Goal: Task Accomplishment & Management: Manage account settings

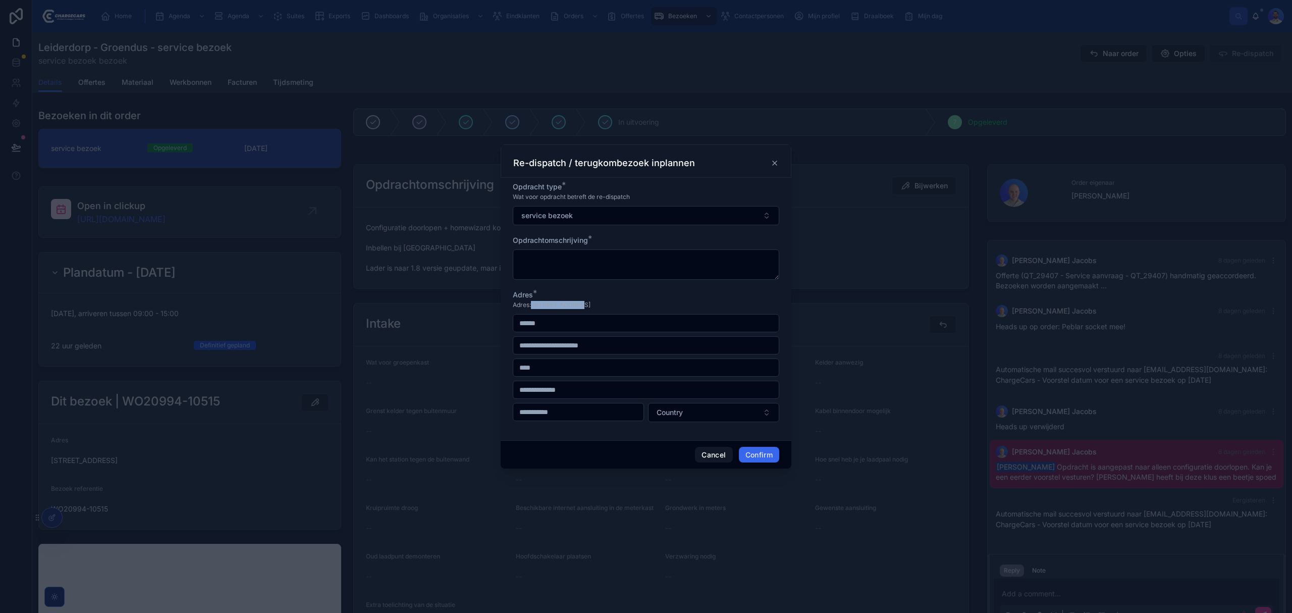
drag, startPoint x: 531, startPoint y: 305, endPoint x: 576, endPoint y: 301, distance: 45.6
click at [576, 301] on span "Adres: Torenwacht 112 , 2353 DC Leiderdorp" at bounding box center [552, 305] width 78 height 8
copy span "Torenwacht 112"
click at [558, 316] on input "text" at bounding box center [645, 323] width 265 height 14
paste input "**********"
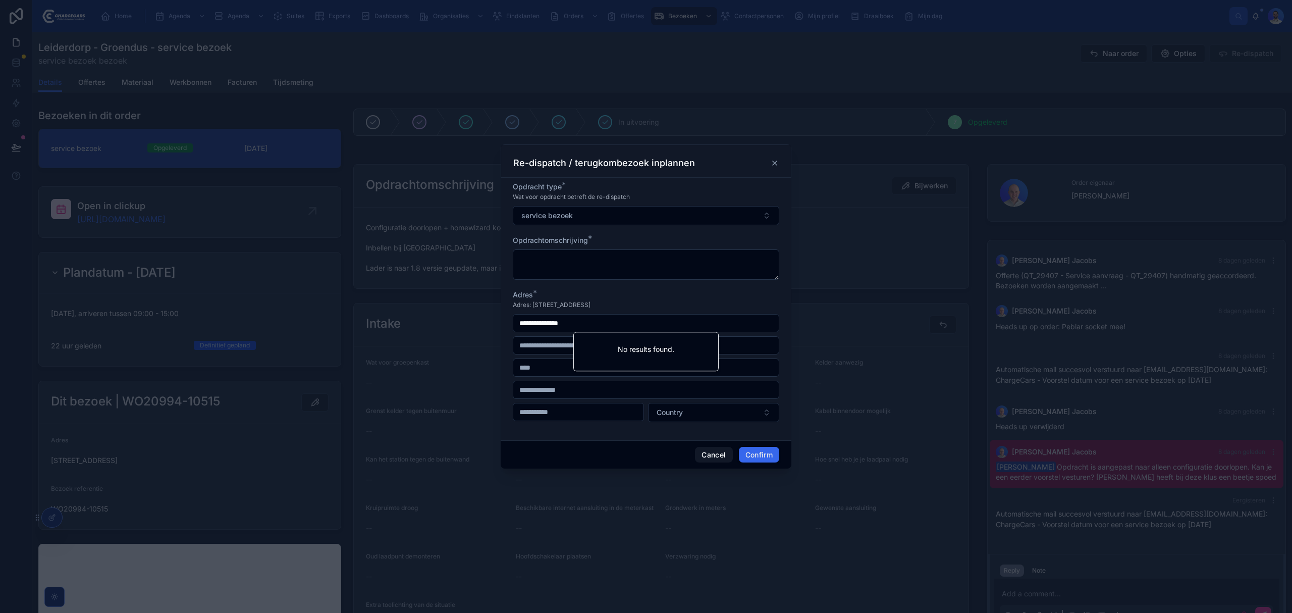
click at [521, 321] on input "**********" at bounding box center [645, 323] width 265 height 14
type input "**********"
click at [727, 292] on div "Adres *" at bounding box center [646, 295] width 266 height 10
click at [613, 318] on input "**********" at bounding box center [645, 323] width 265 height 14
click at [687, 290] on div "Adres *" at bounding box center [646, 295] width 266 height 10
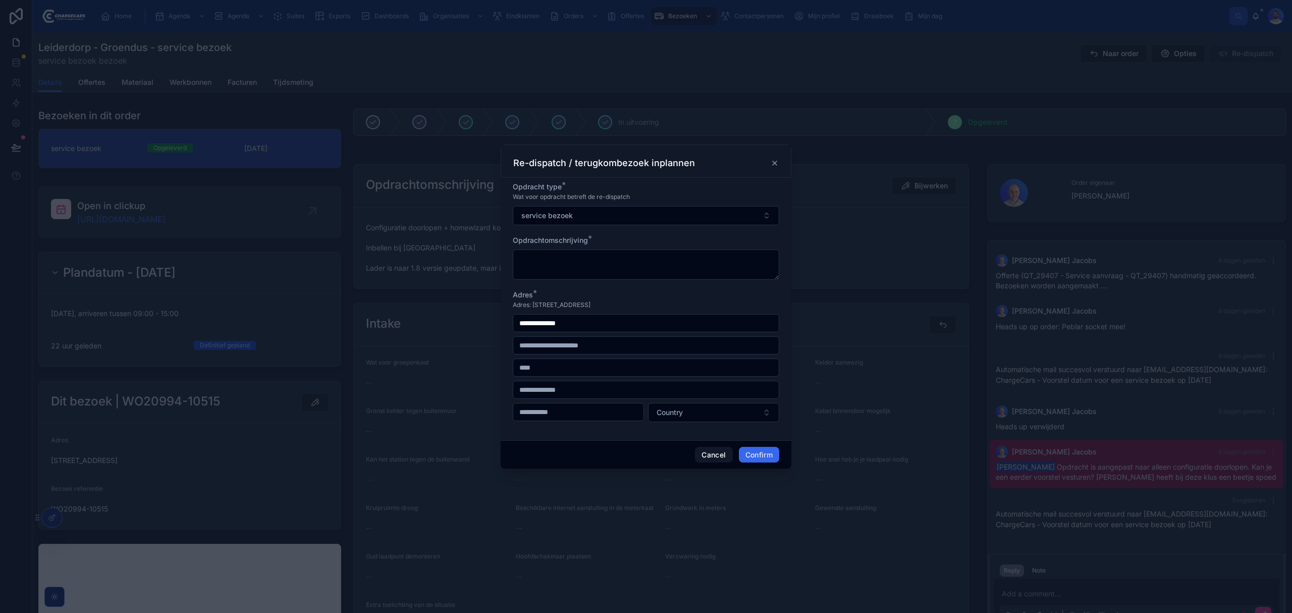
click at [774, 162] on icon at bounding box center [775, 163] width 4 height 4
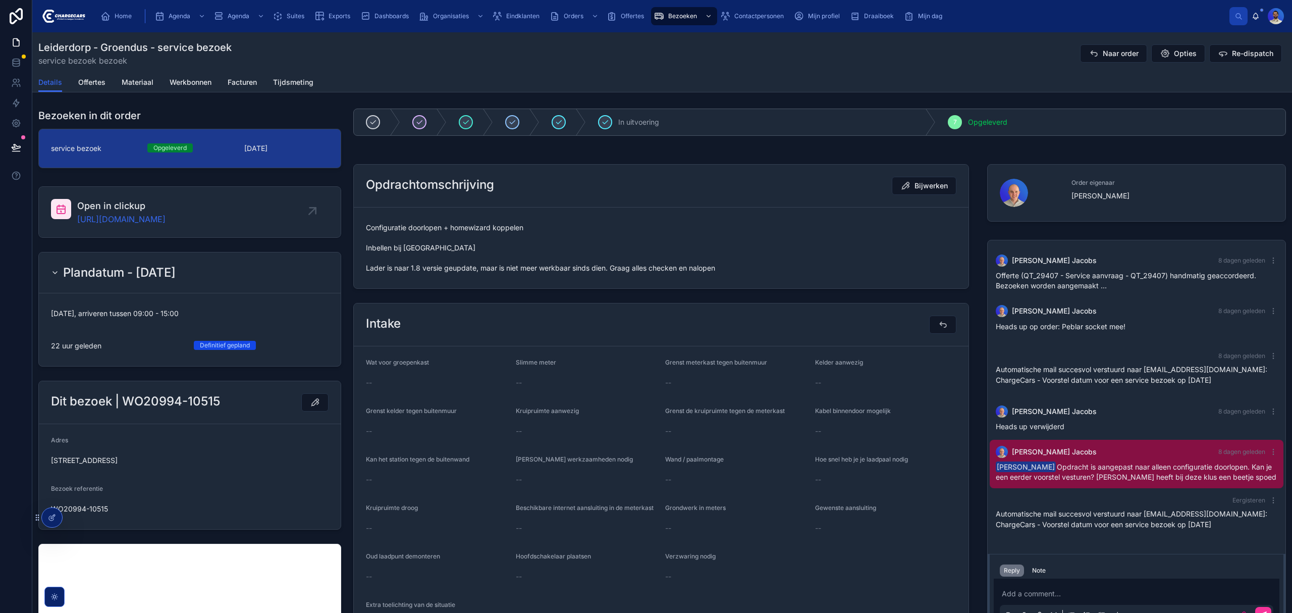
click at [523, 11] on div "Eindklanten" at bounding box center [517, 16] width 51 height 16
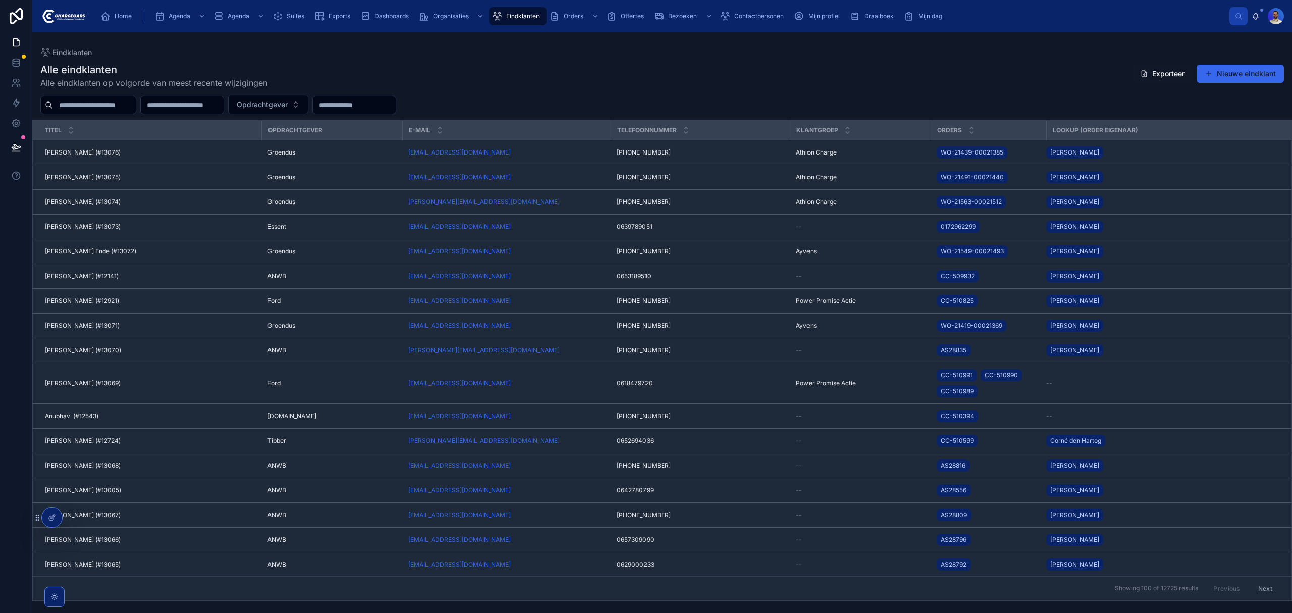
click at [116, 109] on input "text" at bounding box center [94, 105] width 83 height 14
type input "*******"
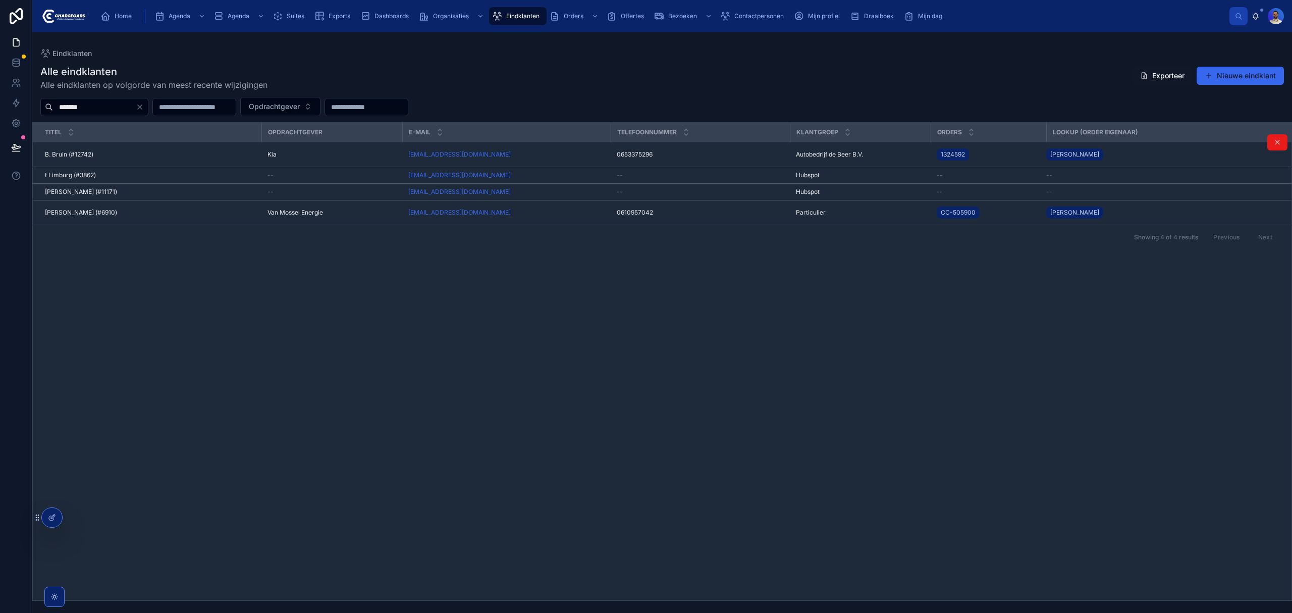
click at [99, 154] on div "B. Bruin (#12742) B. Bruin (#12742)" at bounding box center [150, 154] width 210 height 8
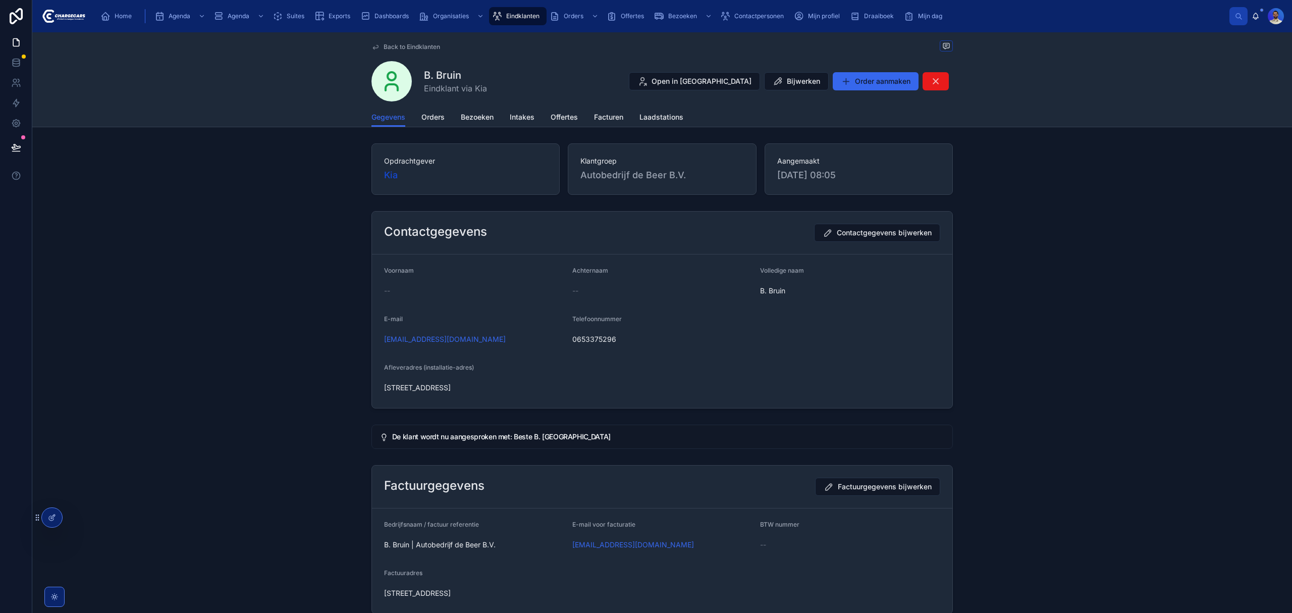
click at [430, 120] on span "Orders" at bounding box center [432, 117] width 23 height 10
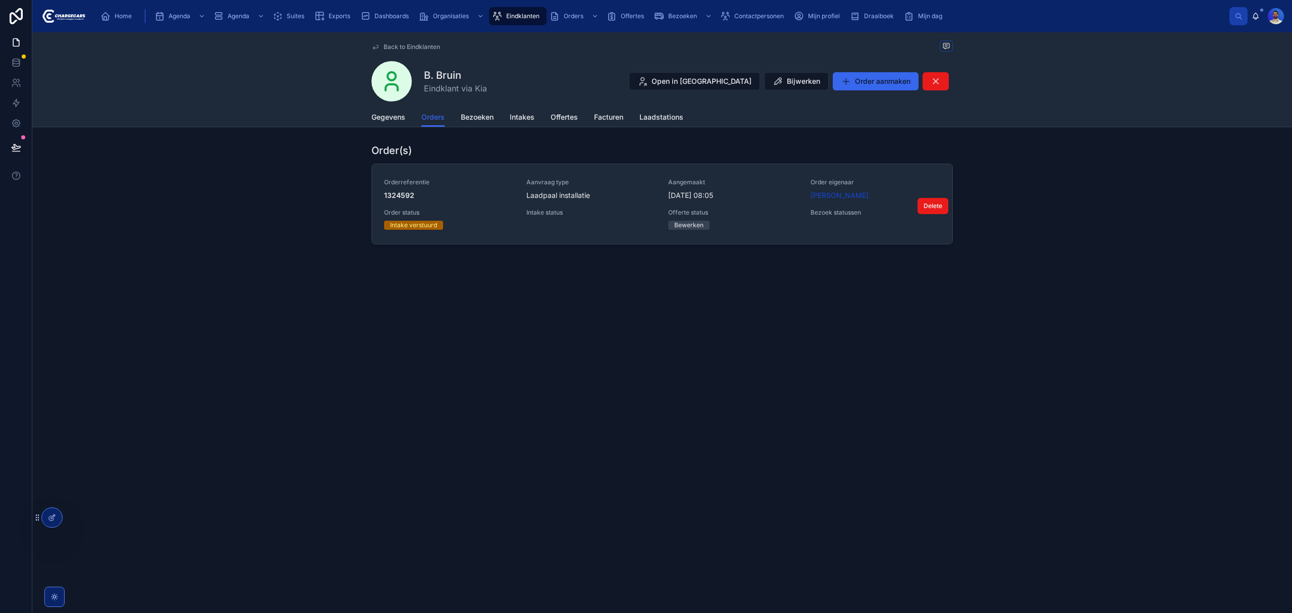
click at [523, 199] on div "Orderreferentie 1324592 Aanvraag type Laadpaal installatie Aangemaakt 3-10-2025…" at bounding box center [662, 203] width 556 height 51
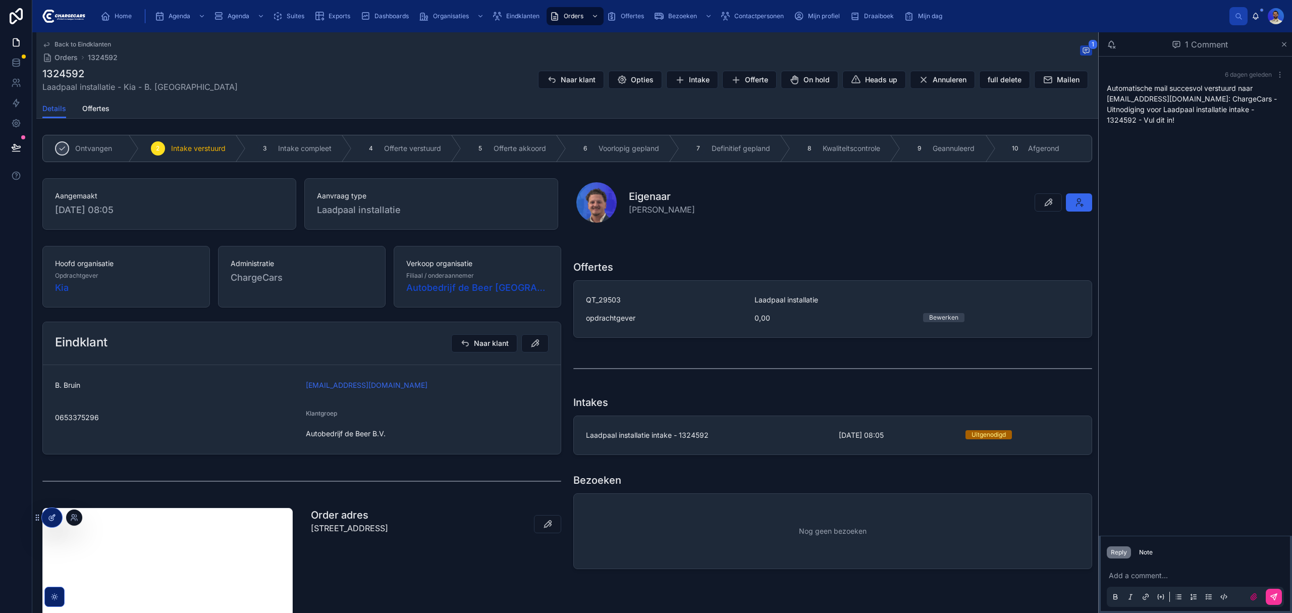
click at [53, 523] on div at bounding box center [52, 517] width 20 height 19
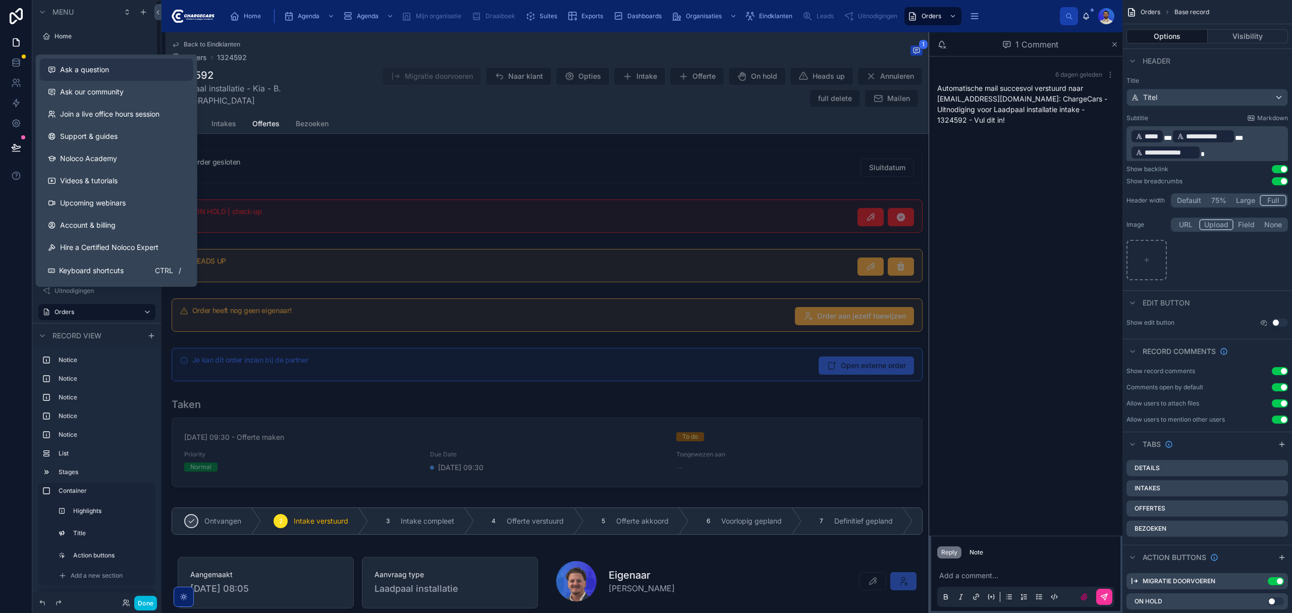
click at [80, 71] on span "Ask a question" at bounding box center [84, 70] width 49 height 10
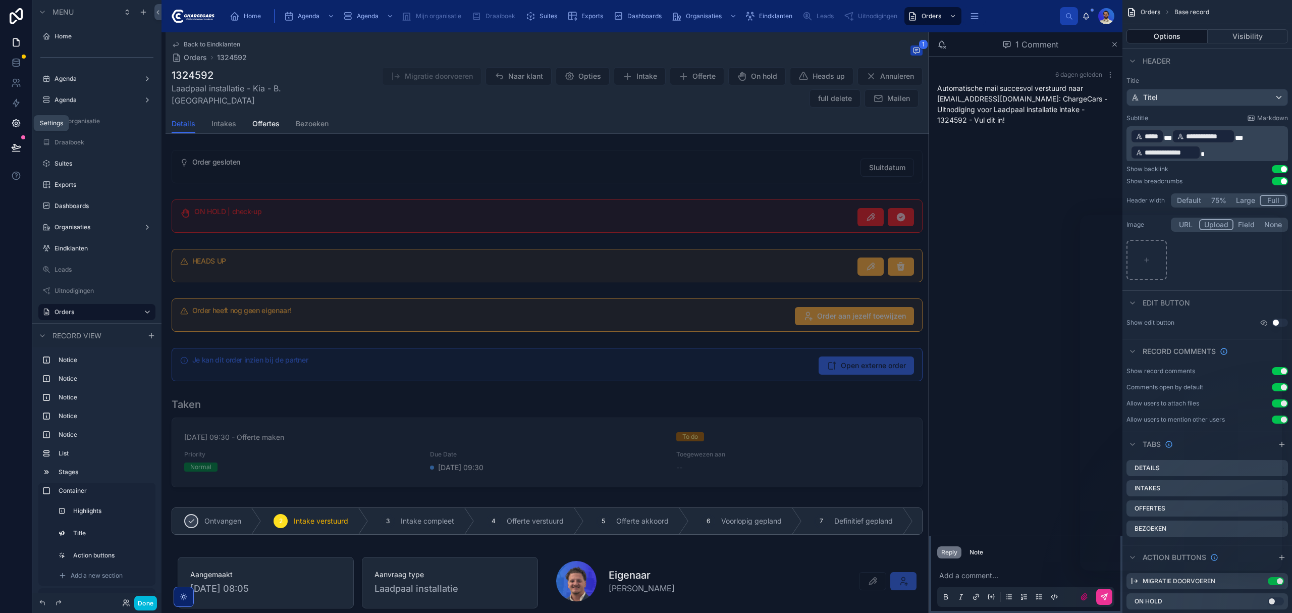
click at [9, 124] on link at bounding box center [16, 123] width 32 height 20
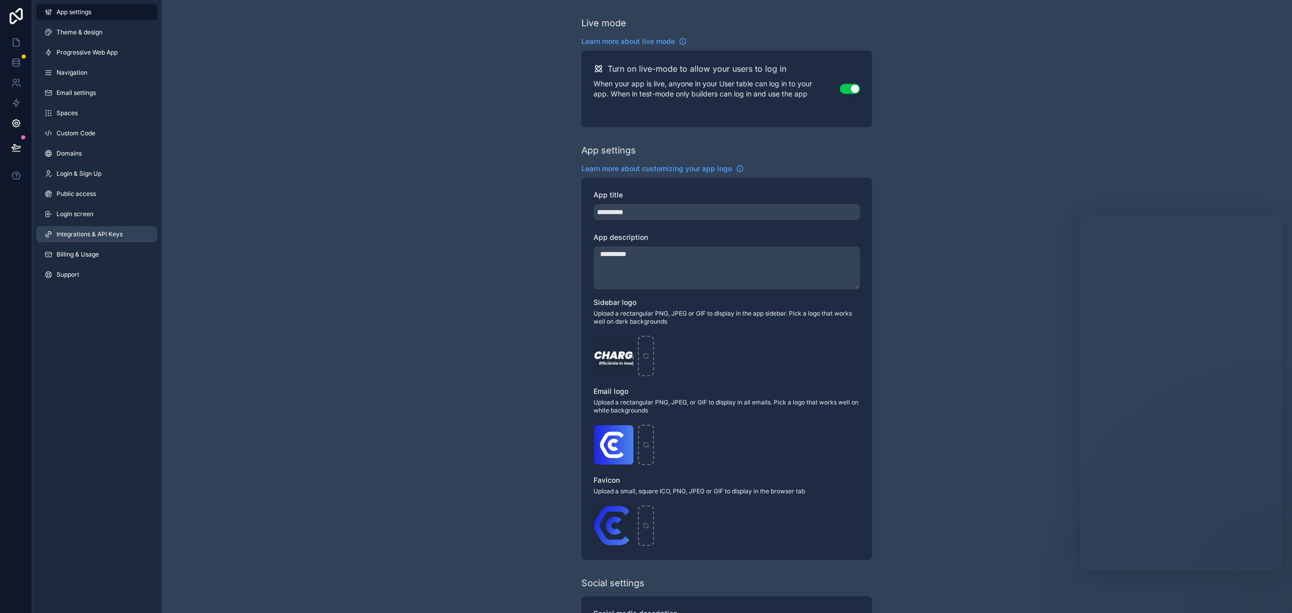
click at [115, 239] on link "Integrations & API Keys" at bounding box center [96, 234] width 121 height 16
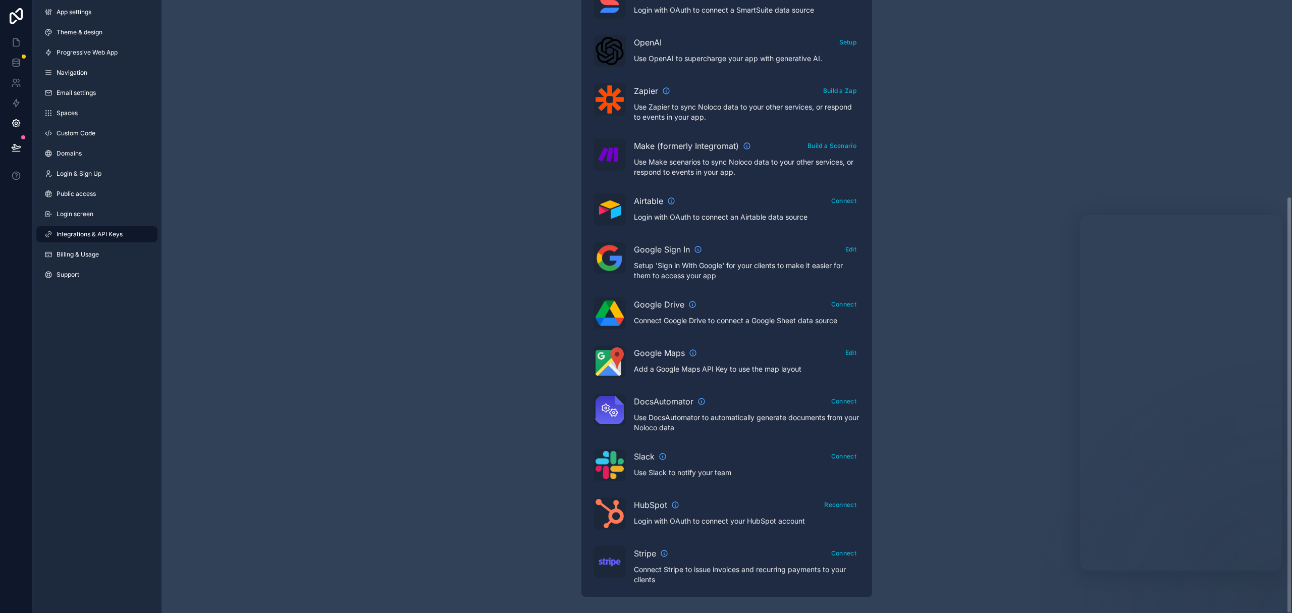
scroll to position [289, 0]
click at [687, 352] on div "Google Maps" at bounding box center [665, 353] width 63 height 12
click at [852, 354] on button "Edit" at bounding box center [851, 352] width 18 height 15
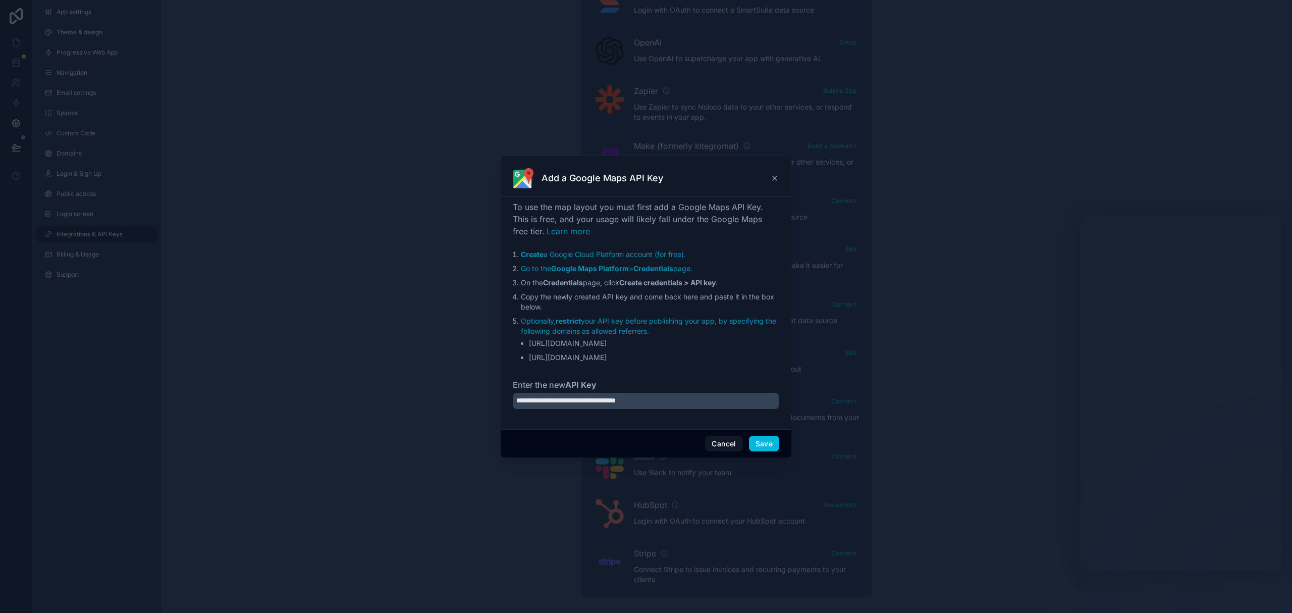
click at [687, 374] on div "**********" at bounding box center [646, 311] width 266 height 220
click at [596, 306] on li "Copy the newly created API key and come back here and paste it in the box below." at bounding box center [650, 302] width 258 height 20
click at [692, 406] on input "**********" at bounding box center [646, 401] width 266 height 16
click at [729, 443] on button "Cancel" at bounding box center [723, 444] width 37 height 16
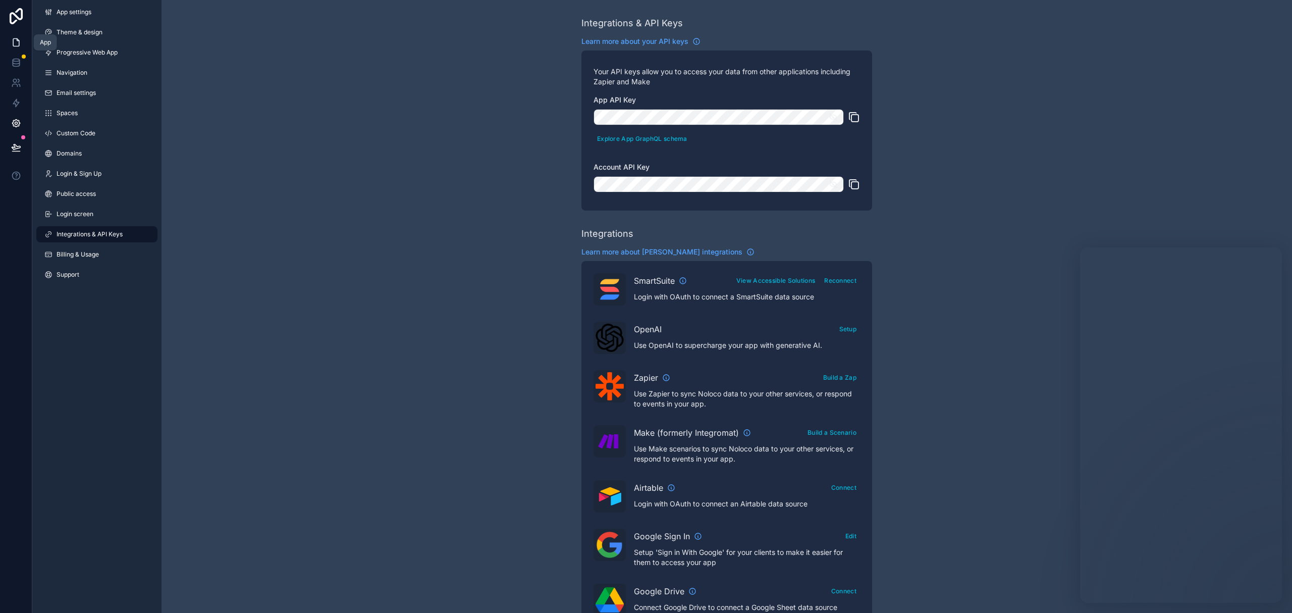
click at [17, 33] on link at bounding box center [16, 42] width 32 height 20
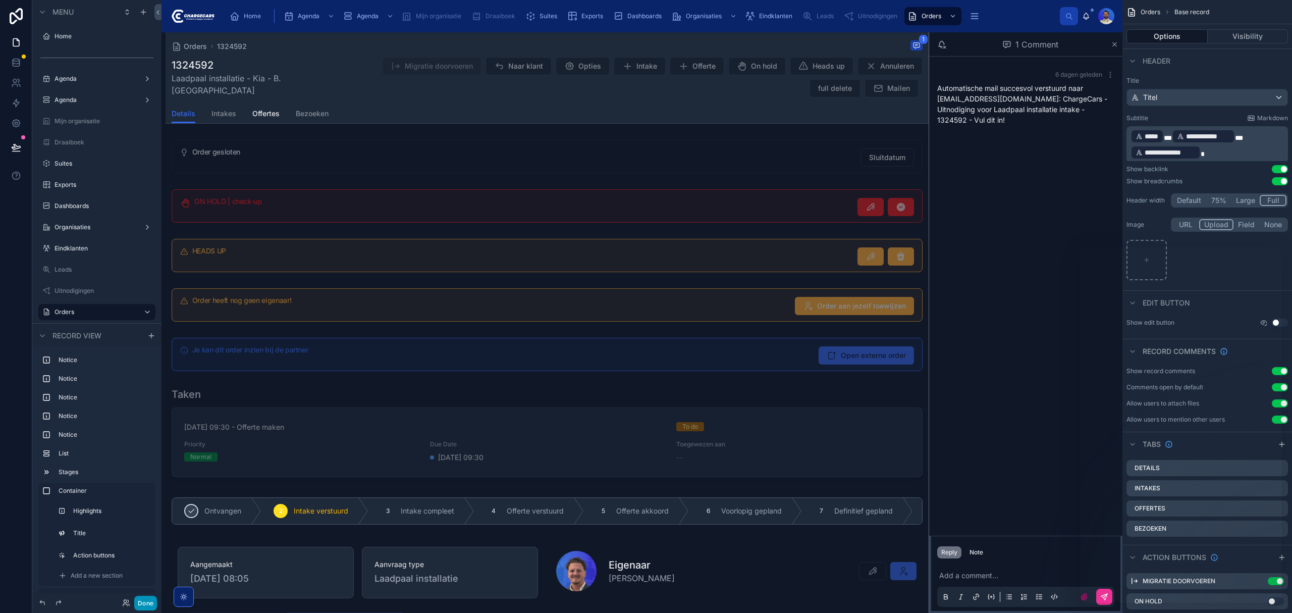
click at [155, 600] on button "Done" at bounding box center [145, 602] width 23 height 15
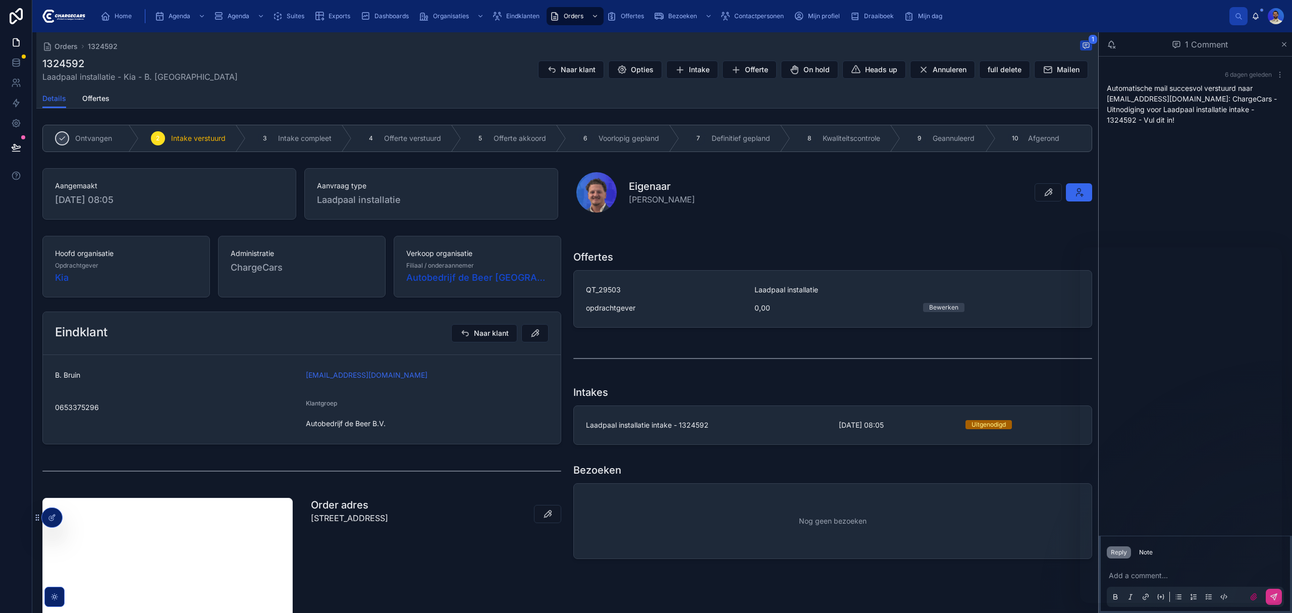
click at [137, 19] on link "Home" at bounding box center [117, 16] width 41 height 18
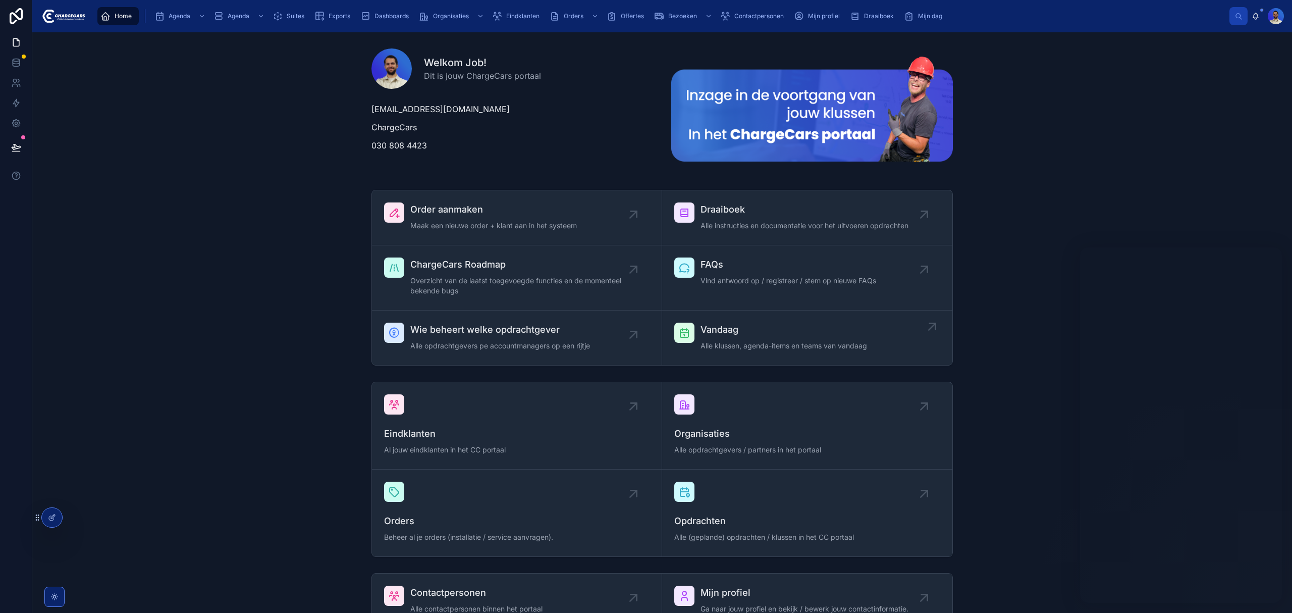
click at [727, 332] on span "Vandaag" at bounding box center [783, 329] width 167 height 14
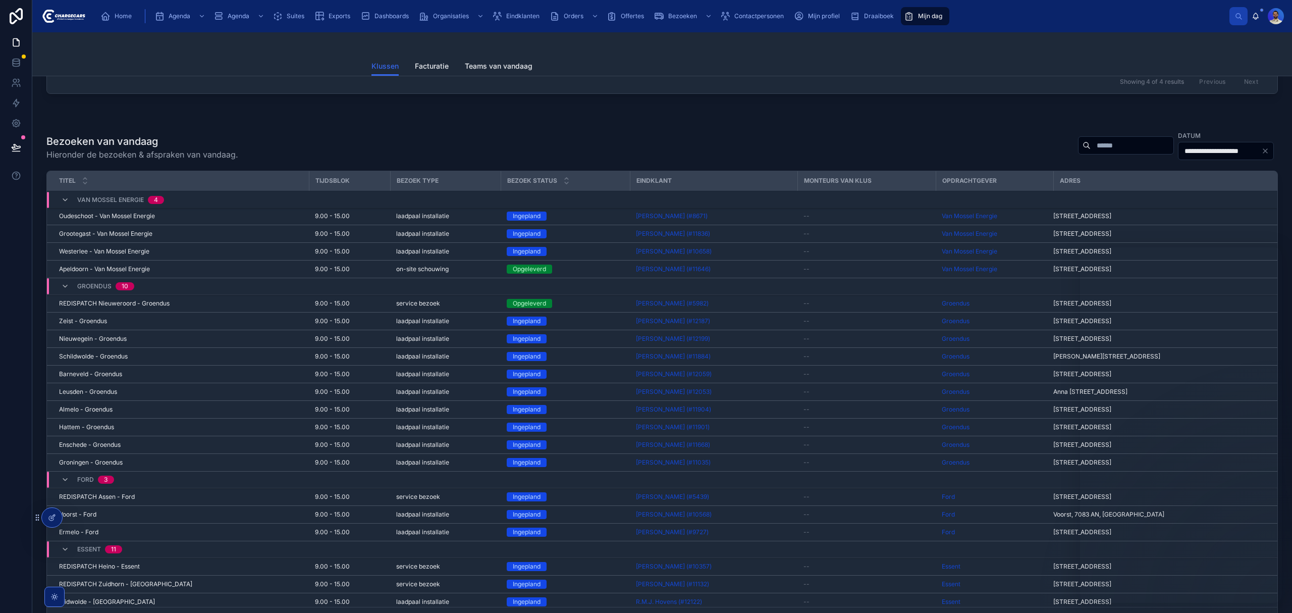
scroll to position [134, 0]
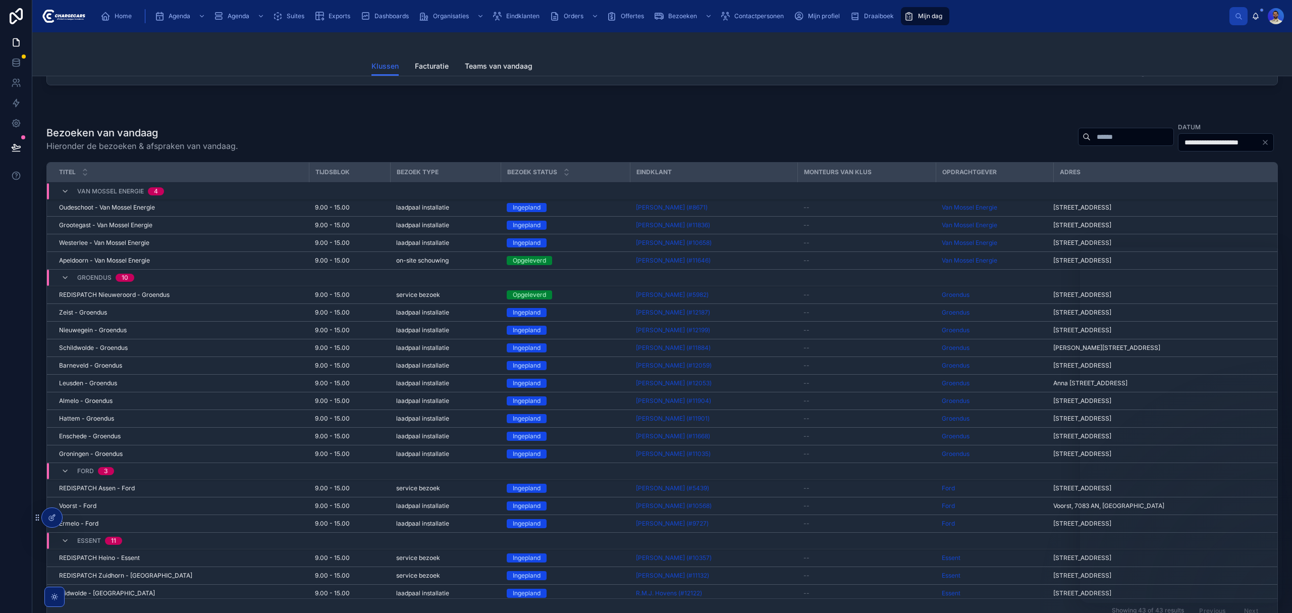
click at [1238, 149] on input "**********" at bounding box center [1219, 142] width 83 height 14
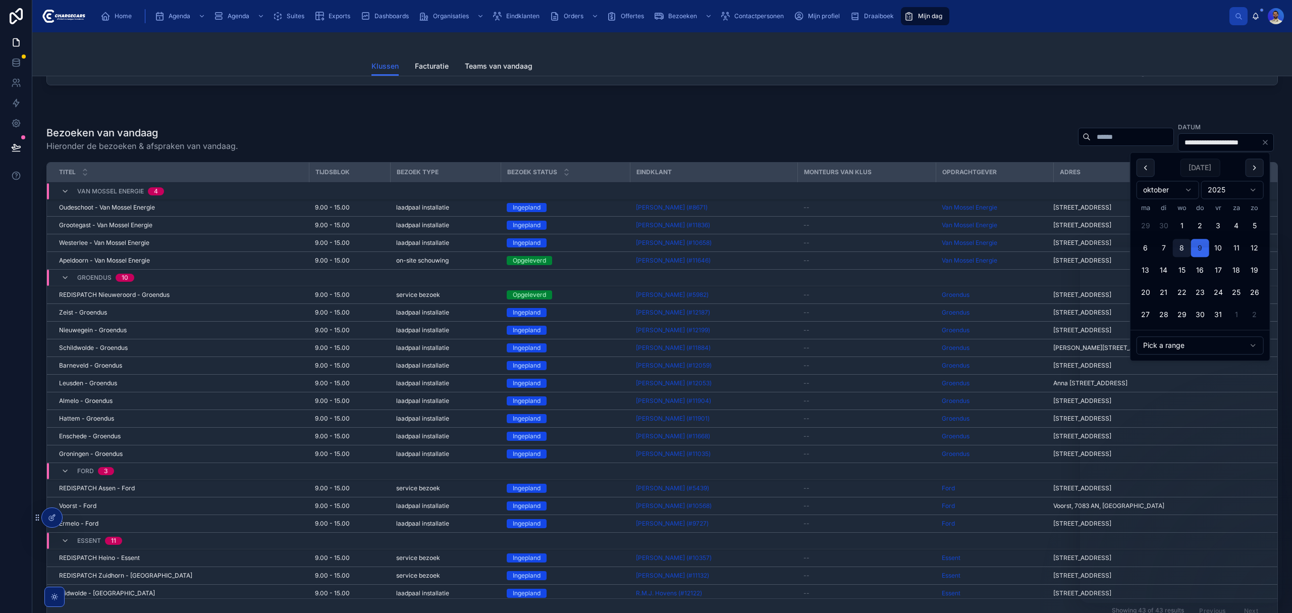
click at [1178, 242] on button "8" at bounding box center [1182, 248] width 18 height 18
type input "**********"
click at [923, 108] on div at bounding box center [661, 105] width 1243 height 8
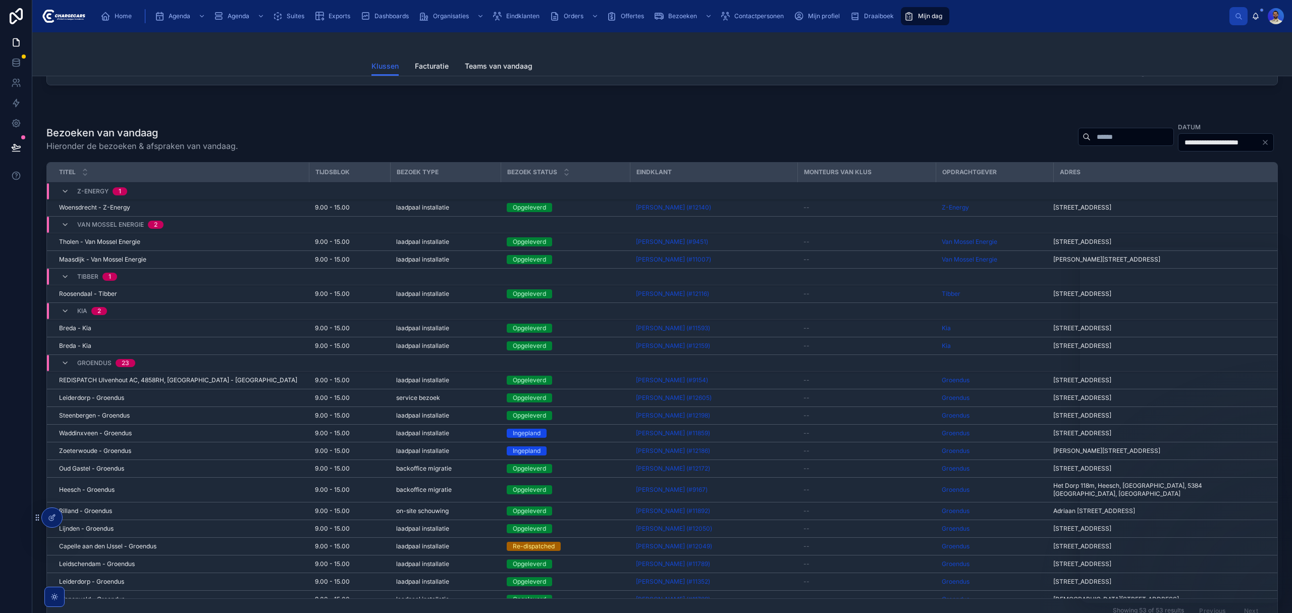
click at [432, 332] on span "laadpaal installatie" at bounding box center [422, 328] width 53 height 8
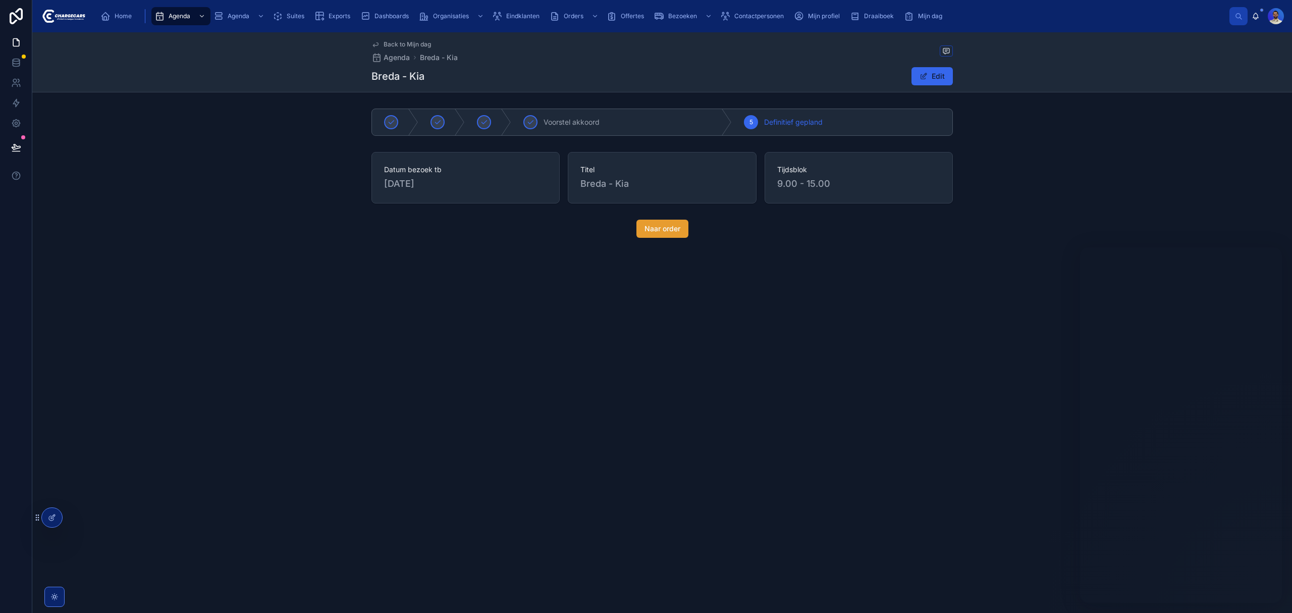
click at [677, 221] on button "Naar order" at bounding box center [662, 229] width 52 height 18
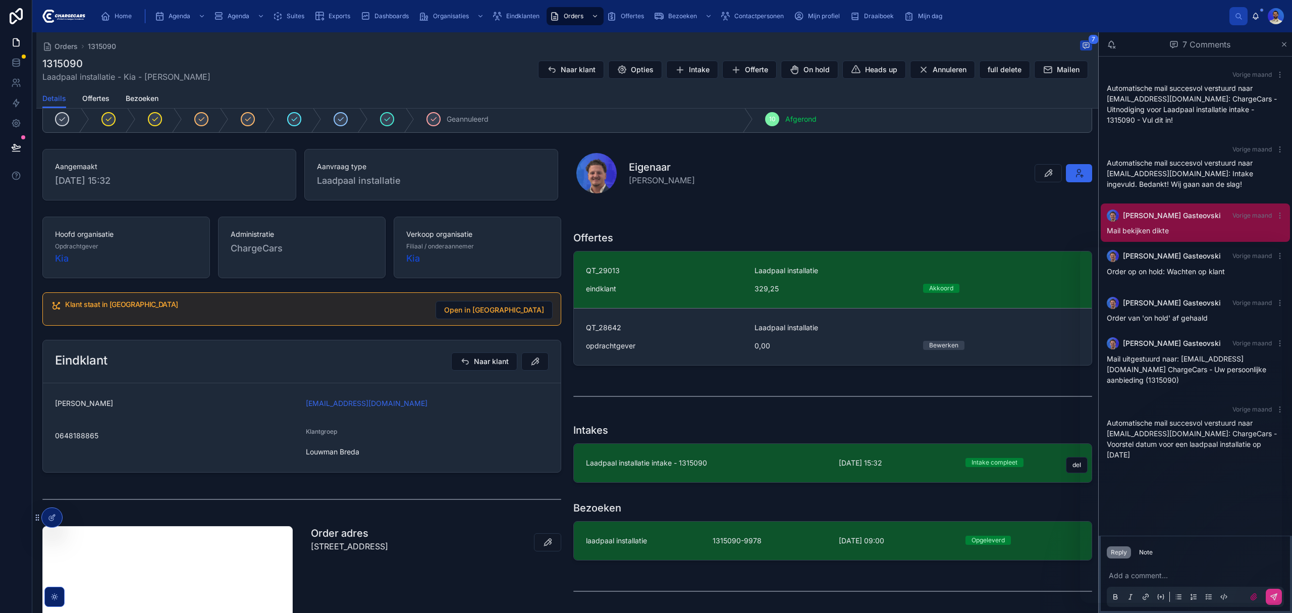
scroll to position [134, 0]
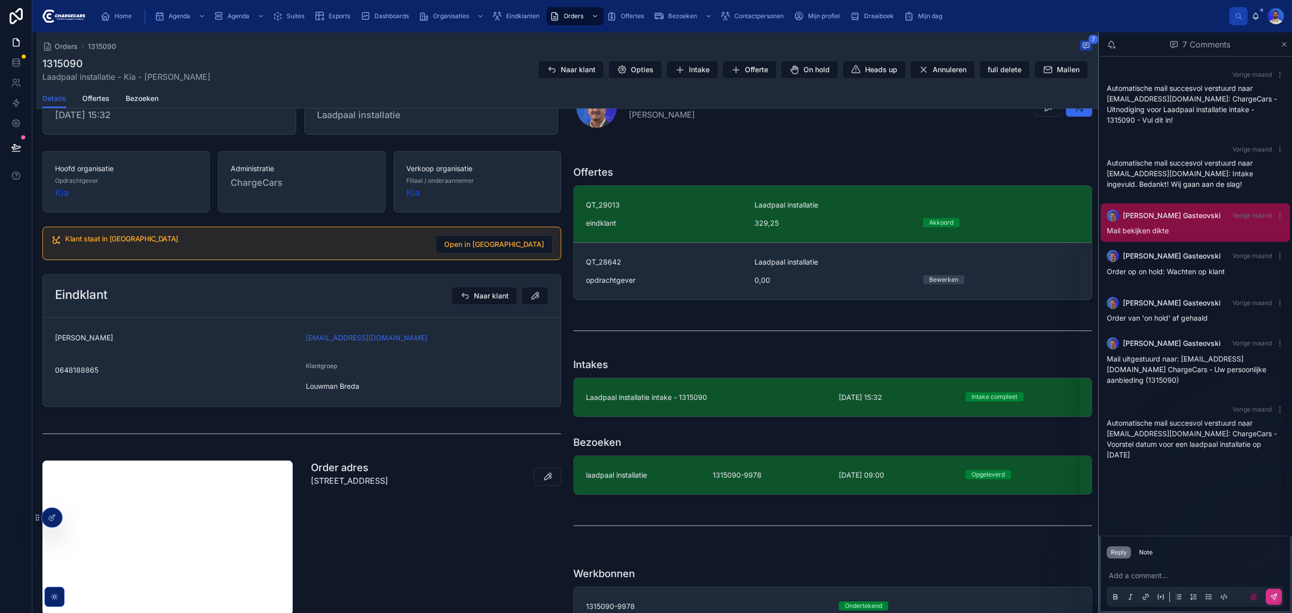
click at [685, 483] on link "laadpaal installatie 1315090-9978 8-10-2025 09:00 Opgeleverd" at bounding box center [833, 475] width 518 height 38
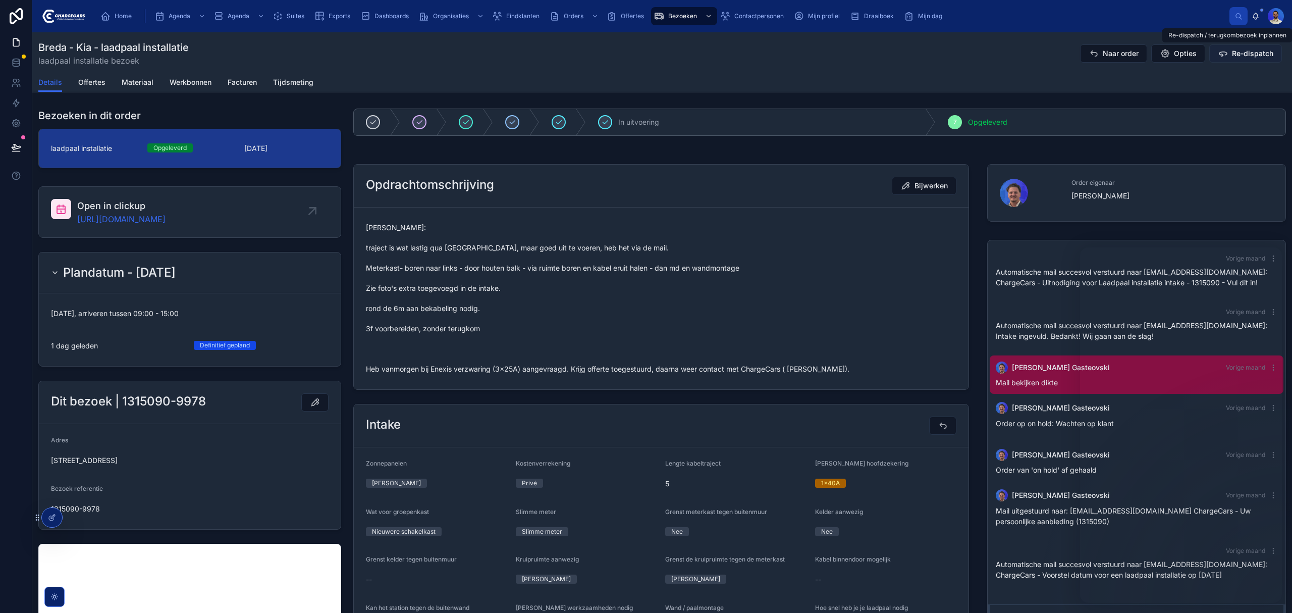
click at [1234, 48] on span "Re-dispatch" at bounding box center [1252, 53] width 41 height 10
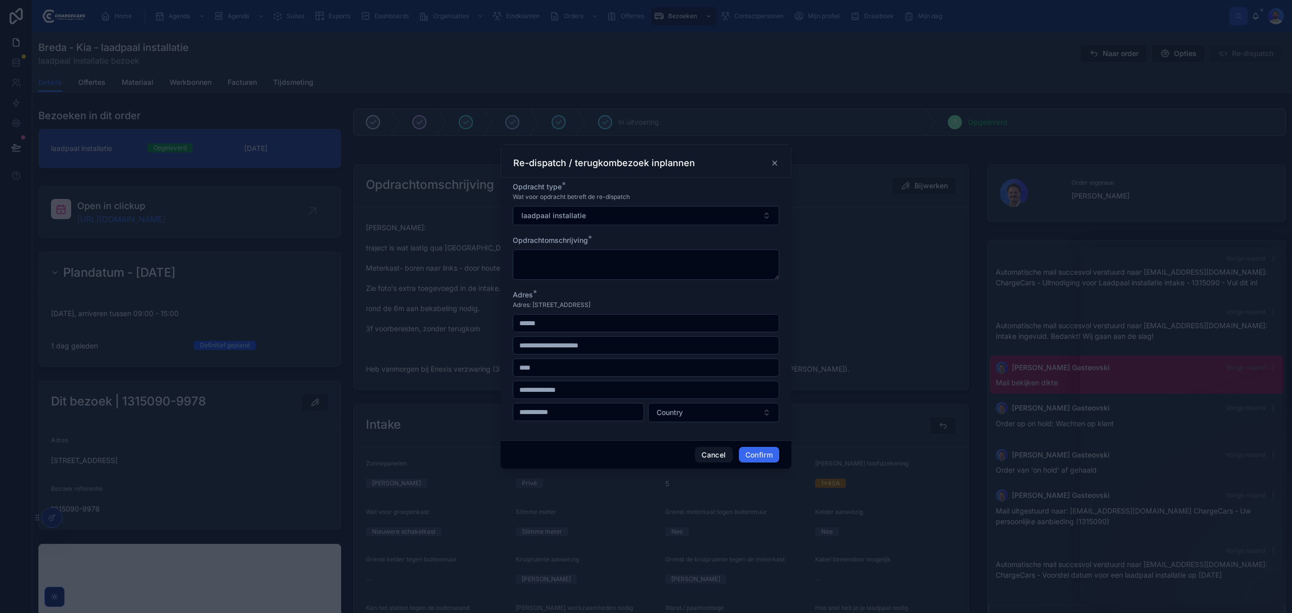
click at [571, 302] on span "Adres: Zwaardvegerstraat 26 , 4813 CS Breda" at bounding box center [552, 305] width 78 height 8
copy span "Zwaardvegerstraat"
click at [548, 323] on input "text" at bounding box center [645, 323] width 265 height 14
paste input "**********"
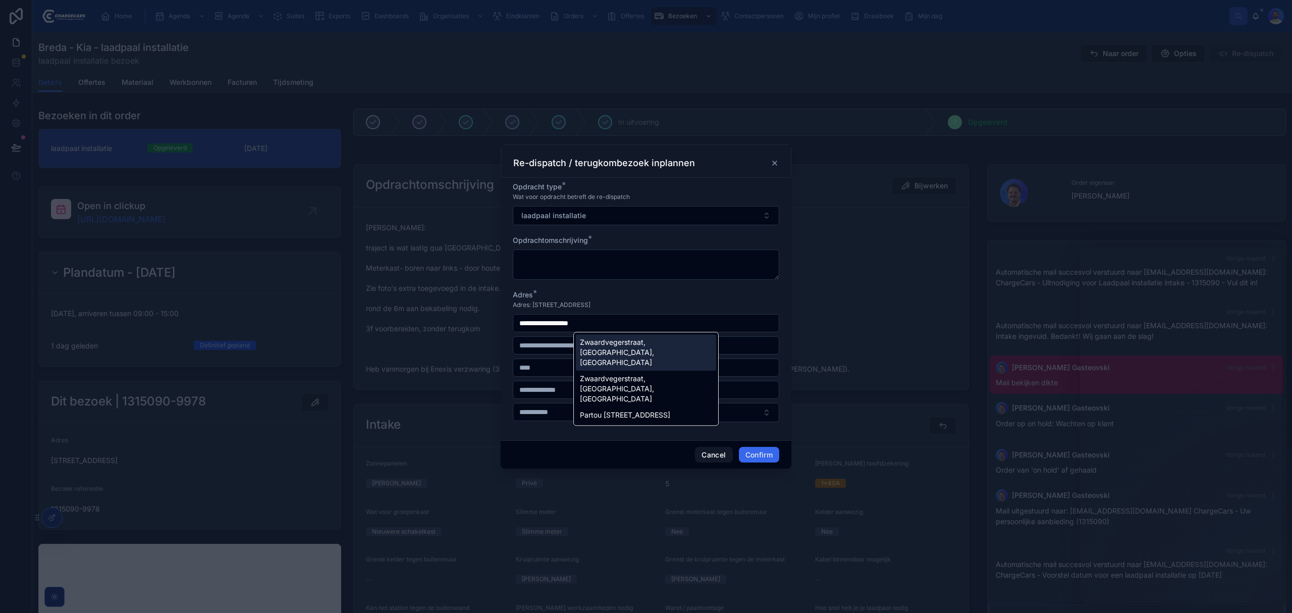
type input "**********"
click at [714, 460] on button "Cancel" at bounding box center [713, 455] width 37 height 16
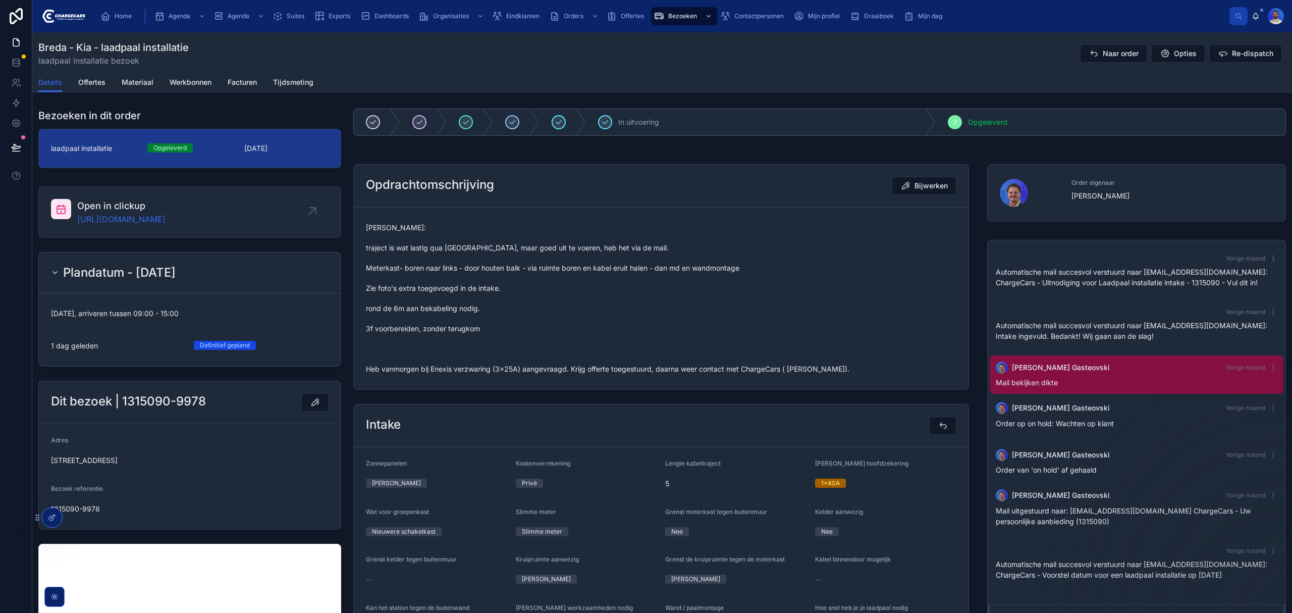
click at [523, 17] on span "Eindklanten" at bounding box center [522, 16] width 33 height 8
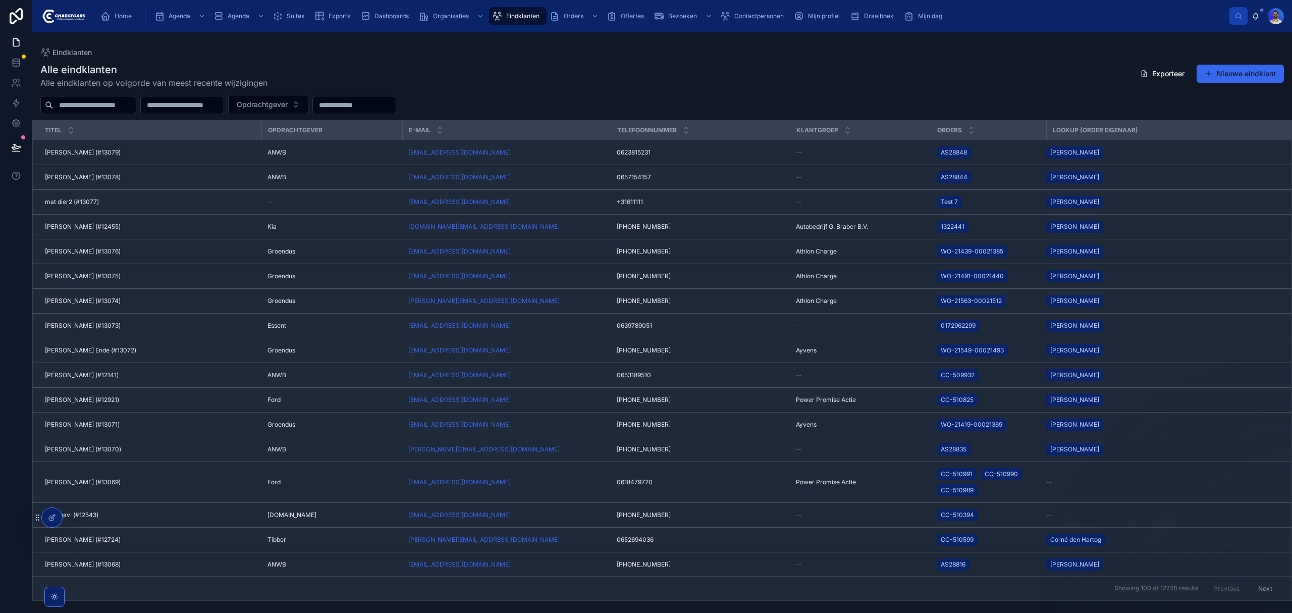
click at [118, 104] on input "text" at bounding box center [94, 105] width 83 height 14
type input "*****"
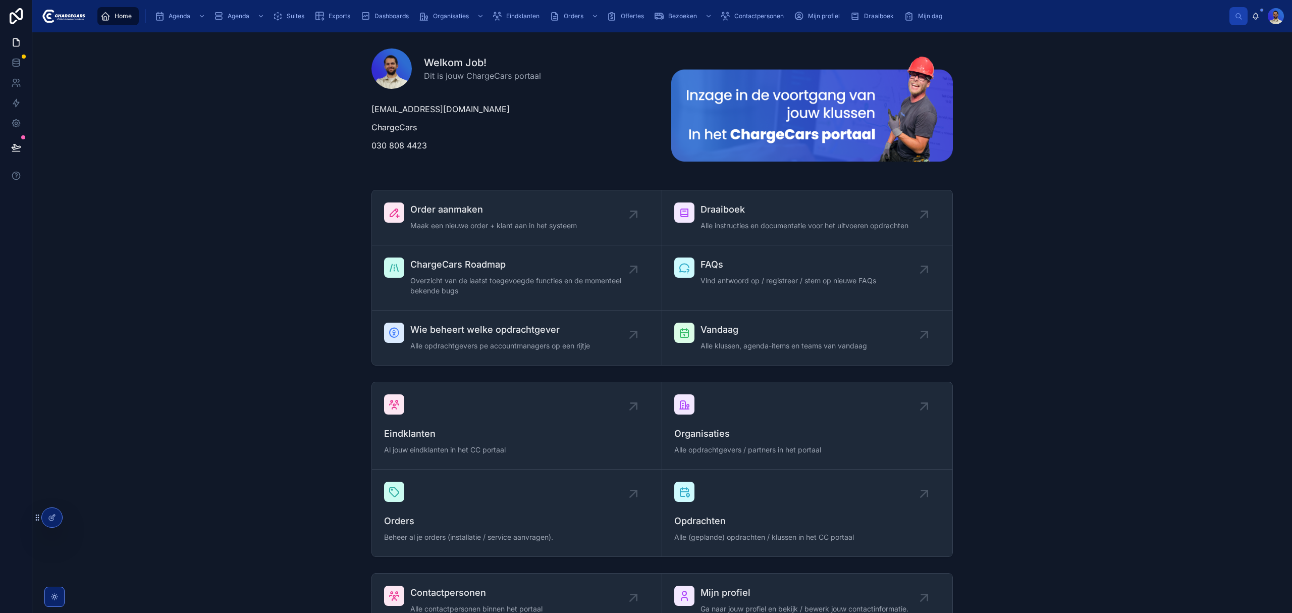
click at [534, 17] on span "Eindklanten" at bounding box center [522, 16] width 33 height 8
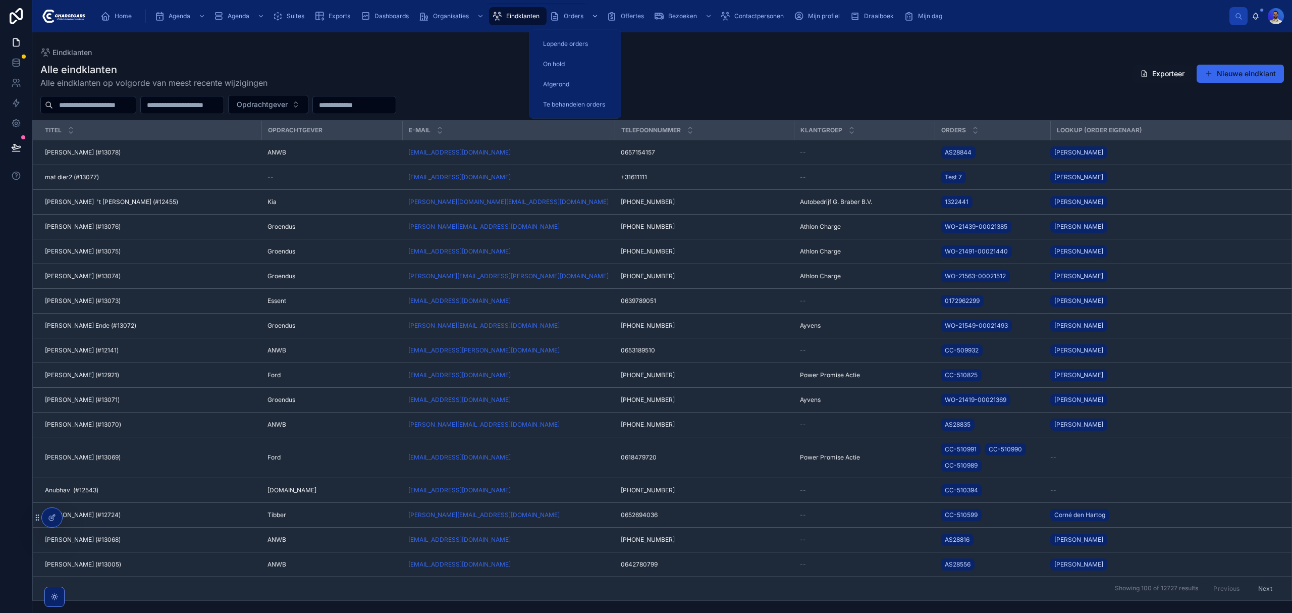
click at [570, 11] on div "Orders" at bounding box center [575, 16] width 51 height 16
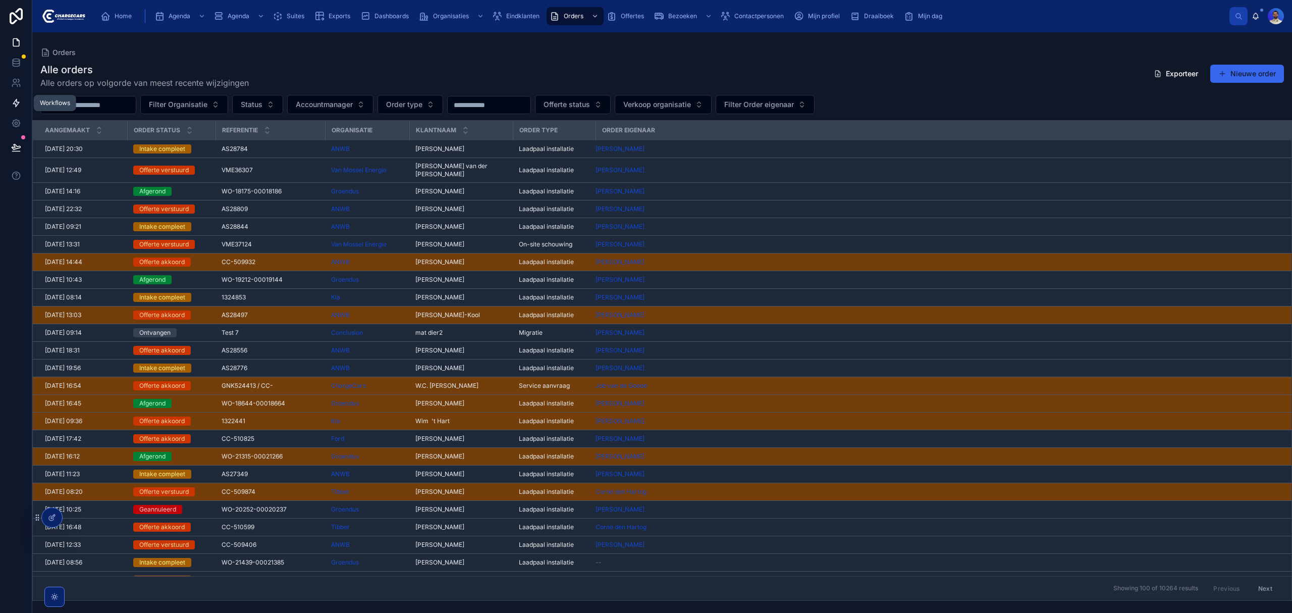
click at [57, 107] on div "Workflows" at bounding box center [55, 103] width 42 height 16
click at [416, 66] on div "Alle orders Alle orders op volgorde van meest recente wijzigingen Exporteer Nie…" at bounding box center [661, 76] width 1243 height 26
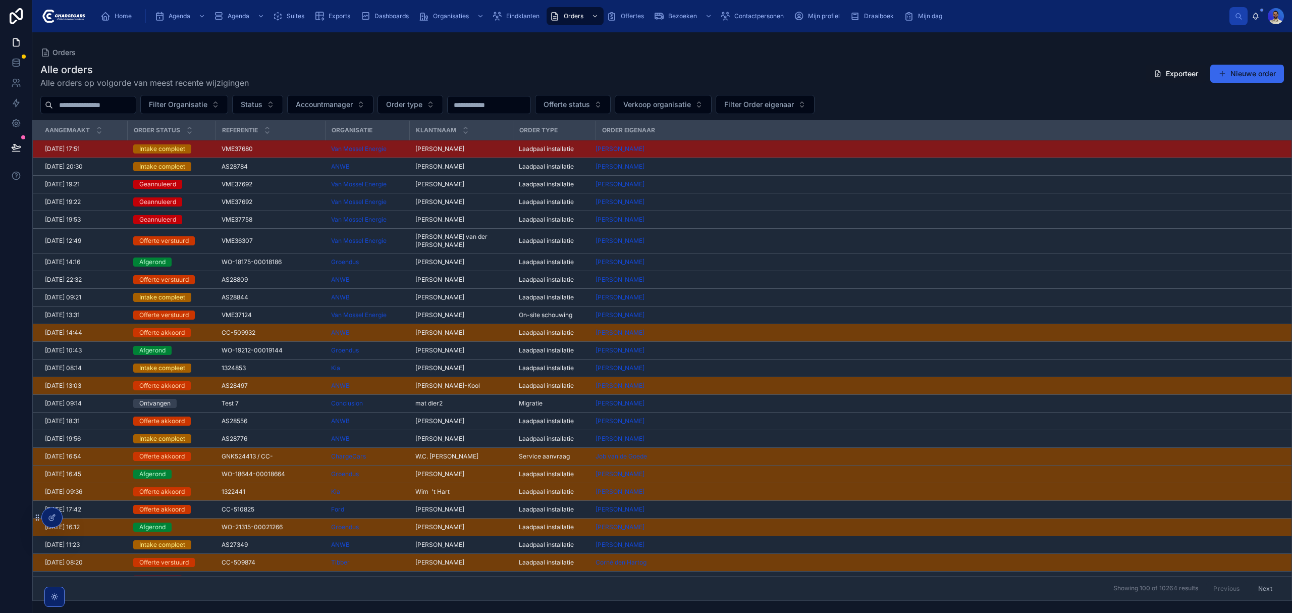
click at [109, 11] on icon "scrollable content" at bounding box center [105, 16] width 10 height 10
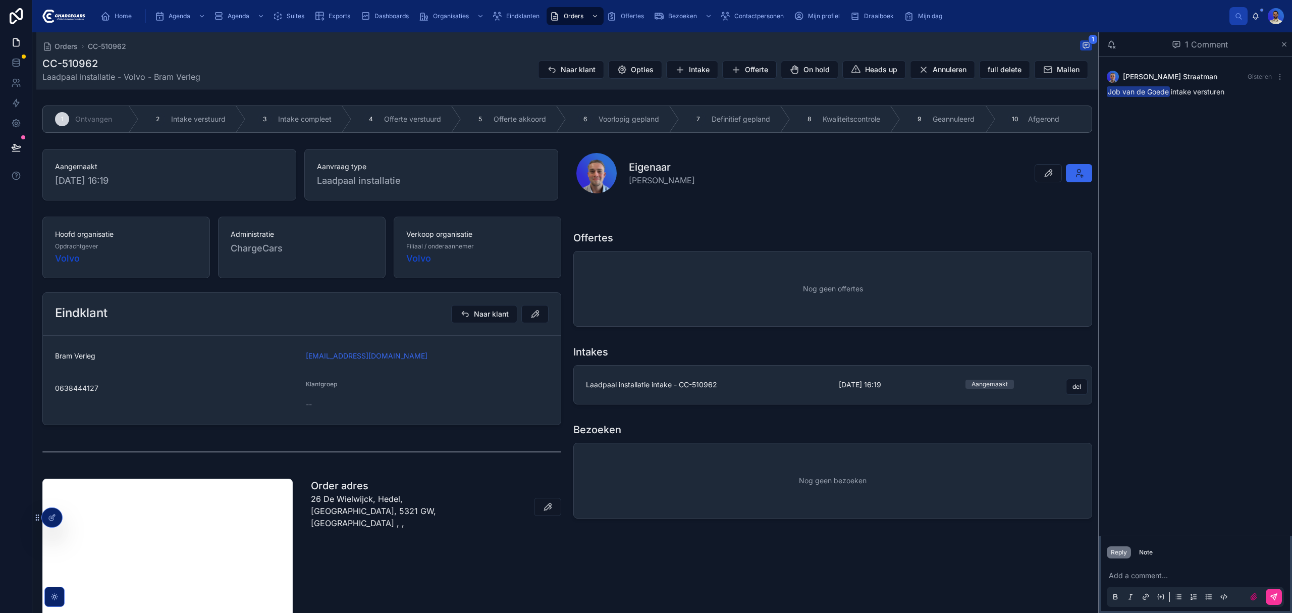
click at [759, 393] on link "Laadpaal installatie intake - CC-510962 8-10-2025 16:19 Aangemaakt del" at bounding box center [833, 384] width 518 height 38
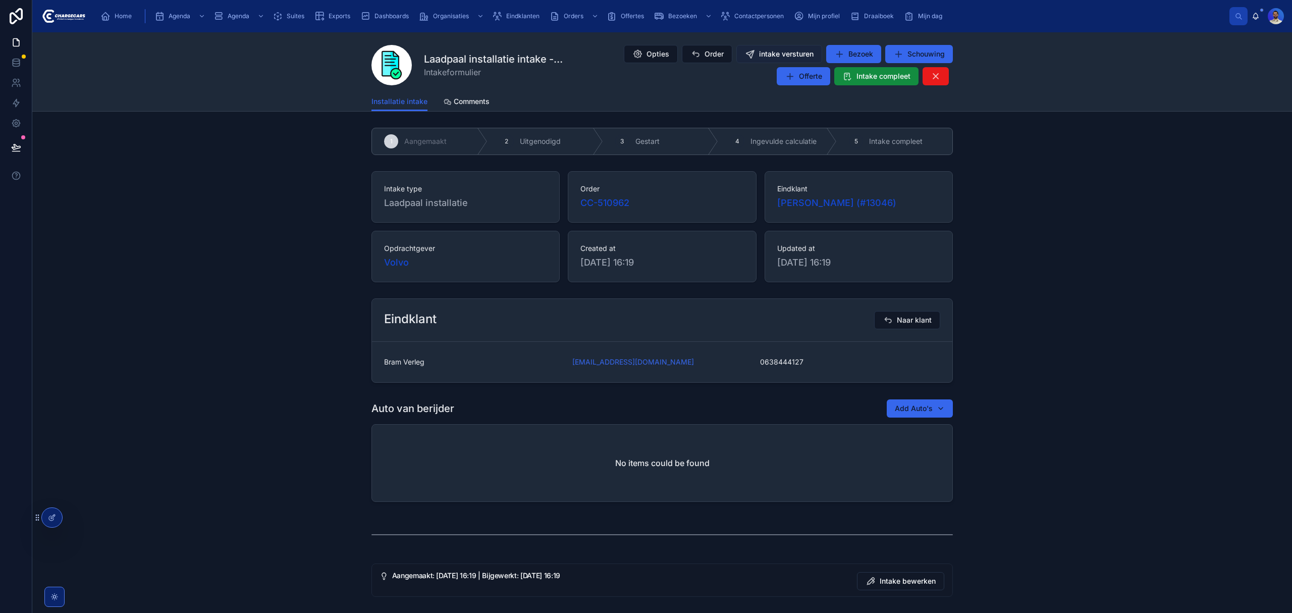
click at [759, 59] on span "intake versturen" at bounding box center [786, 54] width 55 height 10
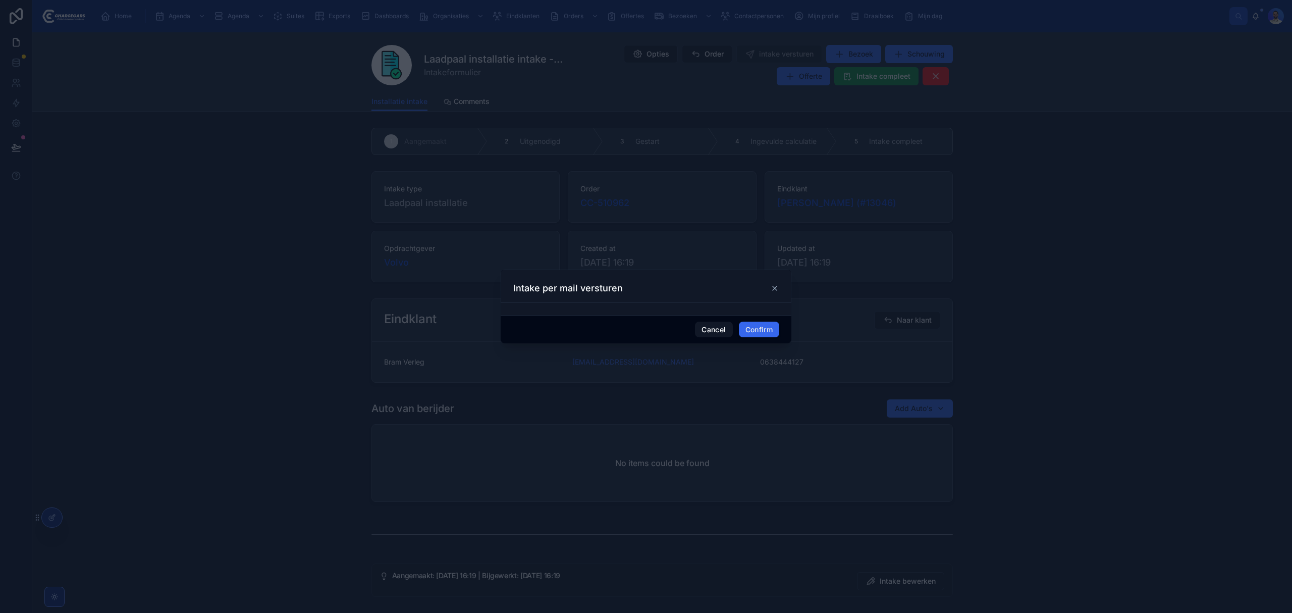
click at [766, 323] on button "Confirm" at bounding box center [759, 329] width 40 height 16
click at [780, 287] on div "Intake per mail versturen" at bounding box center [646, 285] width 291 height 33
click at [719, 328] on button "Cancel" at bounding box center [713, 329] width 37 height 16
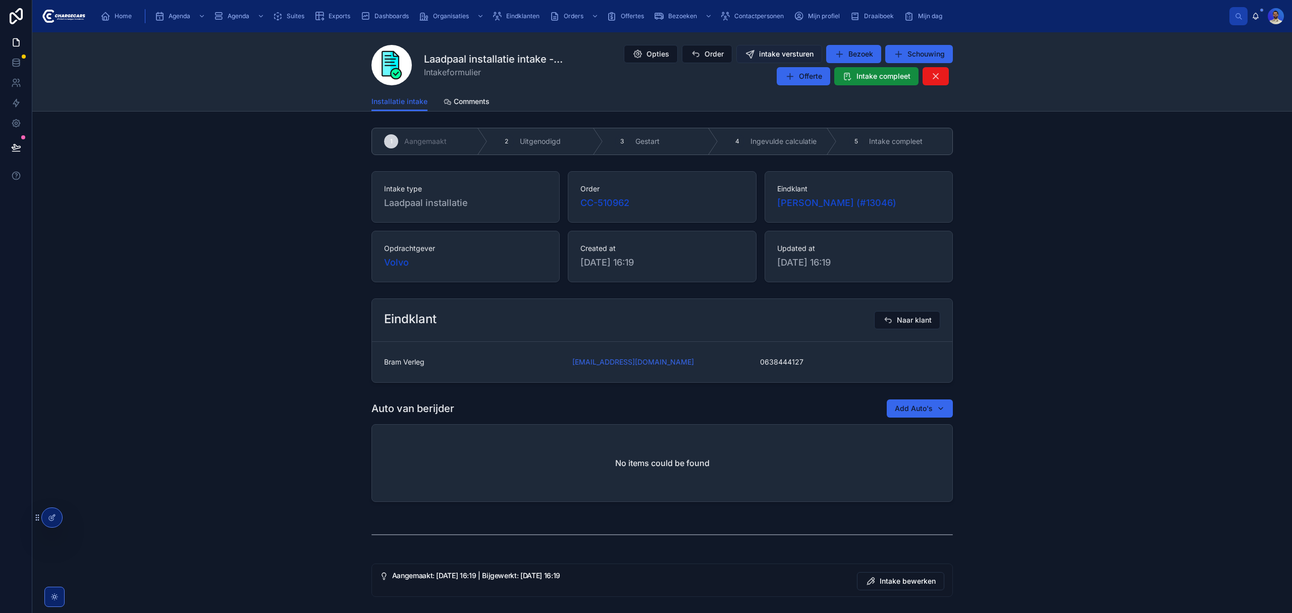
click at [788, 49] on span "intake versturen" at bounding box center [786, 54] width 55 height 10
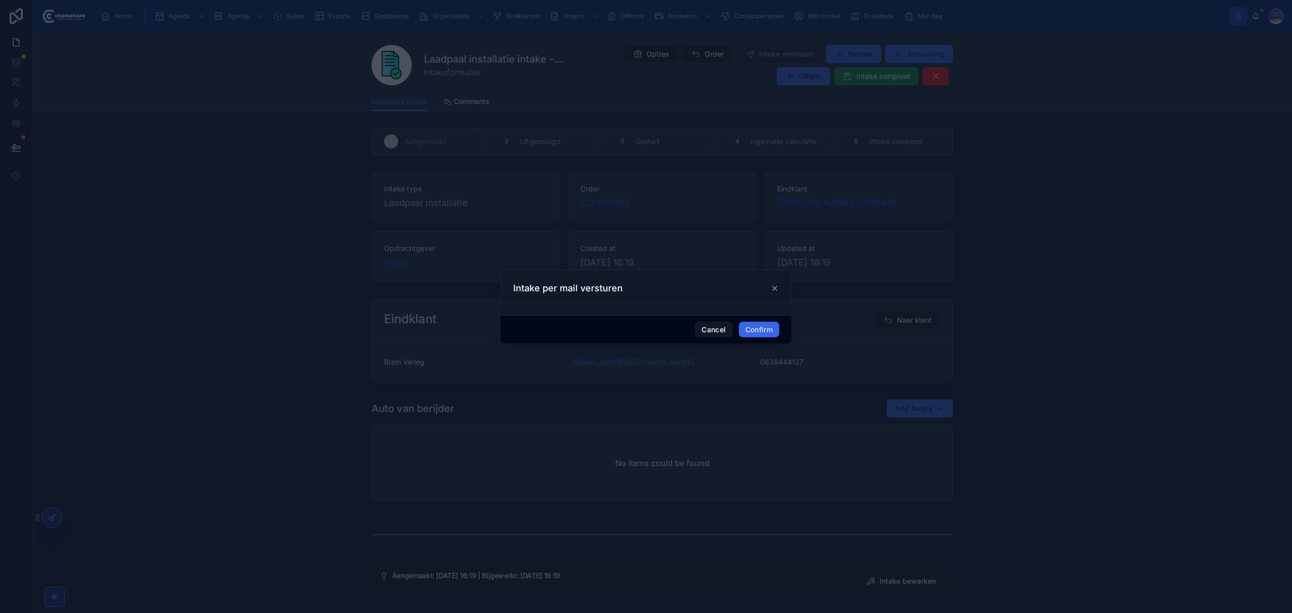
click at [763, 327] on button "Confirm" at bounding box center [759, 329] width 40 height 16
click at [768, 285] on div "Intake per mail versturen" at bounding box center [645, 288] width 265 height 12
click at [775, 287] on icon at bounding box center [775, 288] width 8 height 8
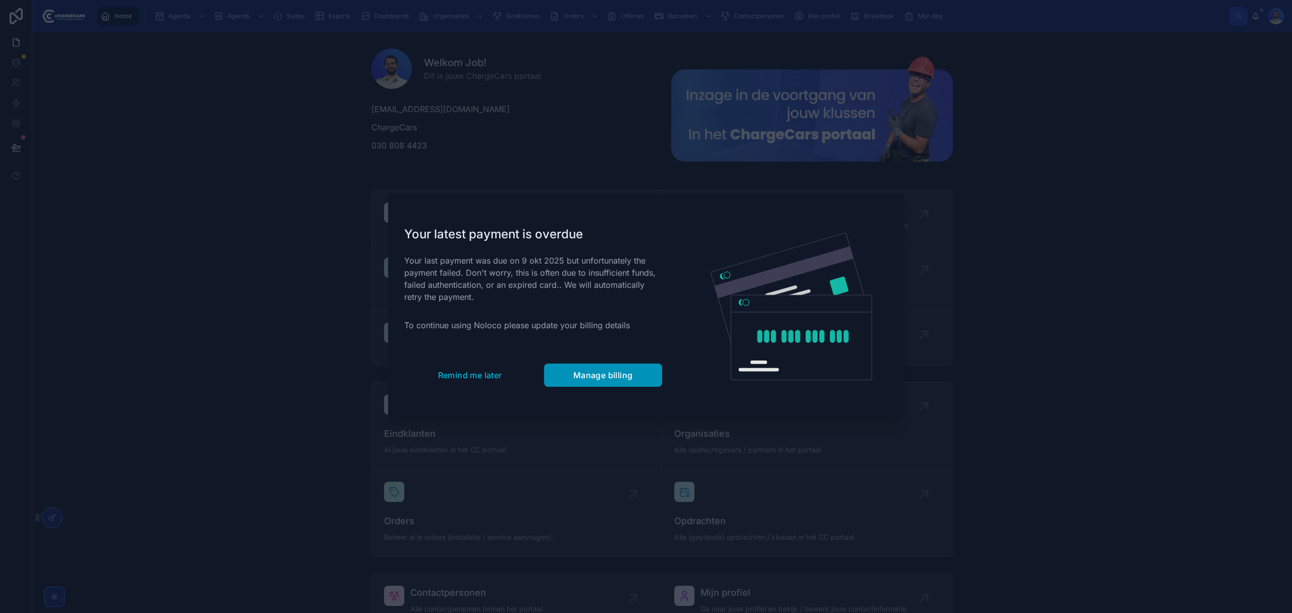
click at [588, 376] on span "Manage billing" at bounding box center [603, 375] width 60 height 10
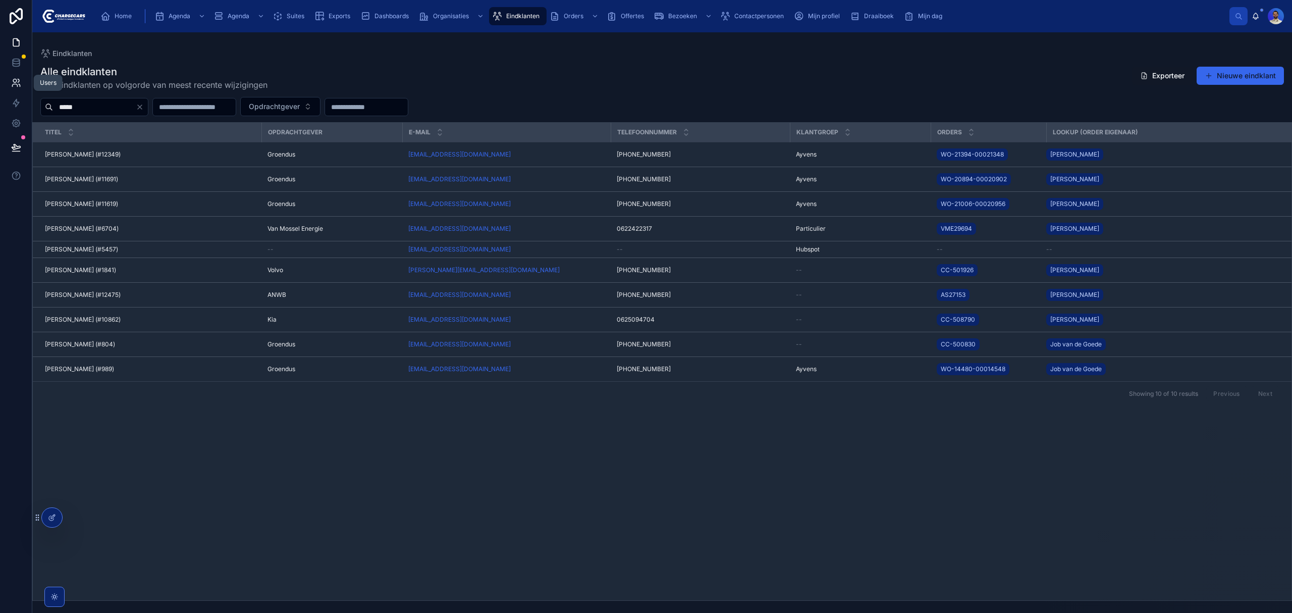
click at [15, 89] on link at bounding box center [16, 83] width 32 height 20
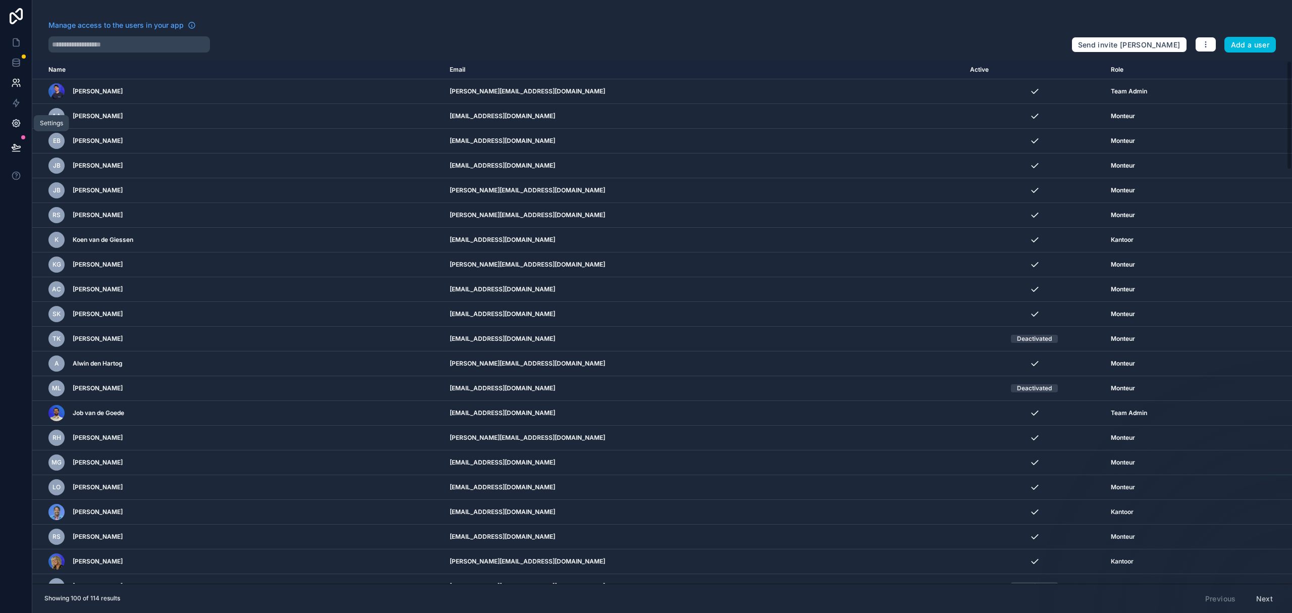
click at [16, 113] on link at bounding box center [16, 123] width 32 height 20
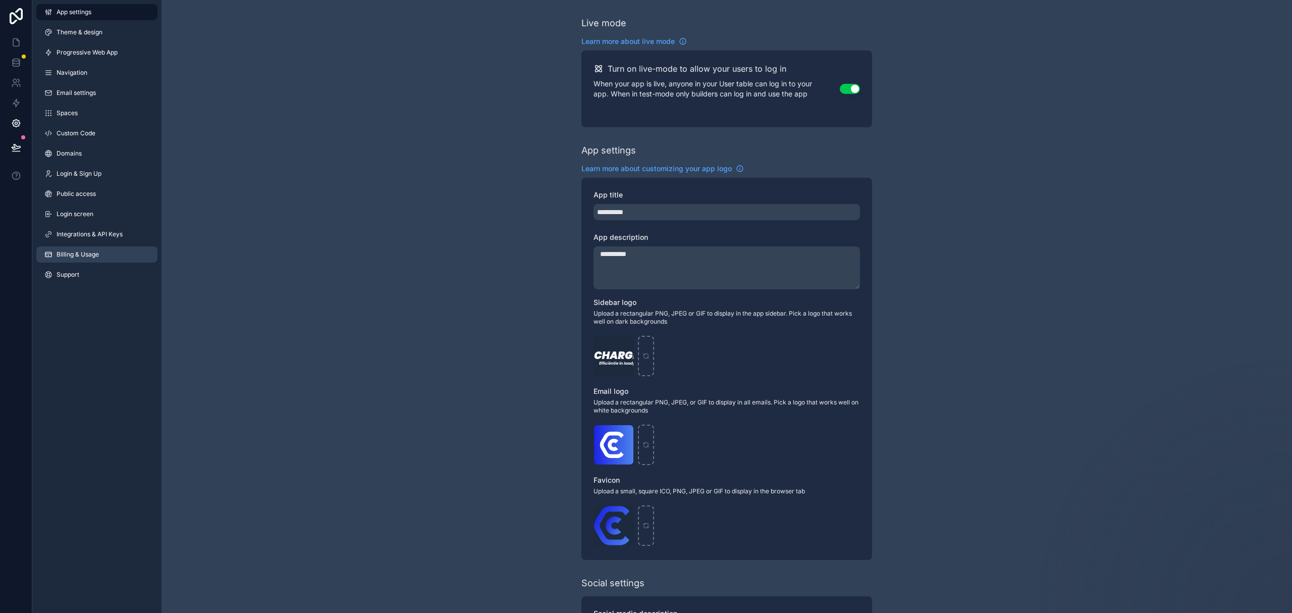
click at [97, 256] on span "Billing & Usage" at bounding box center [78, 254] width 42 height 8
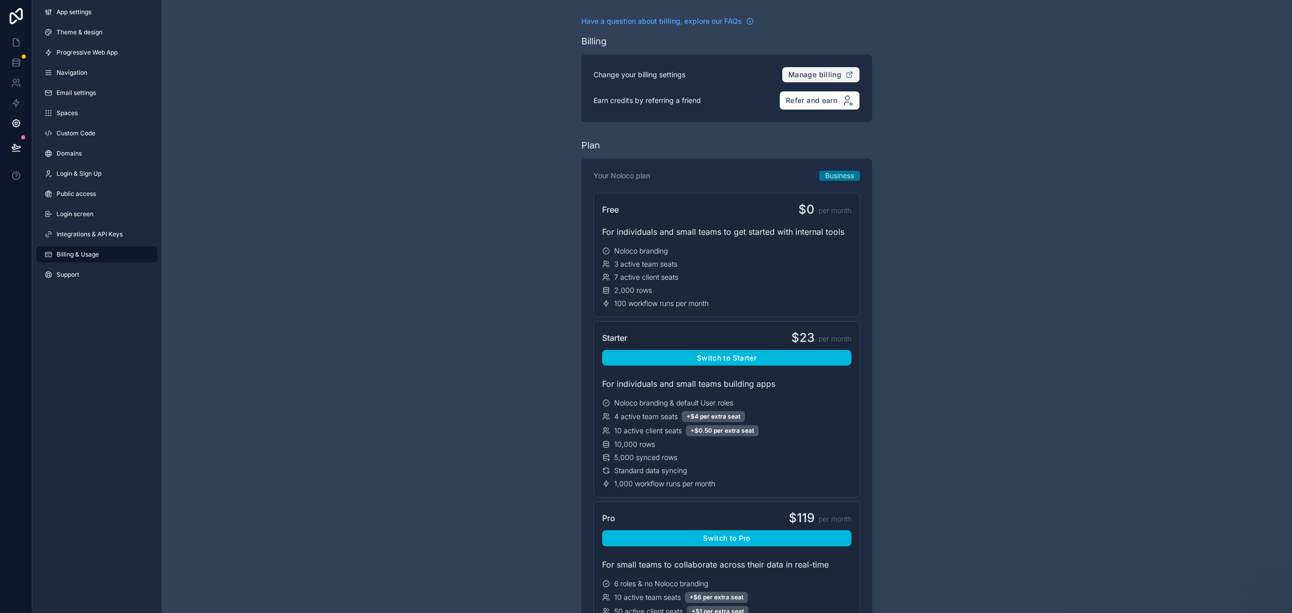
click at [806, 75] on span "Manage billing" at bounding box center [814, 74] width 53 height 9
click at [802, 73] on span "Manage billing" at bounding box center [814, 74] width 53 height 9
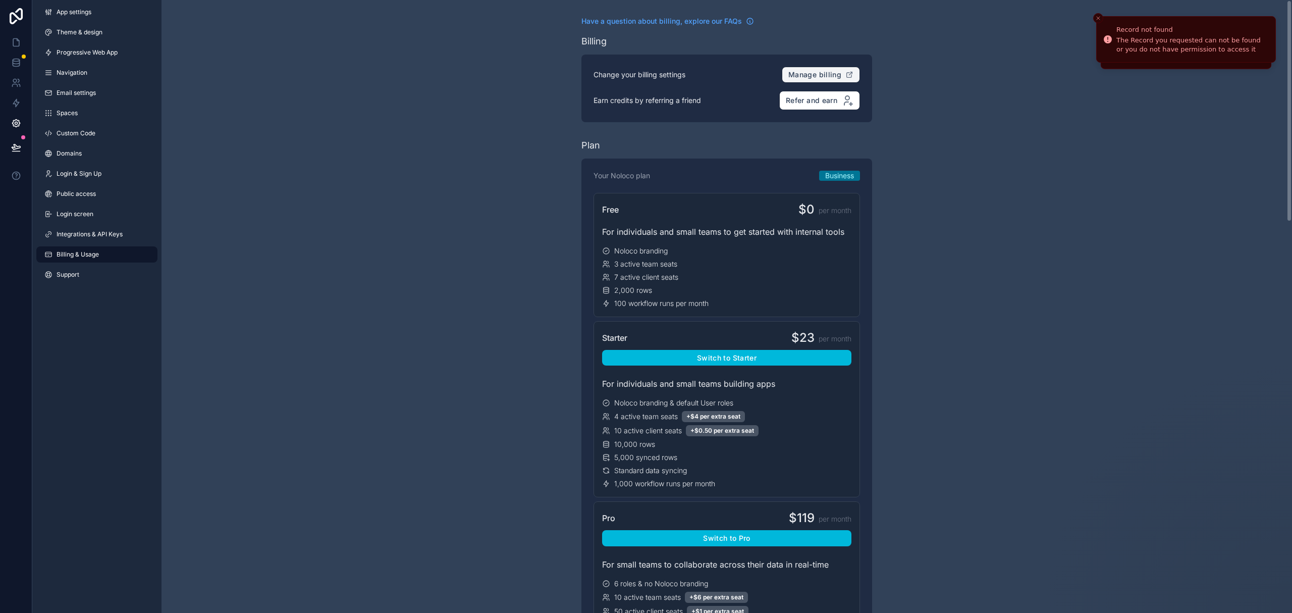
click at [802, 73] on span "Manage billing" at bounding box center [814, 74] width 53 height 9
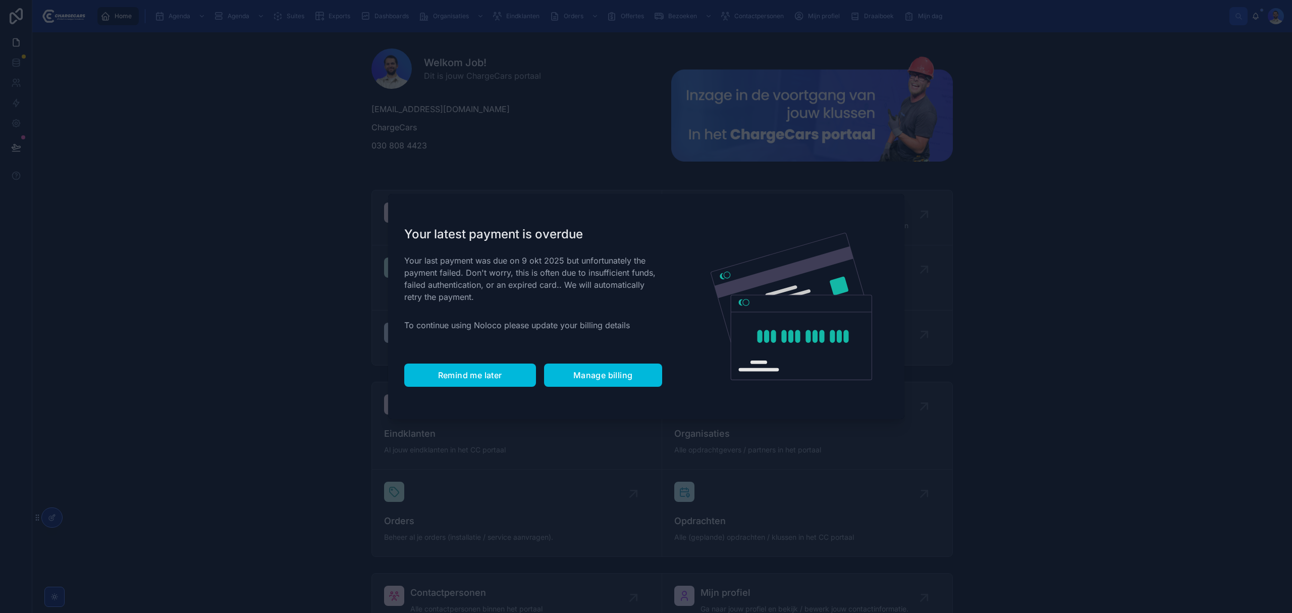
click at [469, 372] on span "Remind me later" at bounding box center [470, 375] width 64 height 10
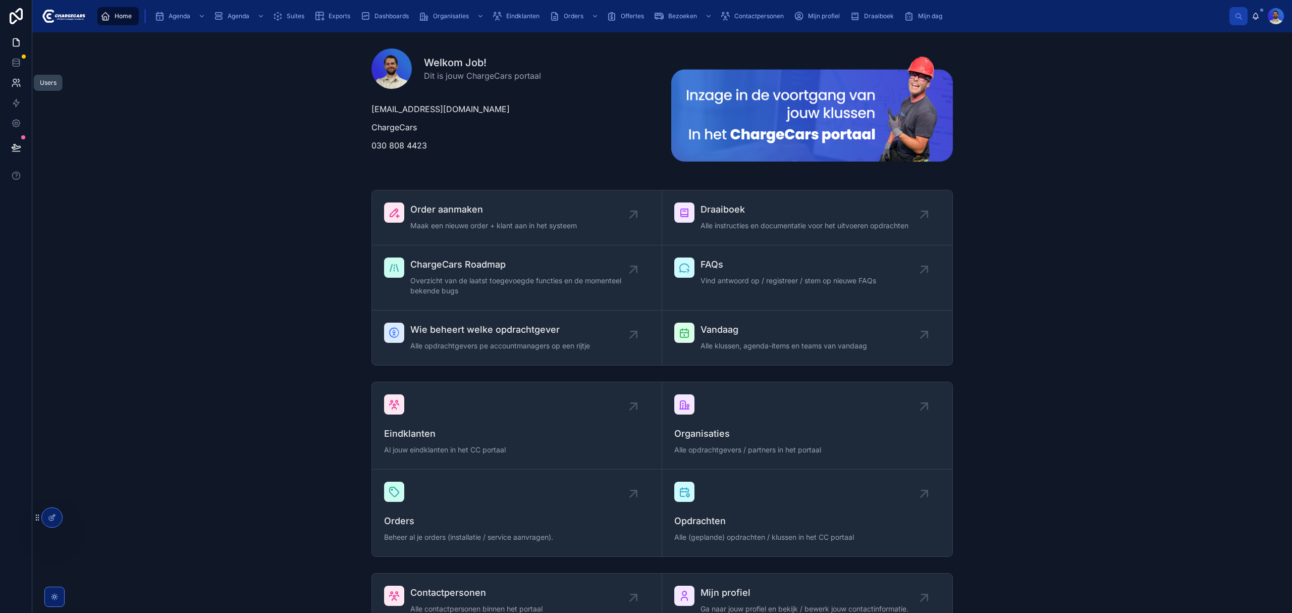
click at [16, 85] on icon at bounding box center [16, 83] width 10 height 10
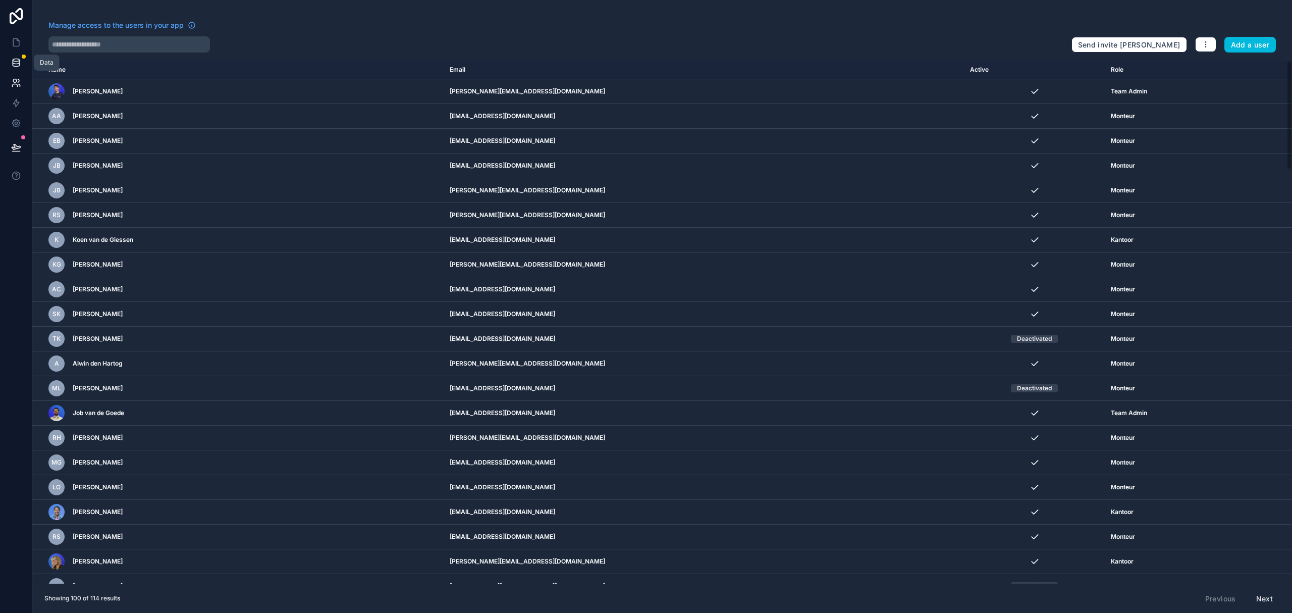
click at [5, 52] on link at bounding box center [16, 62] width 32 height 20
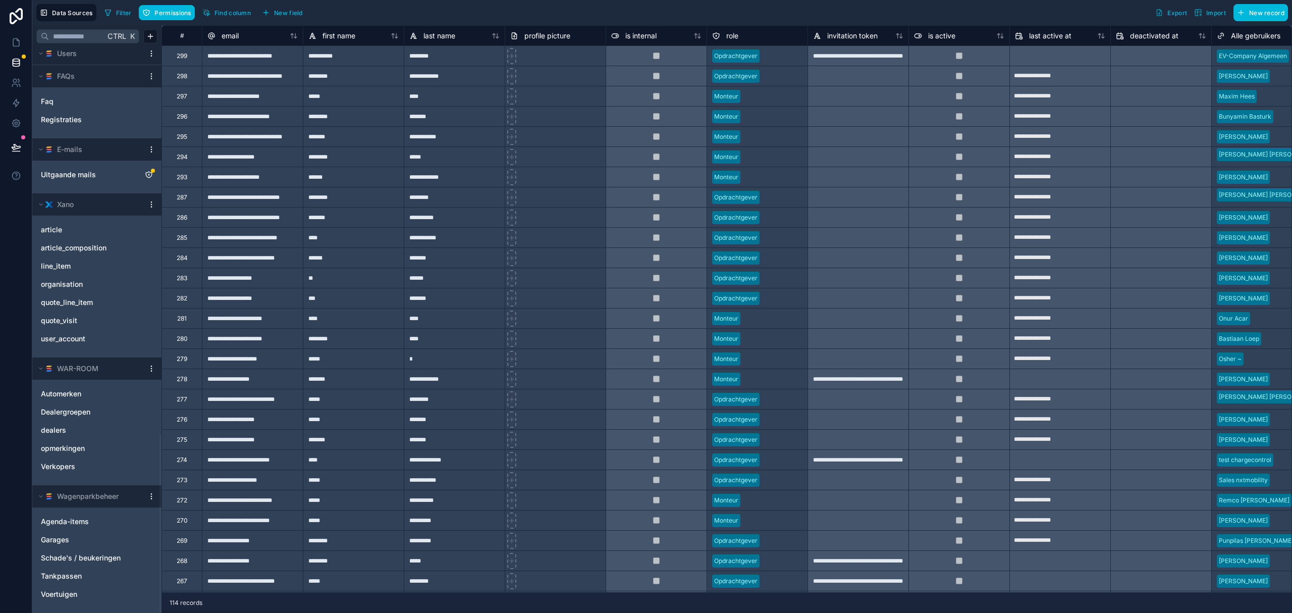
scroll to position [1226, 0]
click at [85, 371] on span "WAR-ROOM" at bounding box center [77, 368] width 41 height 10
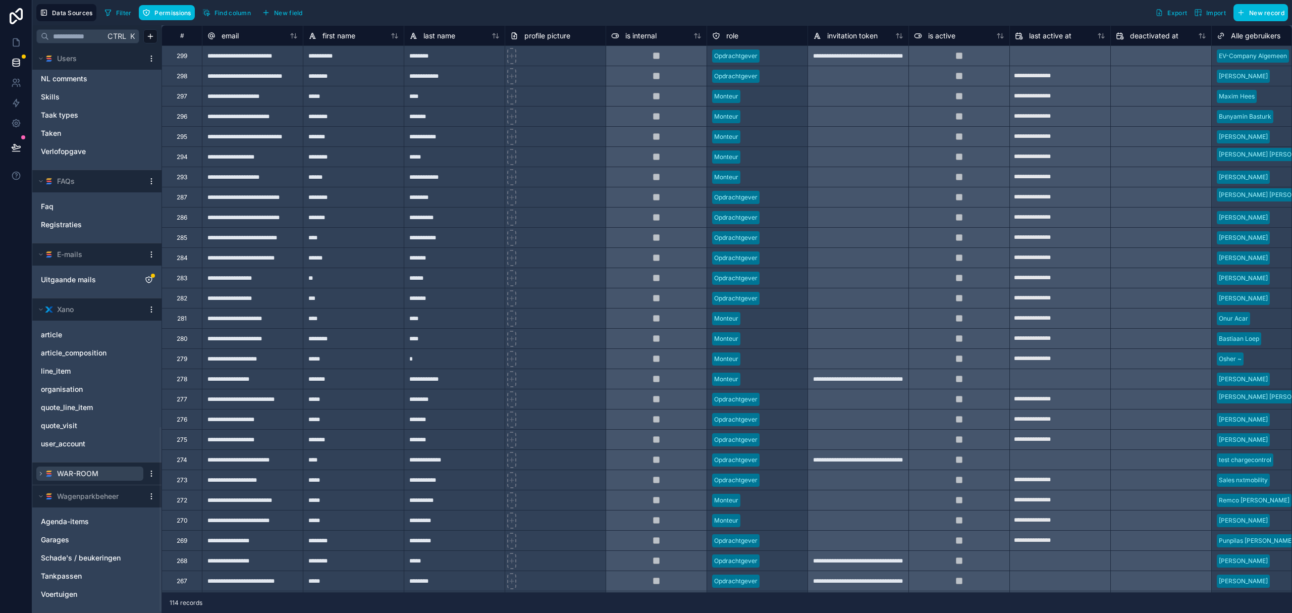
scroll to position [1121, 0]
click at [99, 481] on div "WAR-ROOM" at bounding box center [96, 473] width 129 height 22
click at [150, 472] on html "Data Sources Filter Permissions Find column New field Export Import New record …" at bounding box center [646, 306] width 1292 height 613
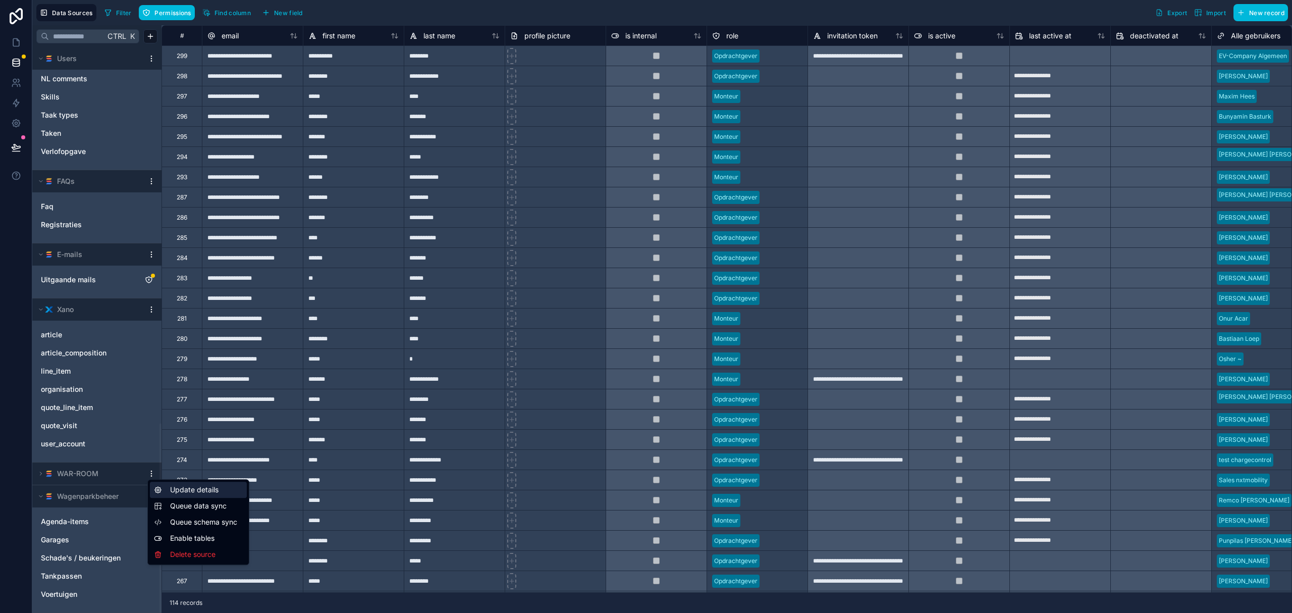
click at [168, 491] on div "Update details" at bounding box center [198, 489] width 97 height 16
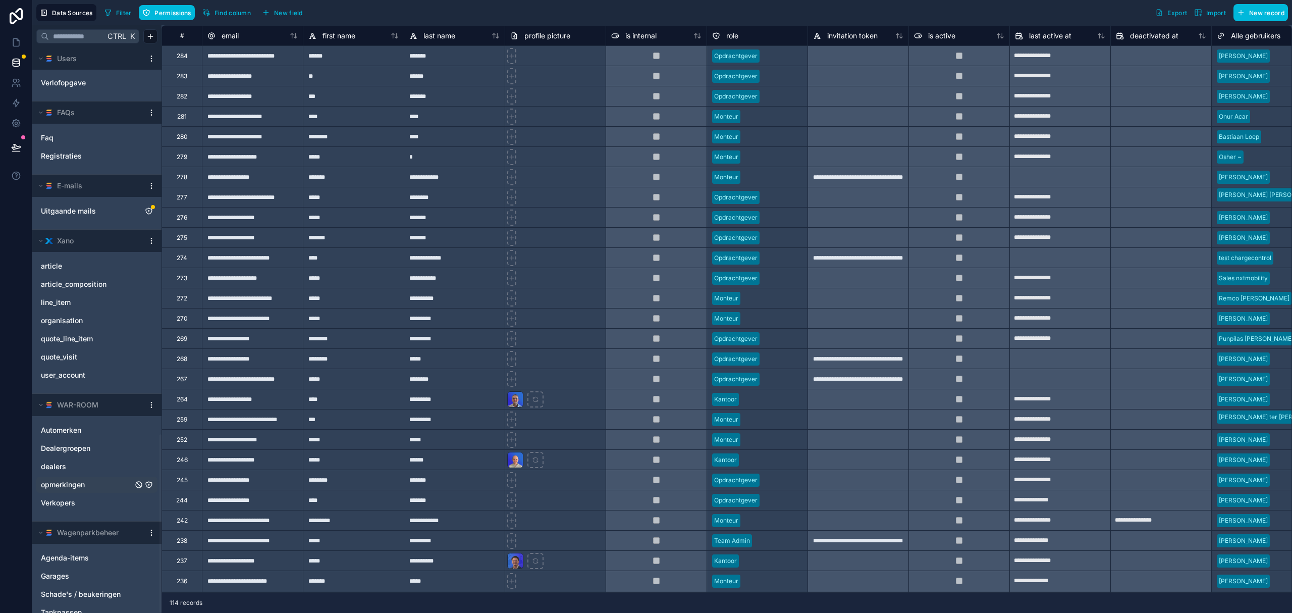
scroll to position [1226, 0]
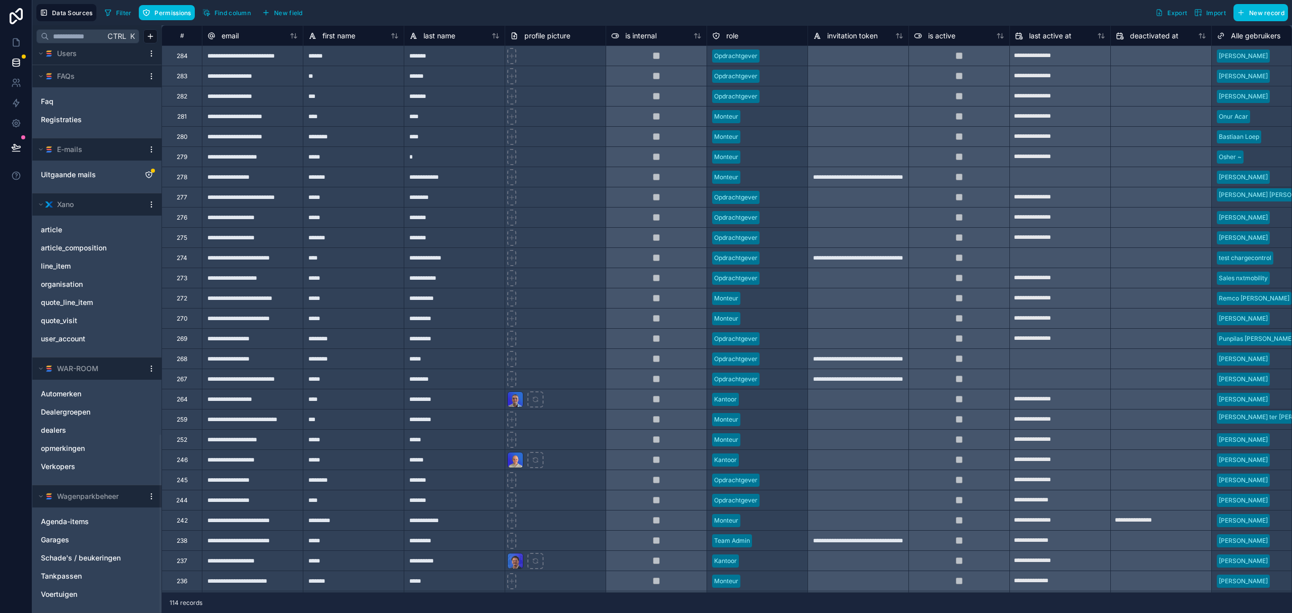
click at [151, 370] on html "Data Sources Filter Permissions Find column New field Export Import New record …" at bounding box center [646, 306] width 1292 height 613
click at [145, 149] on html "Data Sources Filter Permissions Find column New field Export Import New record …" at bounding box center [646, 306] width 1292 height 613
click at [153, 146] on html "Data Sources Filter Permissions Find column New field Export Import New record …" at bounding box center [646, 306] width 1292 height 613
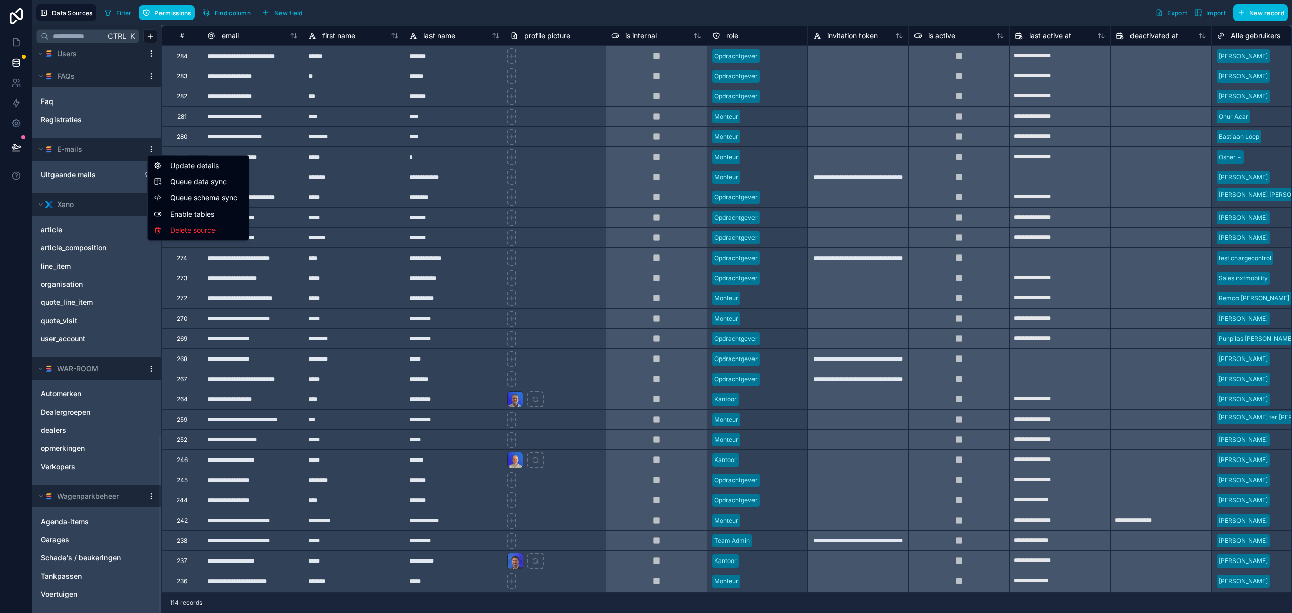
click at [148, 147] on html "Data Sources Filter Permissions Find column New field Export Import New record …" at bounding box center [646, 306] width 1292 height 613
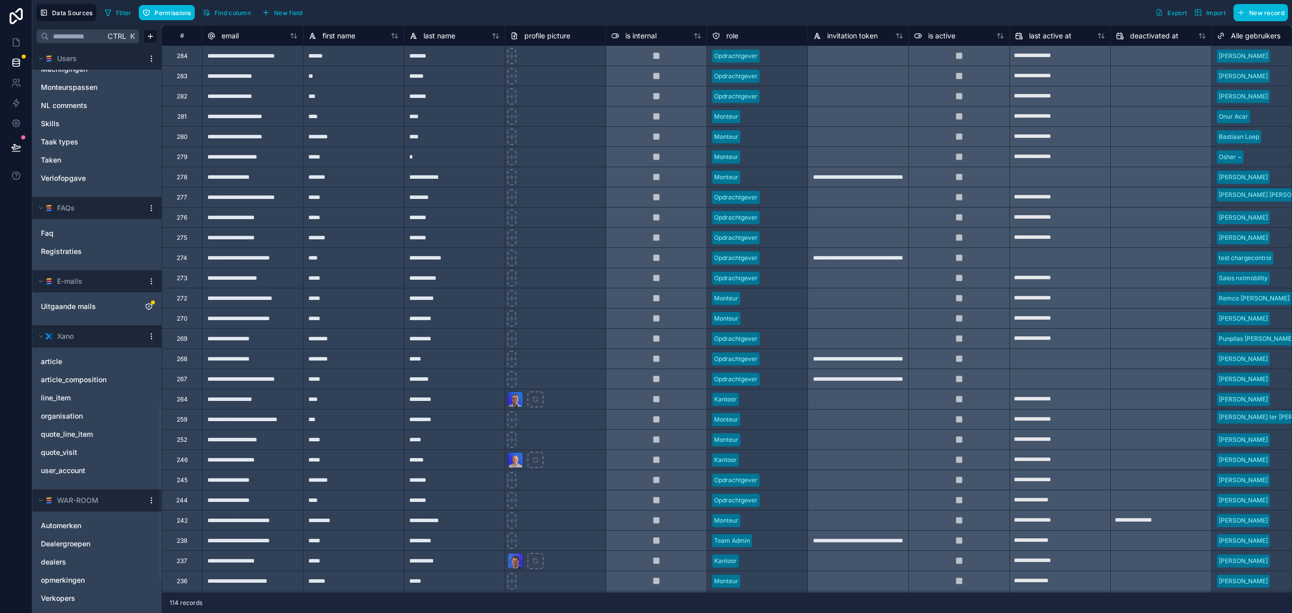
scroll to position [957, 0]
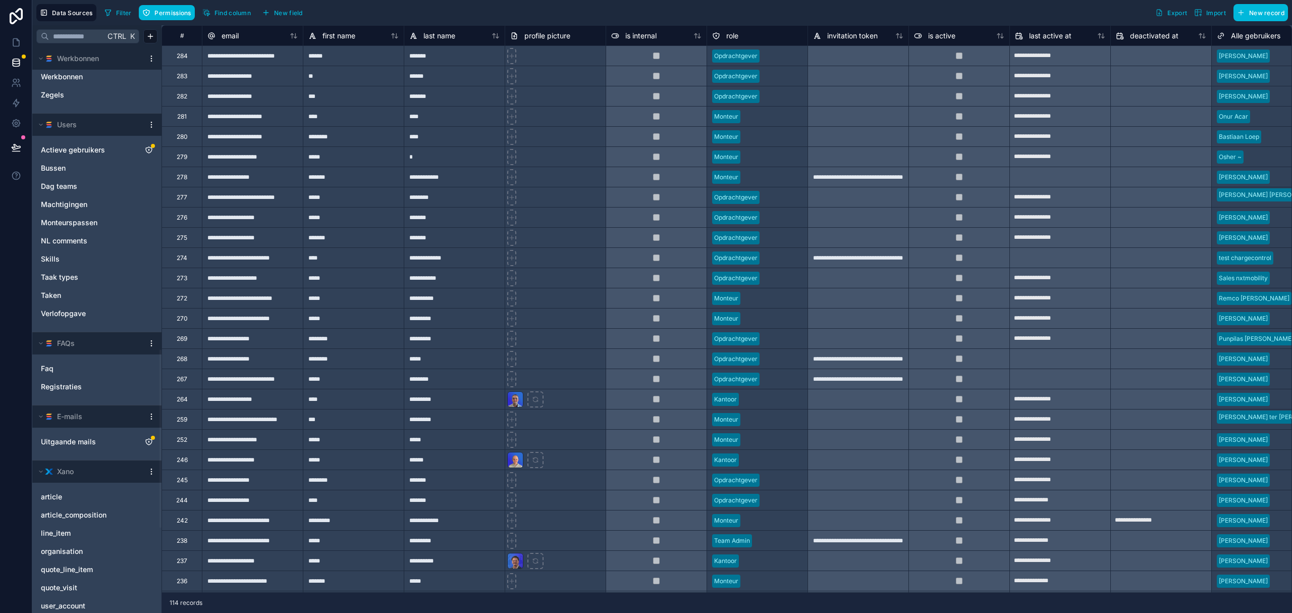
click at [154, 124] on html "Data Sources Filter Permissions Find column New field Export Import New record …" at bounding box center [646, 306] width 1292 height 613
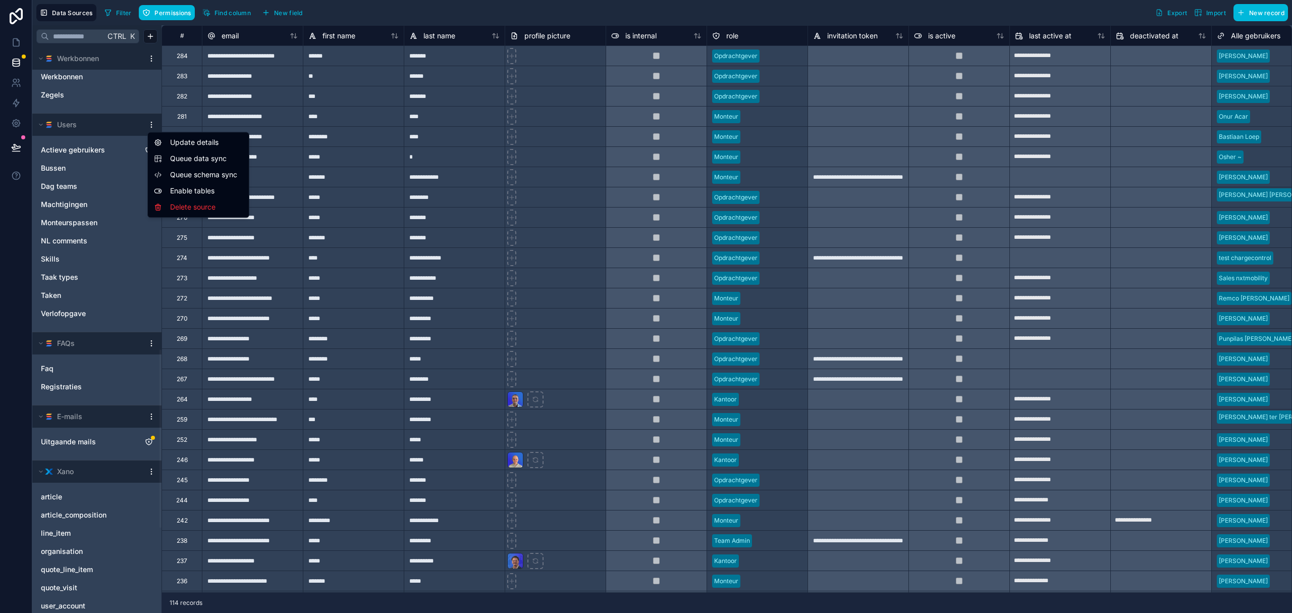
click at [151, 125] on html "Data Sources Filter Permissions Find column New field Export Import New record …" at bounding box center [646, 306] width 1292 height 613
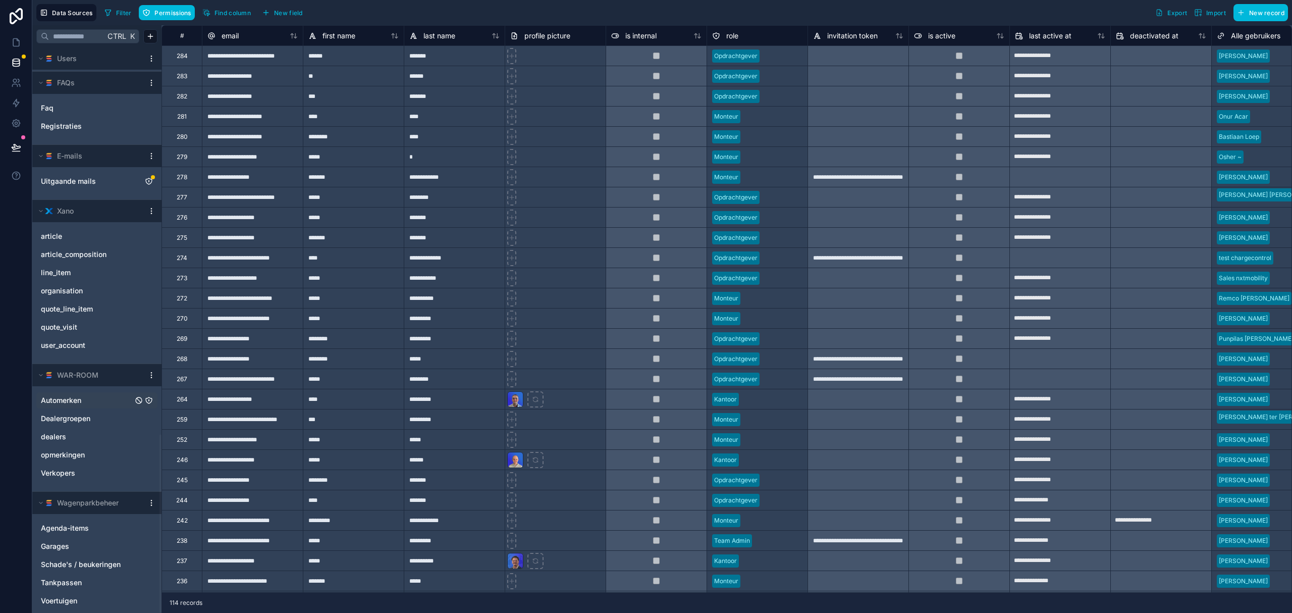
scroll to position [1226, 0]
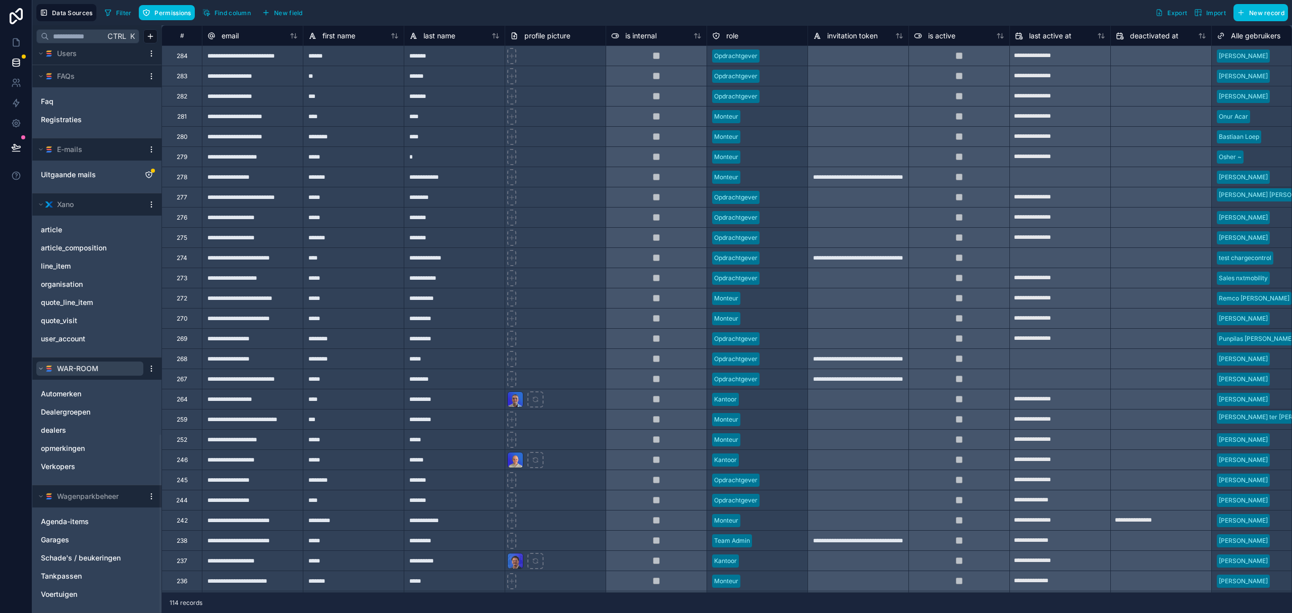
click at [67, 363] on span "WAR-ROOM" at bounding box center [77, 368] width 41 height 10
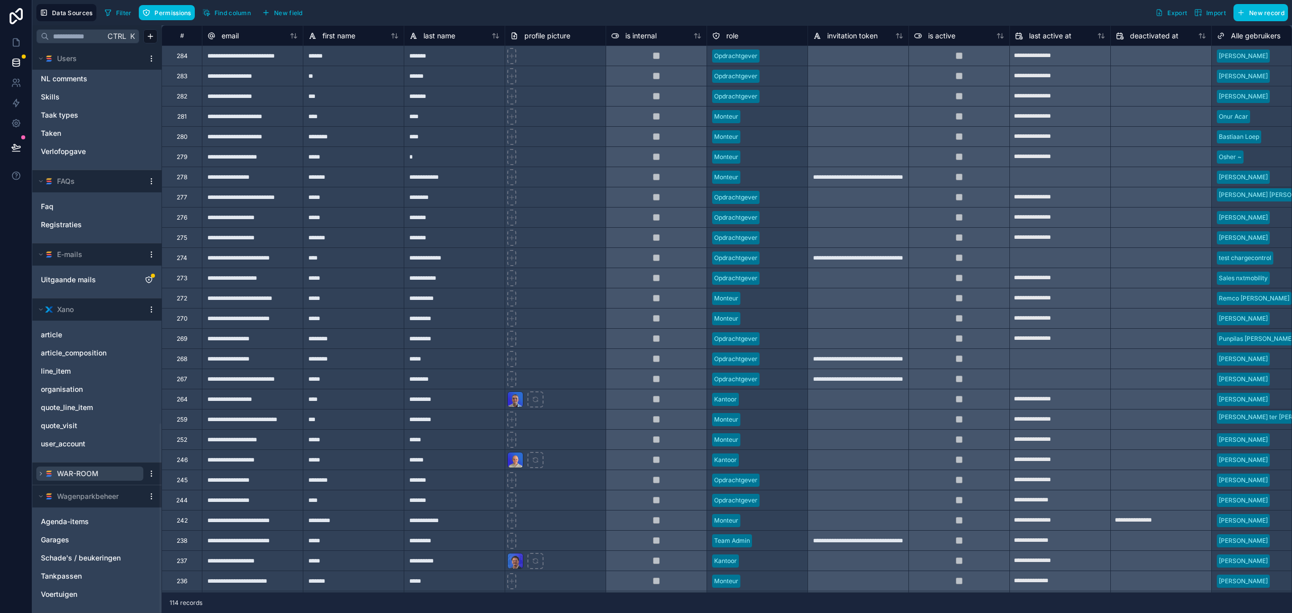
click at [71, 468] on span "WAR-ROOM" at bounding box center [77, 473] width 41 height 10
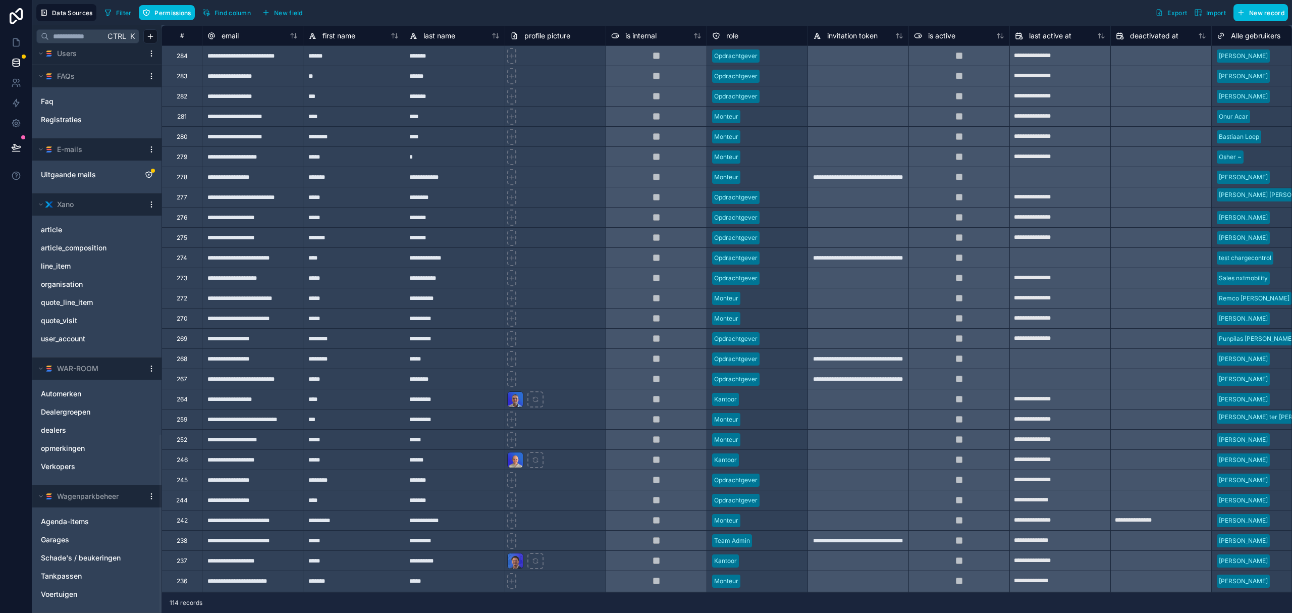
click at [150, 494] on html "Data Sources Filter Permissions Find column New field Export Import New record …" at bounding box center [646, 306] width 1292 height 613
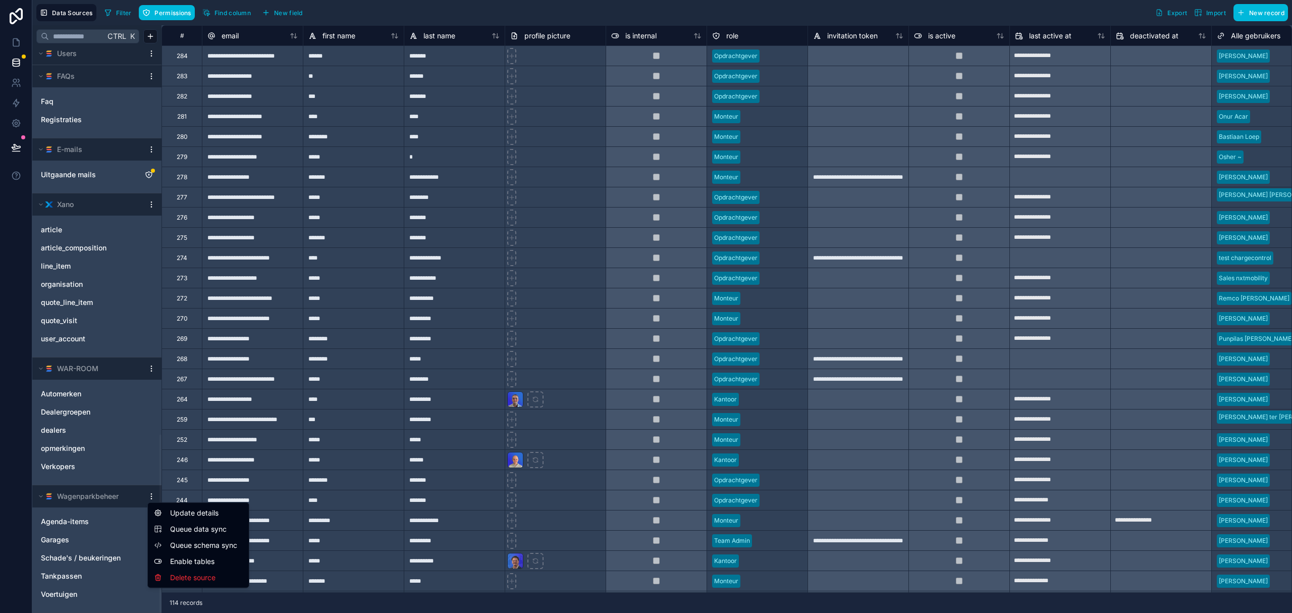
click at [151, 494] on html "Data Sources Filter Permissions Find column New field Export Import New record …" at bounding box center [646, 306] width 1292 height 613
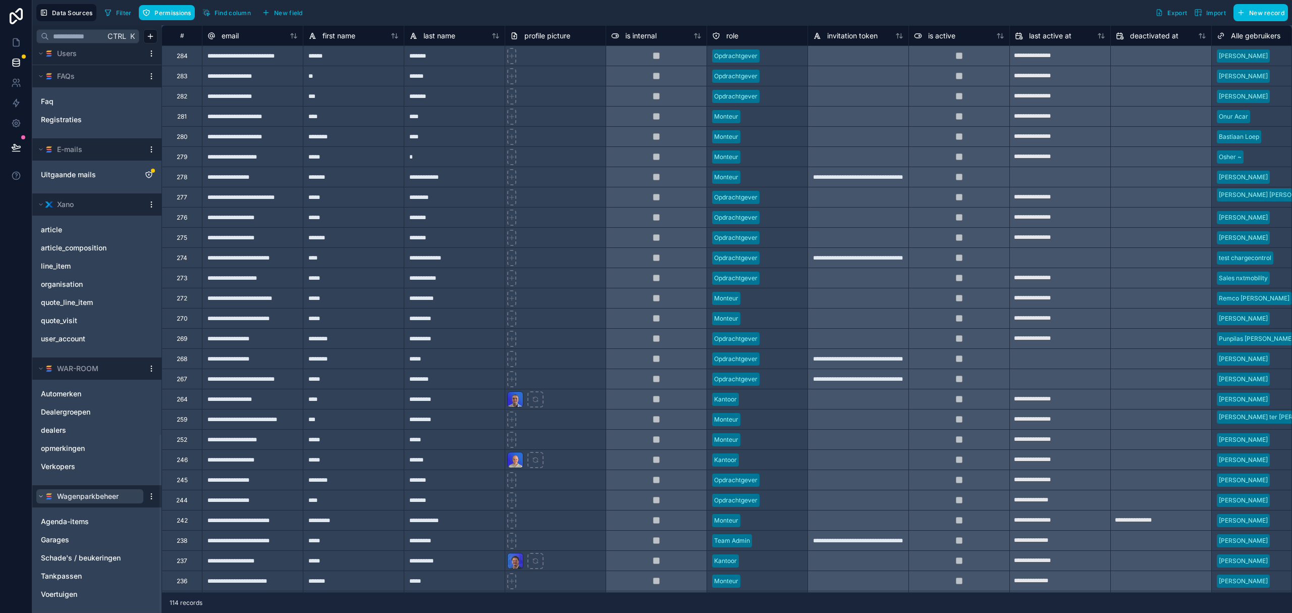
click at [79, 491] on span "Wagenparkbeheer" at bounding box center [88, 496] width 62 height 10
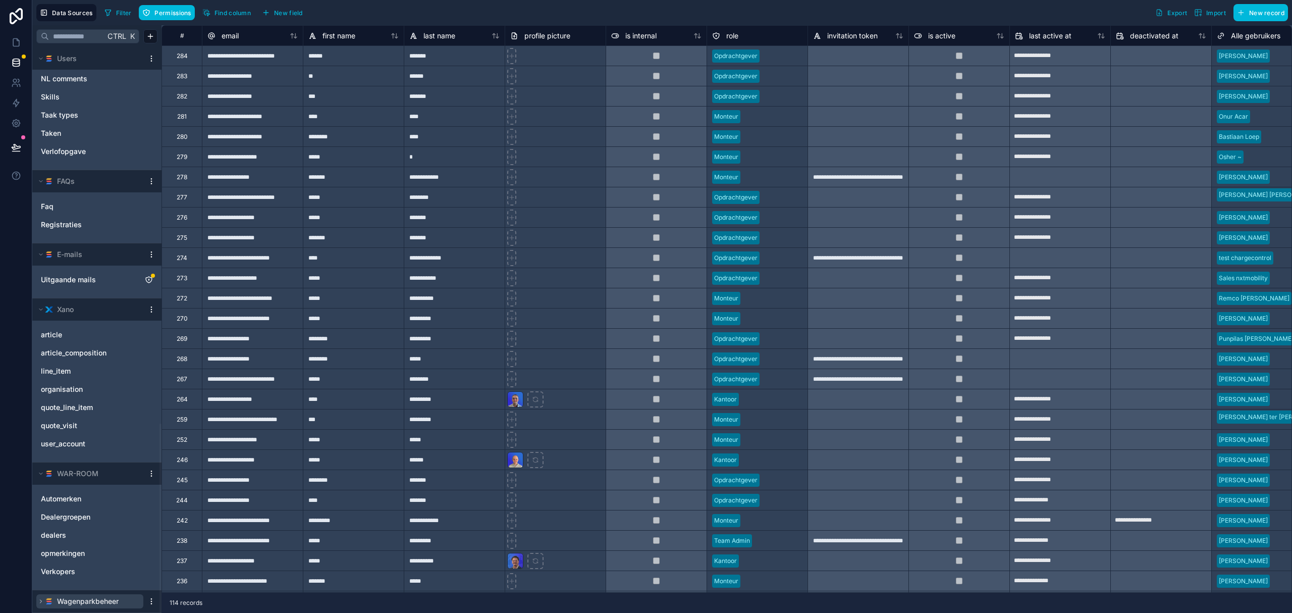
scroll to position [1121, 0]
click at [91, 594] on div "Wagenparkbeheer" at bounding box center [96, 601] width 129 height 22
click at [90, 598] on span "Wagenparkbeheer" at bounding box center [88, 601] width 62 height 10
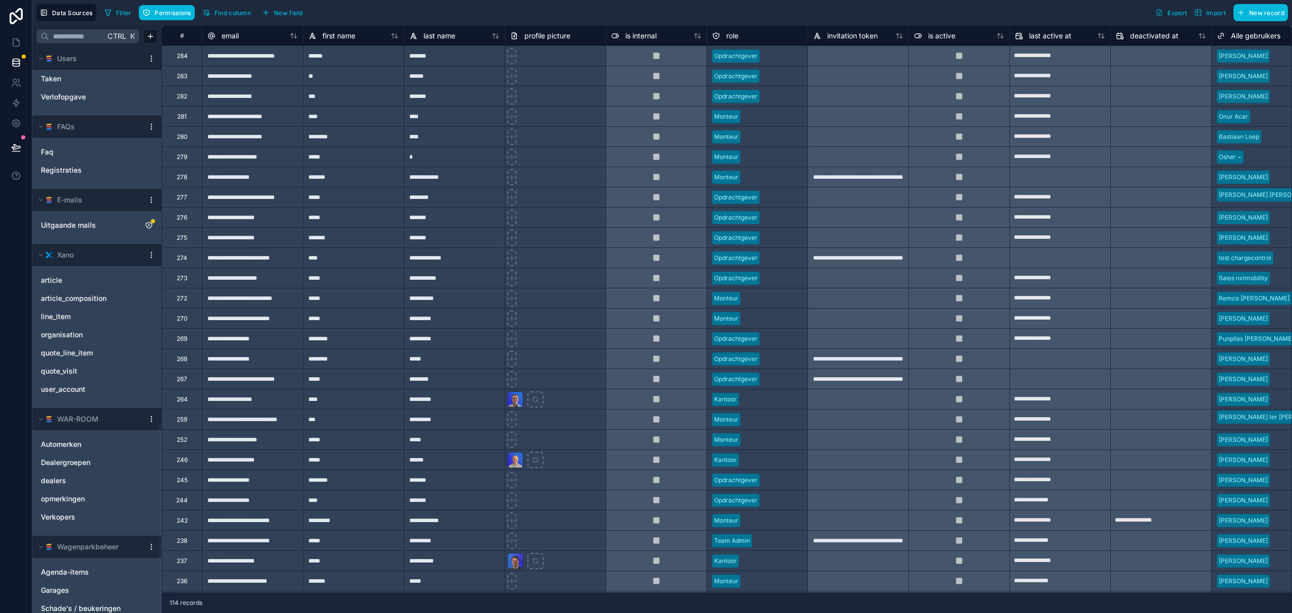
scroll to position [1226, 0]
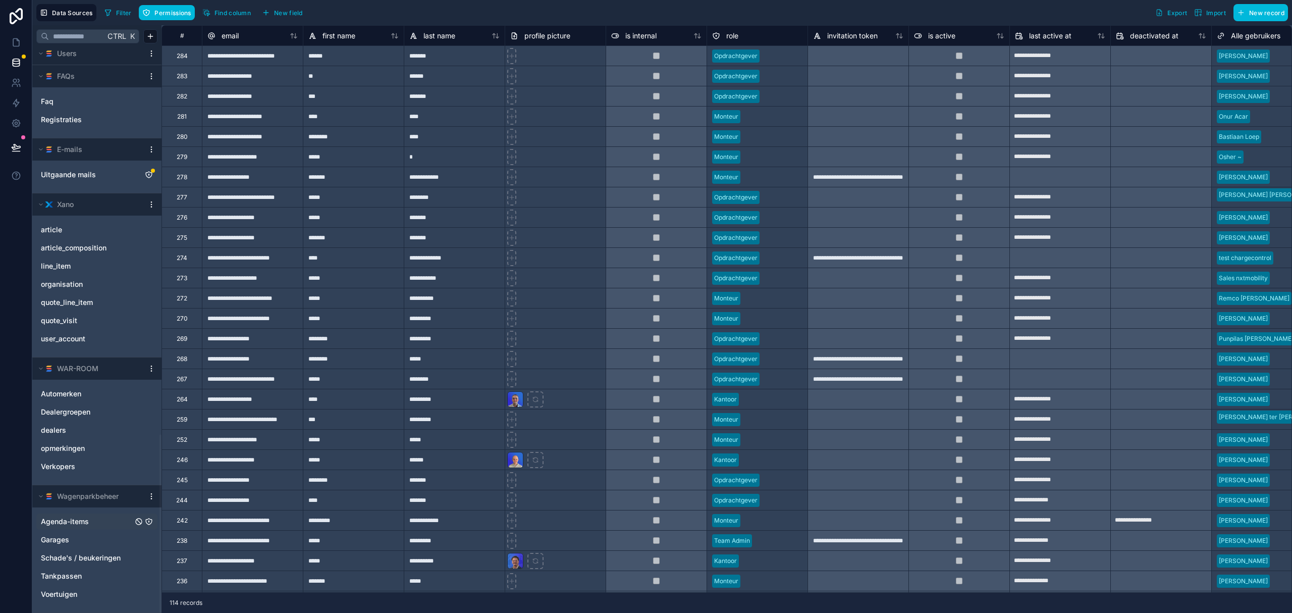
click at [69, 525] on span "Agenda-items" at bounding box center [65, 521] width 48 height 10
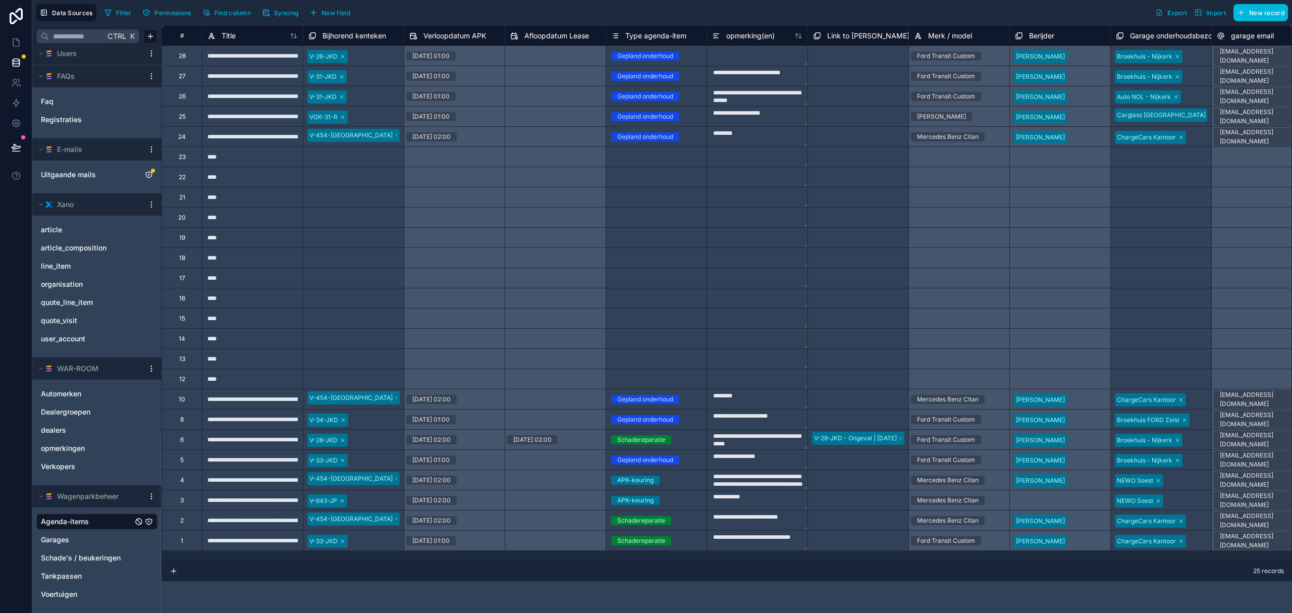
click at [288, 17] on button "Syncing" at bounding box center [279, 12] width 43 height 15
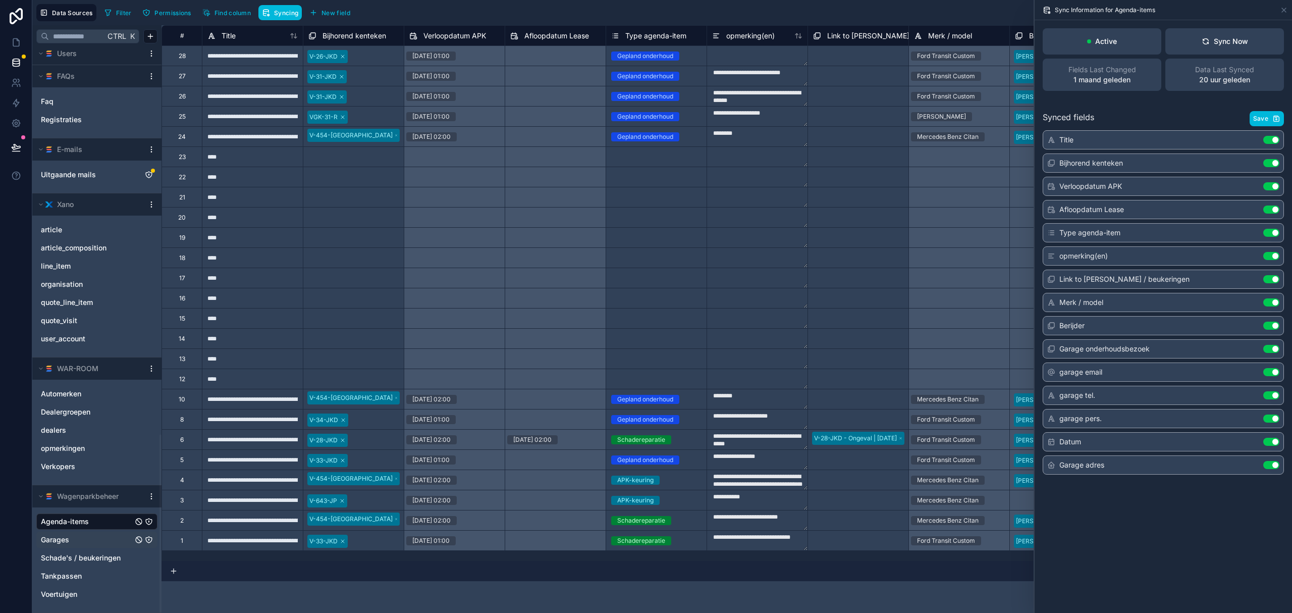
click at [87, 539] on link "Garages" at bounding box center [87, 539] width 92 height 10
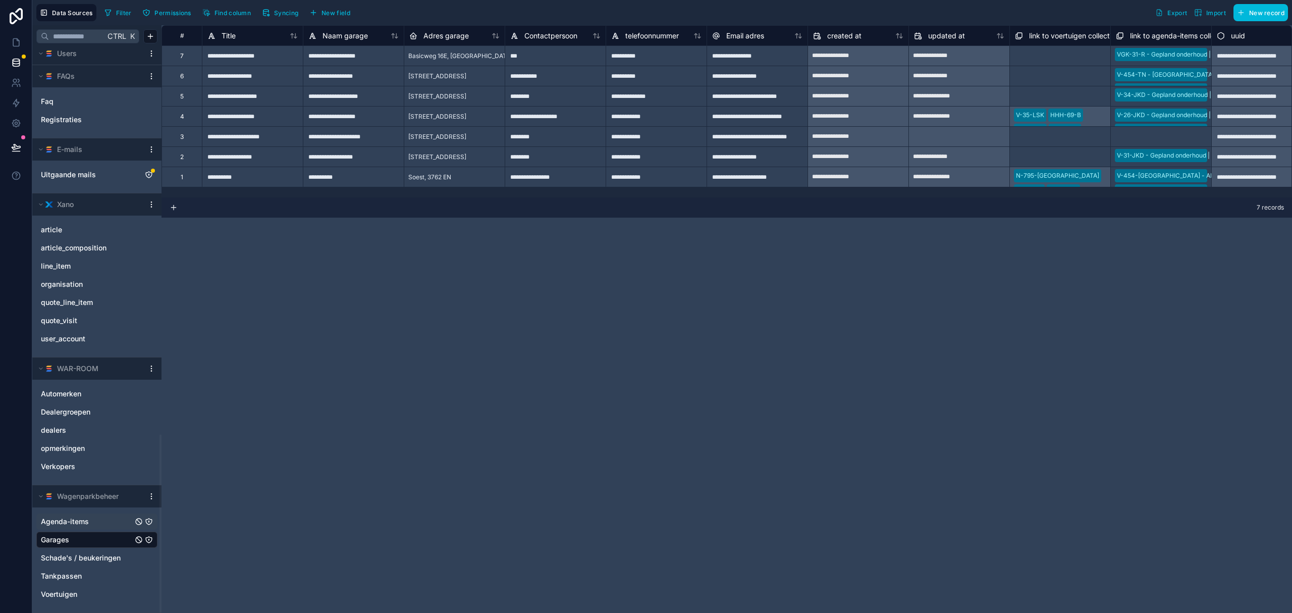
click at [265, 11] on icon "button" at bounding box center [264, 12] width 3 height 3
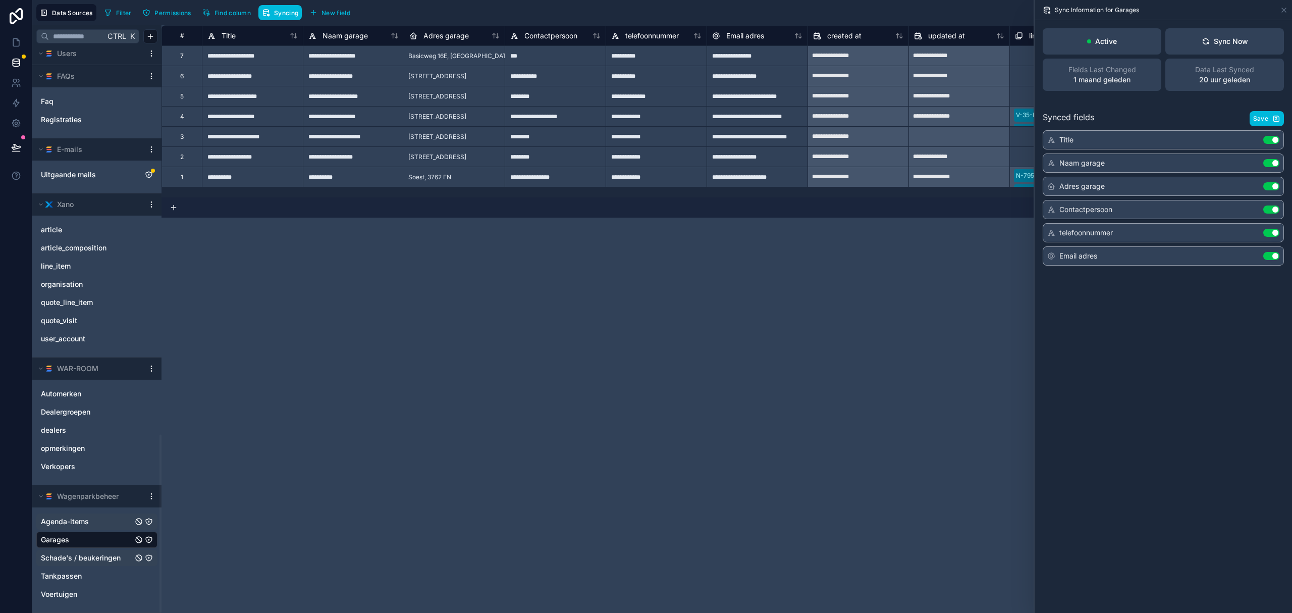
click at [83, 562] on div "Schade's / beukeringen" at bounding box center [96, 558] width 121 height 16
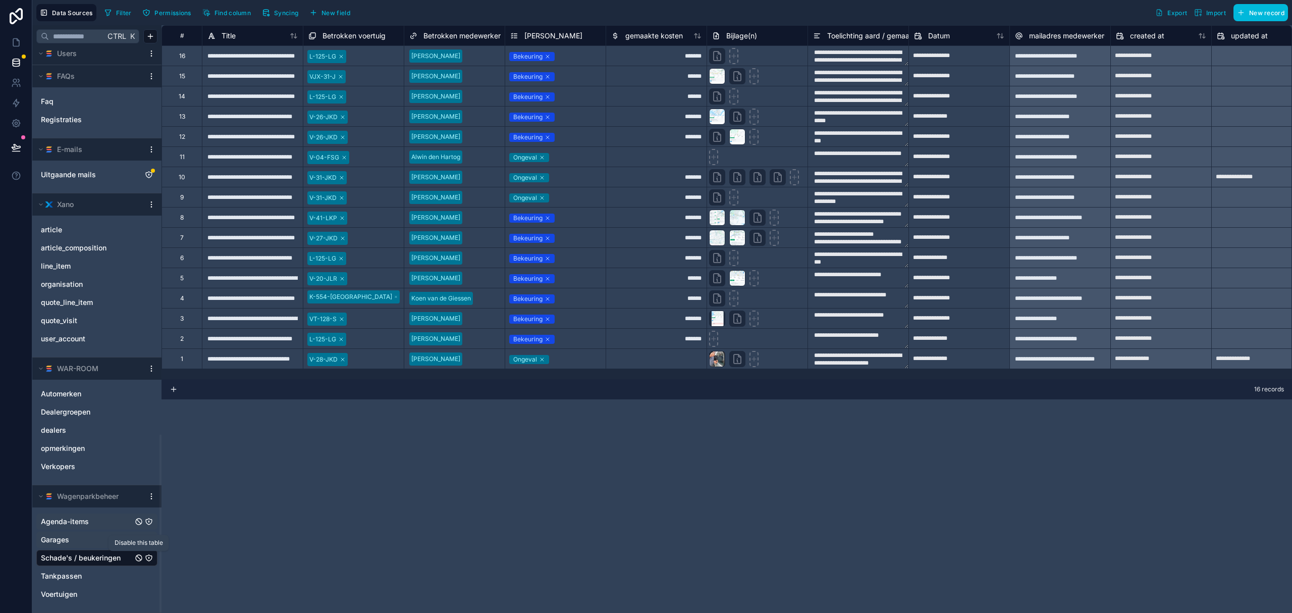
click at [138, 557] on icon "Schade's / beukeringen" at bounding box center [139, 558] width 4 height 4
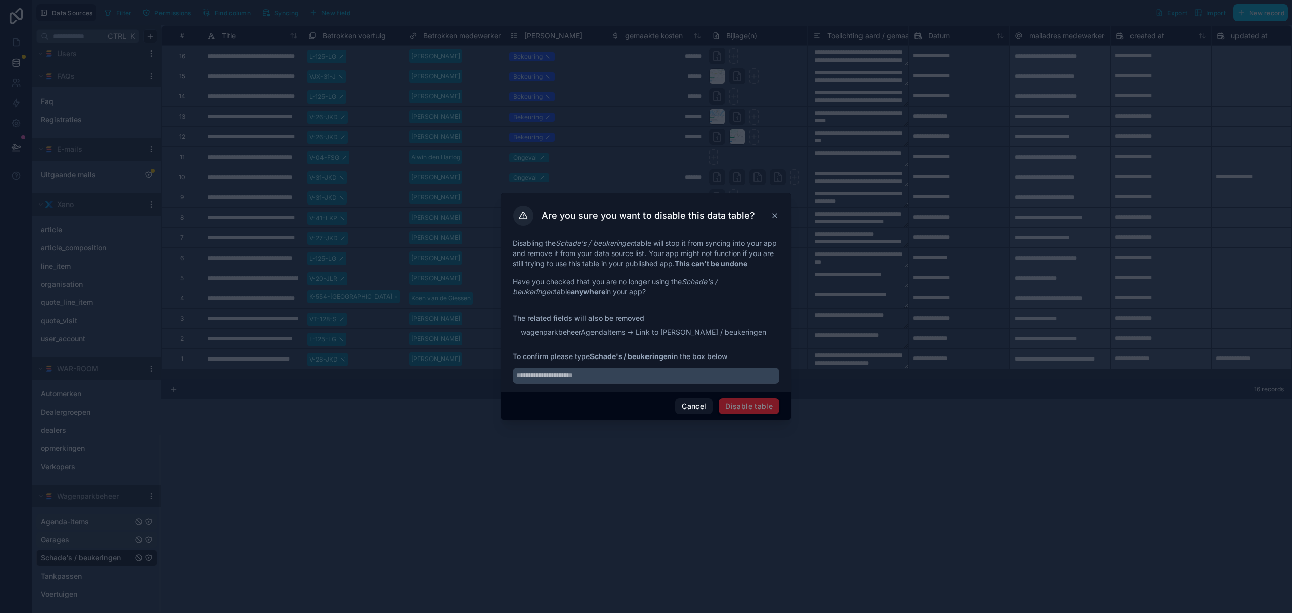
click at [564, 363] on div at bounding box center [646, 372] width 266 height 22
click at [561, 378] on input "text" at bounding box center [646, 375] width 266 height 16
drag, startPoint x: 593, startPoint y: 356, endPoint x: 673, endPoint y: 354, distance: 79.2
click at [672, 354] on strong "Schade's / beukeringen" at bounding box center [631, 356] width 82 height 9
copy strong "Schade's / beukeringen"
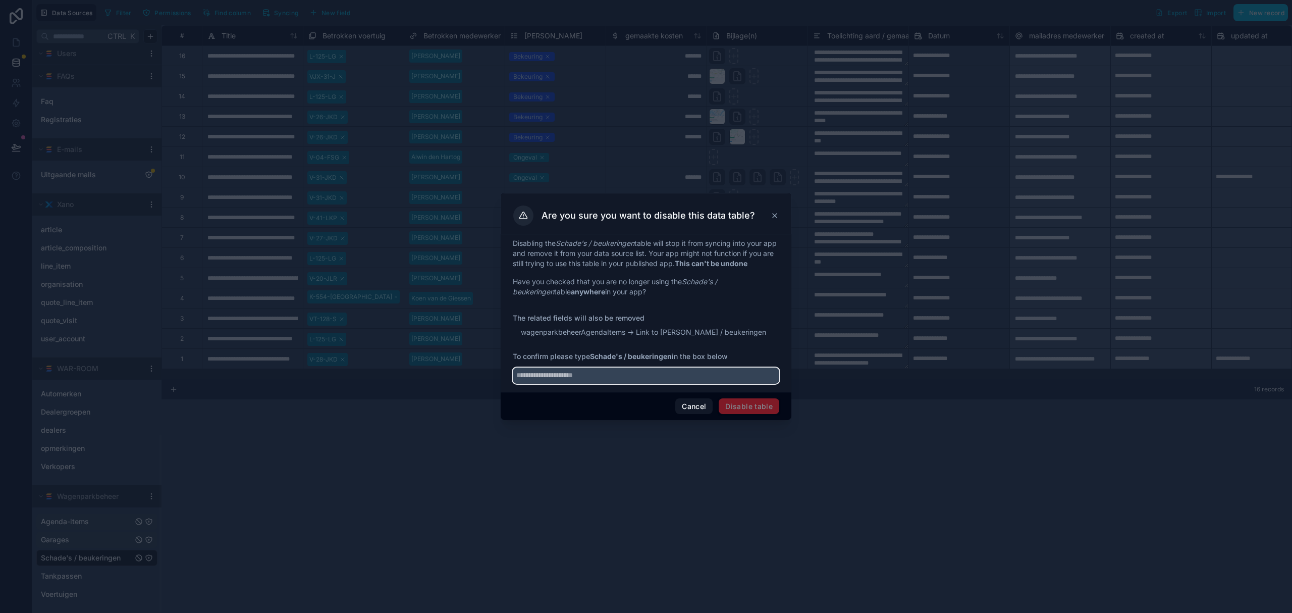
click at [616, 376] on input "text" at bounding box center [646, 375] width 266 height 16
paste input "**********"
type input "**********"
click at [752, 408] on button "Disable table" at bounding box center [749, 406] width 61 height 16
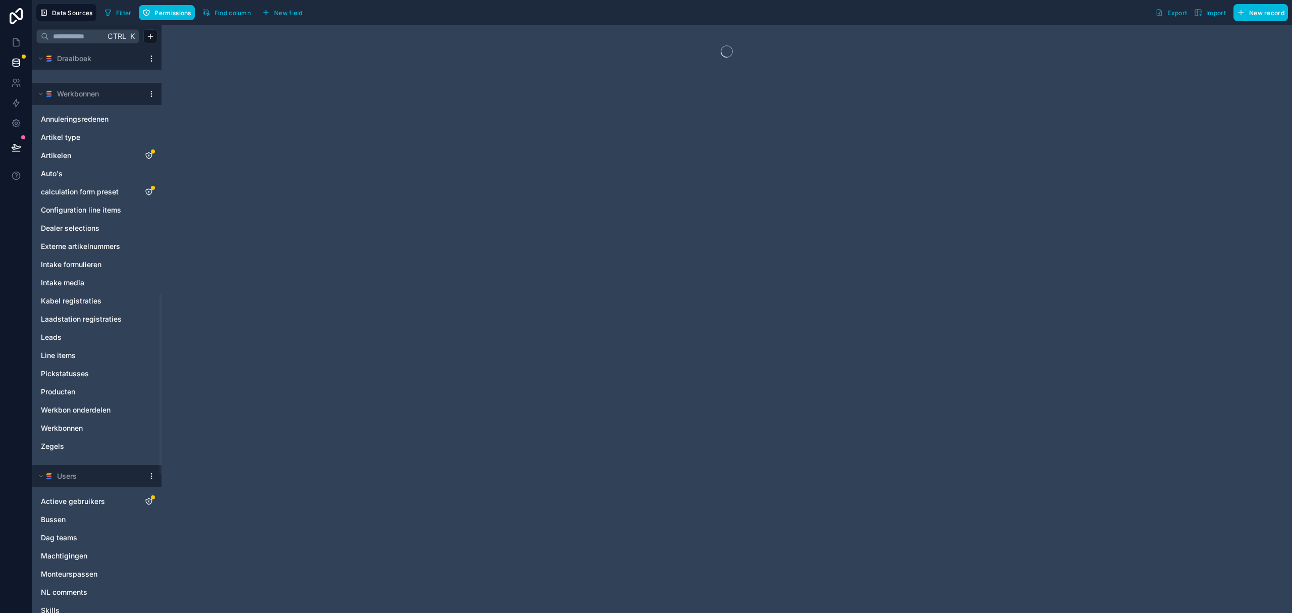
scroll to position [1208, 0]
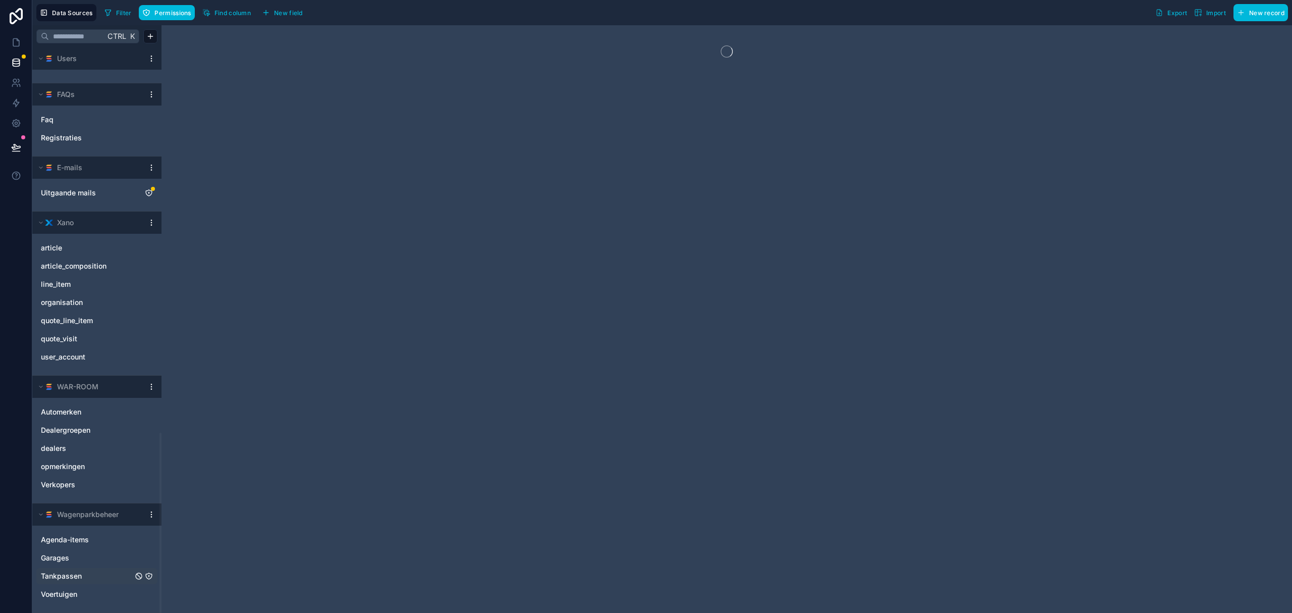
click at [66, 575] on span "Tankpassen" at bounding box center [61, 576] width 41 height 10
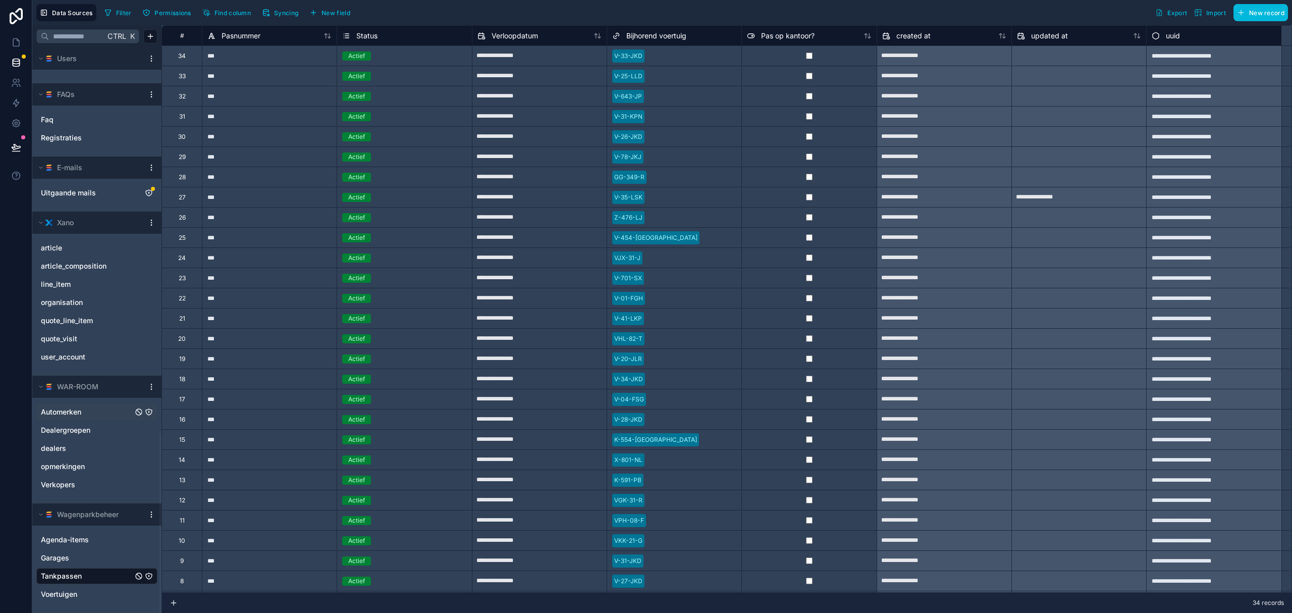
click at [74, 407] on span "Automerken" at bounding box center [61, 412] width 40 height 10
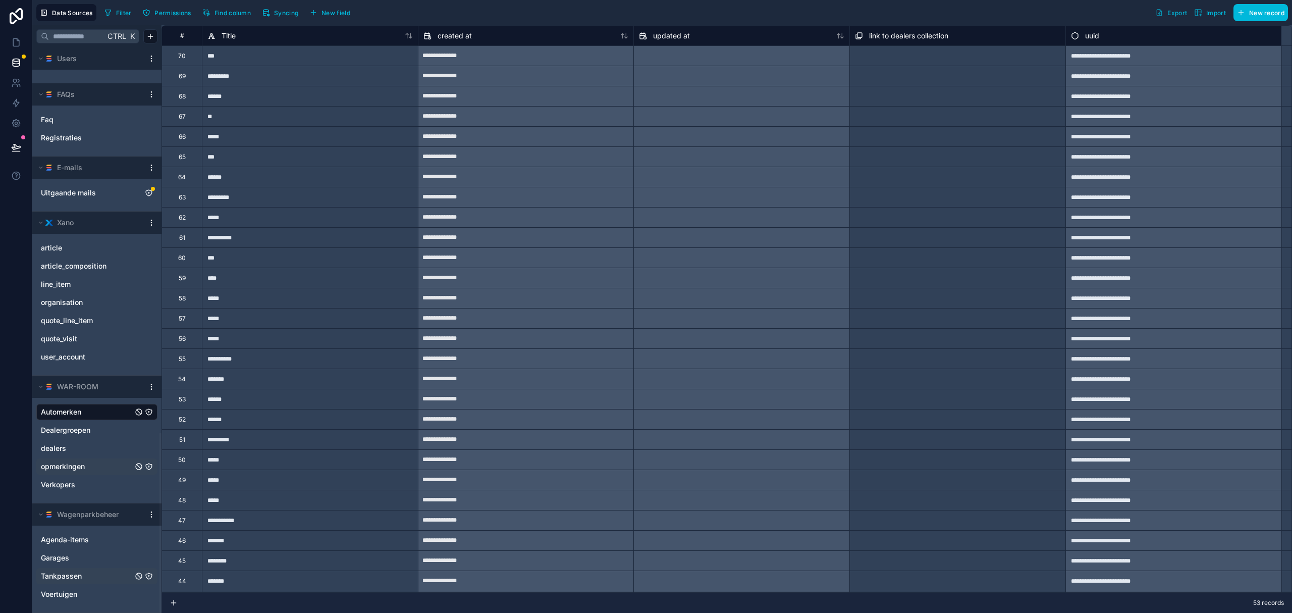
click at [81, 463] on span "opmerkingen" at bounding box center [63, 466] width 44 height 10
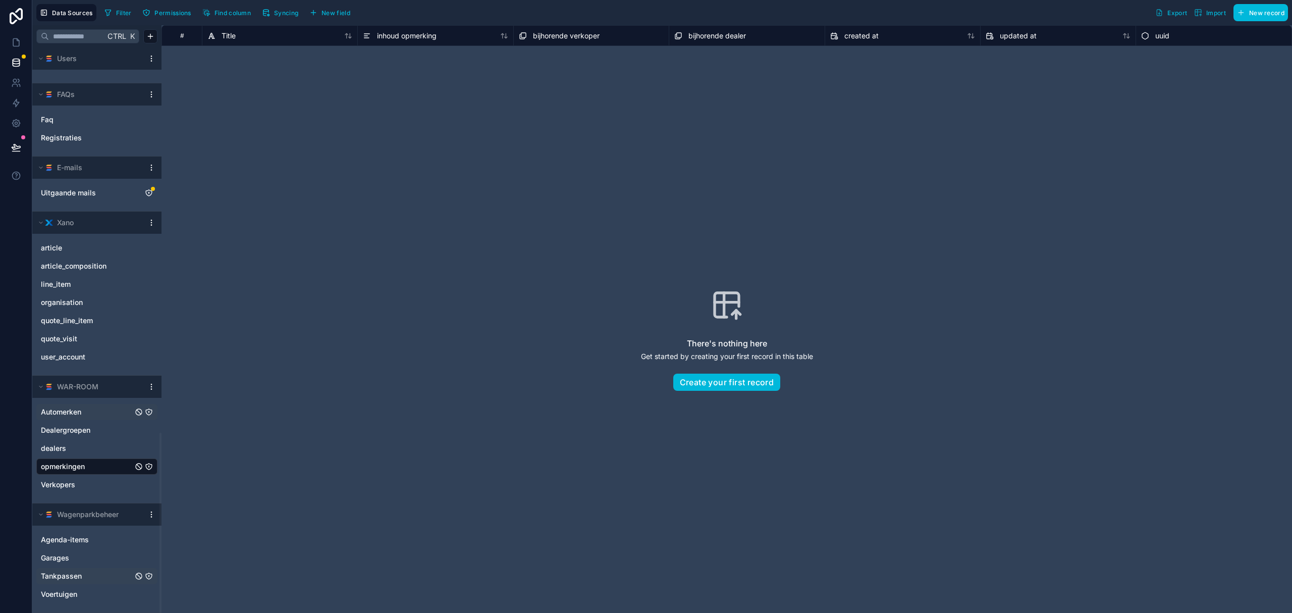
click at [69, 413] on span "Automerken" at bounding box center [61, 412] width 40 height 10
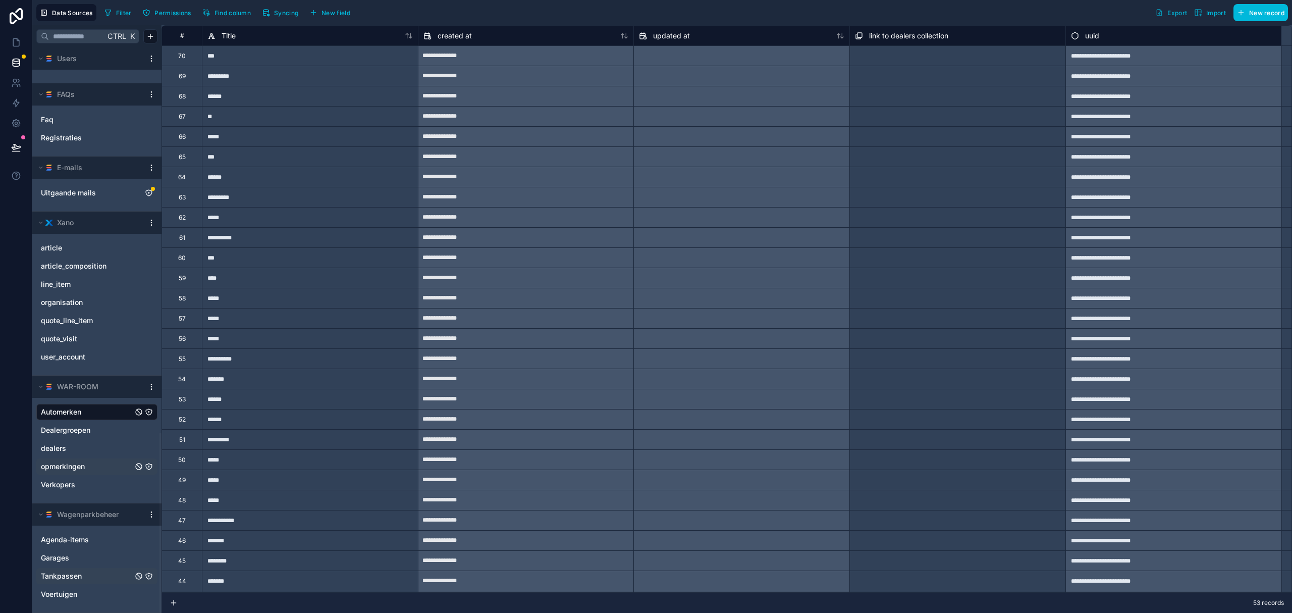
click at [154, 388] on html "Data Sources Filter Permissions Find column Syncing New field Export Import New…" at bounding box center [646, 306] width 1292 height 613
click at [97, 410] on html "Data Sources Filter Permissions Find column Syncing New field Export Import New…" at bounding box center [646, 306] width 1292 height 613
click at [138, 411] on icon "Automerken" at bounding box center [139, 412] width 4 height 4
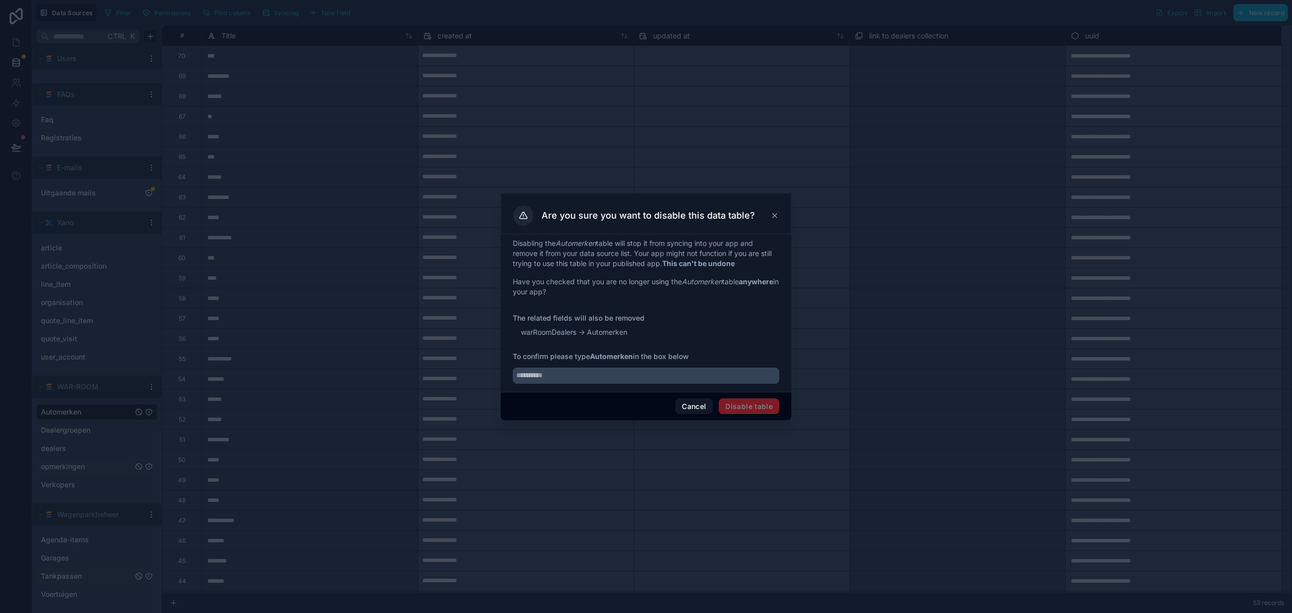
click at [626, 359] on strong "Automerken" at bounding box center [611, 356] width 43 height 9
copy span "Automerken"
click at [593, 369] on input "text" at bounding box center [646, 375] width 266 height 16
paste input "**********"
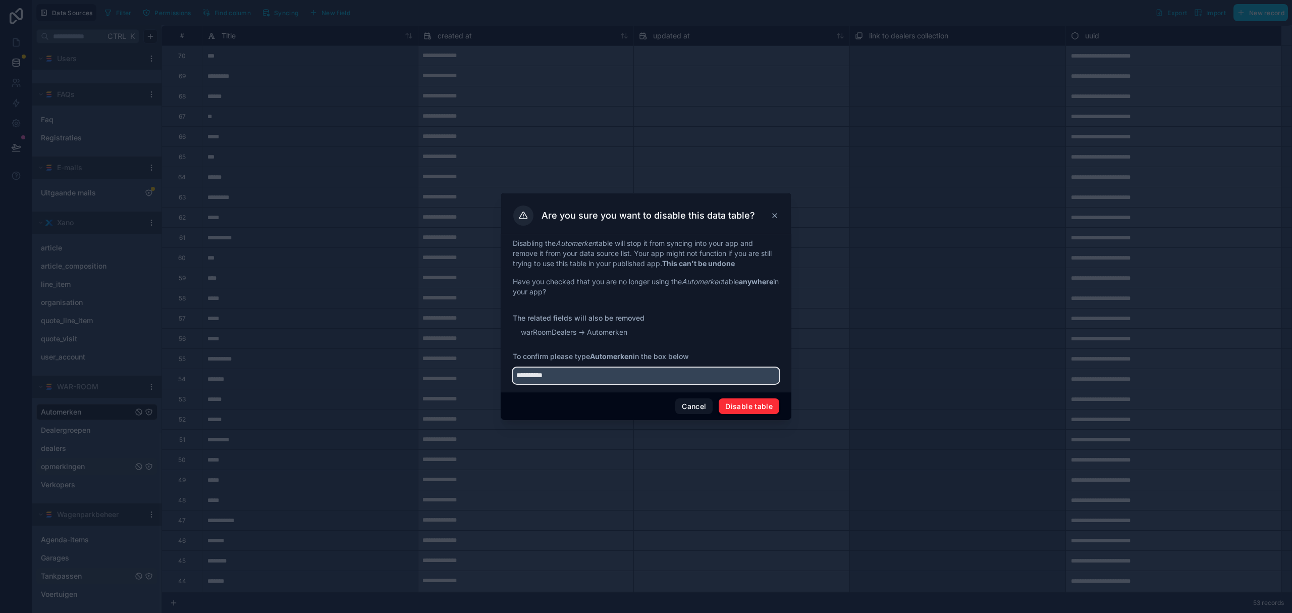
type input "**********"
click at [742, 404] on button "Disable table" at bounding box center [749, 406] width 61 height 16
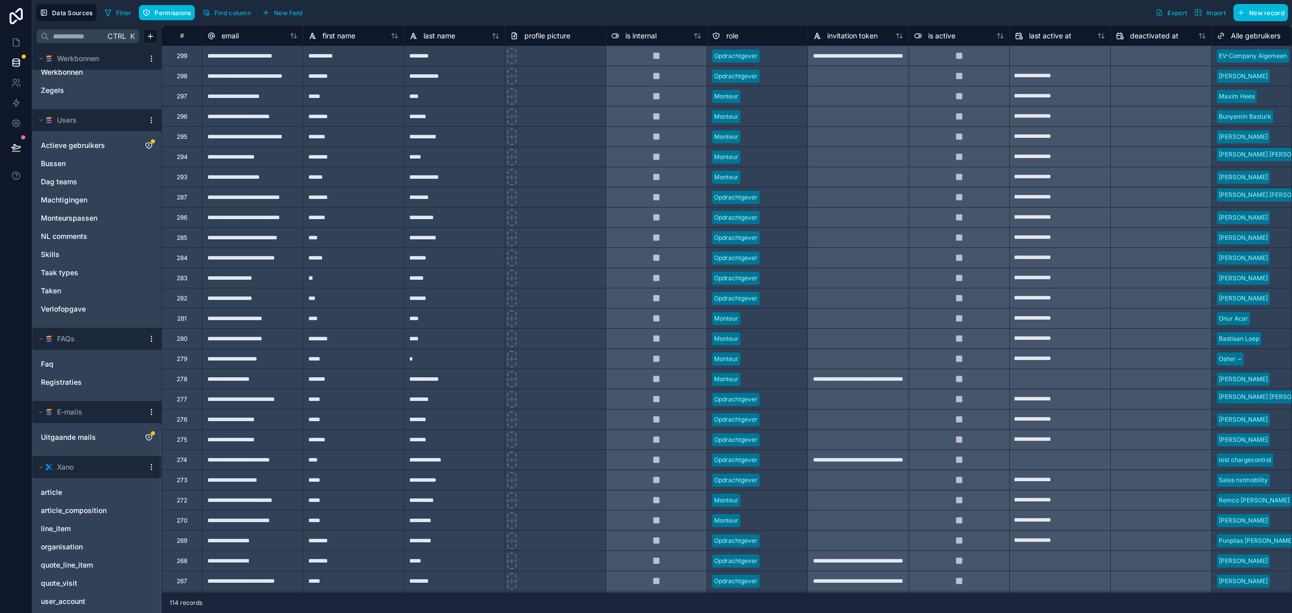
scroll to position [1189, 0]
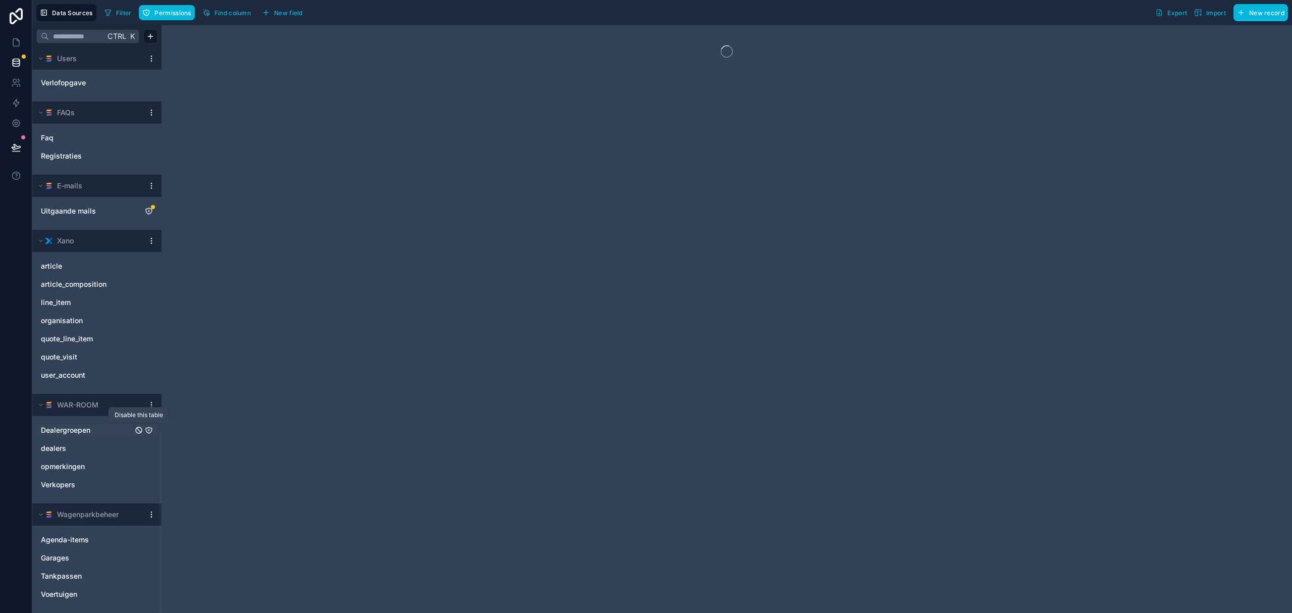
click at [138, 427] on icon "Dealergroepen" at bounding box center [139, 430] width 6 height 6
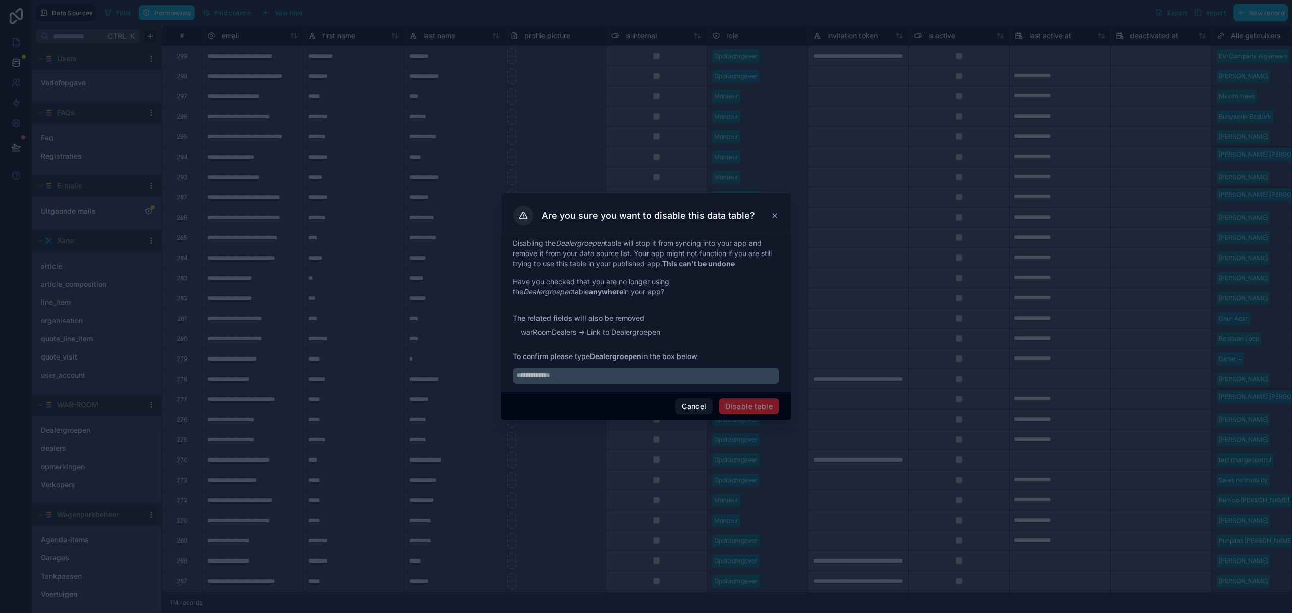
click at [603, 365] on div at bounding box center [646, 372] width 266 height 22
click at [612, 357] on strong "Dealergroepen" at bounding box center [615, 356] width 51 height 9
copy span "Dealergroepen"
click at [584, 373] on input "text" at bounding box center [646, 375] width 266 height 16
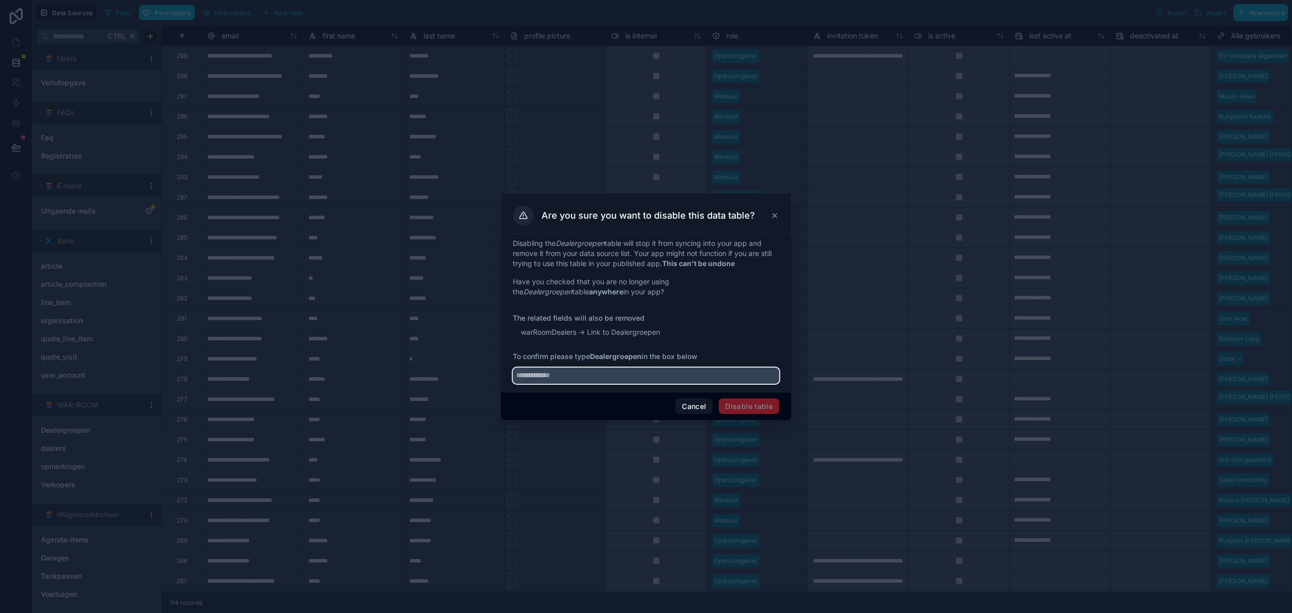
paste input "**********"
type input "**********"
click at [755, 397] on div "Cancel Disable table" at bounding box center [646, 406] width 291 height 29
click at [755, 402] on button "Disable table" at bounding box center [749, 406] width 61 height 16
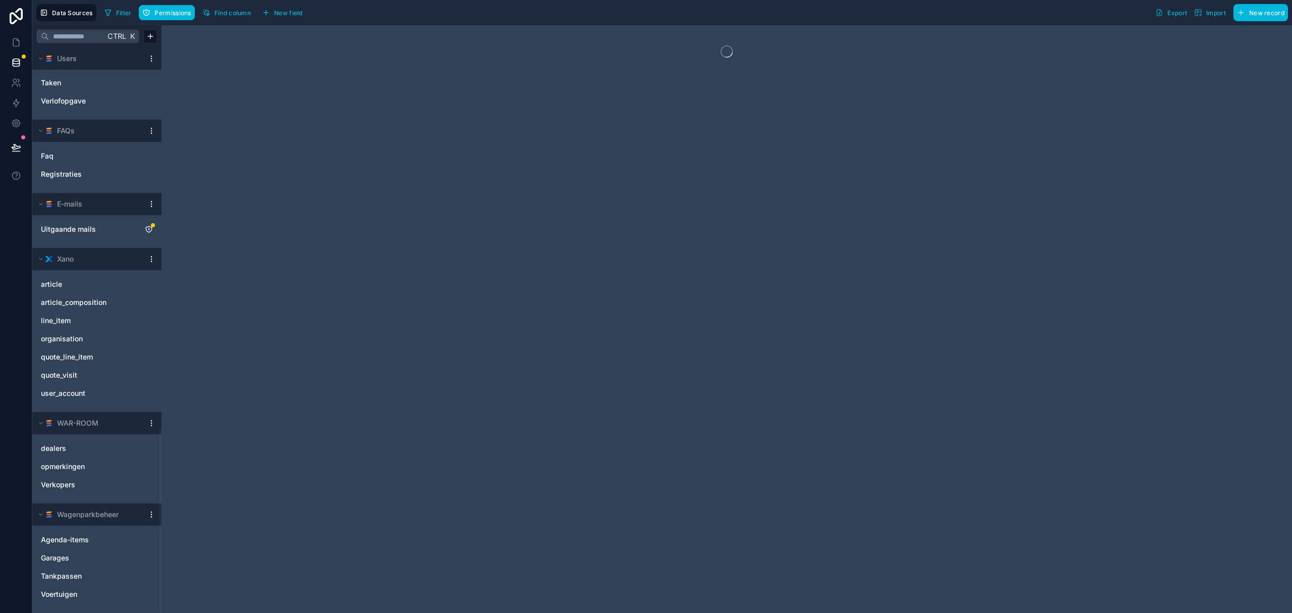
scroll to position [1171, 0]
click at [77, 446] on link "dealers" at bounding box center [87, 448] width 92 height 10
click at [138, 447] on icon "dealers" at bounding box center [139, 448] width 4 height 4
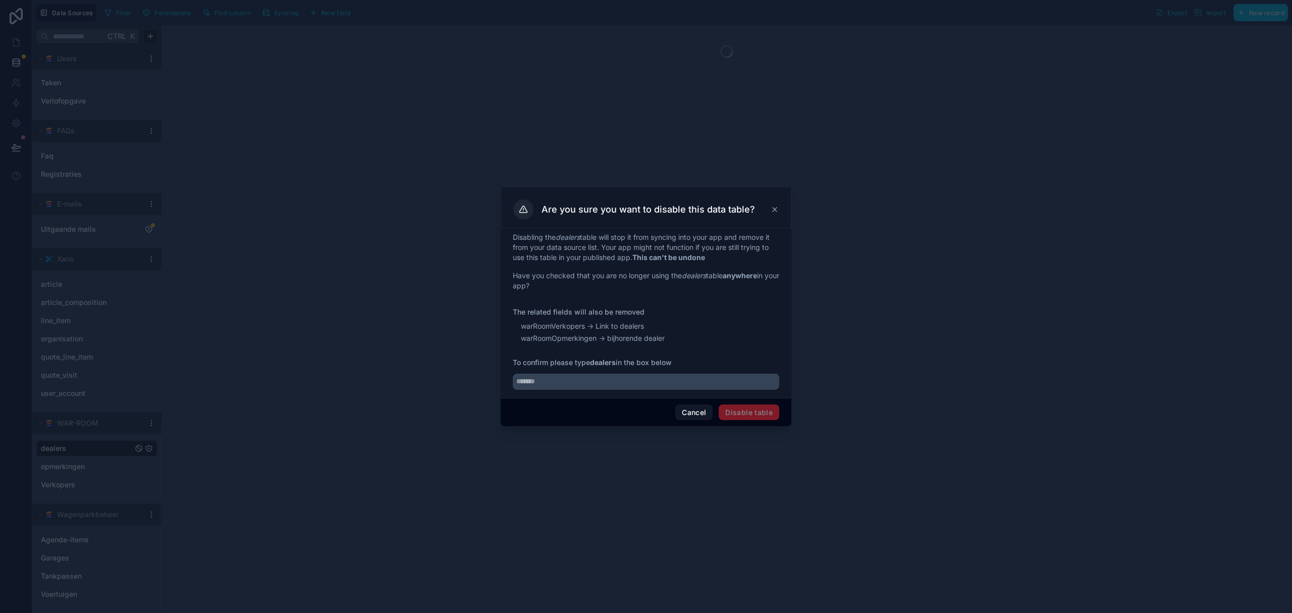
click at [604, 364] on strong "dealers" at bounding box center [603, 362] width 26 height 9
copy span "dealers"
click at [568, 381] on input "text" at bounding box center [646, 381] width 266 height 16
paste input "*******"
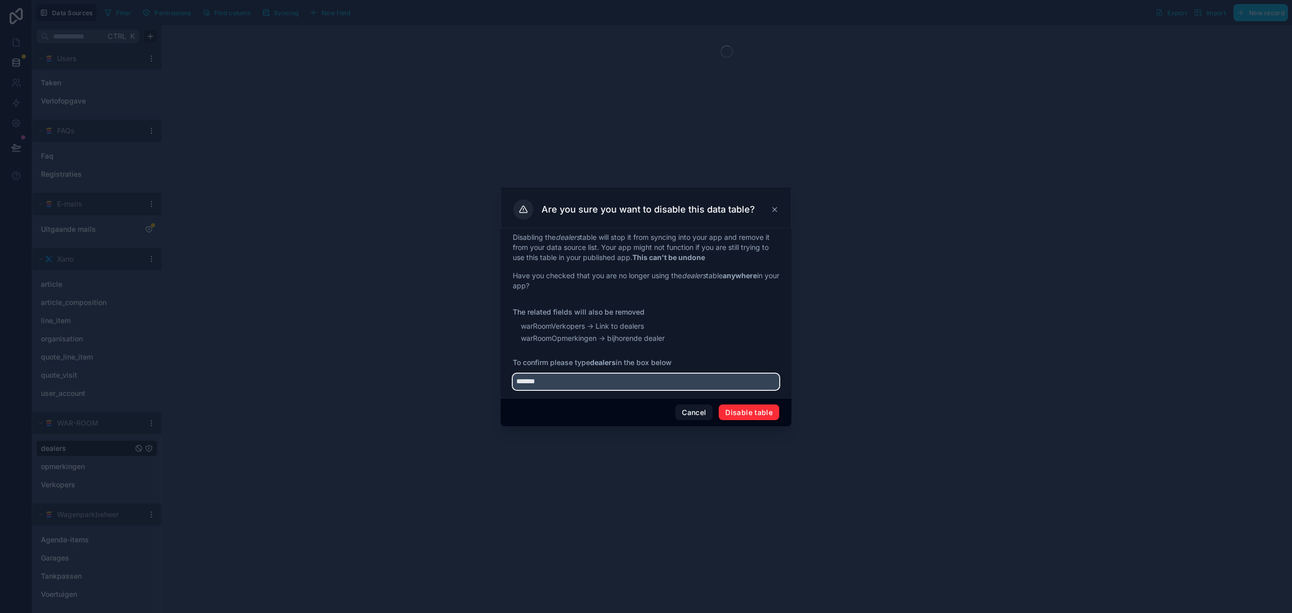
type input "*******"
click at [748, 409] on button "Disable table" at bounding box center [749, 412] width 61 height 16
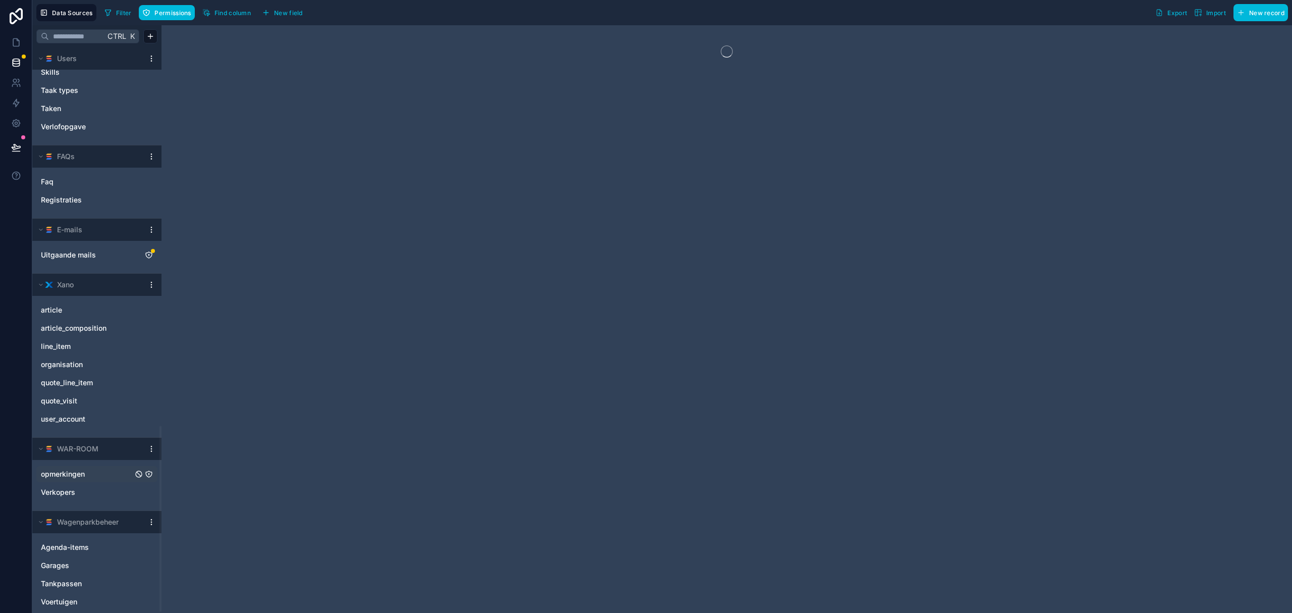
scroll to position [1153, 0]
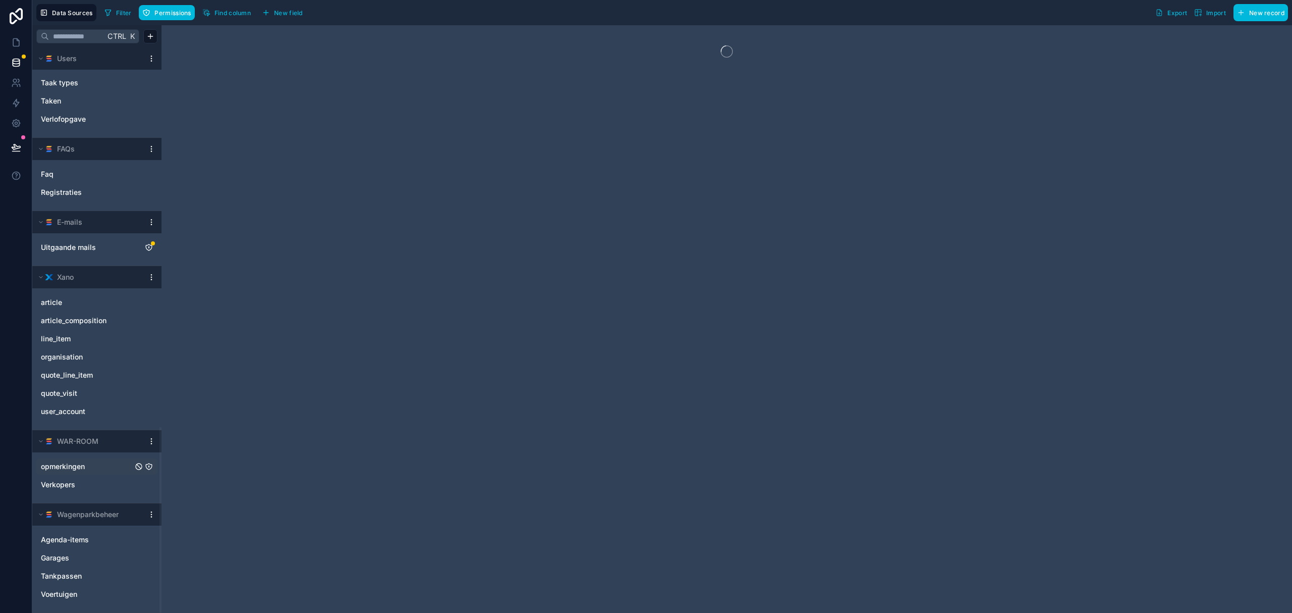
click at [70, 464] on span "opmerkingen" at bounding box center [63, 466] width 44 height 10
click at [136, 465] on icon "opmerkingen" at bounding box center [139, 466] width 8 height 8
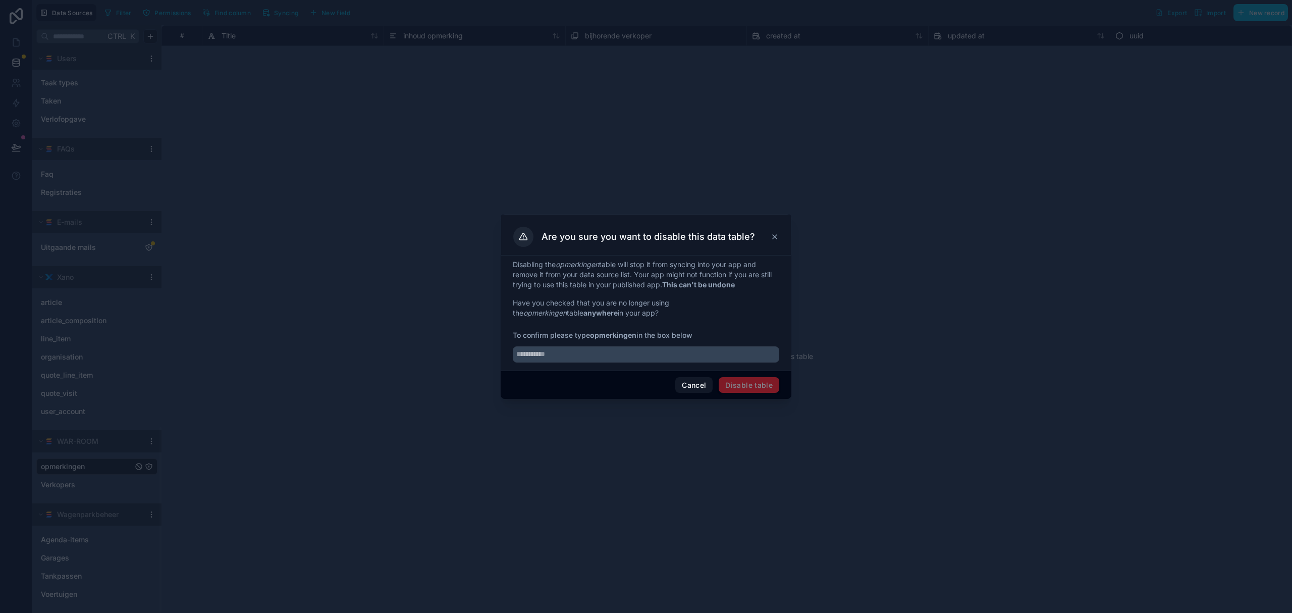
click at [611, 332] on strong "opmerkingen" at bounding box center [613, 335] width 46 height 9
copy span "opmerkingen"
click at [573, 357] on input "text" at bounding box center [646, 354] width 266 height 16
paste input "**********"
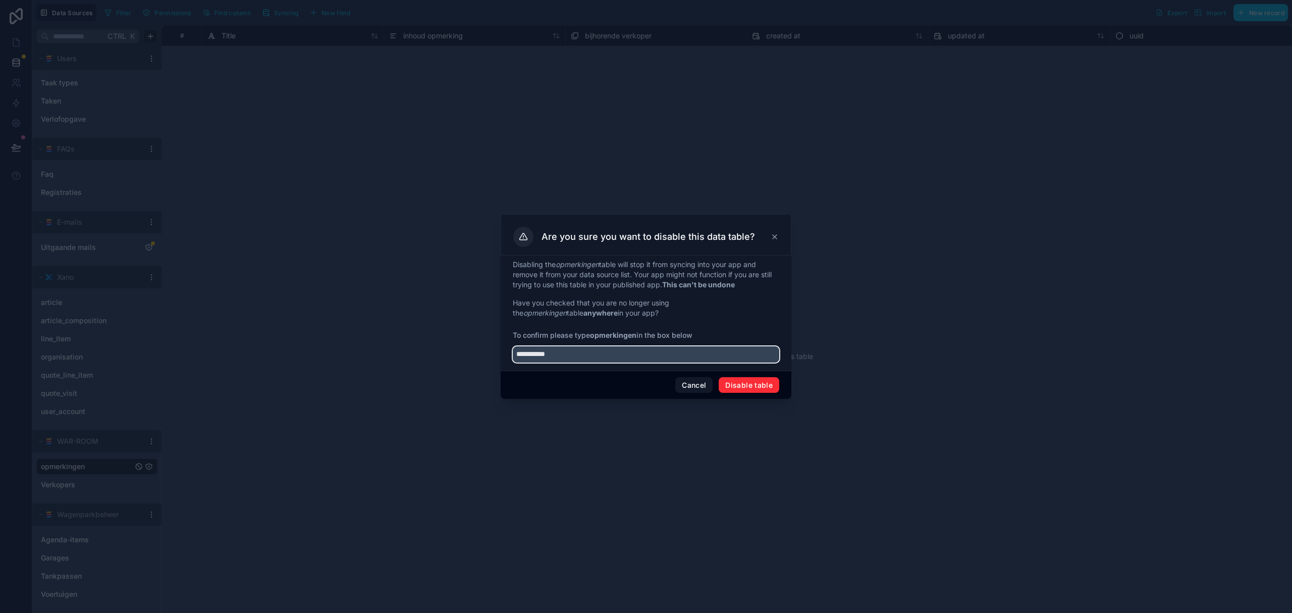
type input "**********"
click at [755, 386] on button "Disable table" at bounding box center [749, 385] width 61 height 16
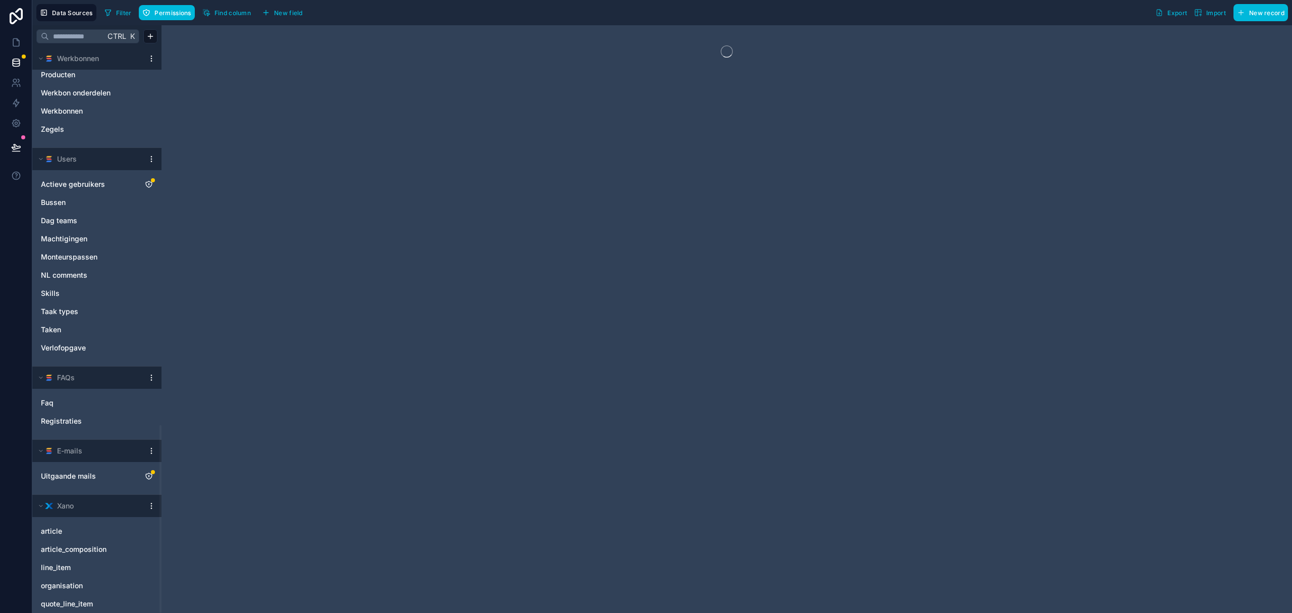
scroll to position [1135, 0]
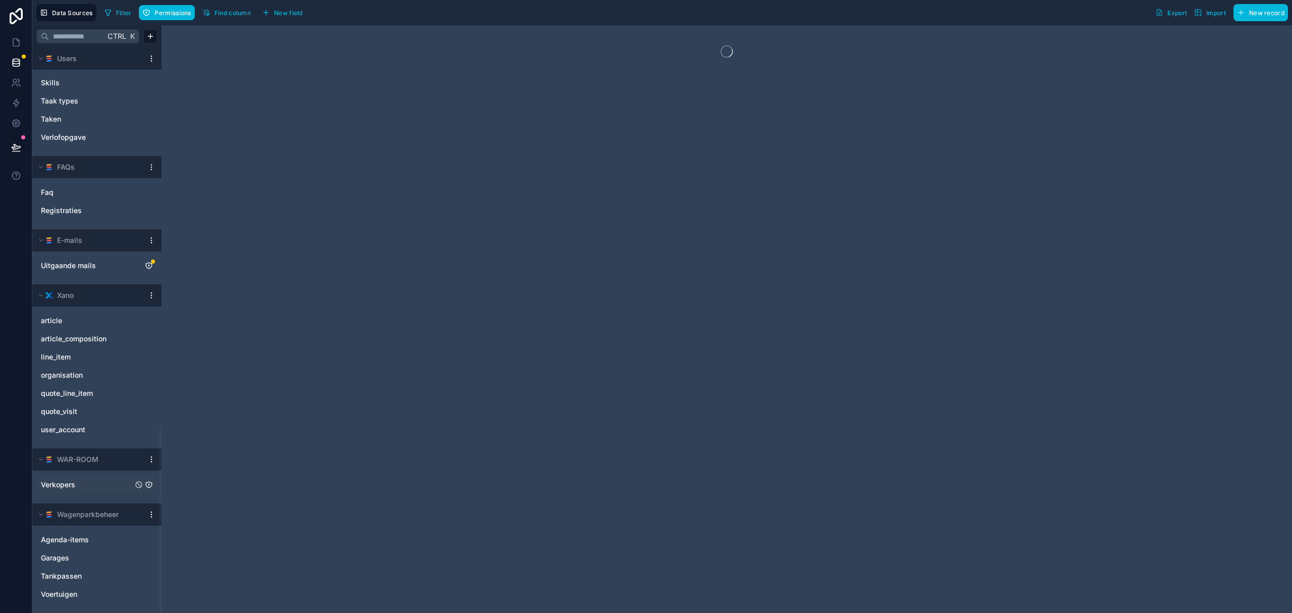
click at [58, 479] on span "Verkopers" at bounding box center [58, 484] width 34 height 10
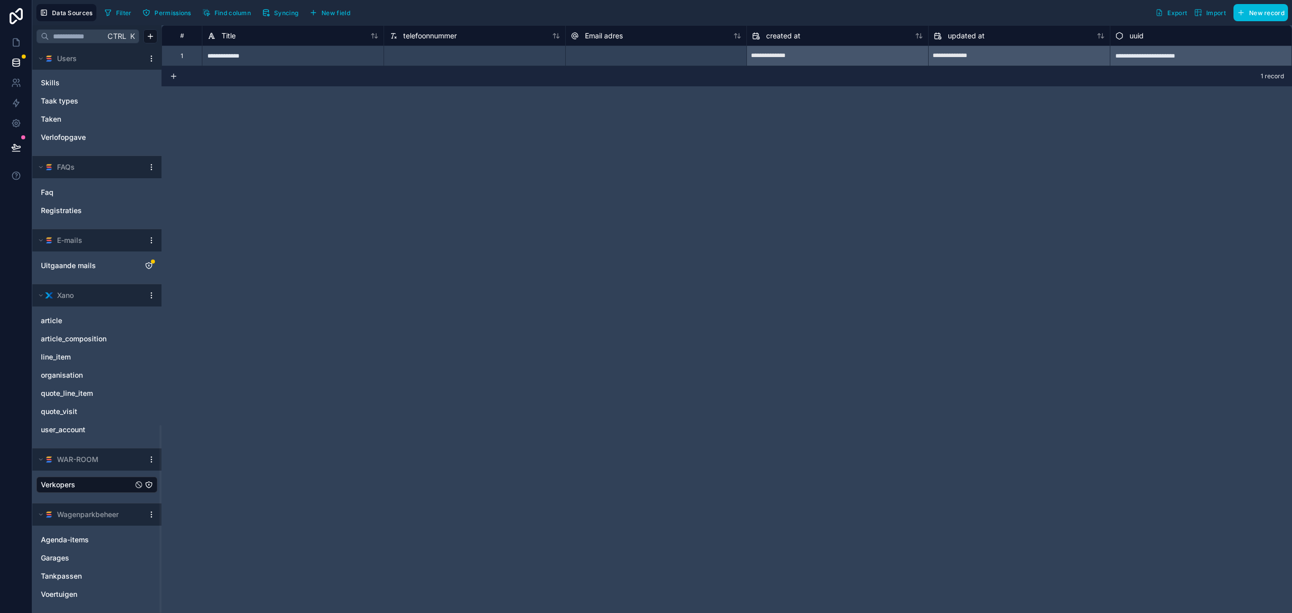
click at [156, 460] on div at bounding box center [151, 459] width 12 height 8
click at [152, 457] on html "Data Sources Filter Permissions Find column Syncing New field Export Import New…" at bounding box center [646, 306] width 1292 height 613
click at [194, 541] on div "Delete source" at bounding box center [198, 540] width 97 height 16
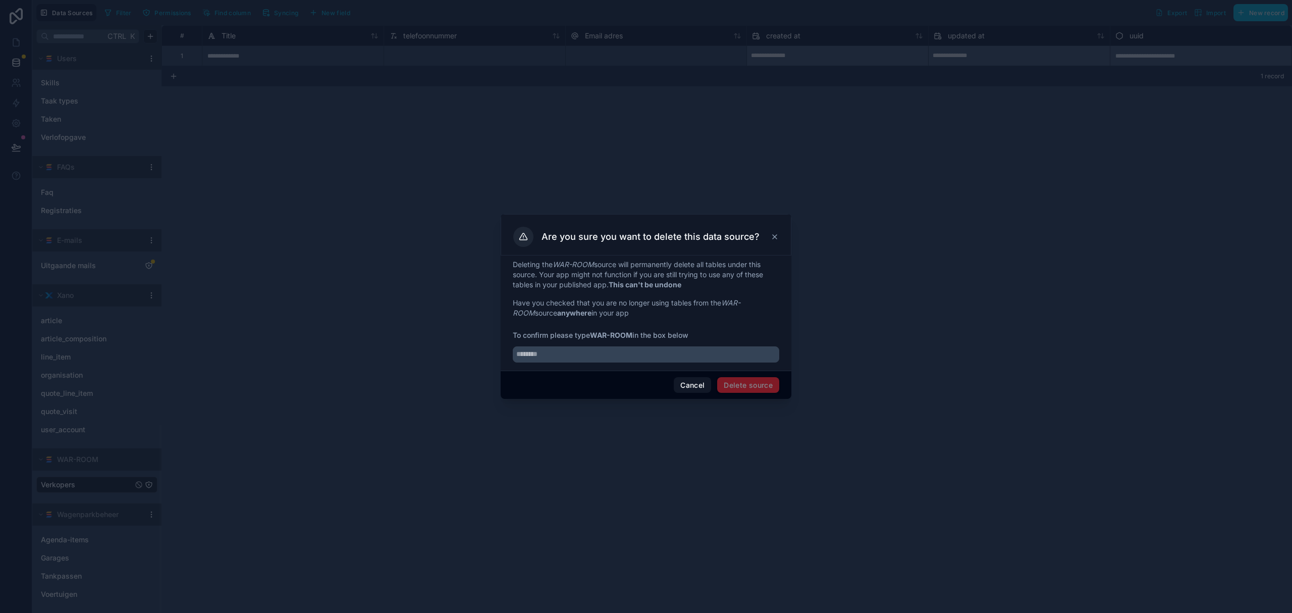
drag, startPoint x: 594, startPoint y: 362, endPoint x: 620, endPoint y: 343, distance: 32.1
click at [594, 362] on div "Deleting the WAR-ROOM source will permanently delete all tables under this sour…" at bounding box center [646, 312] width 291 height 115
click at [621, 336] on strong "WAR-ROOM" at bounding box center [611, 335] width 42 height 9
drag, startPoint x: 633, startPoint y: 334, endPoint x: 592, endPoint y: 337, distance: 40.5
click at [592, 337] on strong "WAR-ROOM" at bounding box center [611, 335] width 42 height 9
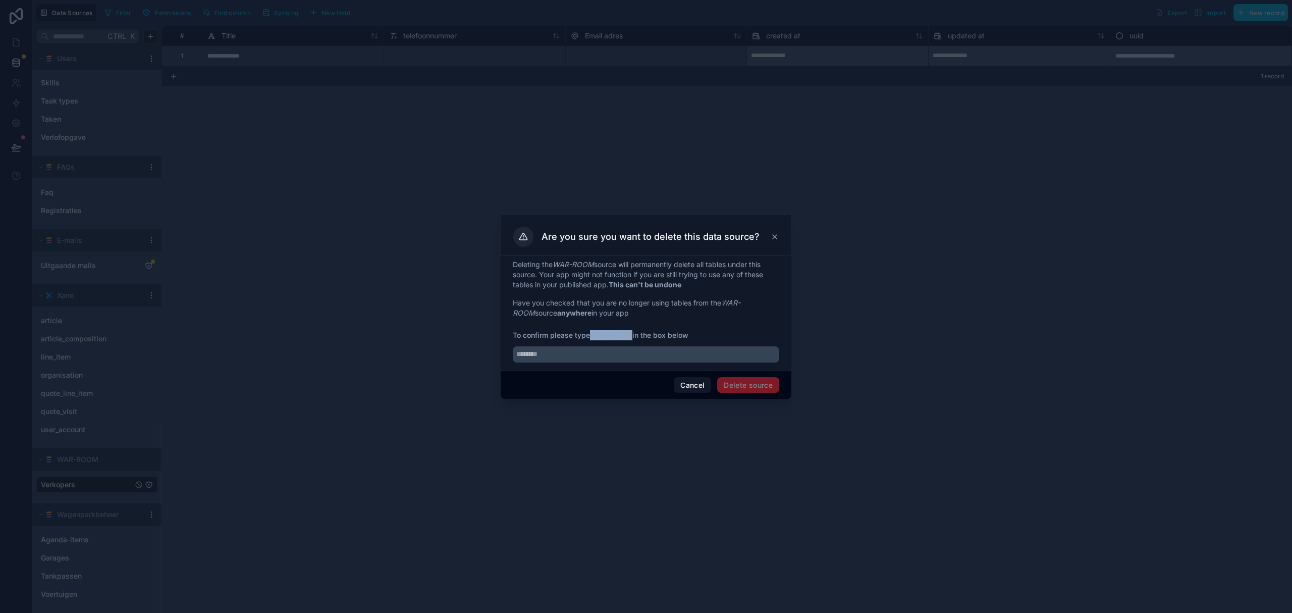
copy strong "WAR-ROOM"
click at [578, 353] on input "text" at bounding box center [646, 354] width 266 height 16
paste input "********"
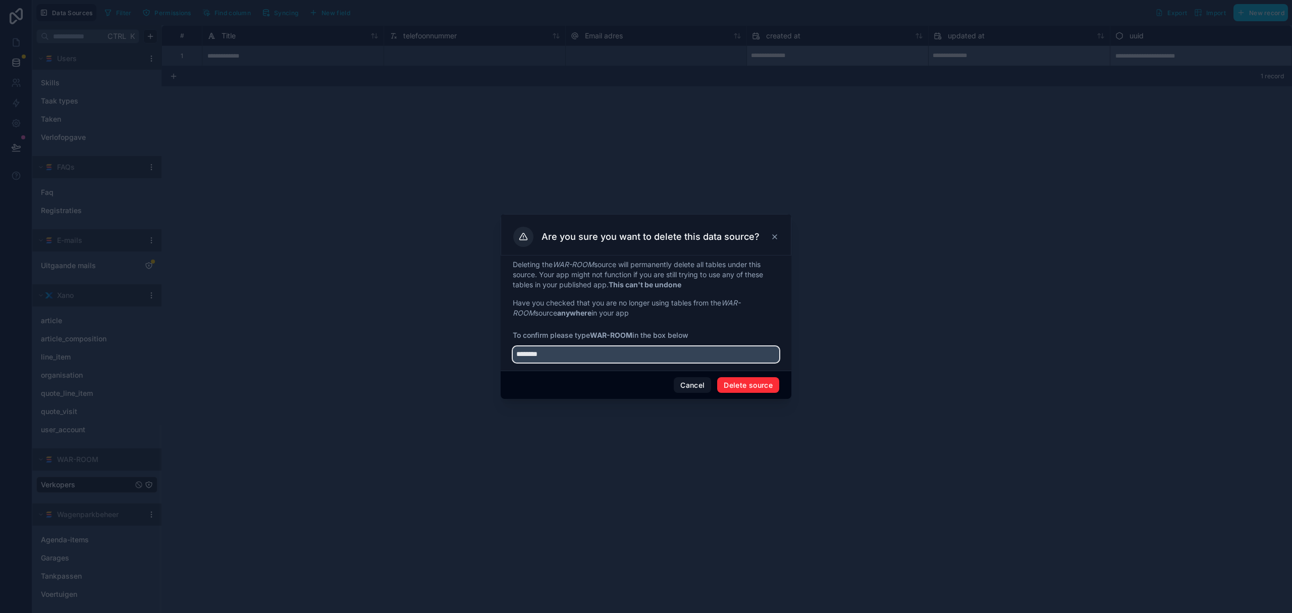
type input "********"
click at [759, 382] on button "Delete source" at bounding box center [748, 385] width 62 height 16
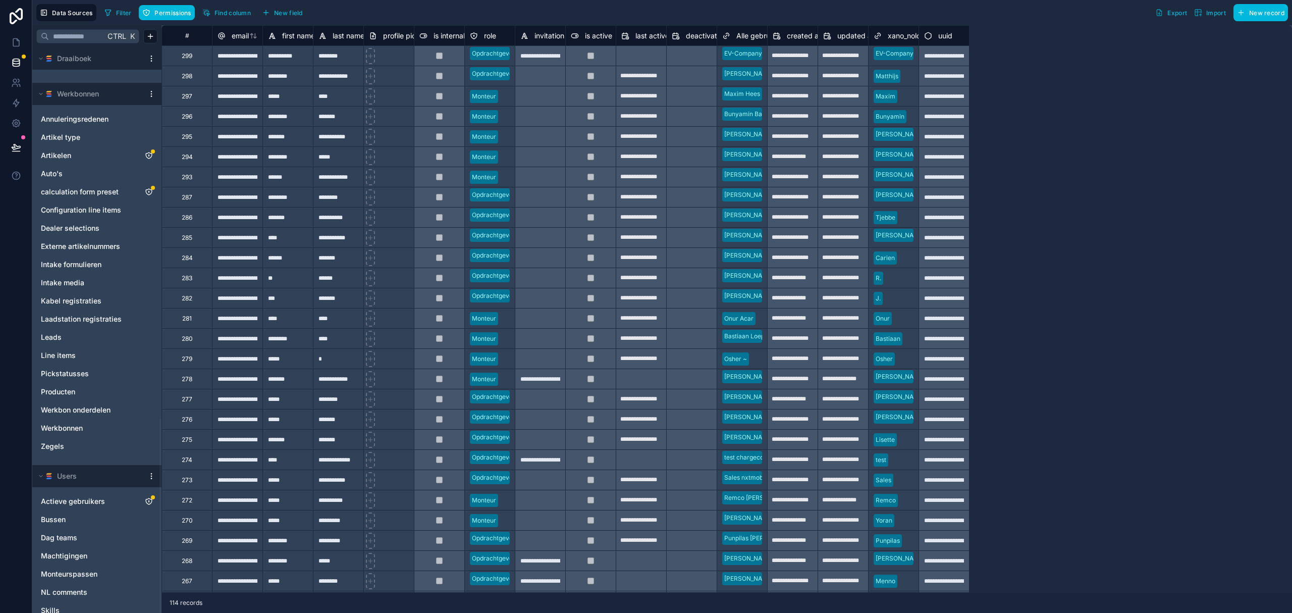
scroll to position [1080, 0]
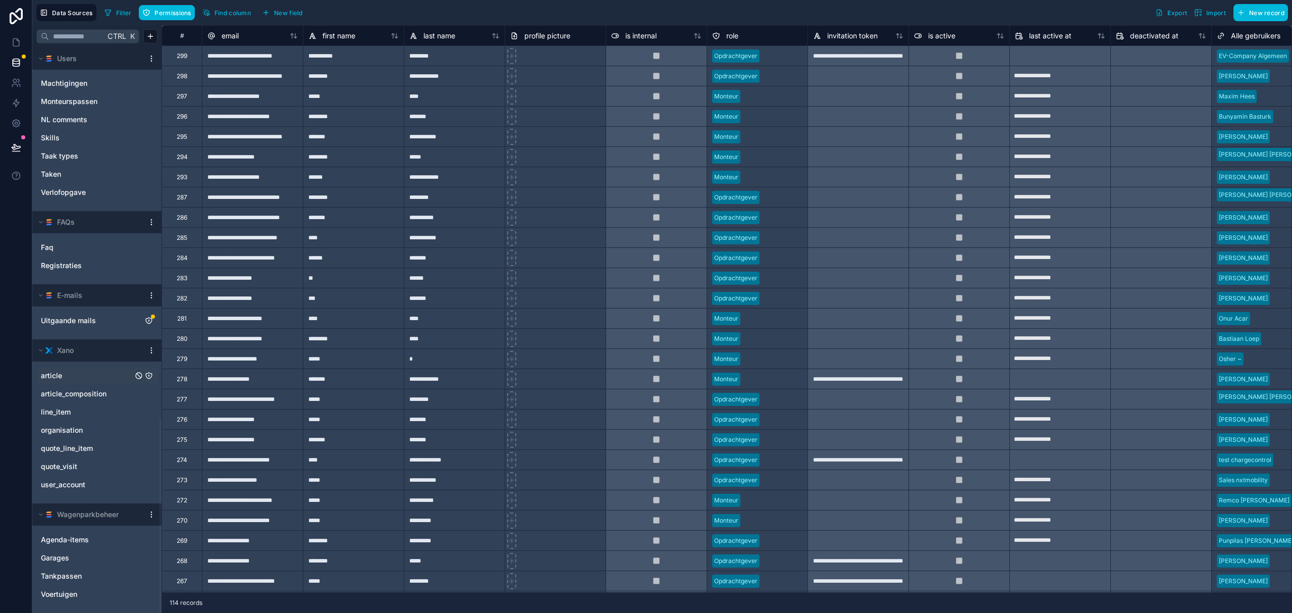
click at [59, 373] on span "article" at bounding box center [51, 375] width 21 height 10
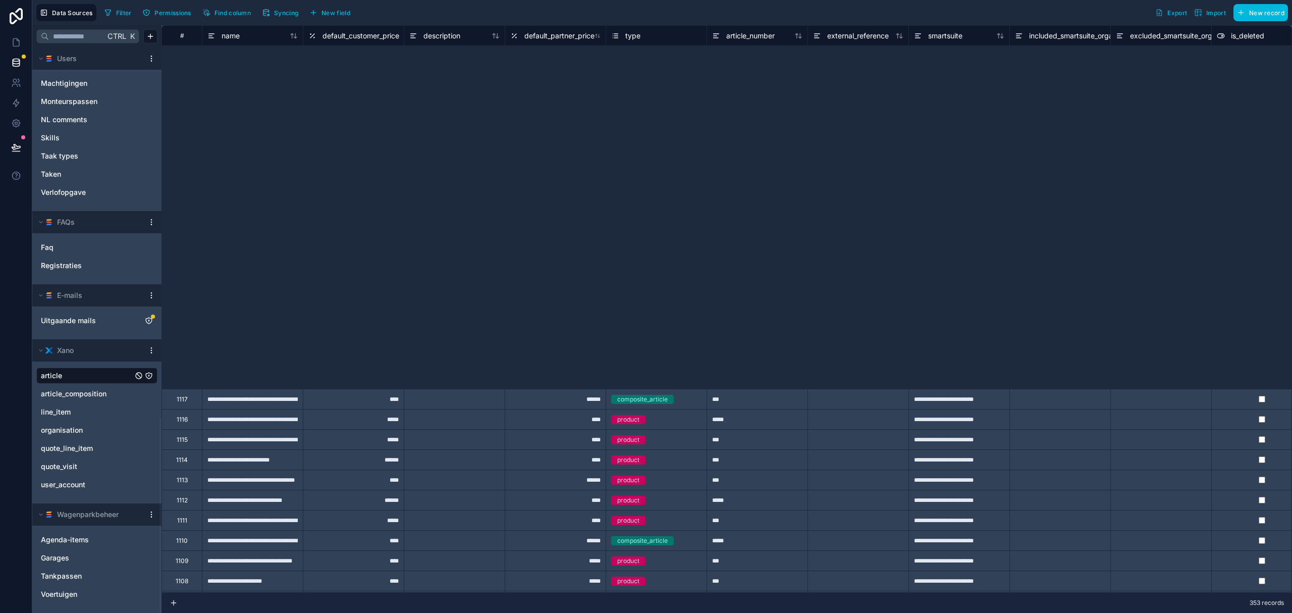
scroll to position [473, 0]
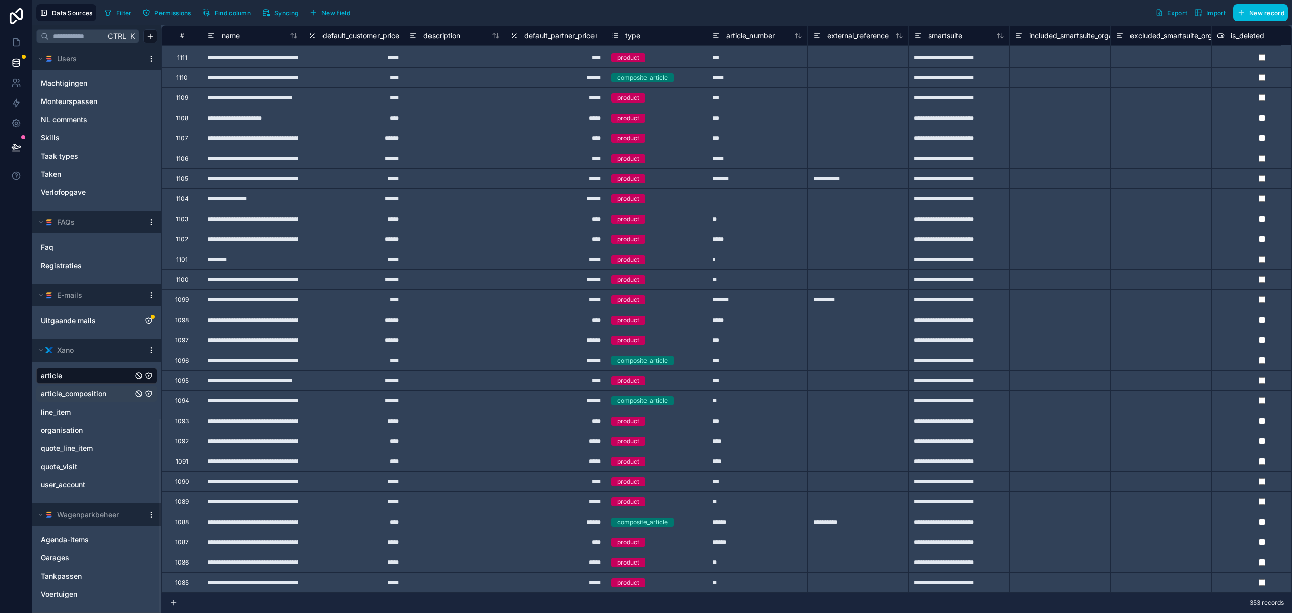
click at [84, 392] on span "article_composition" at bounding box center [74, 394] width 66 height 10
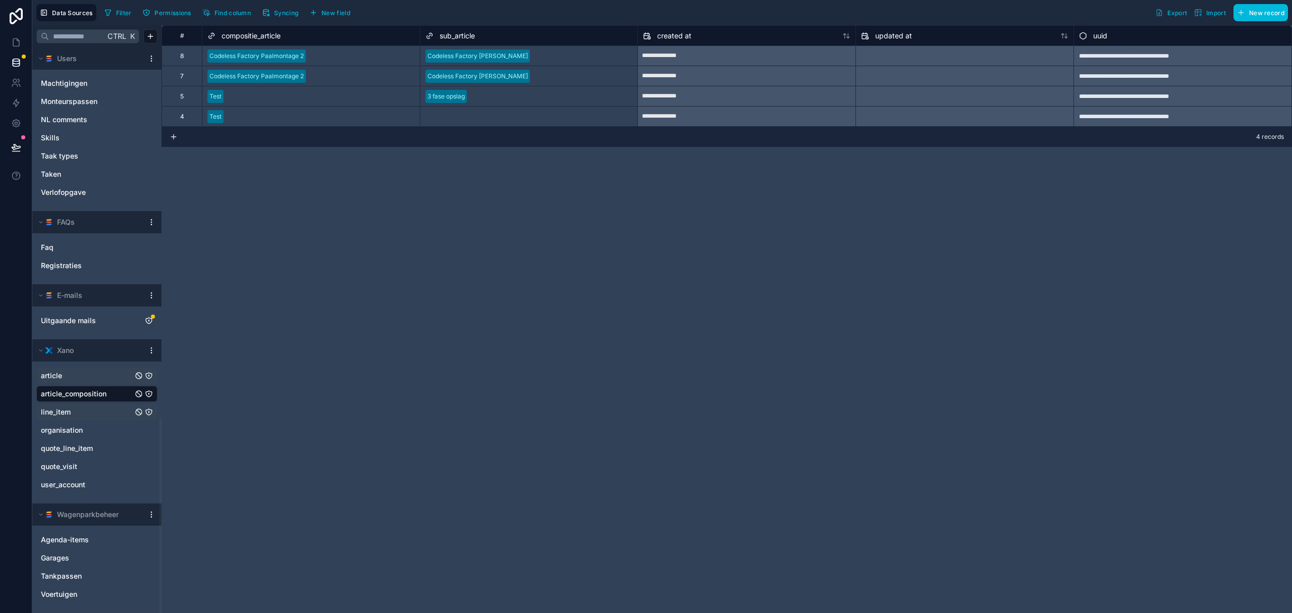
click at [69, 417] on div "line_item" at bounding box center [96, 412] width 121 height 16
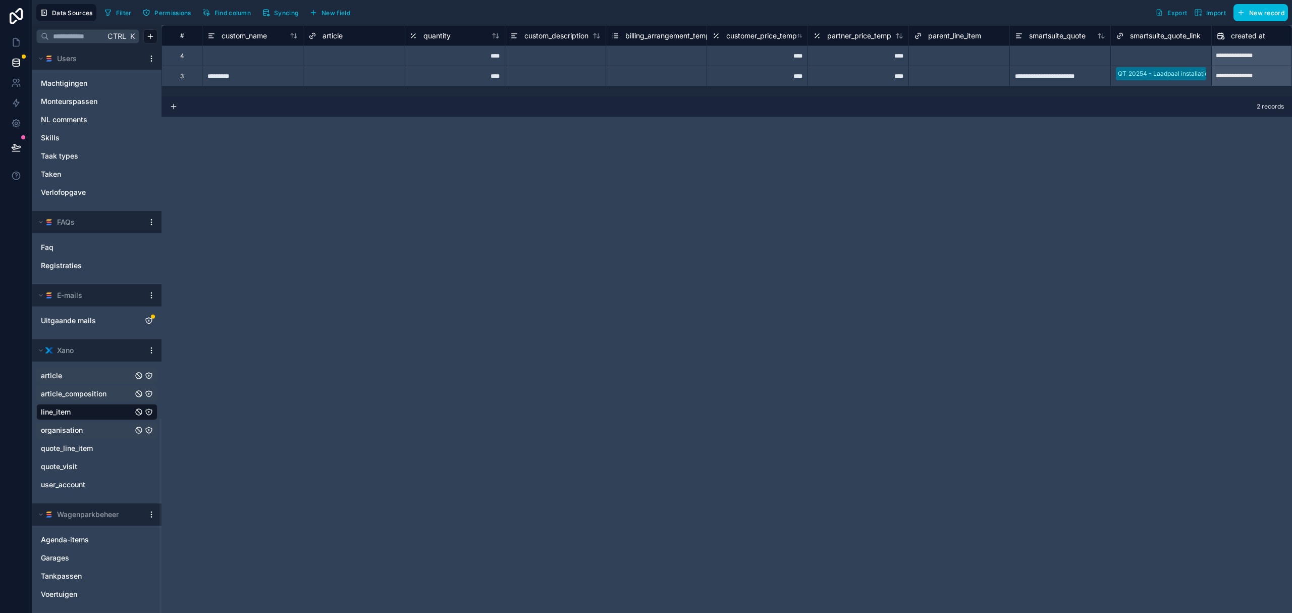
click at [87, 423] on div "organisation" at bounding box center [96, 430] width 121 height 16
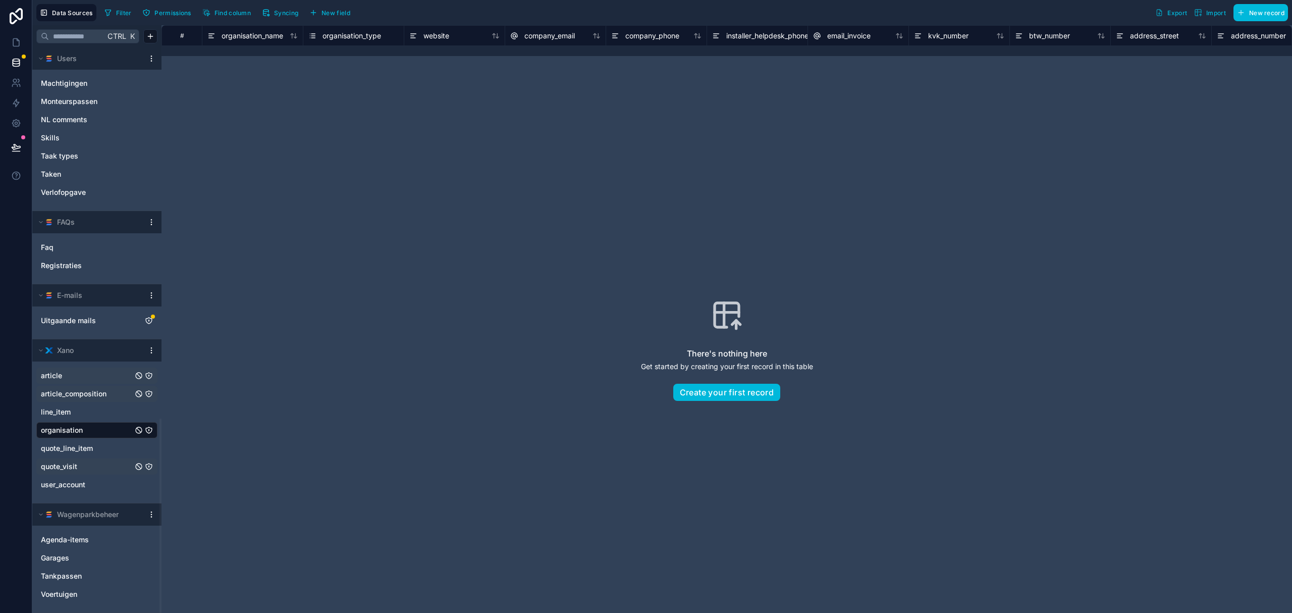
click at [63, 459] on div "quote_visit" at bounding box center [96, 466] width 121 height 16
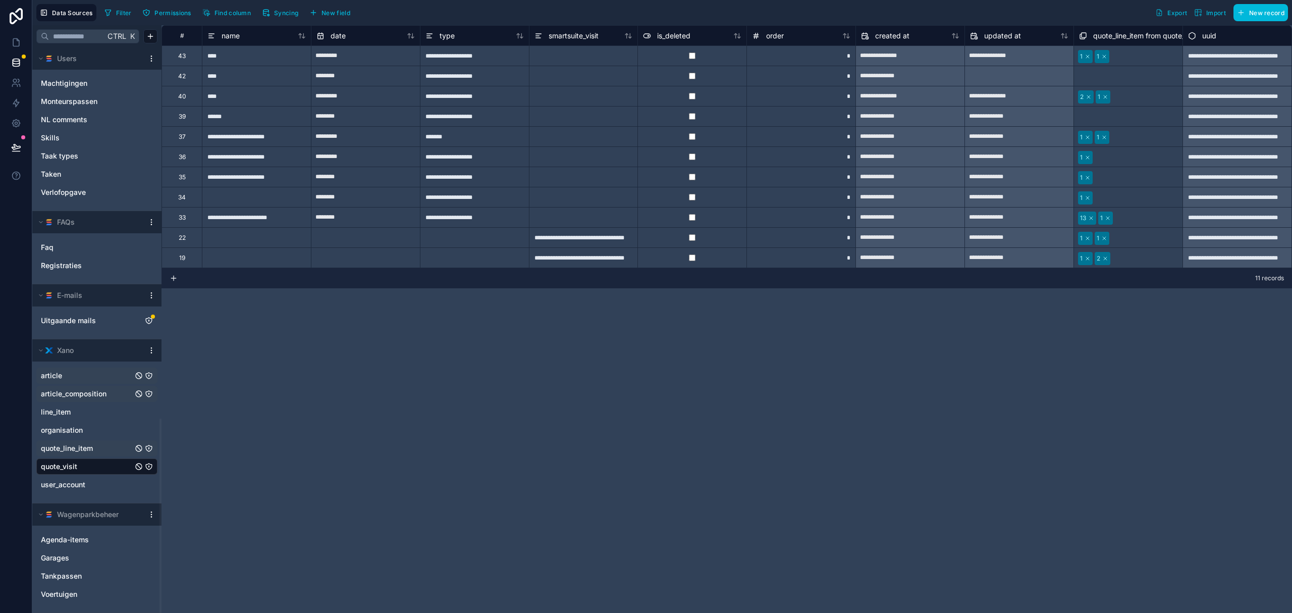
click at [75, 447] on span "quote_line_item" at bounding box center [67, 448] width 52 height 10
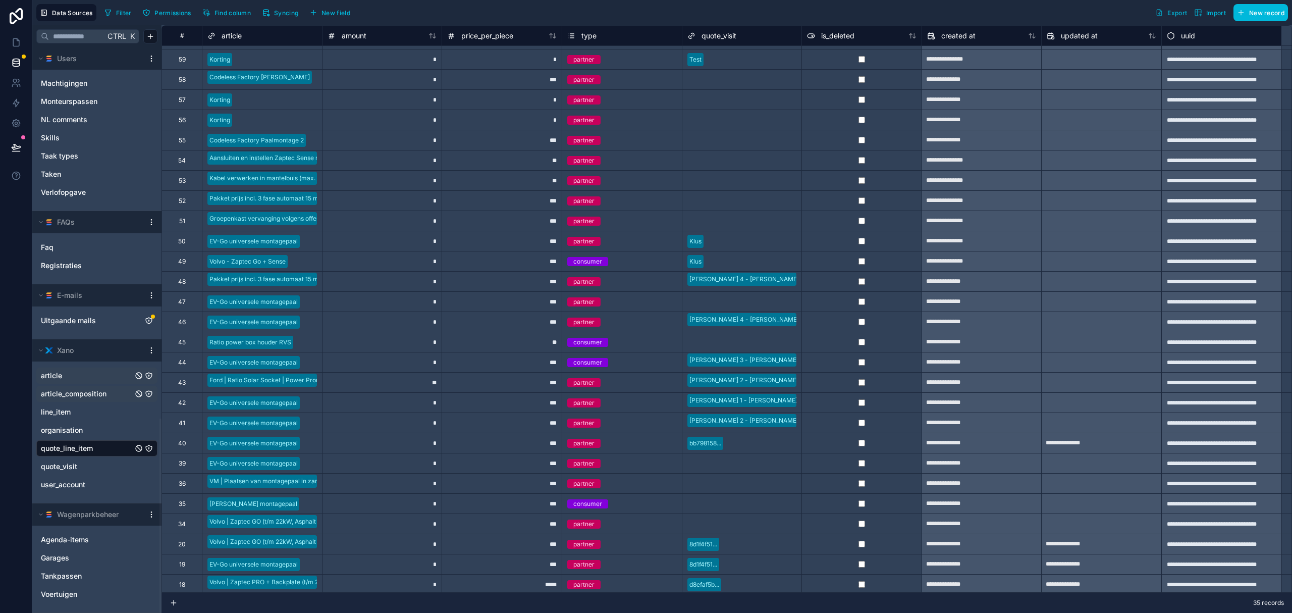
scroll to position [160, 0]
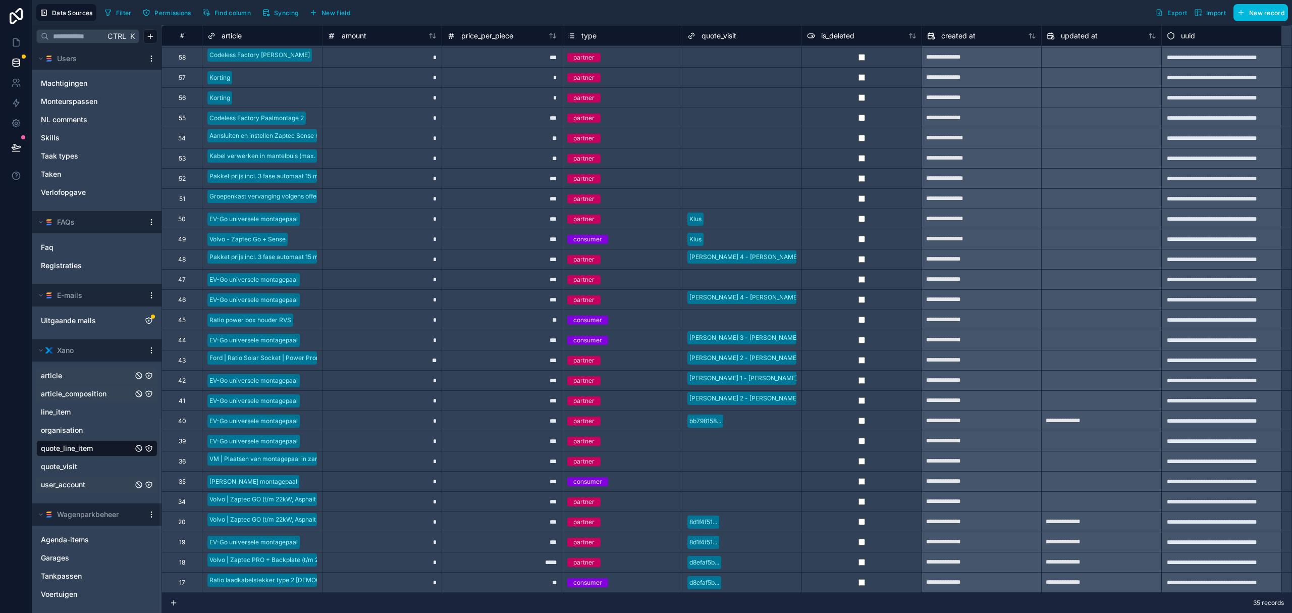
click at [64, 477] on div "user_account" at bounding box center [96, 484] width 121 height 16
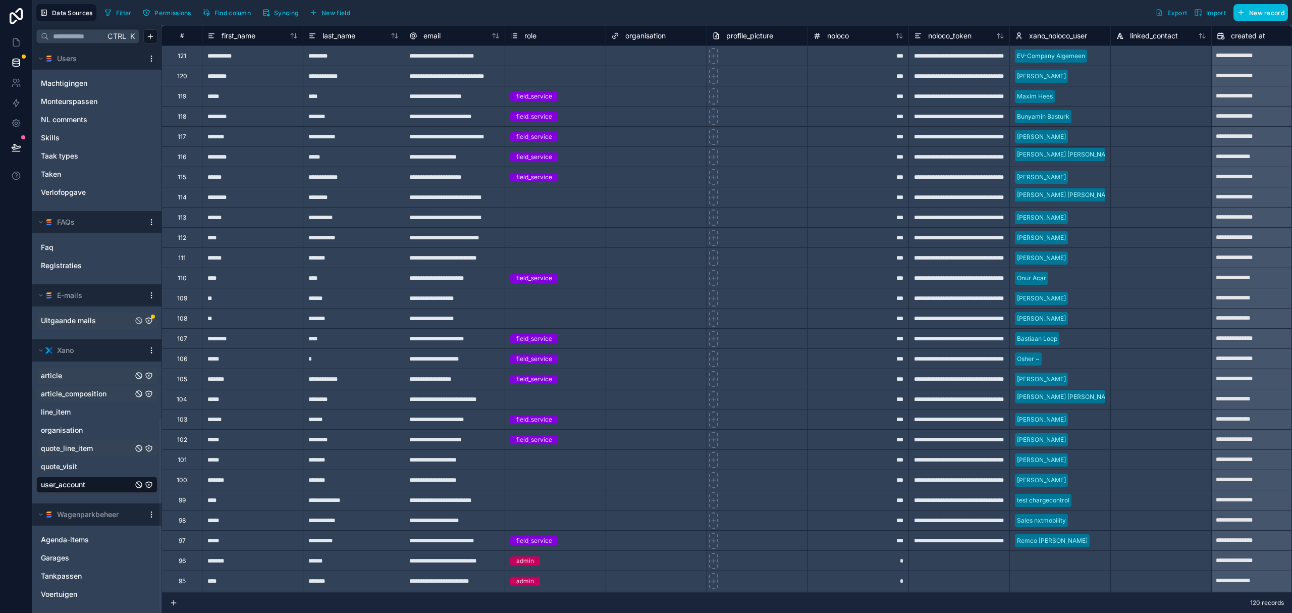
click at [69, 315] on span "Uitgaande mails" at bounding box center [68, 320] width 55 height 10
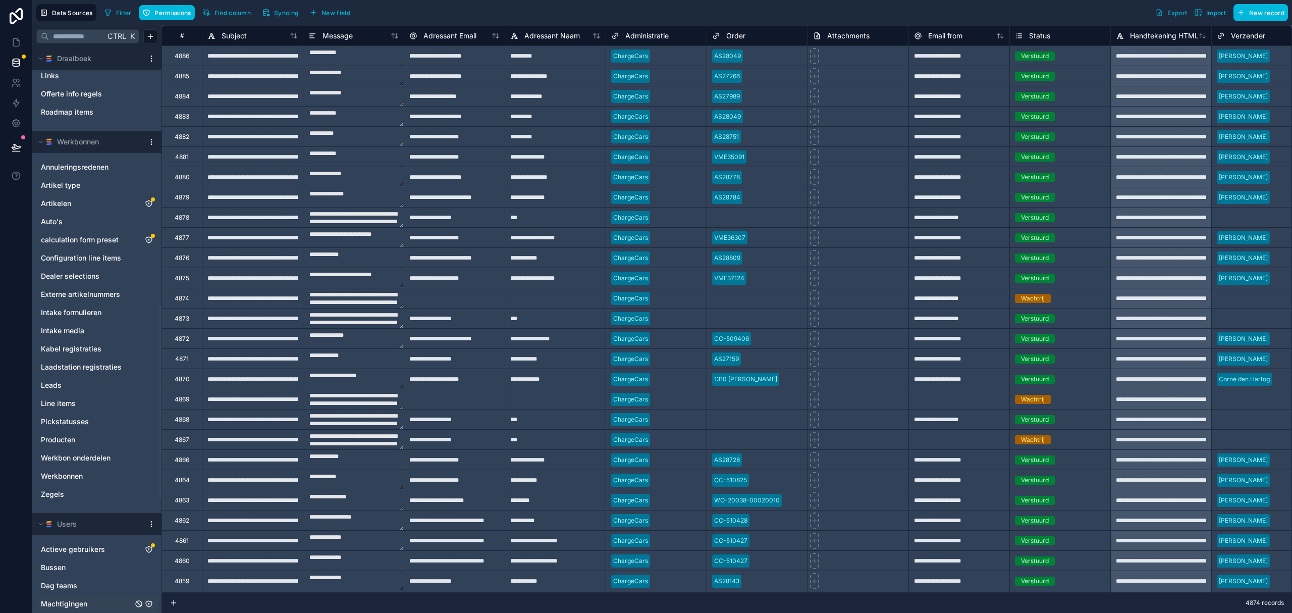
scroll to position [541, 0]
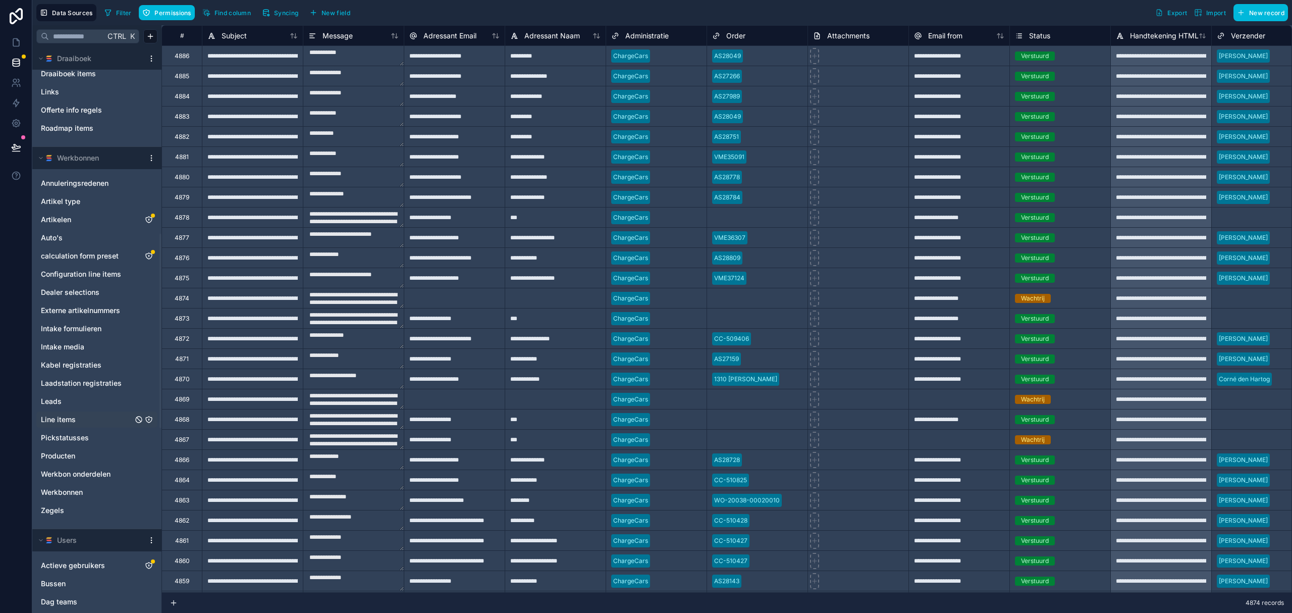
click at [67, 413] on div "Line items" at bounding box center [96, 419] width 121 height 16
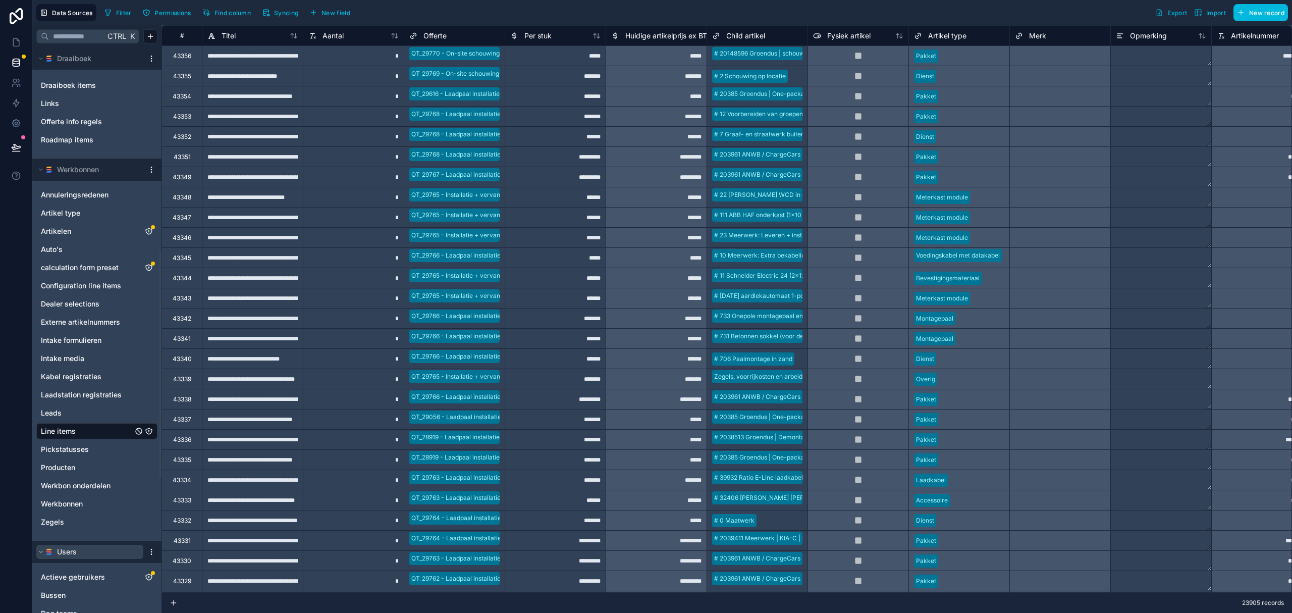
scroll to position [506, 0]
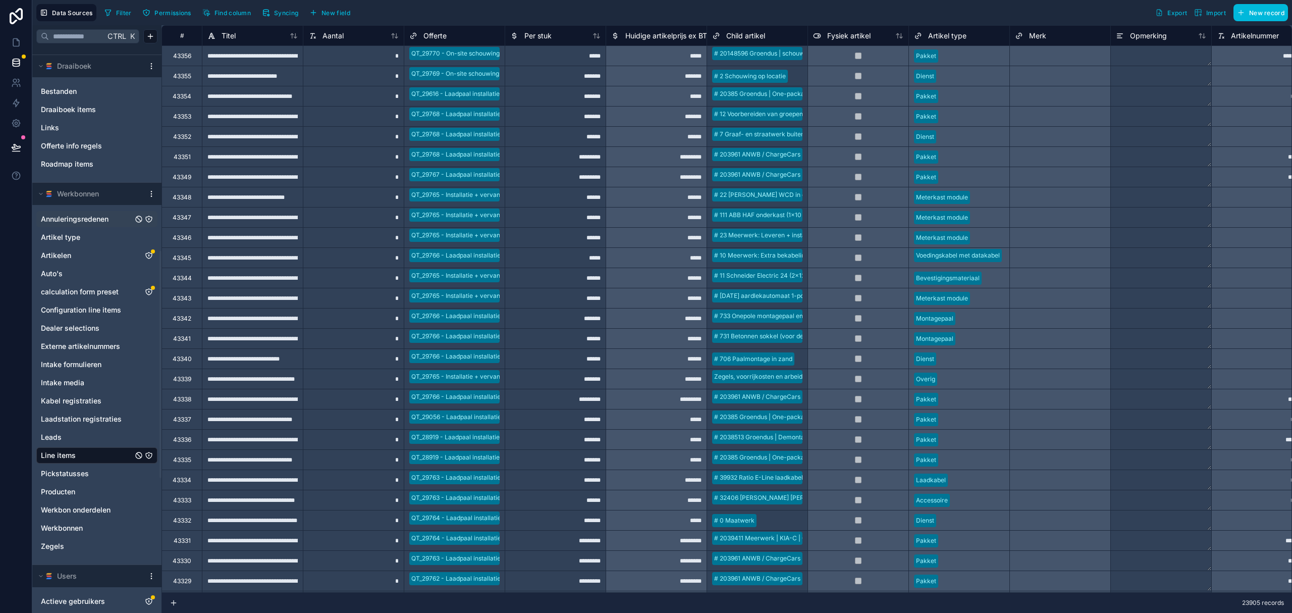
click at [73, 219] on span "Annuleringsredenen" at bounding box center [75, 219] width 68 height 10
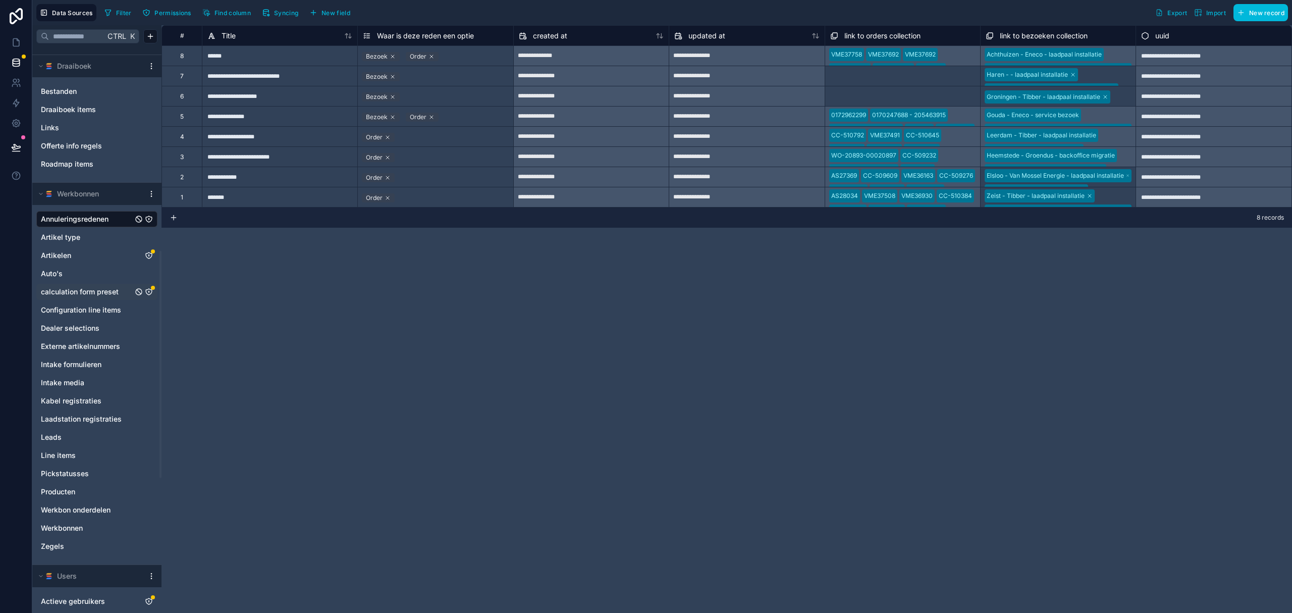
click at [77, 296] on span "calculation form preset" at bounding box center [80, 292] width 78 height 10
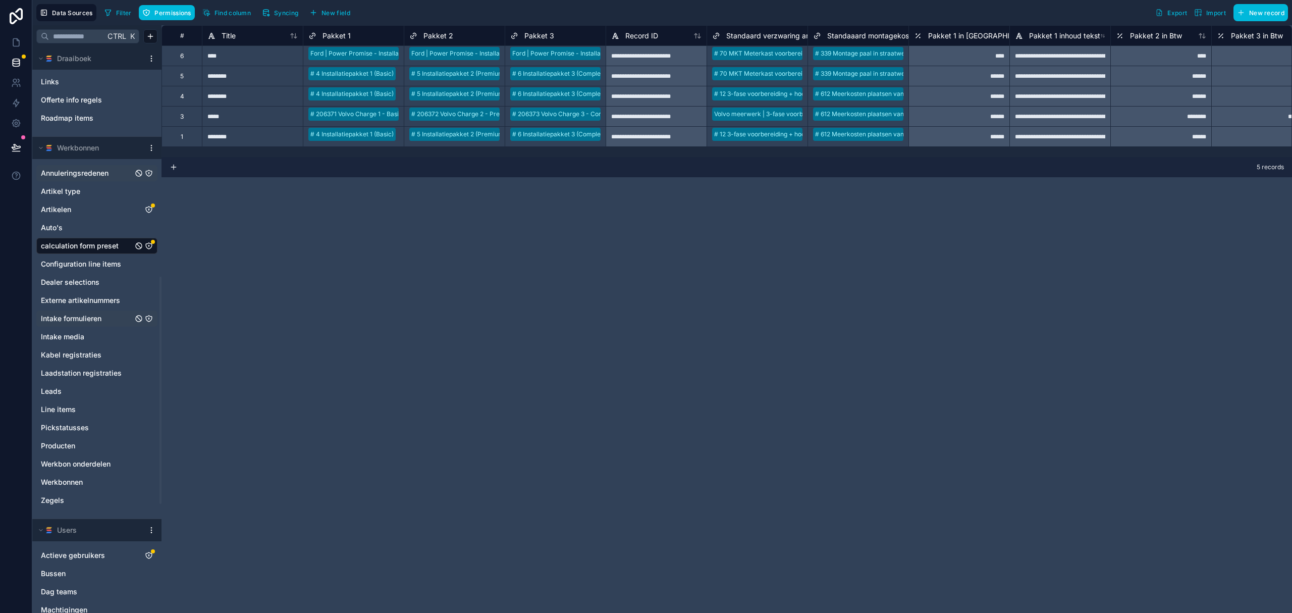
scroll to position [573, 0]
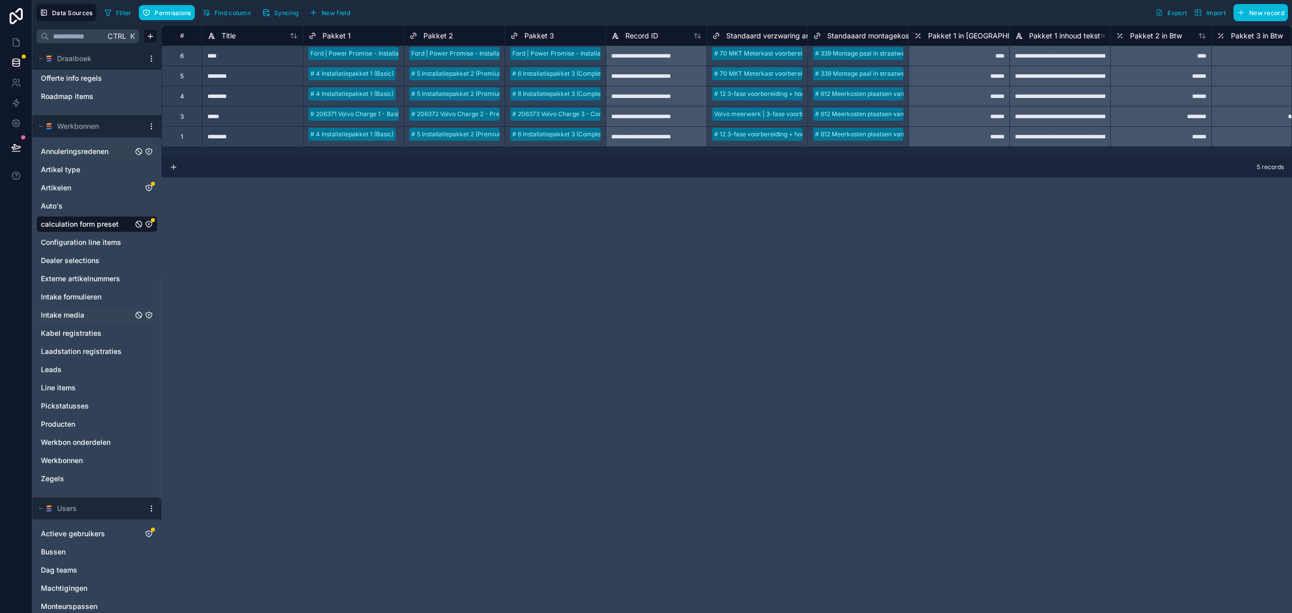
click at [59, 314] on span "Intake media" at bounding box center [62, 315] width 43 height 10
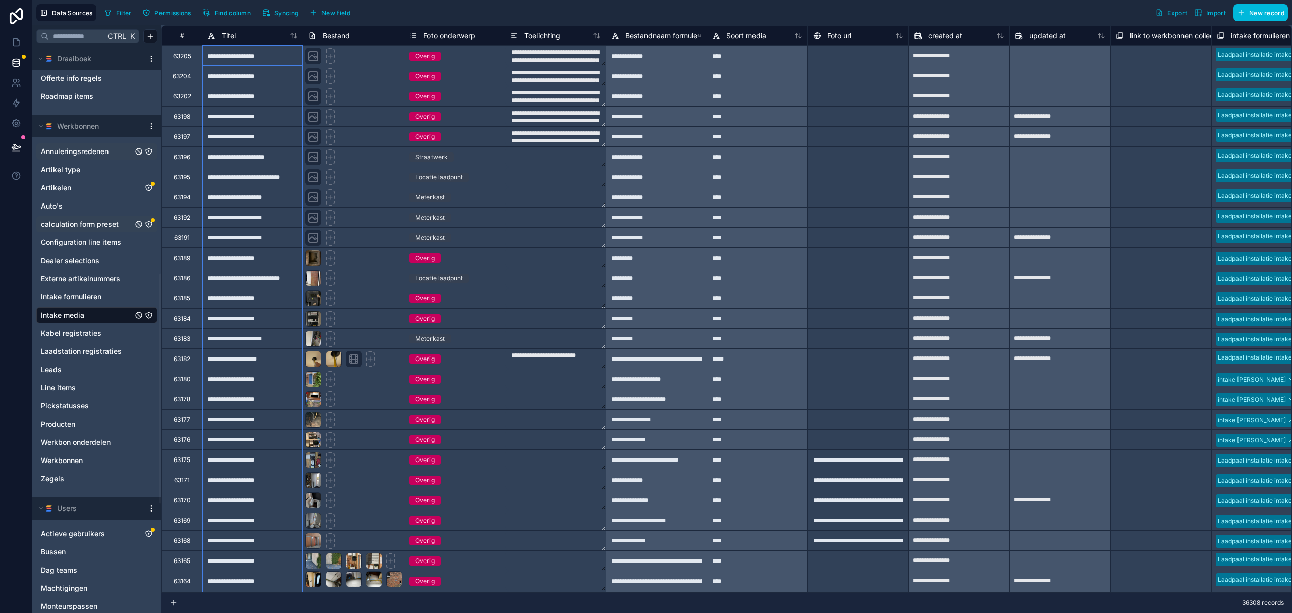
click at [222, 43] on div "Titel" at bounding box center [252, 35] width 101 height 20
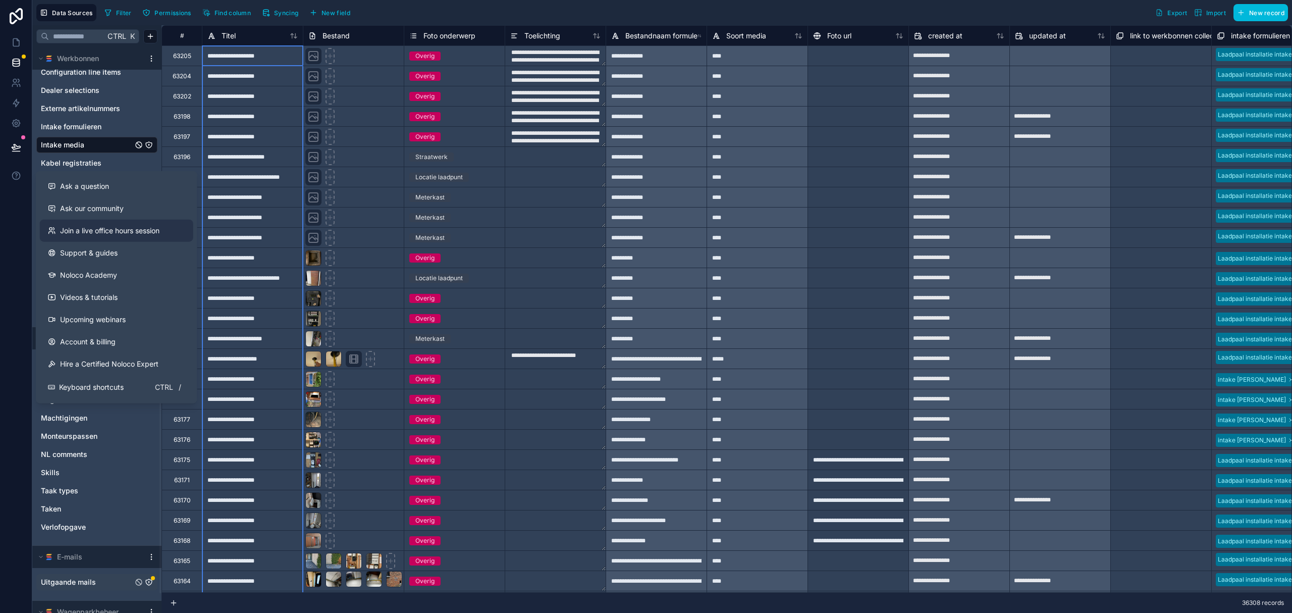
scroll to position [824, 0]
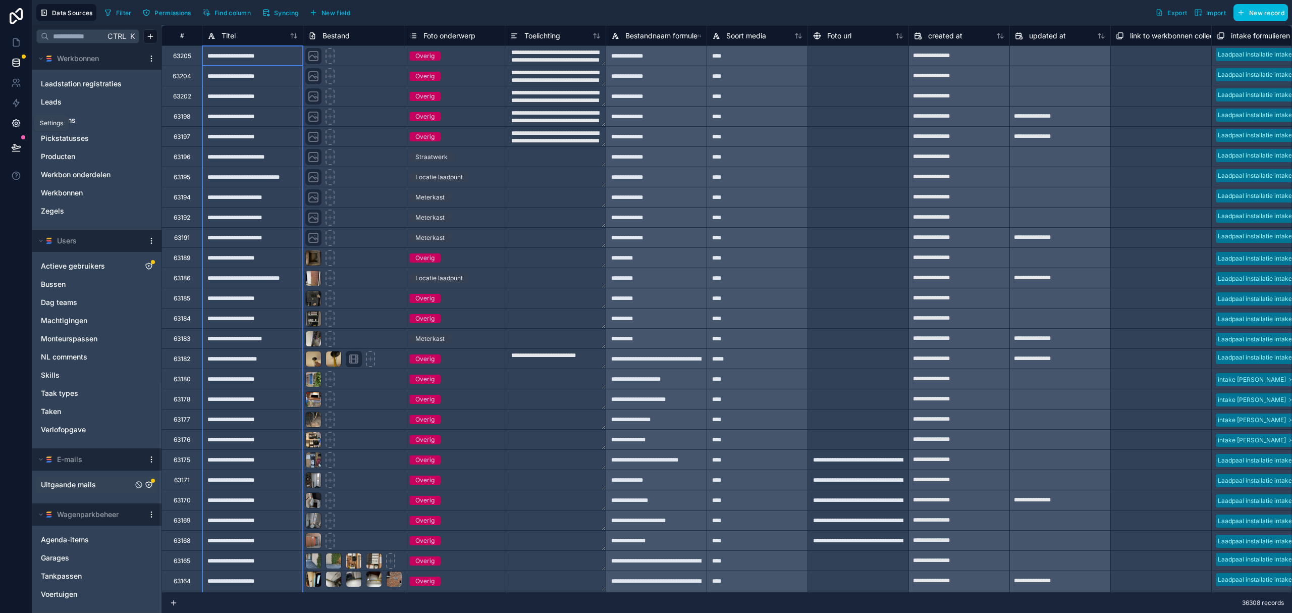
click at [19, 124] on icon at bounding box center [16, 124] width 8 height 8
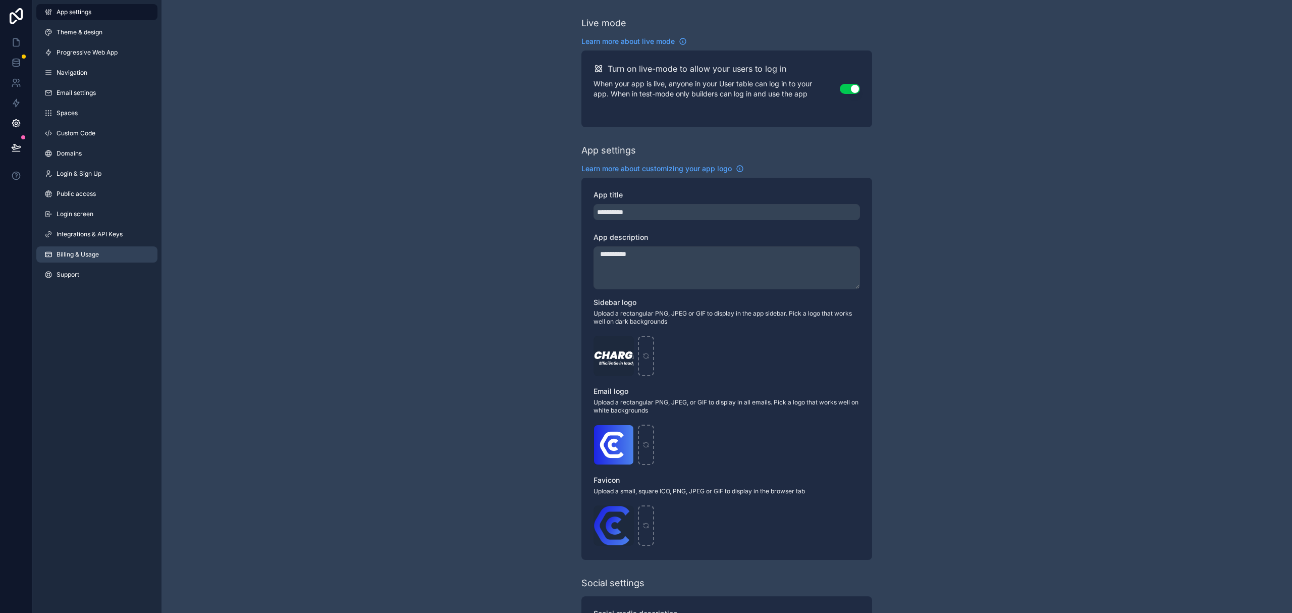
click at [91, 248] on link "Billing & Usage" at bounding box center [96, 254] width 121 height 16
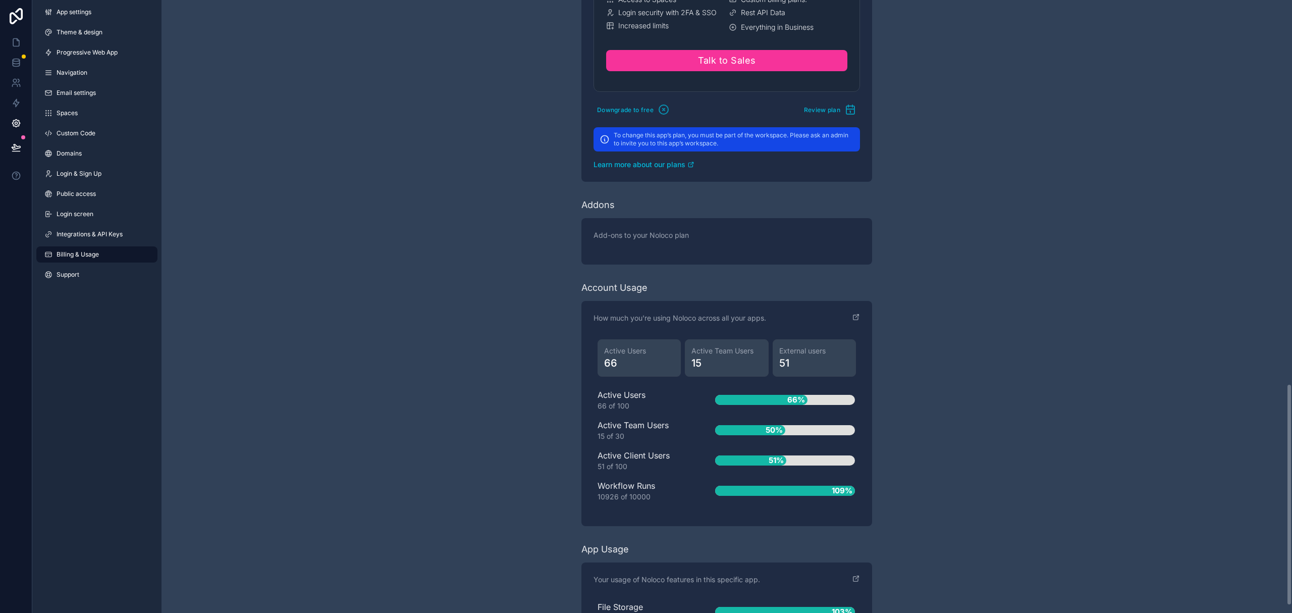
scroll to position [1083, 0]
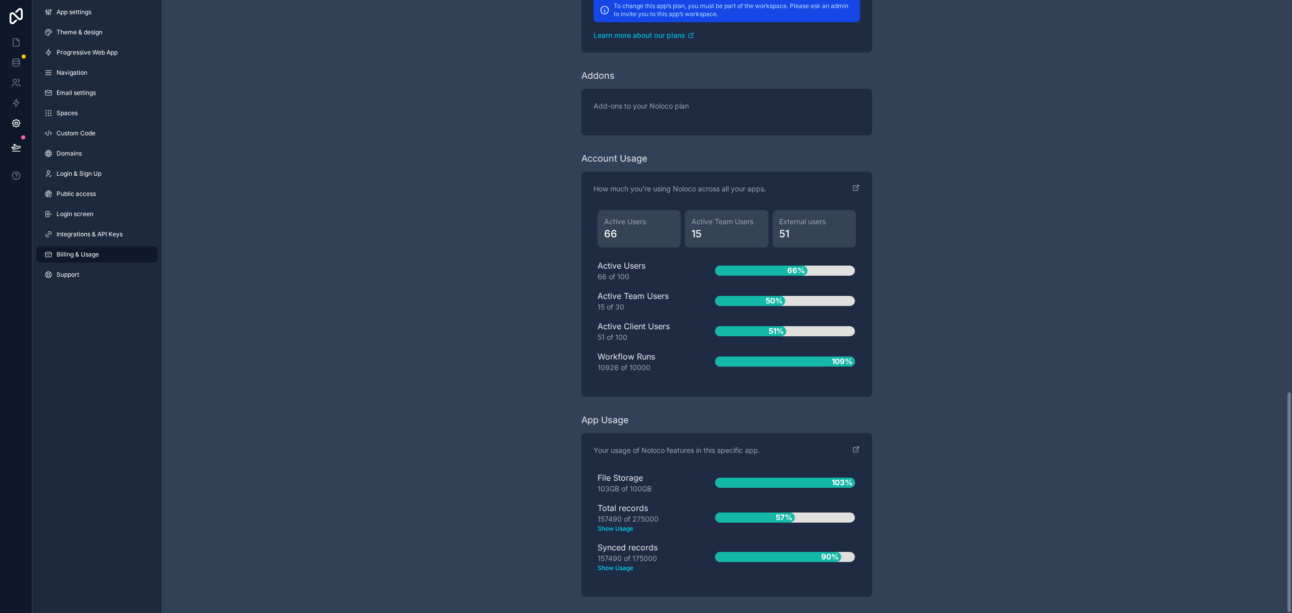
drag, startPoint x: 273, startPoint y: 194, endPoint x: 344, endPoint y: 170, distance: 75.2
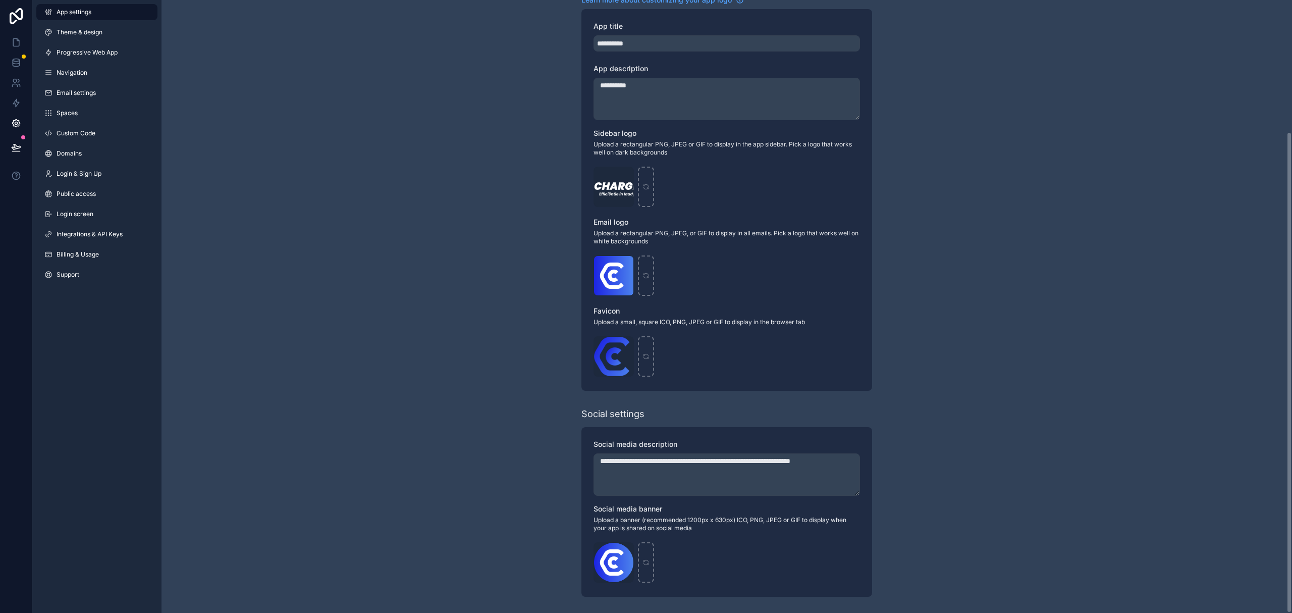
scroll to position [169, 0]
click at [410, 309] on div "**********" at bounding box center [726, 222] width 1130 height 782
click at [281, 214] on div "**********" at bounding box center [726, 222] width 1130 height 782
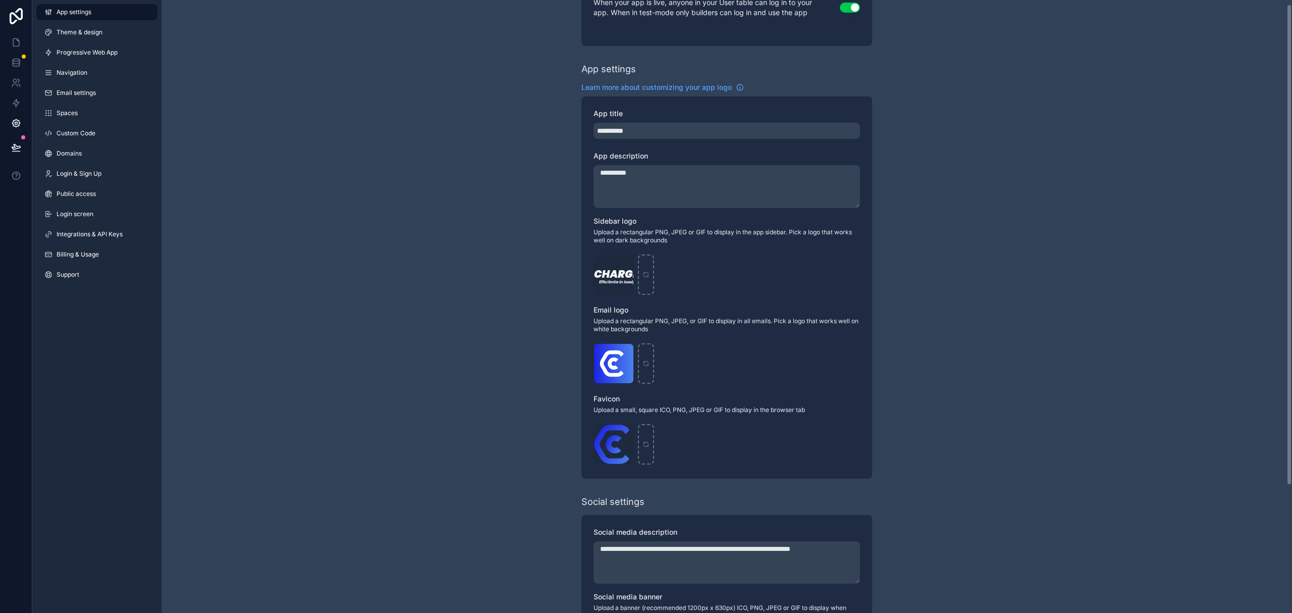
scroll to position [0, 0]
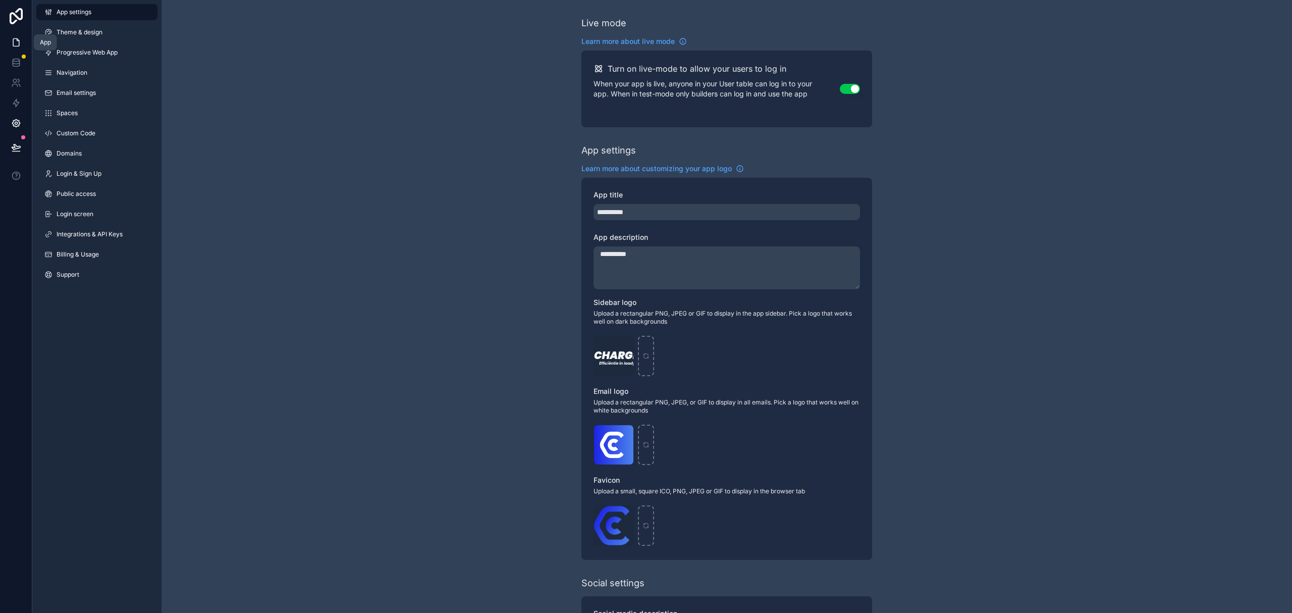
click at [23, 40] on link at bounding box center [16, 42] width 32 height 20
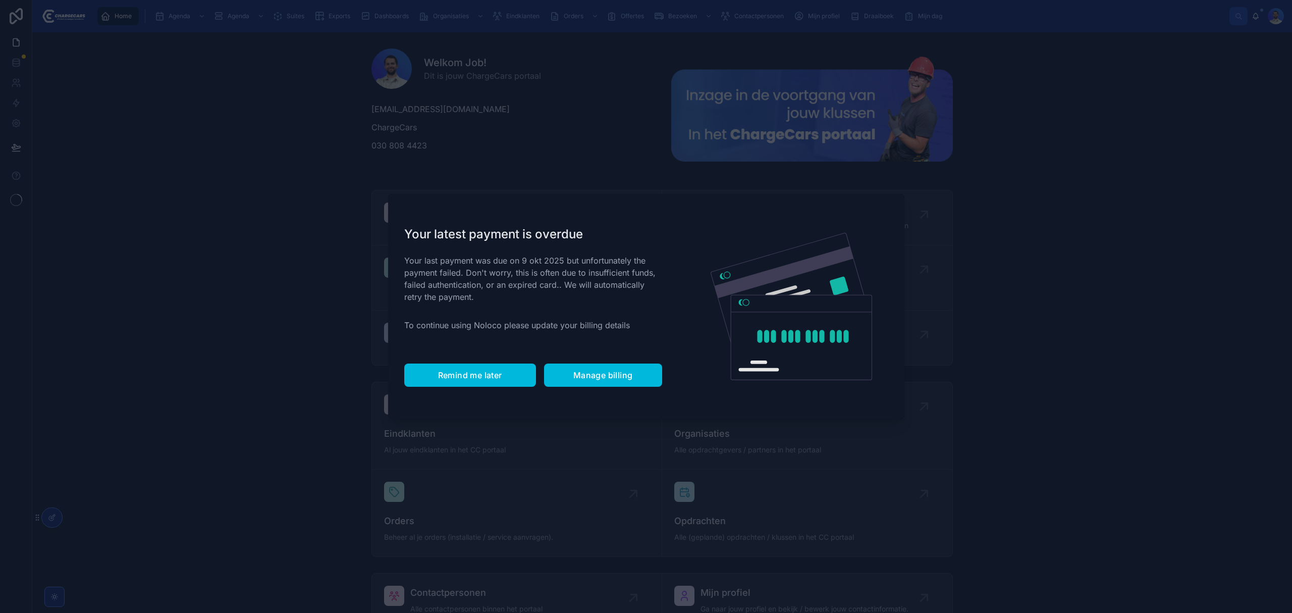
click at [465, 378] on span "Remind me later" at bounding box center [470, 375] width 64 height 10
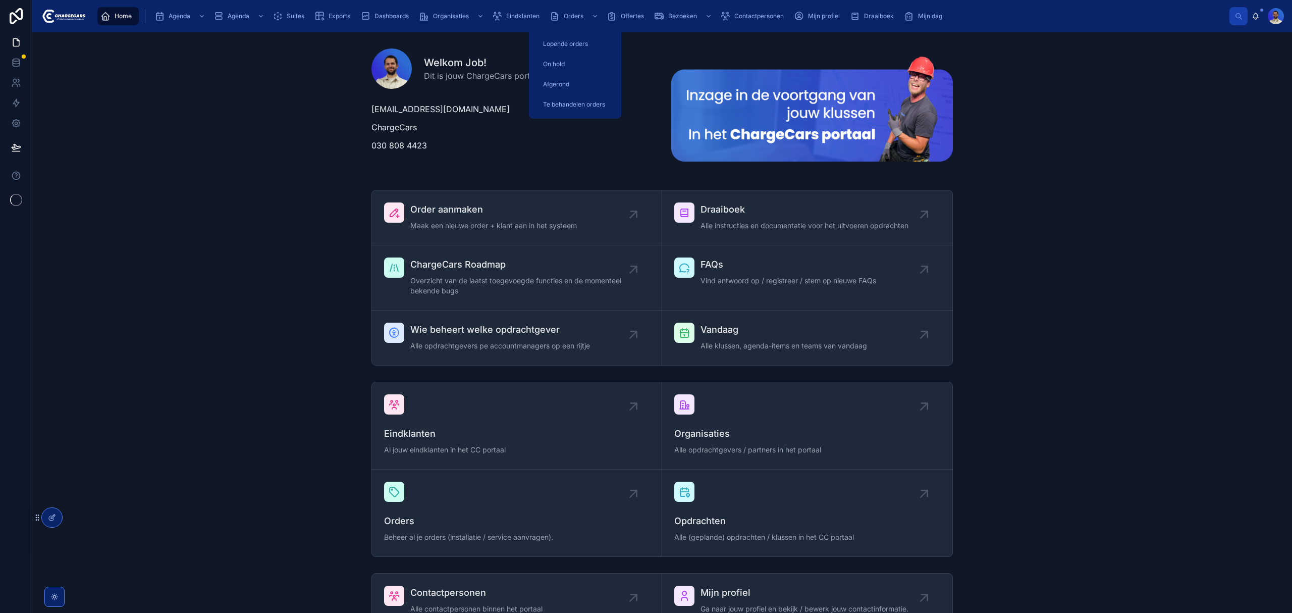
click at [575, 43] on span "Lopende orders" at bounding box center [565, 44] width 45 height 8
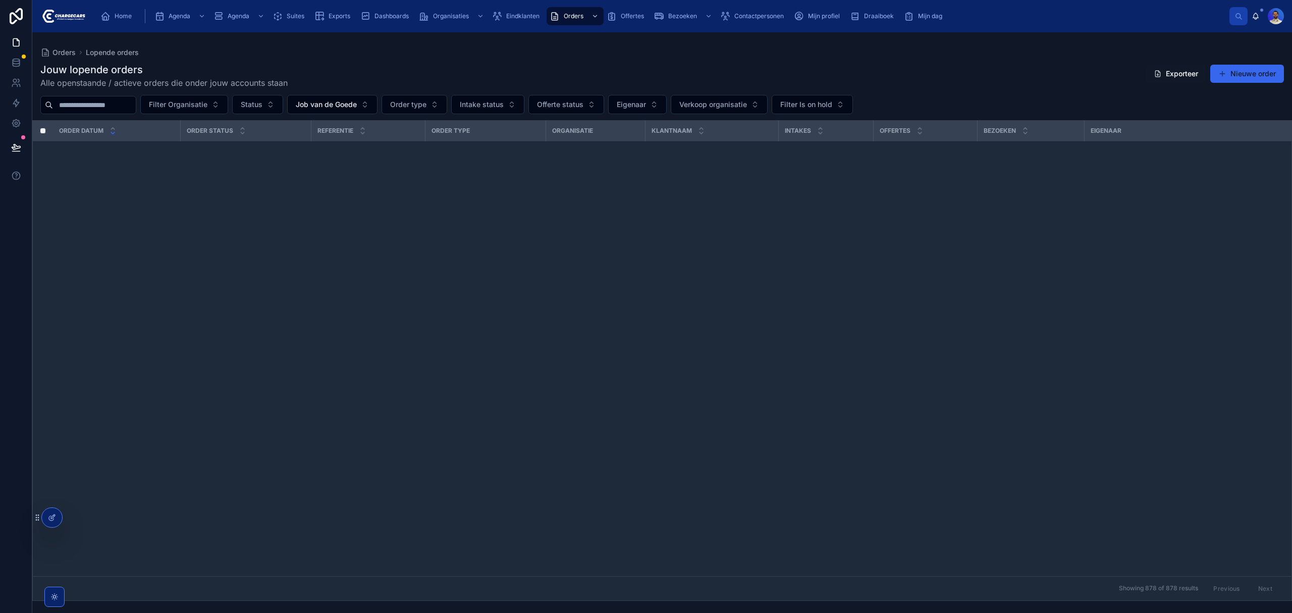
scroll to position [675, 0]
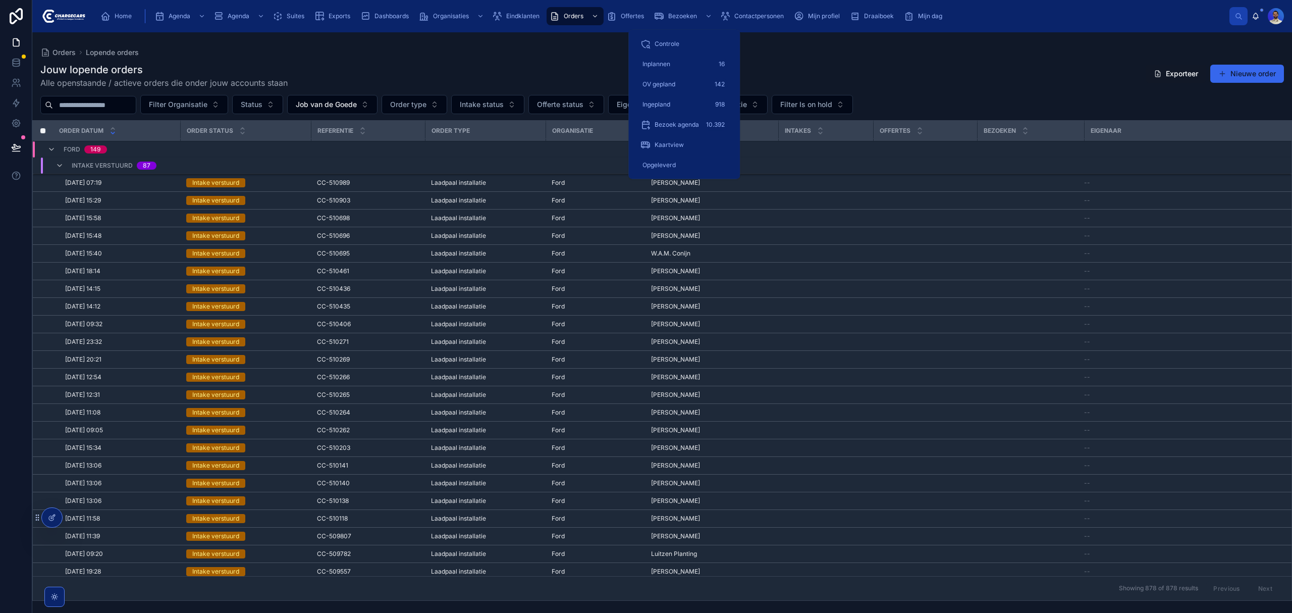
click at [649, 58] on div "Inplannen 16" at bounding box center [683, 64] width 87 height 16
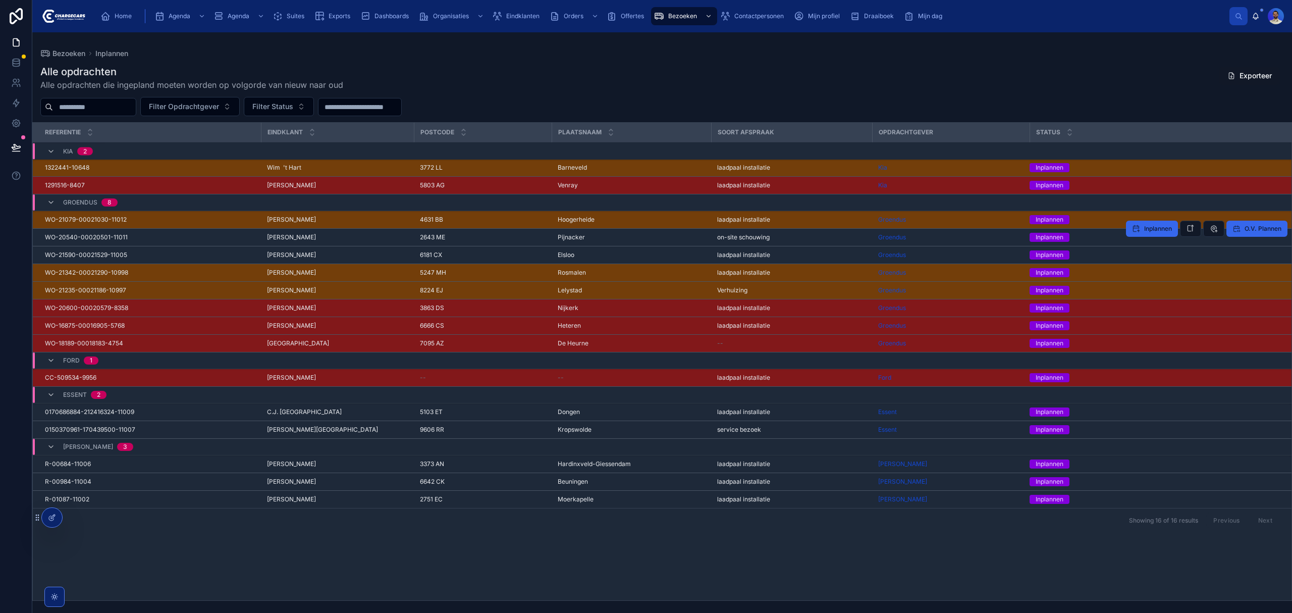
click at [289, 238] on span "Clara Kerkstra" at bounding box center [291, 237] width 49 height 8
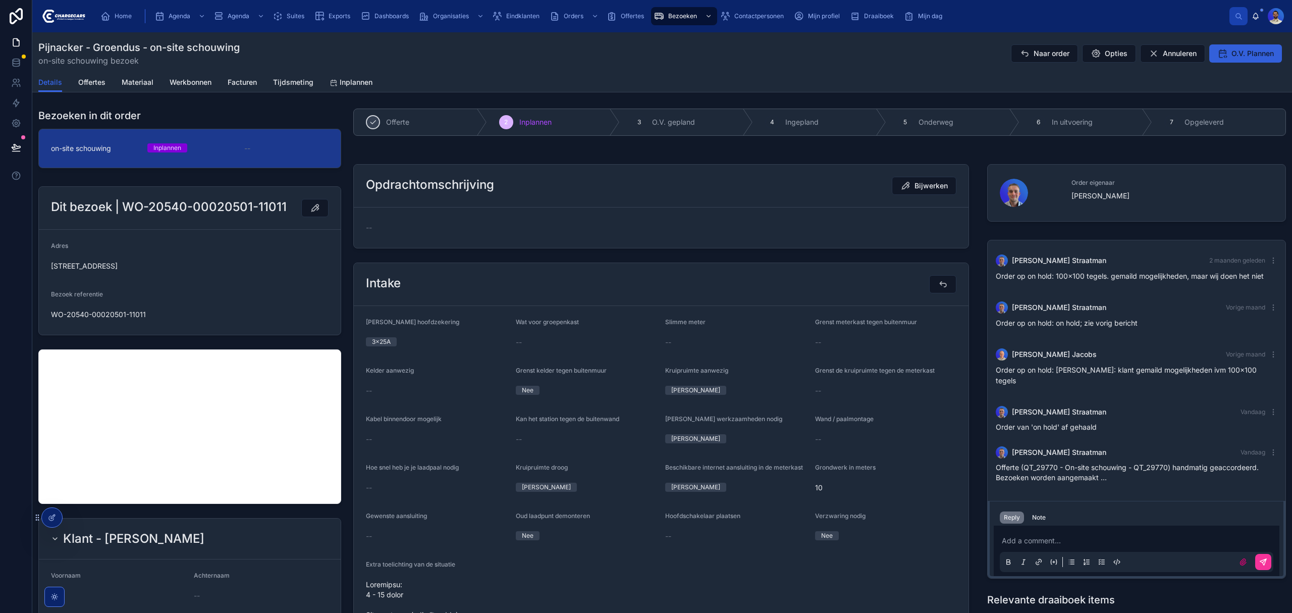
click at [1252, 55] on span "O.V. Plannen" at bounding box center [1252, 53] width 42 height 10
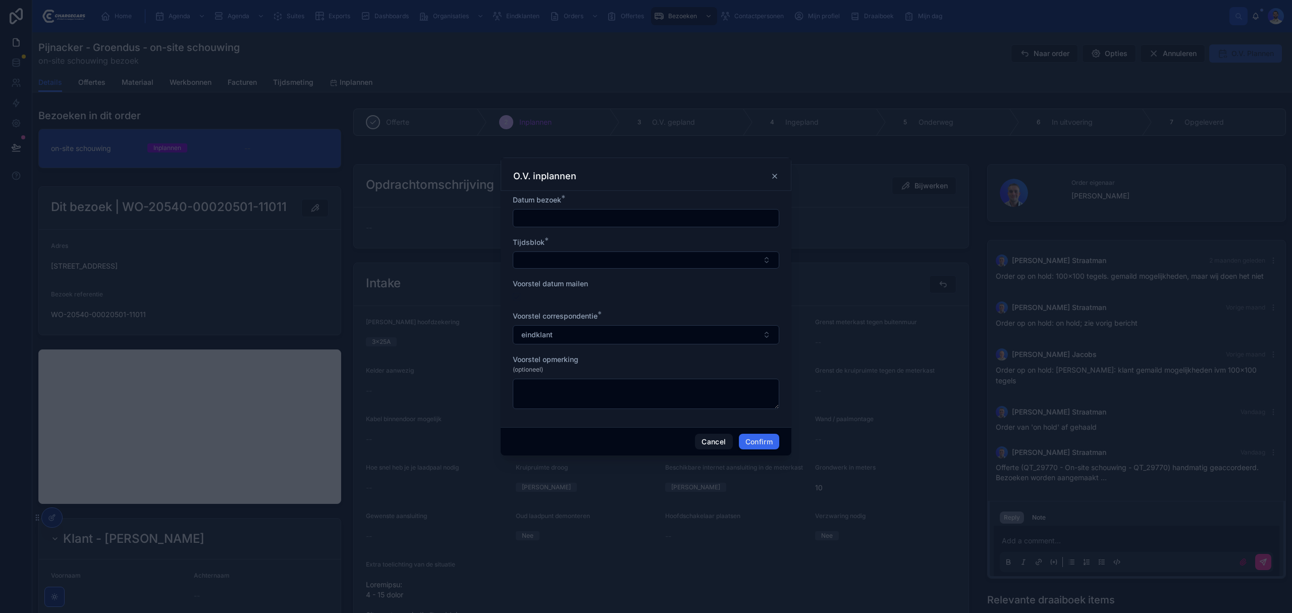
click at [572, 222] on input "text" at bounding box center [645, 218] width 265 height 14
click at [693, 245] on button at bounding box center [700, 242] width 18 height 18
click at [627, 315] on button "5" at bounding box center [627, 323] width 18 height 18
type input "*********"
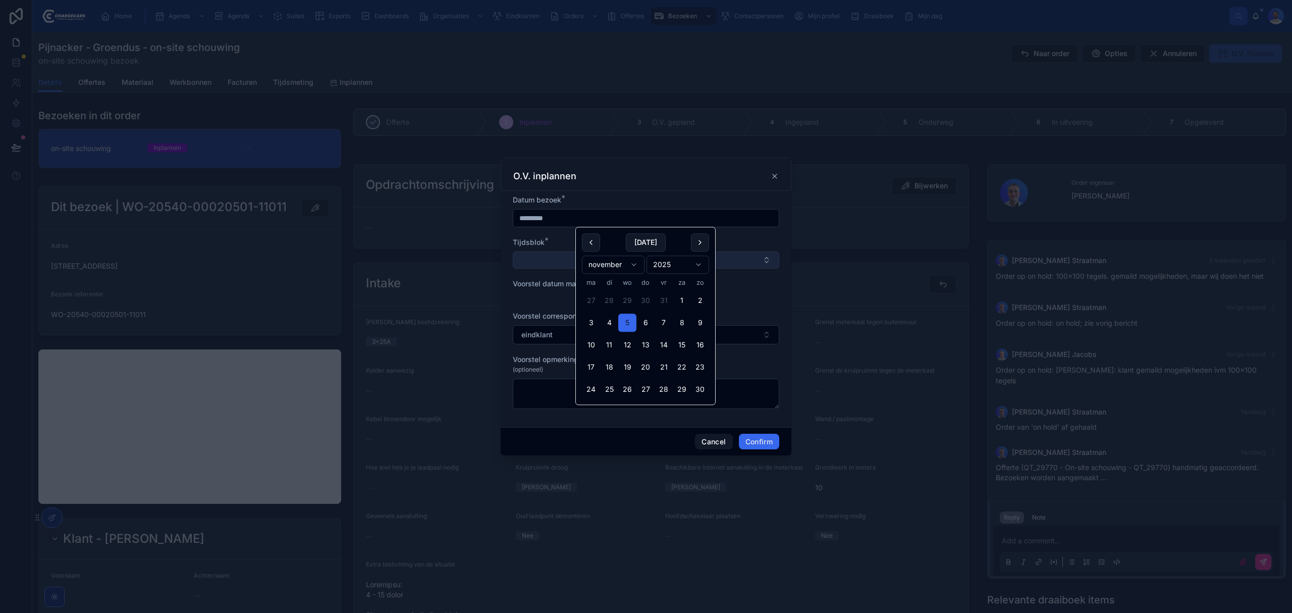
click at [538, 264] on button "Select Button" at bounding box center [646, 259] width 266 height 17
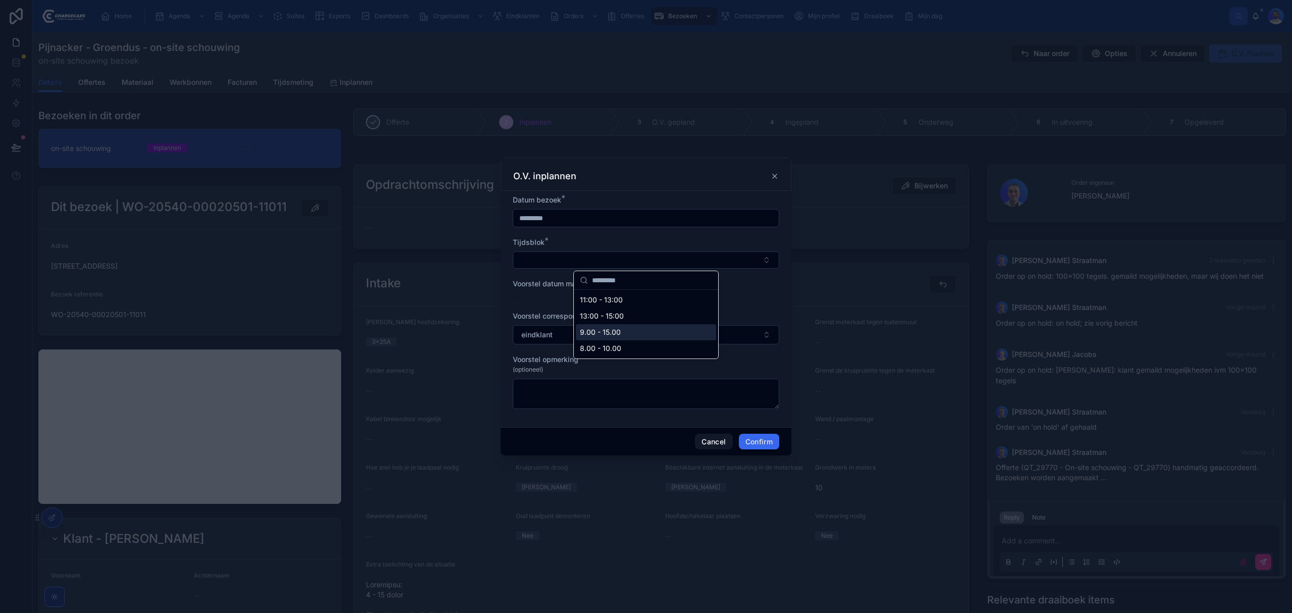
click at [610, 335] on span "9.00 - 15.00" at bounding box center [600, 332] width 41 height 10
click at [521, 299] on div at bounding box center [646, 298] width 266 height 8
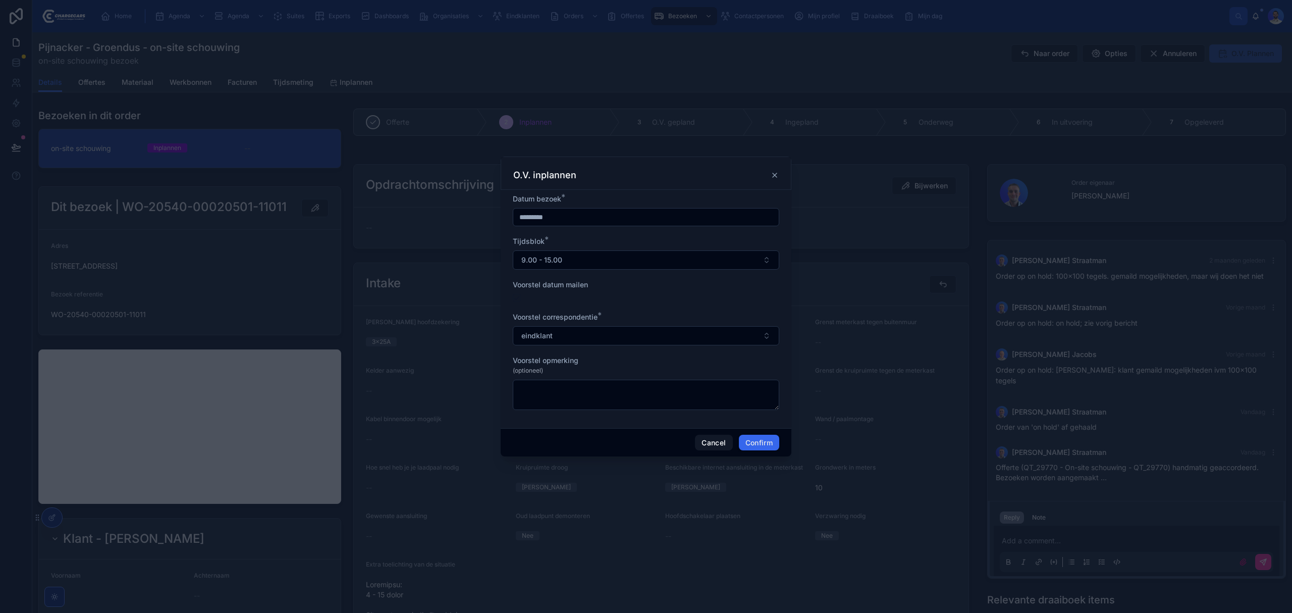
click at [521, 299] on div at bounding box center [646, 298] width 266 height 8
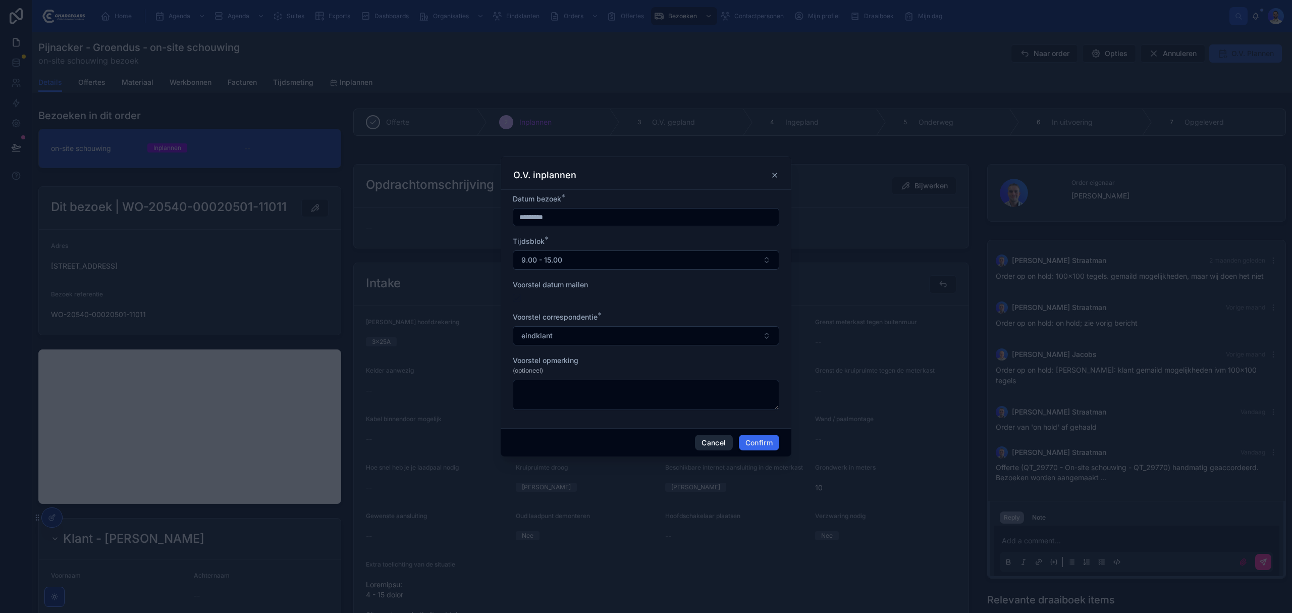
click at [711, 441] on button "Cancel" at bounding box center [713, 443] width 37 height 16
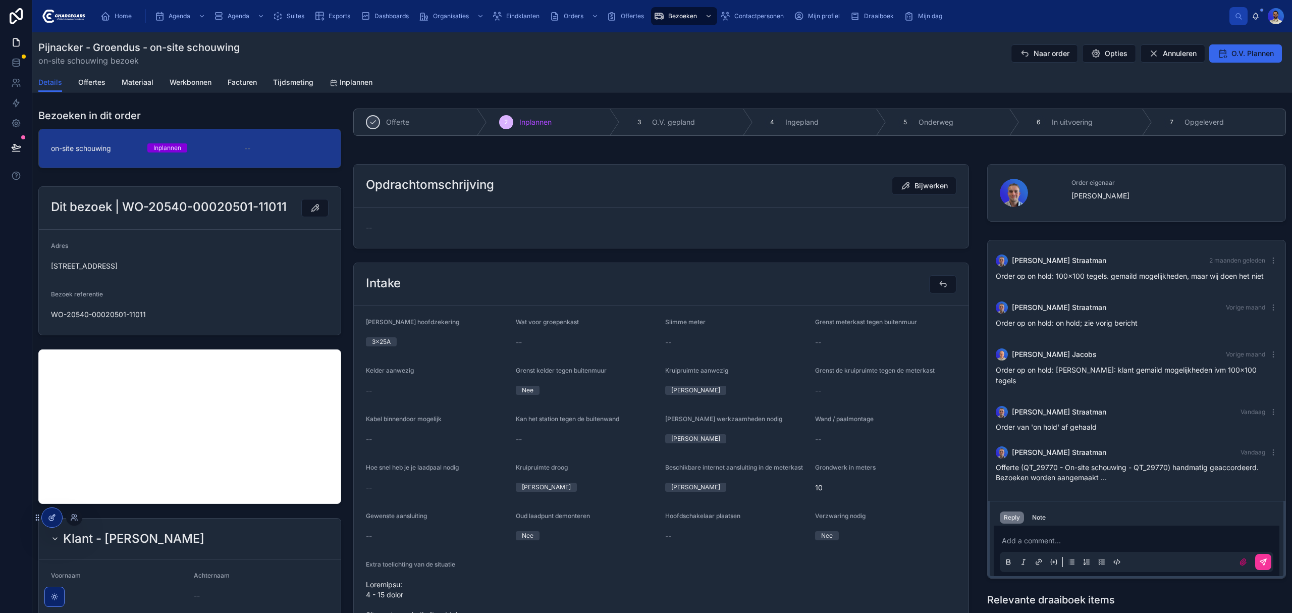
click at [45, 518] on div at bounding box center [52, 517] width 20 height 19
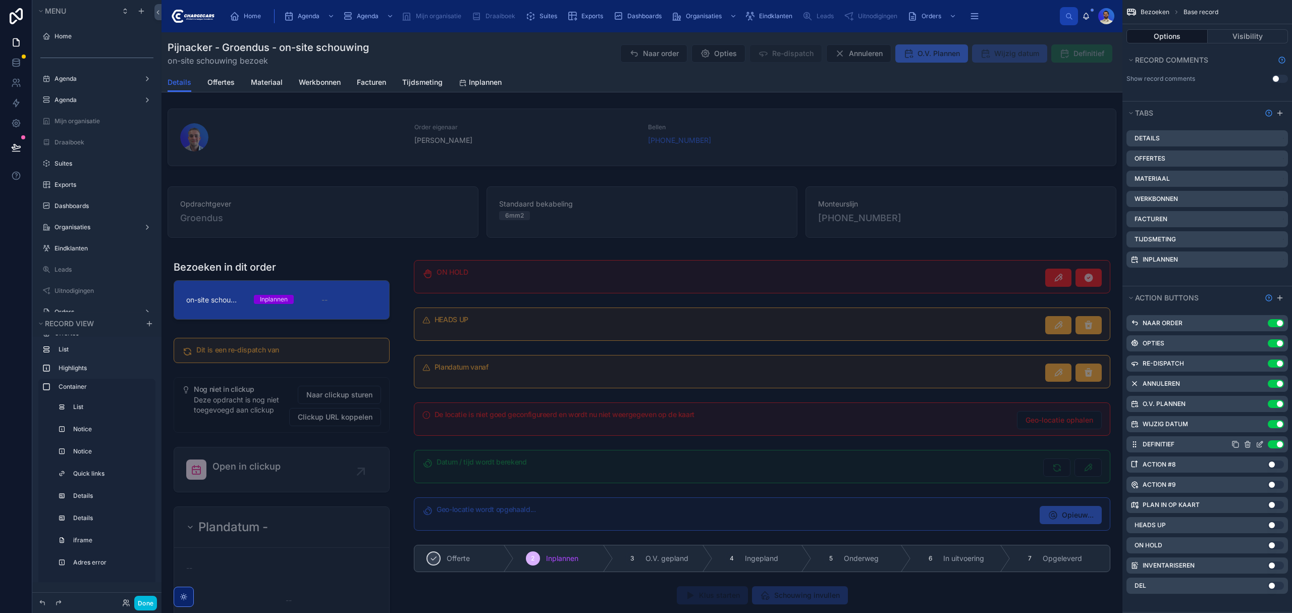
scroll to position [317, 0]
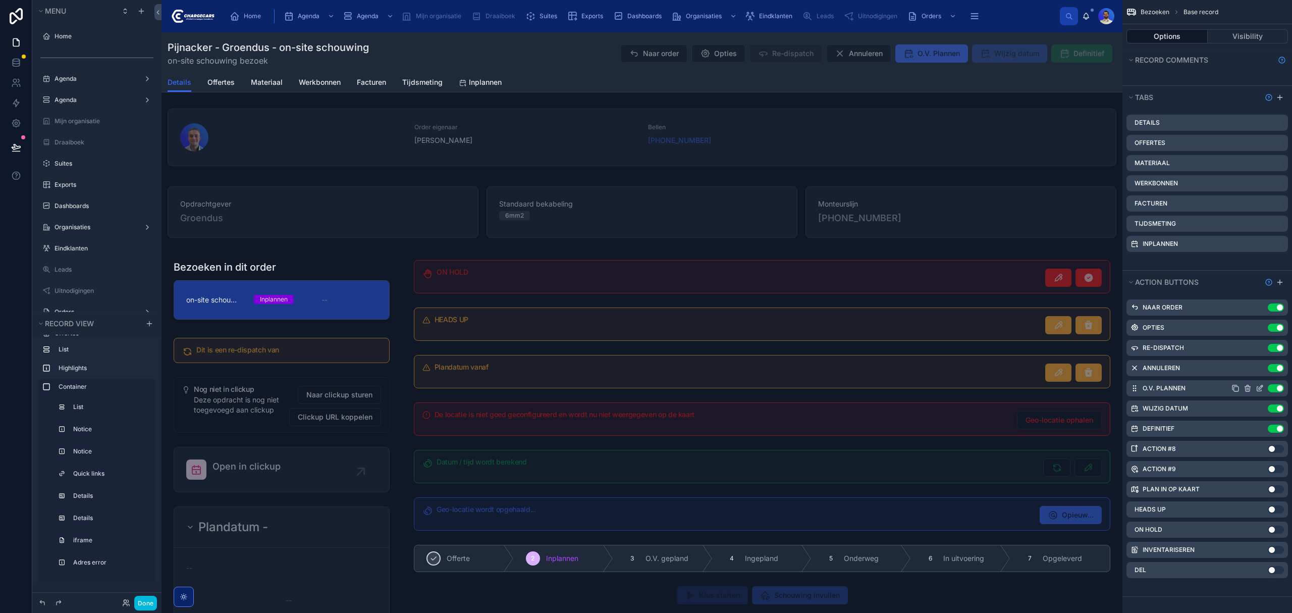
click at [1235, 388] on icon "scrollable content" at bounding box center [1235, 388] width 8 height 8
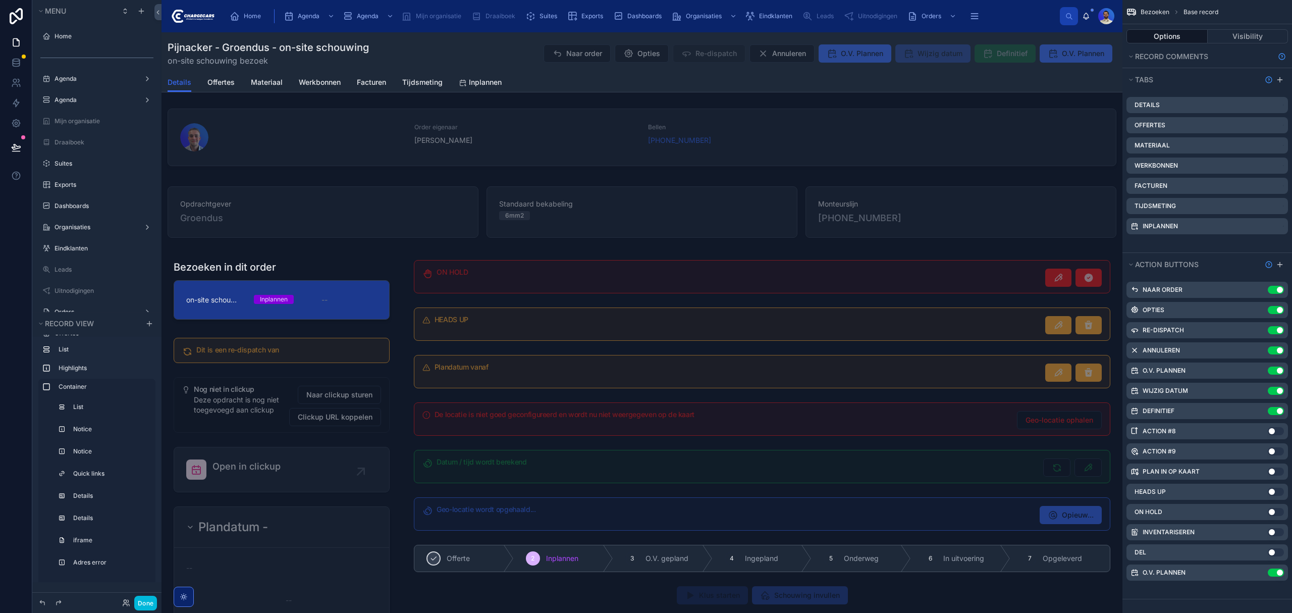
scroll to position [337, 0]
click at [1250, 568] on icon "scrollable content" at bounding box center [1247, 570] width 8 height 8
click at [1262, 553] on icon at bounding box center [1263, 554] width 8 height 8
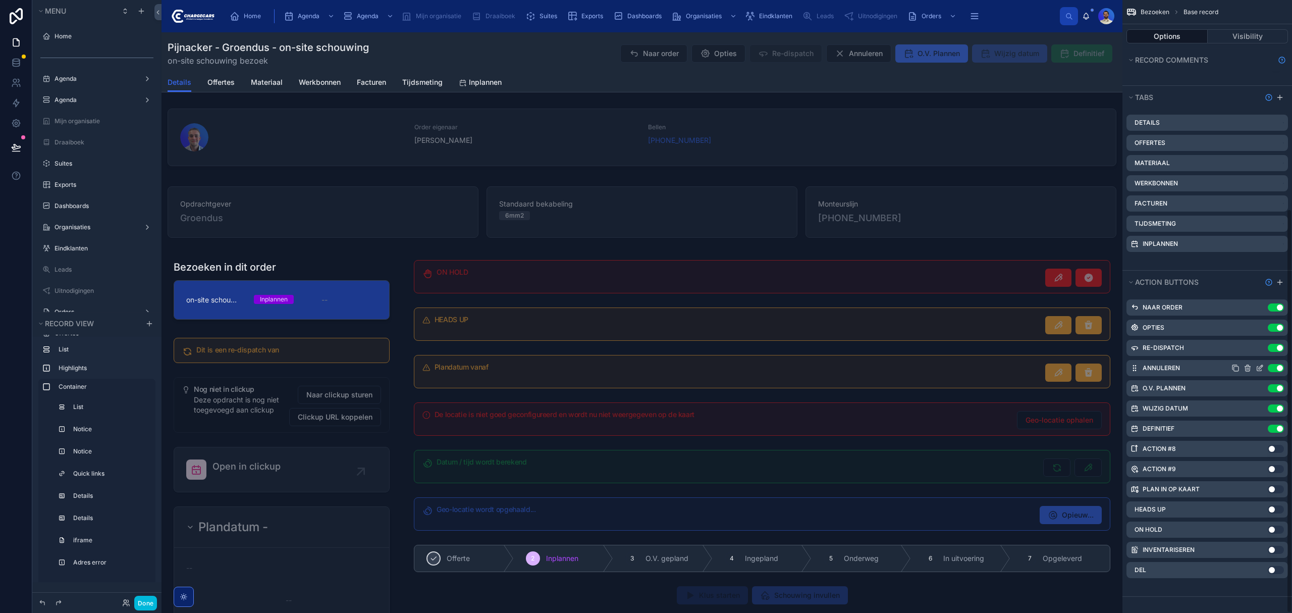
scroll to position [317, 0]
click at [1260, 386] on icon "scrollable content" at bounding box center [1260, 388] width 8 height 8
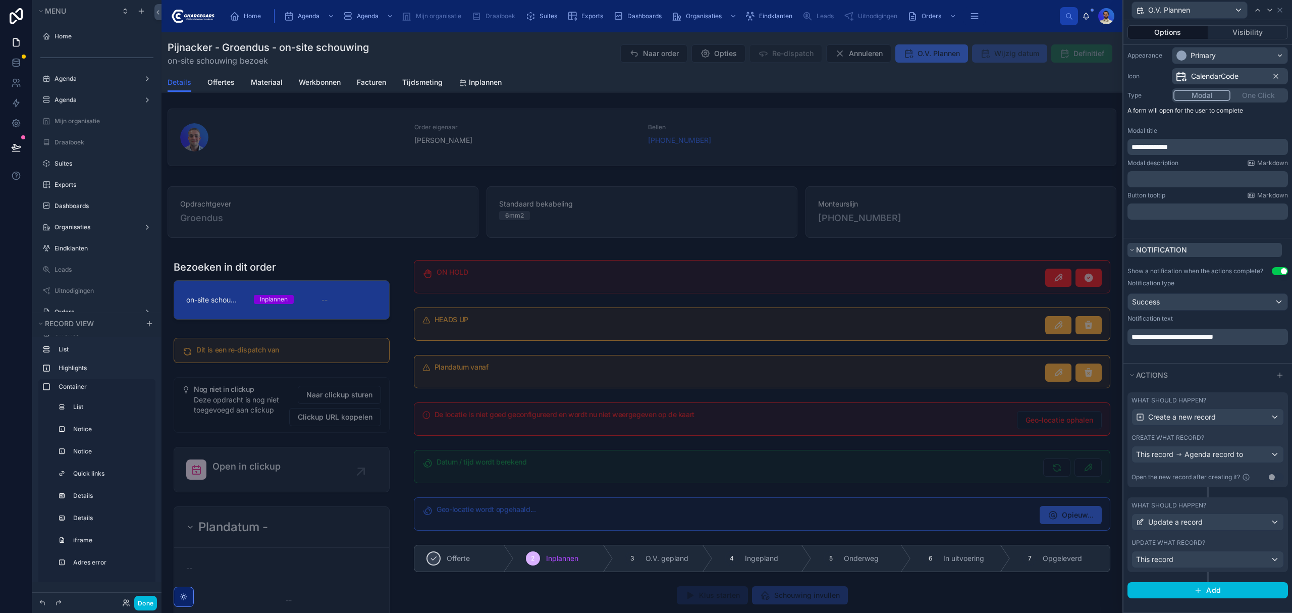
scroll to position [105, 0]
click at [1173, 472] on div "Open the new record after creating it?" at bounding box center [1191, 477] width 121 height 12
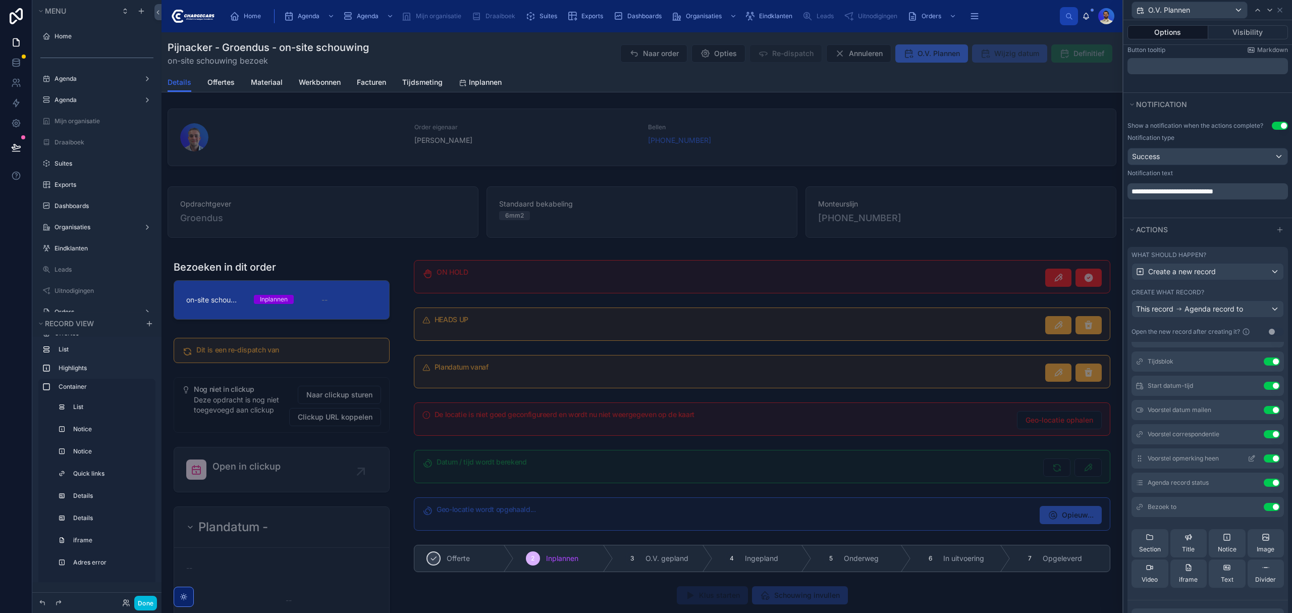
scroll to position [67, 0]
click at [1247, 390] on icon at bounding box center [1251, 386] width 8 height 8
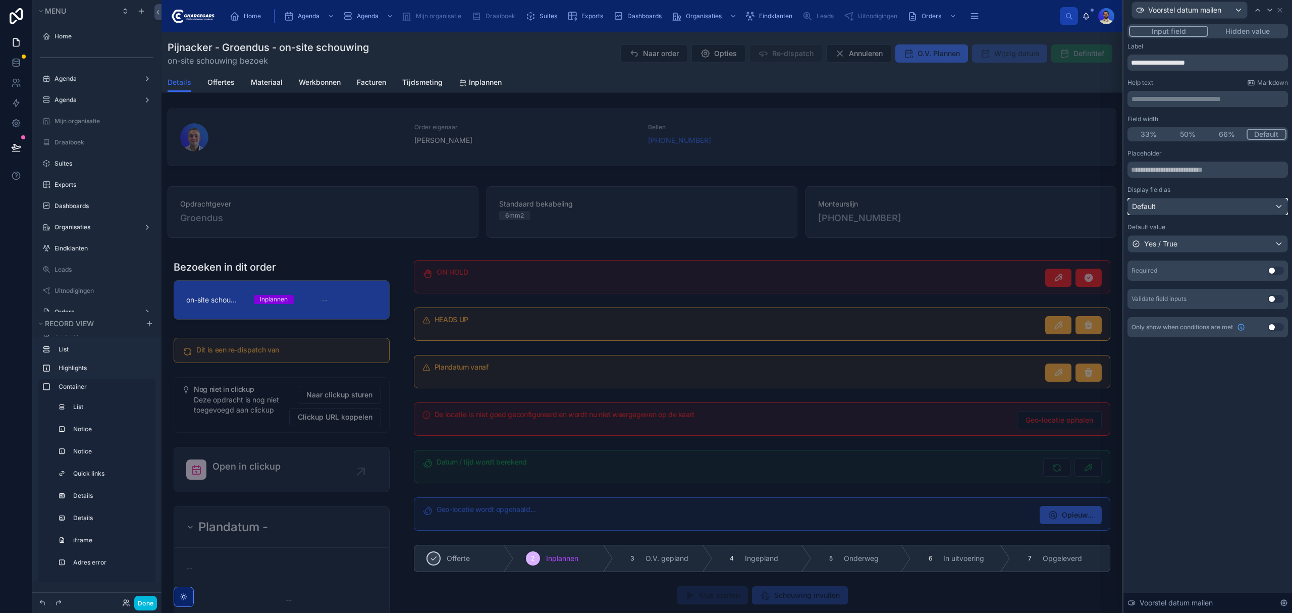
click at [1158, 212] on div "Default" at bounding box center [1207, 206] width 159 height 16
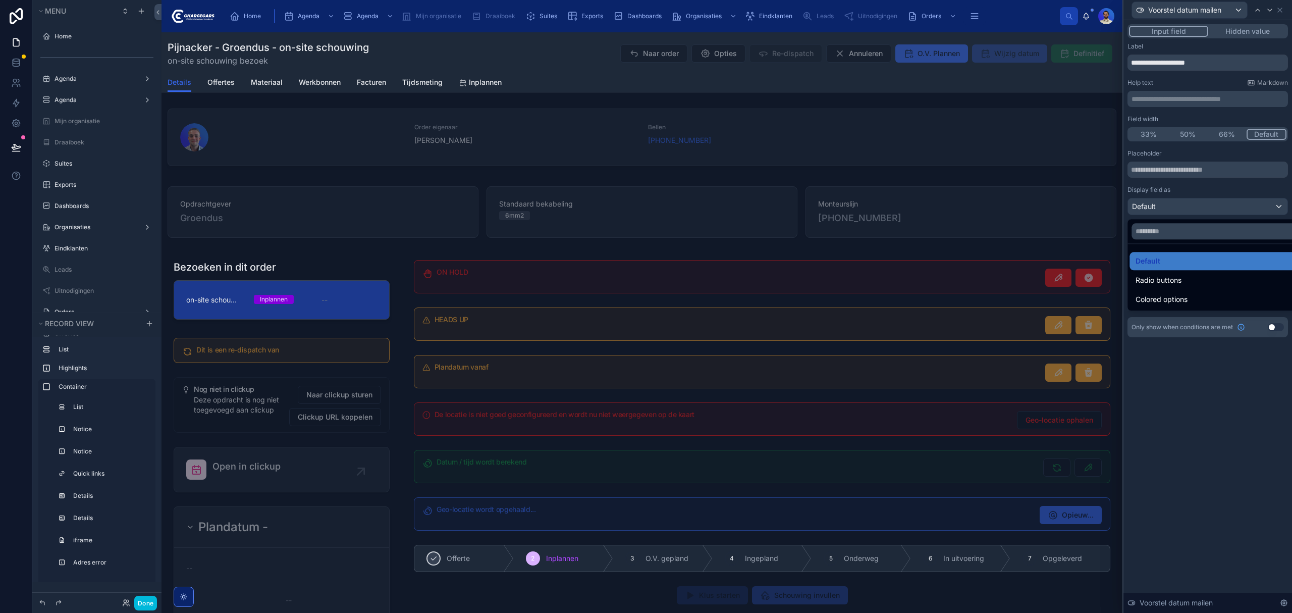
click at [1184, 209] on div at bounding box center [1207, 306] width 169 height 613
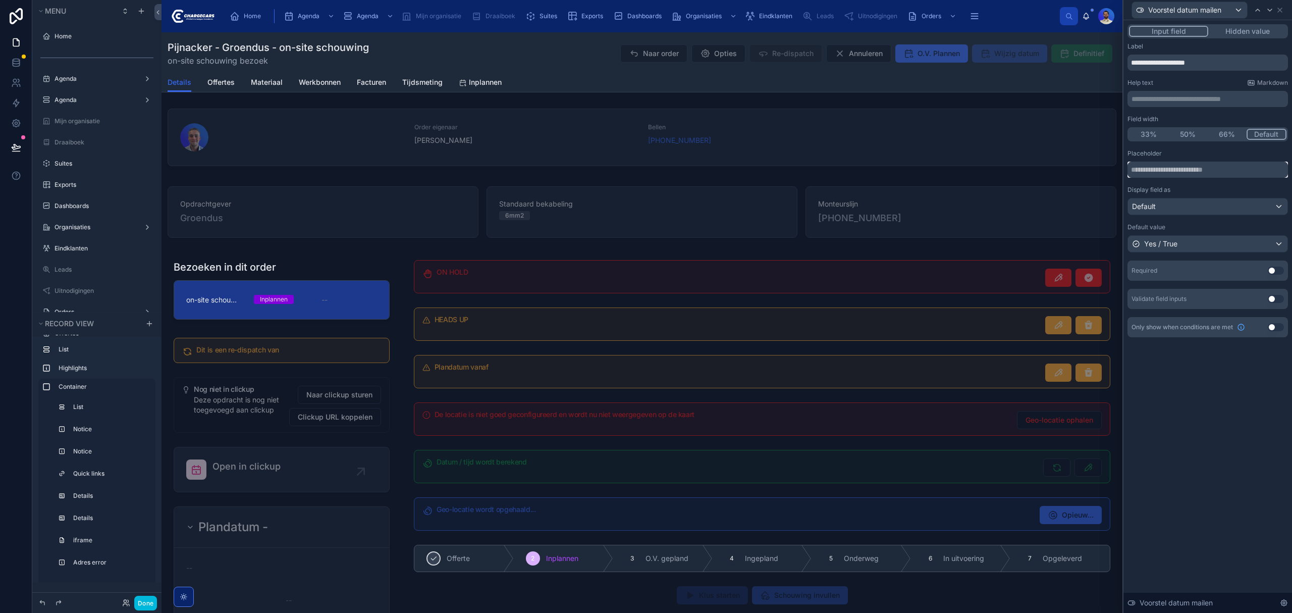
click at [1165, 170] on input "text" at bounding box center [1207, 169] width 160 height 16
click at [1169, 244] on span "Yes / True" at bounding box center [1160, 244] width 33 height 10
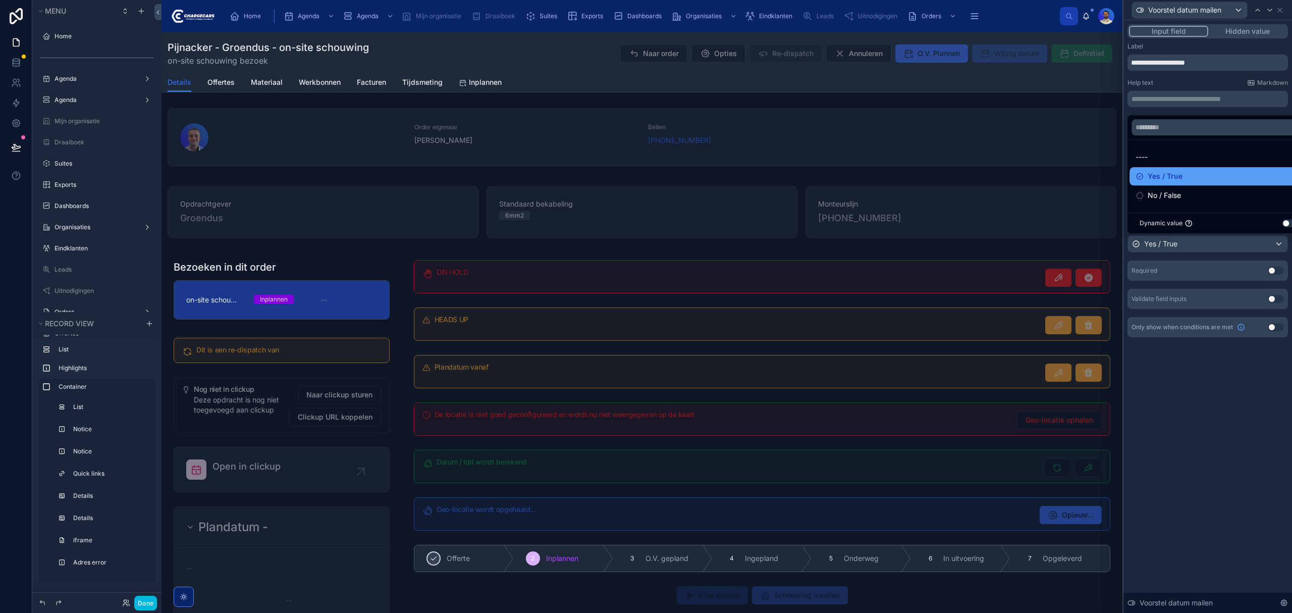
click at [1163, 174] on span "Yes / True" at bounding box center [1165, 176] width 35 height 12
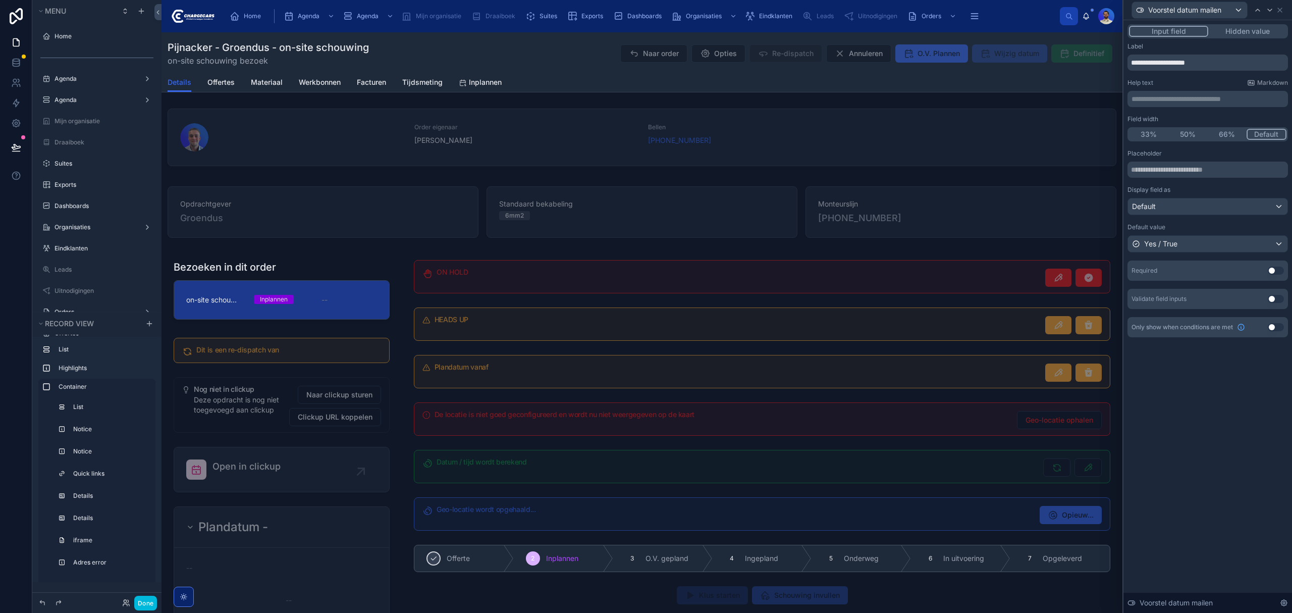
click at [1221, 29] on button "Hidden value" at bounding box center [1247, 31] width 78 height 11
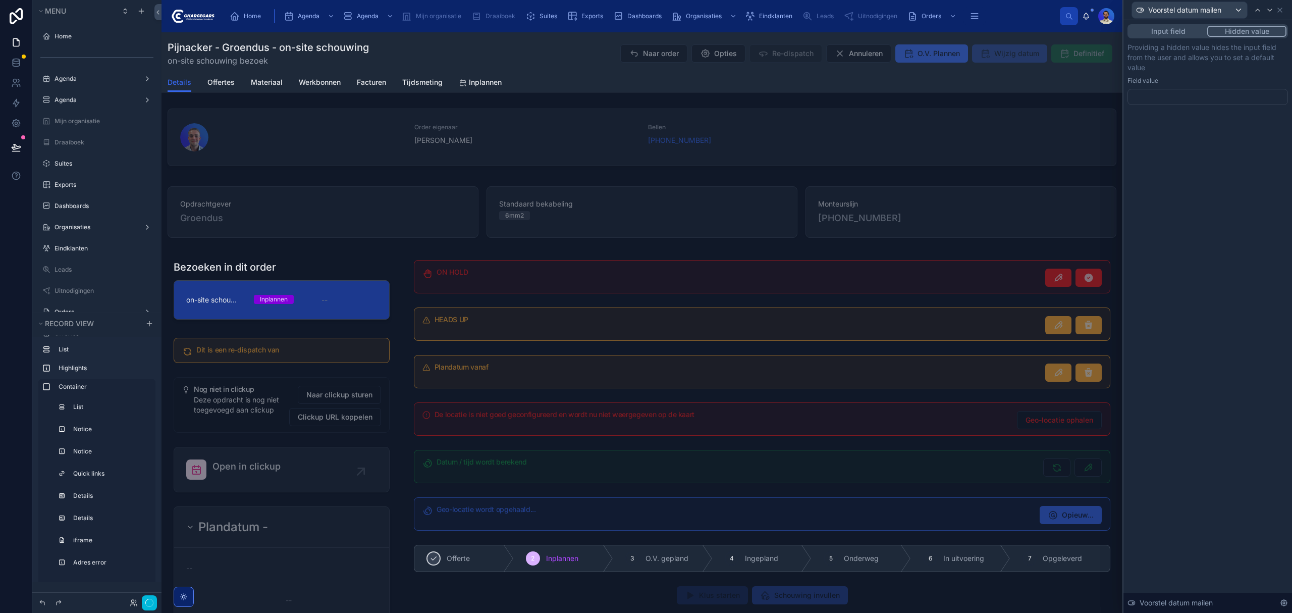
click at [1167, 33] on button "Input field" at bounding box center [1168, 31] width 78 height 11
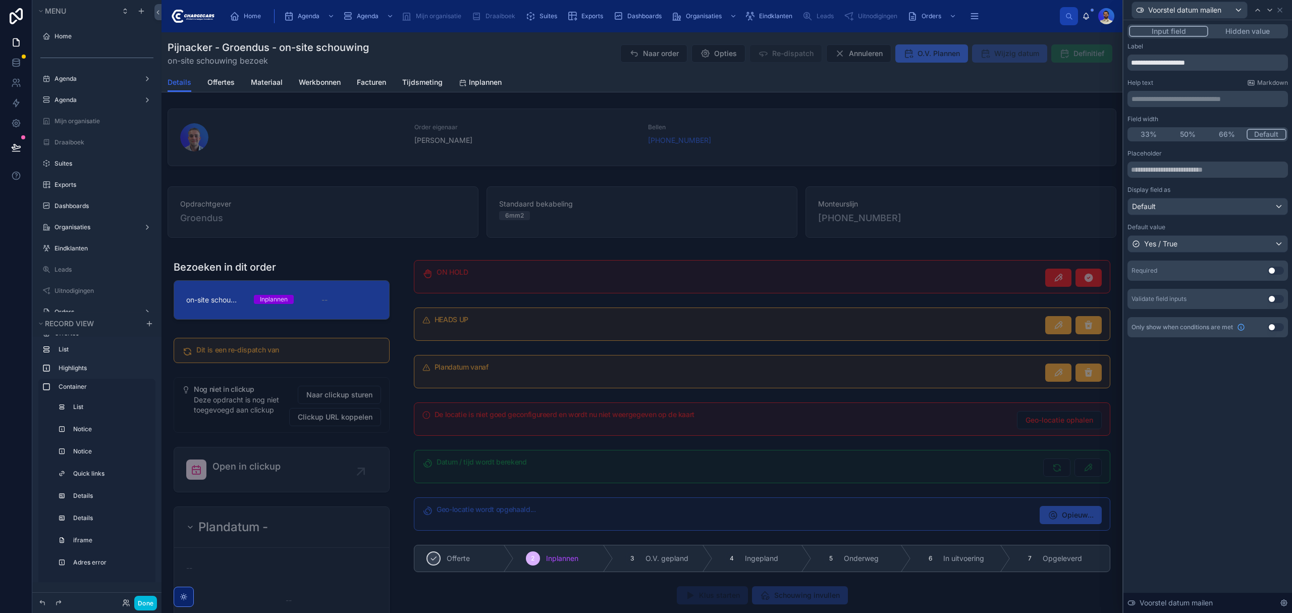
click at [1280, 14] on div "Voorstel datum mailen" at bounding box center [1207, 10] width 160 height 20
click at [1283, 9] on icon at bounding box center [1280, 10] width 8 height 8
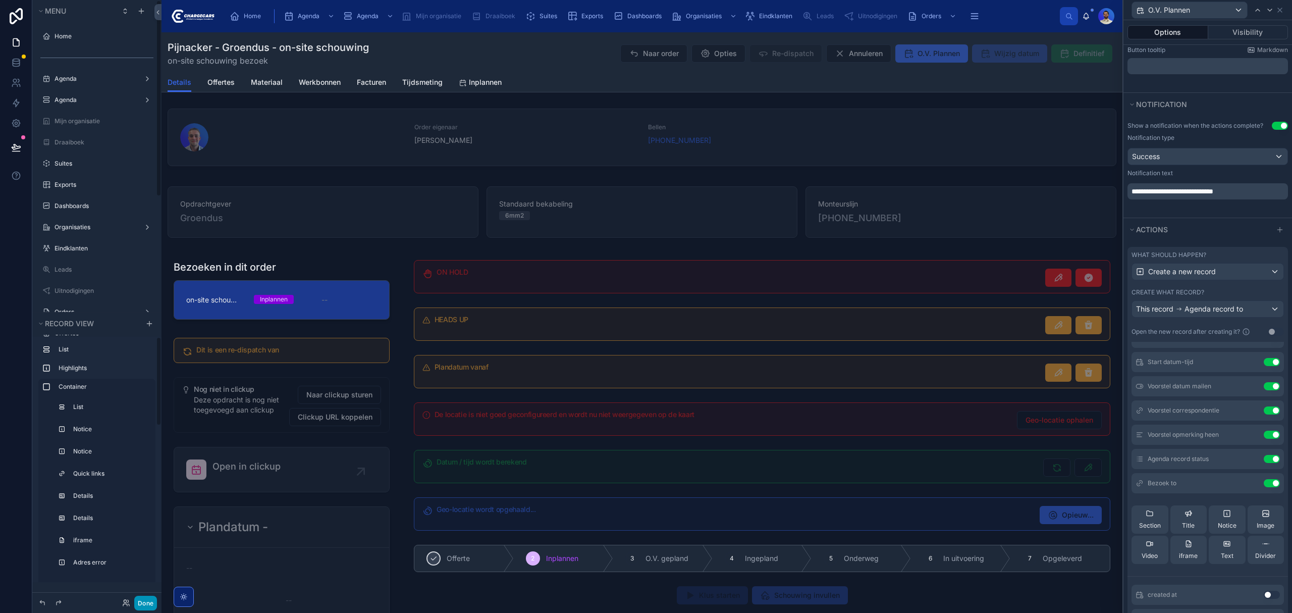
click at [152, 600] on button "Done" at bounding box center [145, 602] width 23 height 15
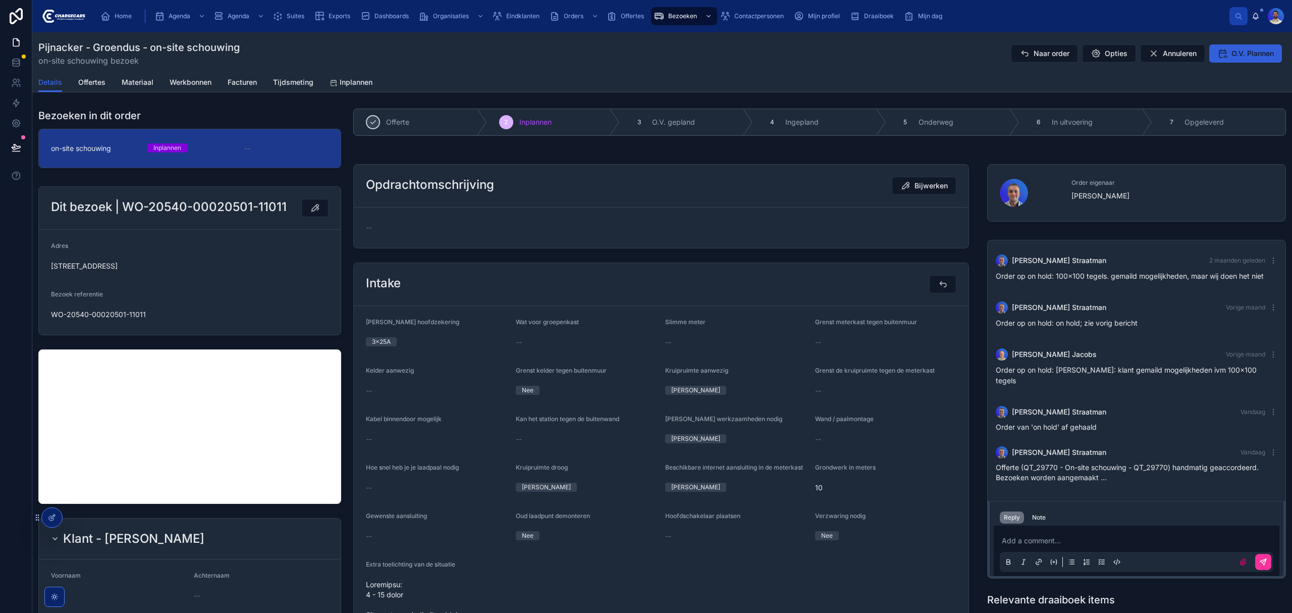
click at [1231, 53] on span "O.V. Plannen" at bounding box center [1252, 53] width 42 height 10
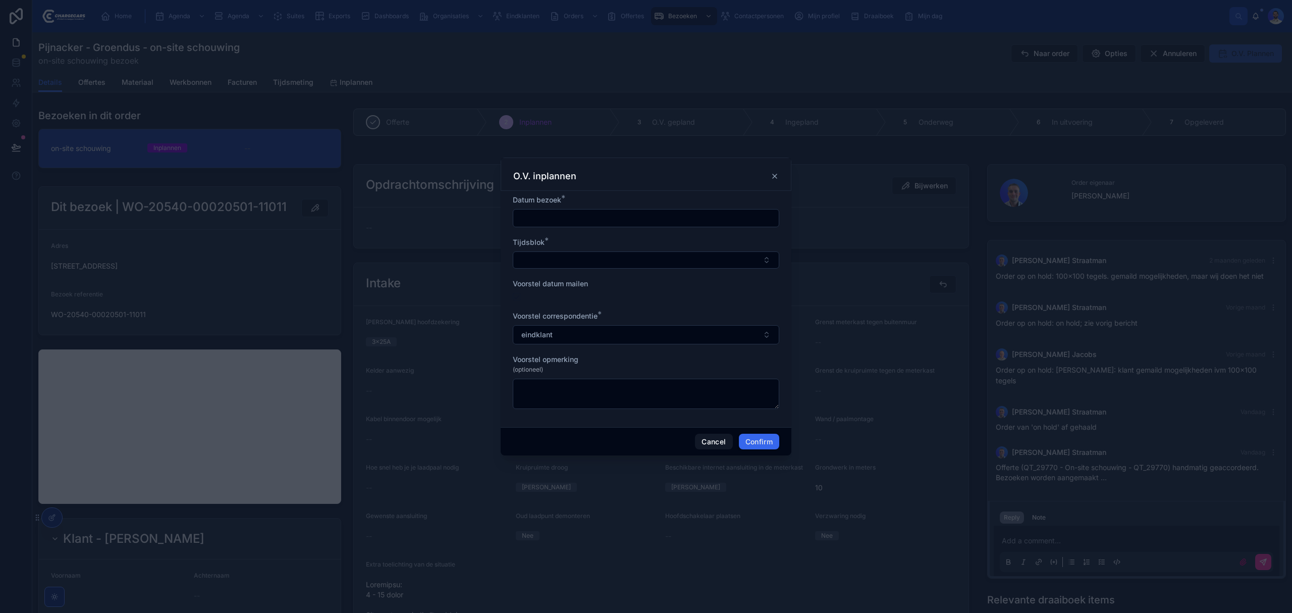
click at [544, 299] on div at bounding box center [646, 297] width 266 height 8
click at [525, 298] on div at bounding box center [646, 297] width 266 height 8
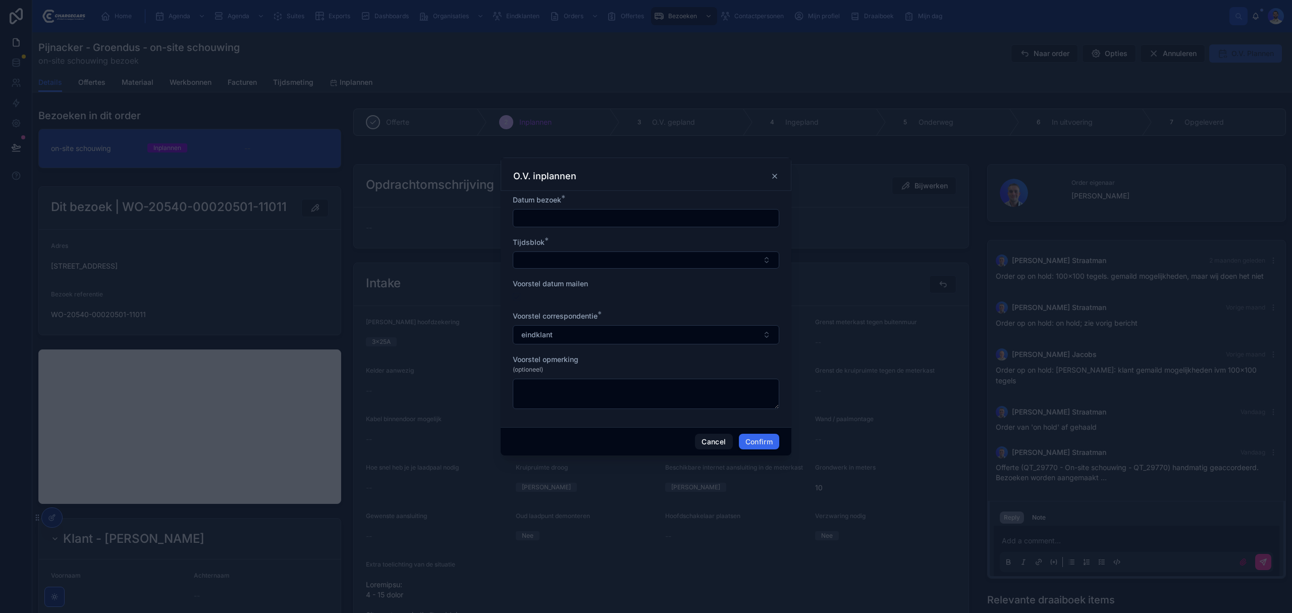
click at [525, 298] on div at bounding box center [646, 297] width 266 height 8
click at [714, 442] on button "Cancel" at bounding box center [713, 441] width 37 height 16
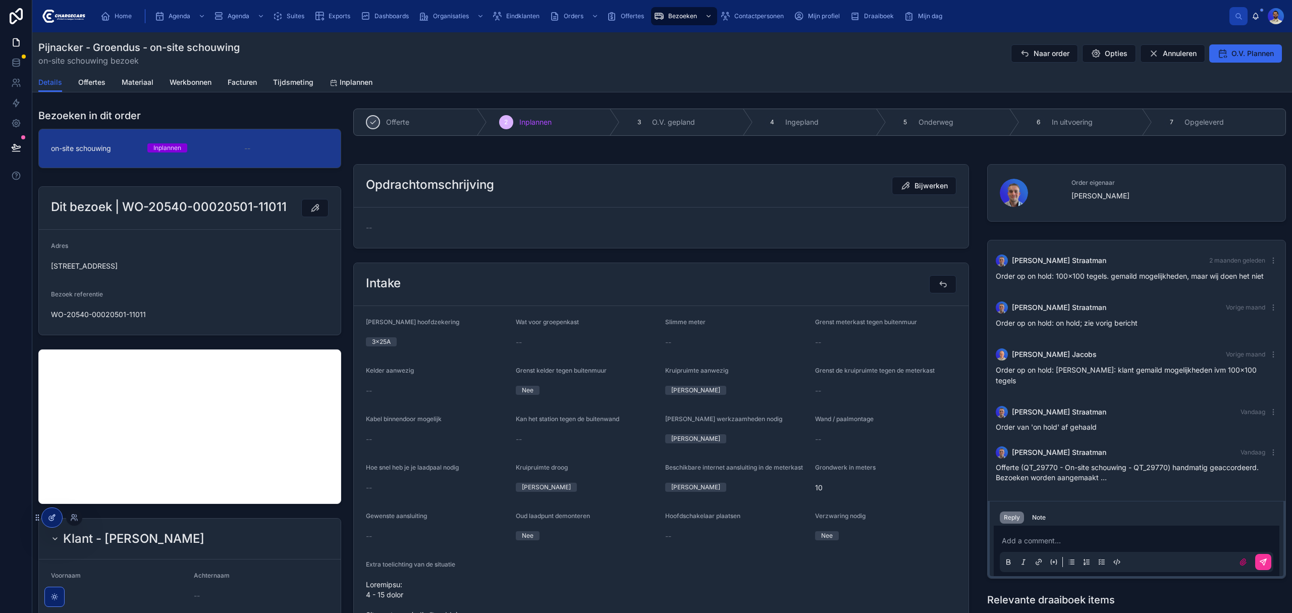
click at [44, 511] on div at bounding box center [52, 517] width 20 height 19
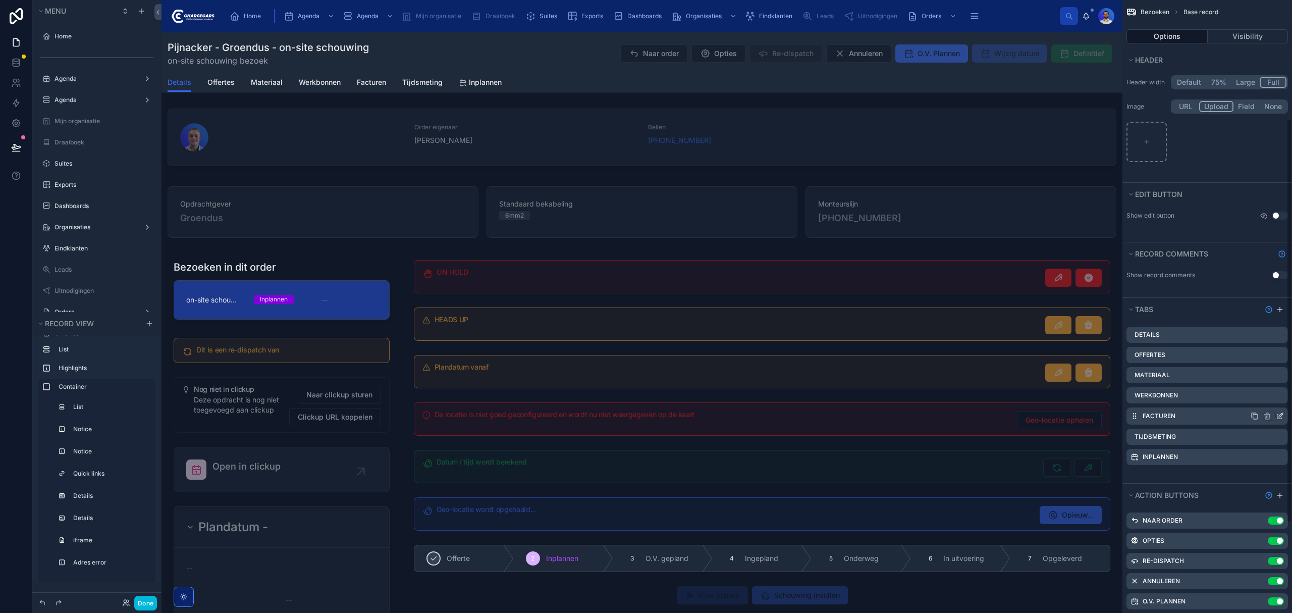
scroll to position [317, 0]
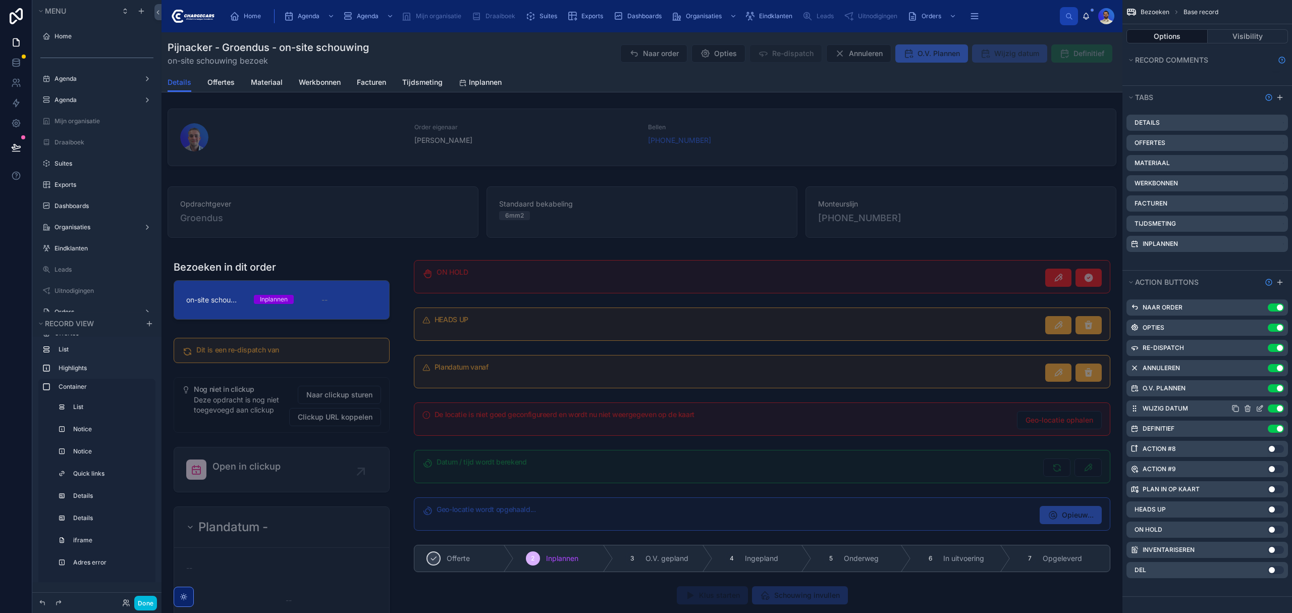
click at [1259, 407] on icon "scrollable content" at bounding box center [1260, 408] width 8 height 8
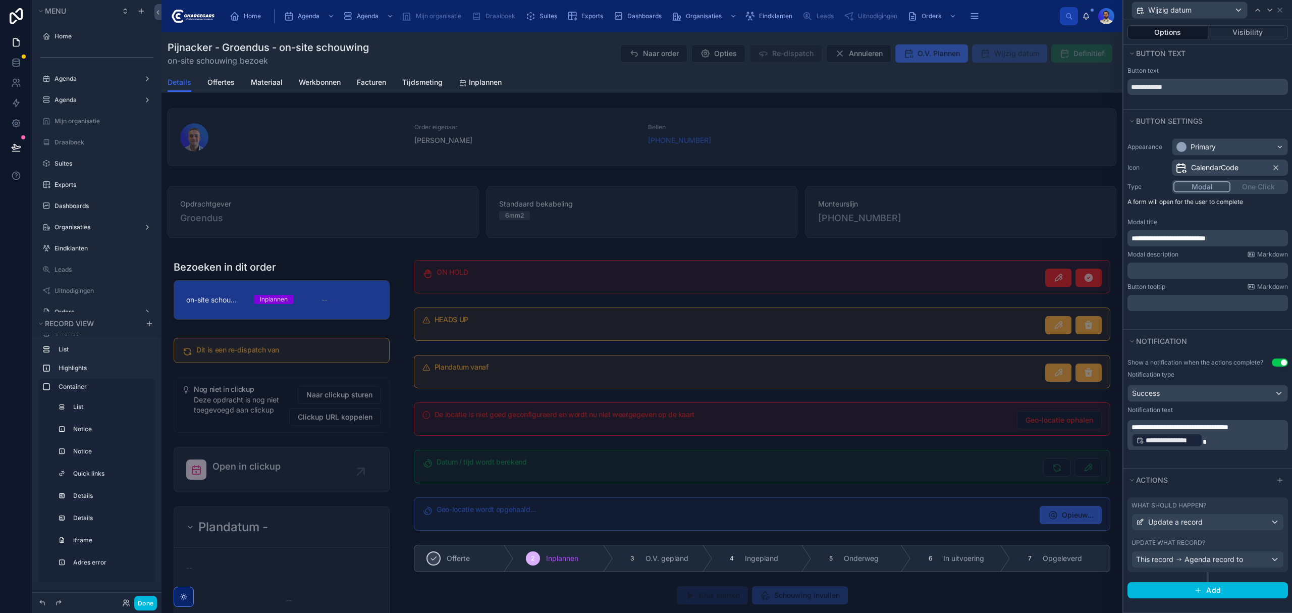
scroll to position [13, 0]
click at [1187, 513] on button "Update a record" at bounding box center [1207, 521] width 152 height 17
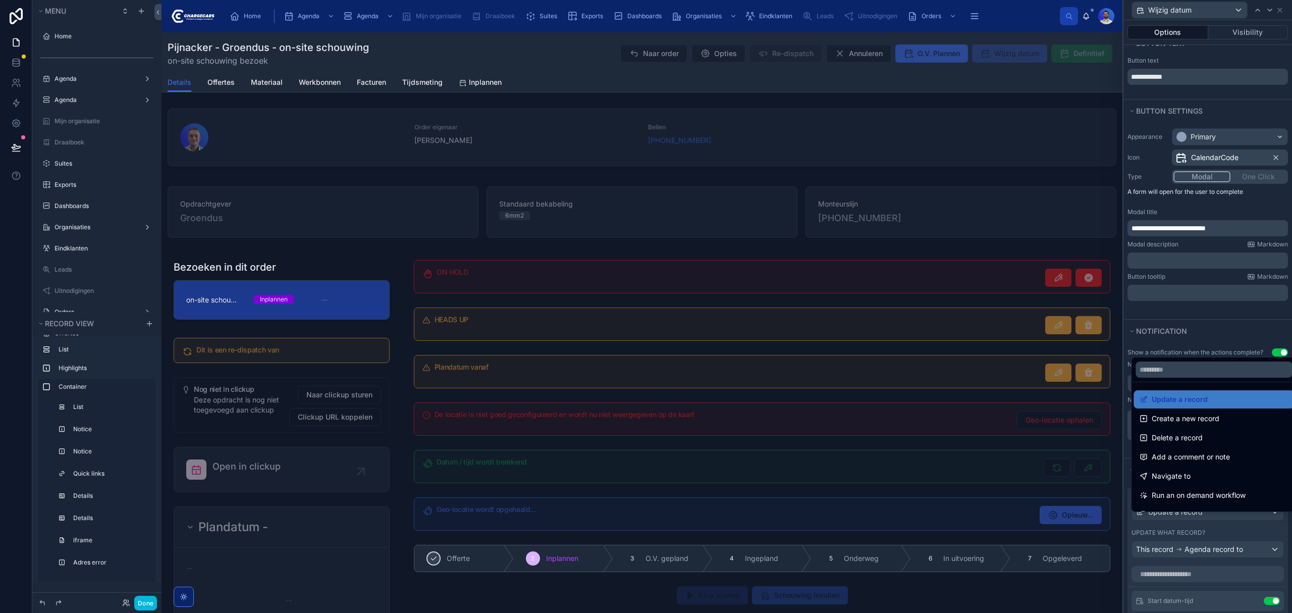
click at [1187, 513] on div at bounding box center [1207, 306] width 169 height 613
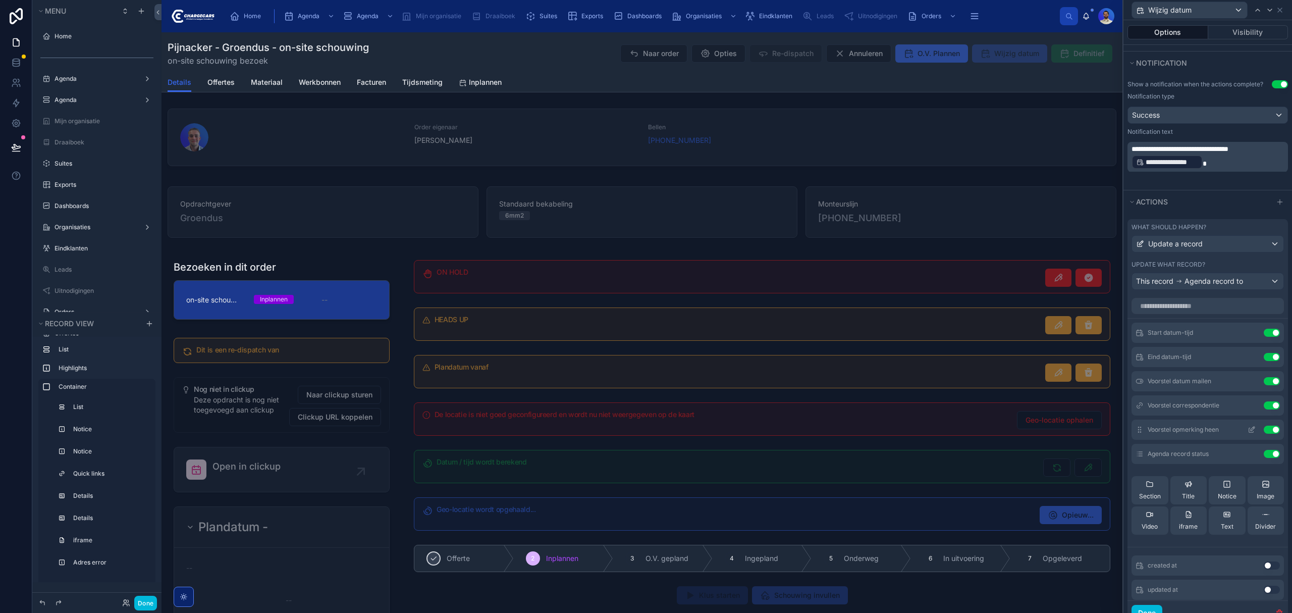
scroll to position [282, 0]
click at [1247, 384] on icon at bounding box center [1251, 380] width 8 height 8
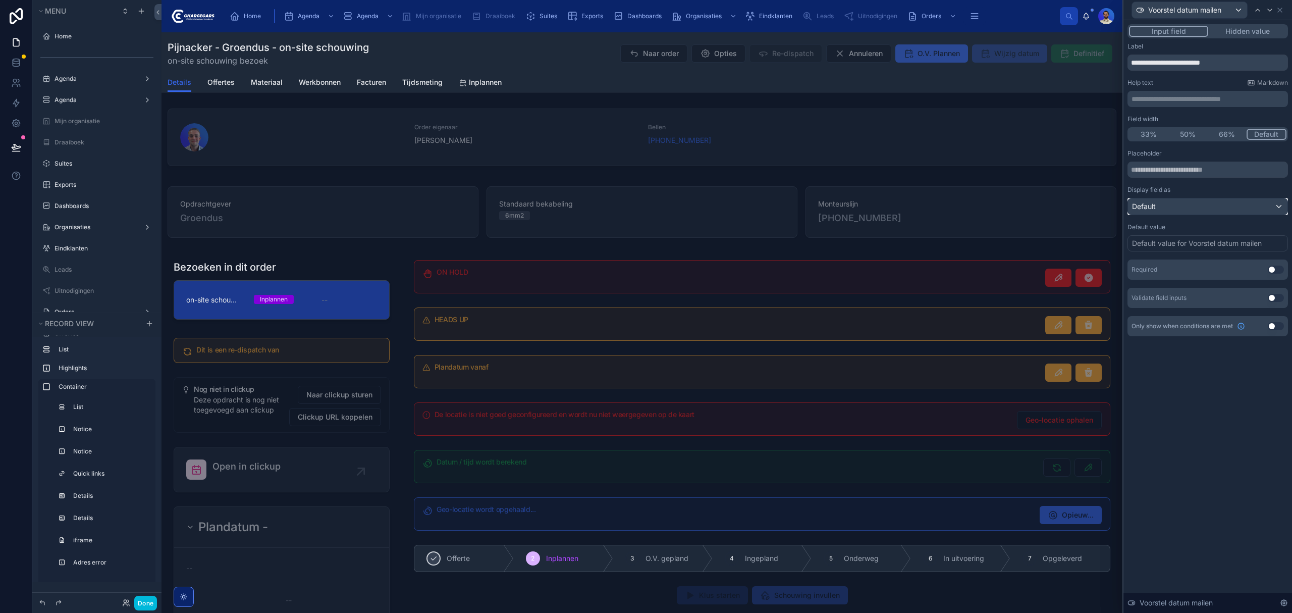
click at [1220, 207] on div "Default" at bounding box center [1207, 206] width 159 height 16
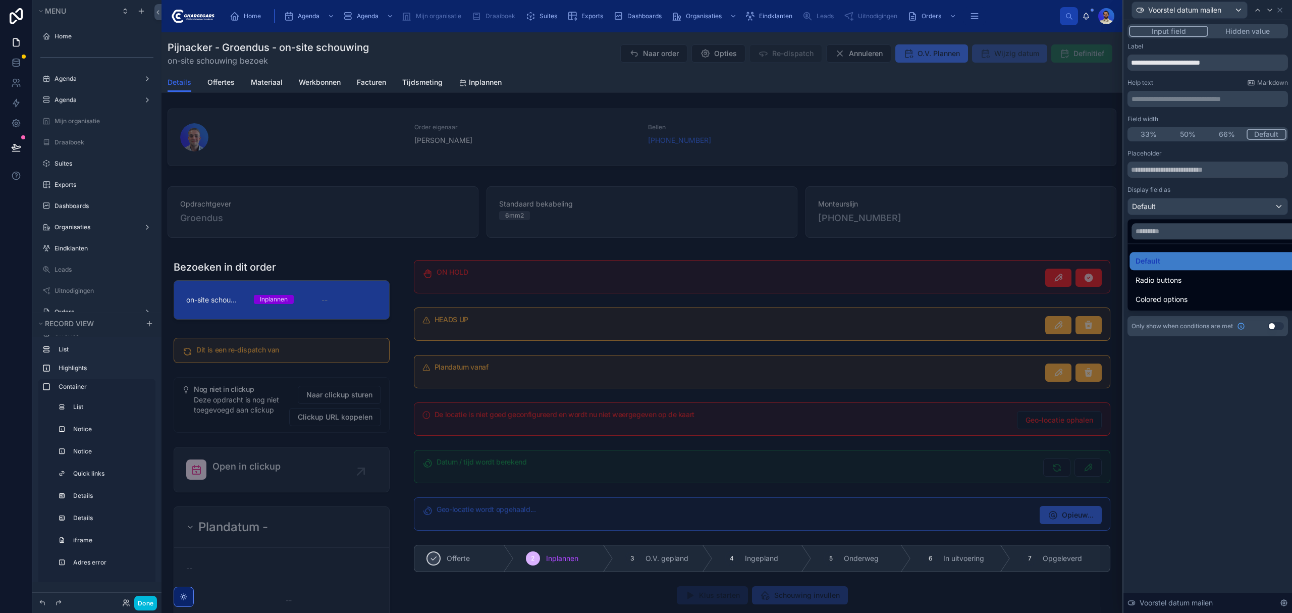
click at [1220, 207] on div at bounding box center [1207, 306] width 169 height 613
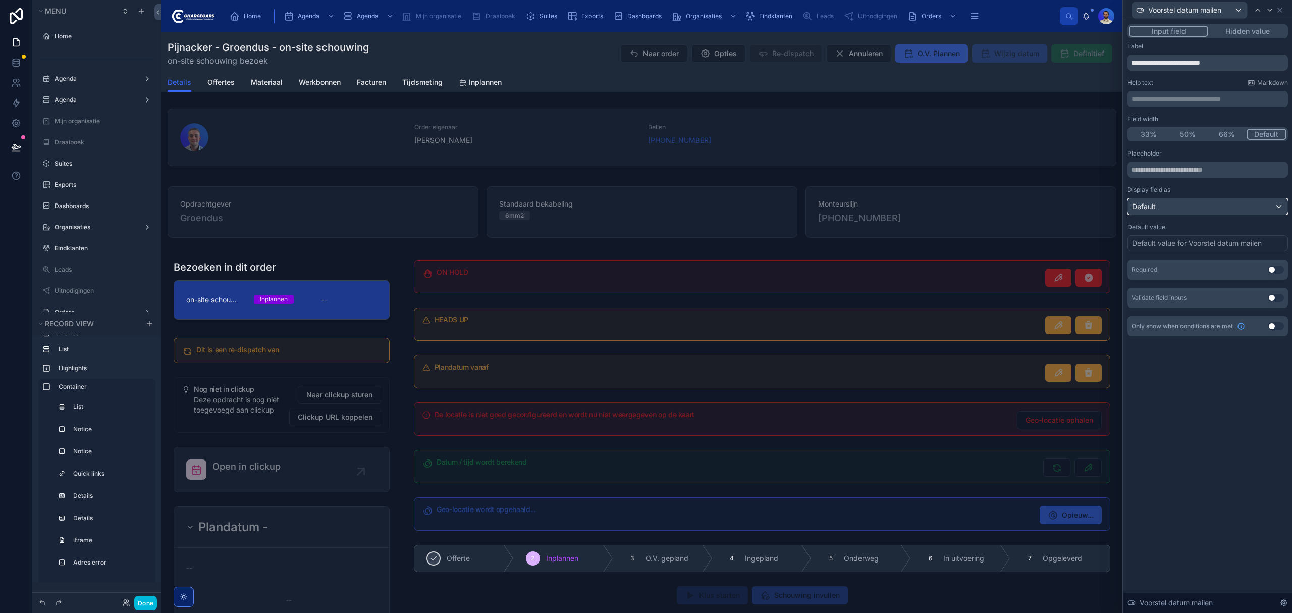
click at [1220, 207] on div "Default" at bounding box center [1207, 206] width 159 height 16
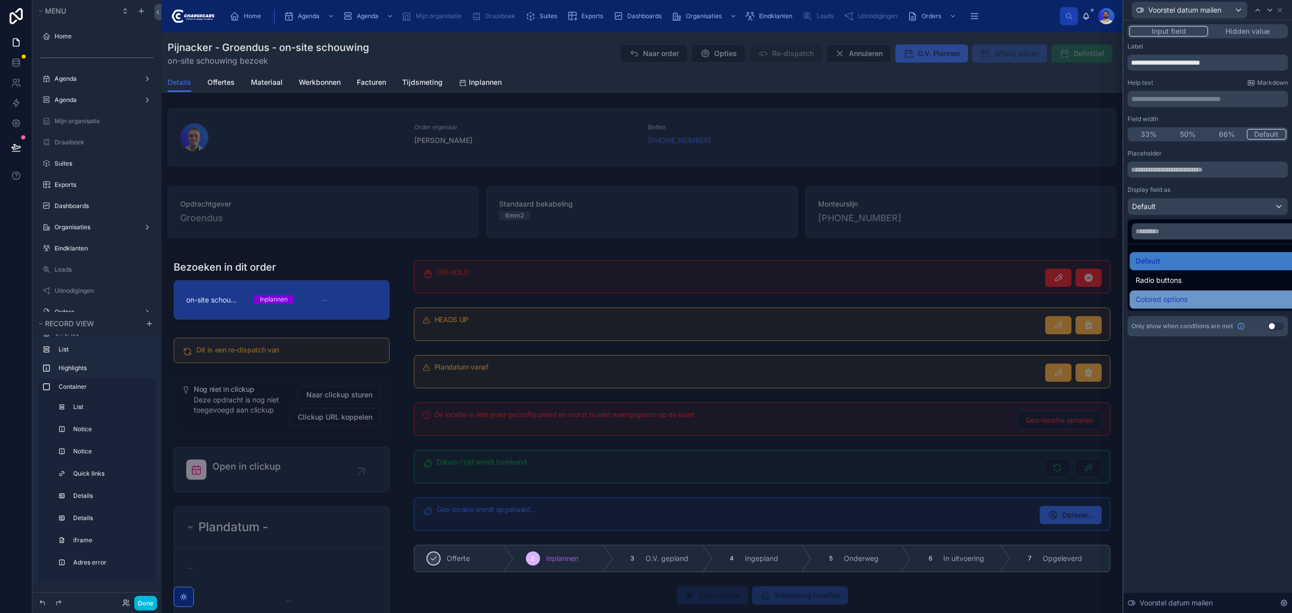
click at [1170, 291] on div "Colored options" at bounding box center [1218, 299] width 179 height 18
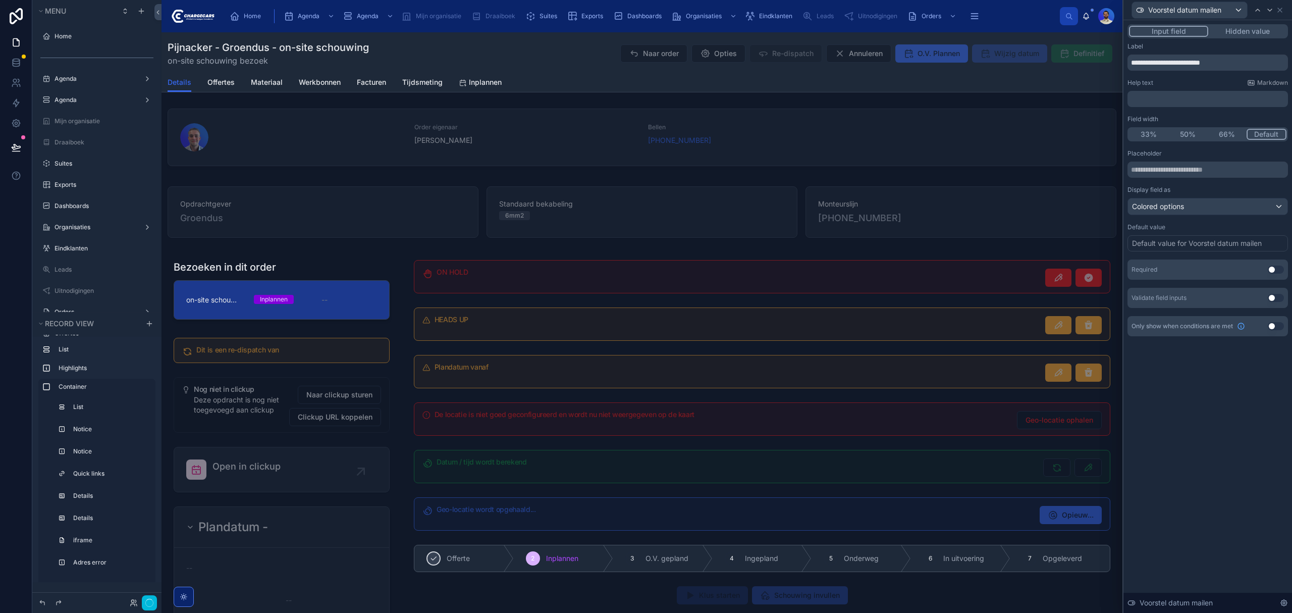
click at [1200, 413] on div "**********" at bounding box center [1207, 316] width 169 height 592
click at [142, 596] on button "Done" at bounding box center [145, 602] width 23 height 15
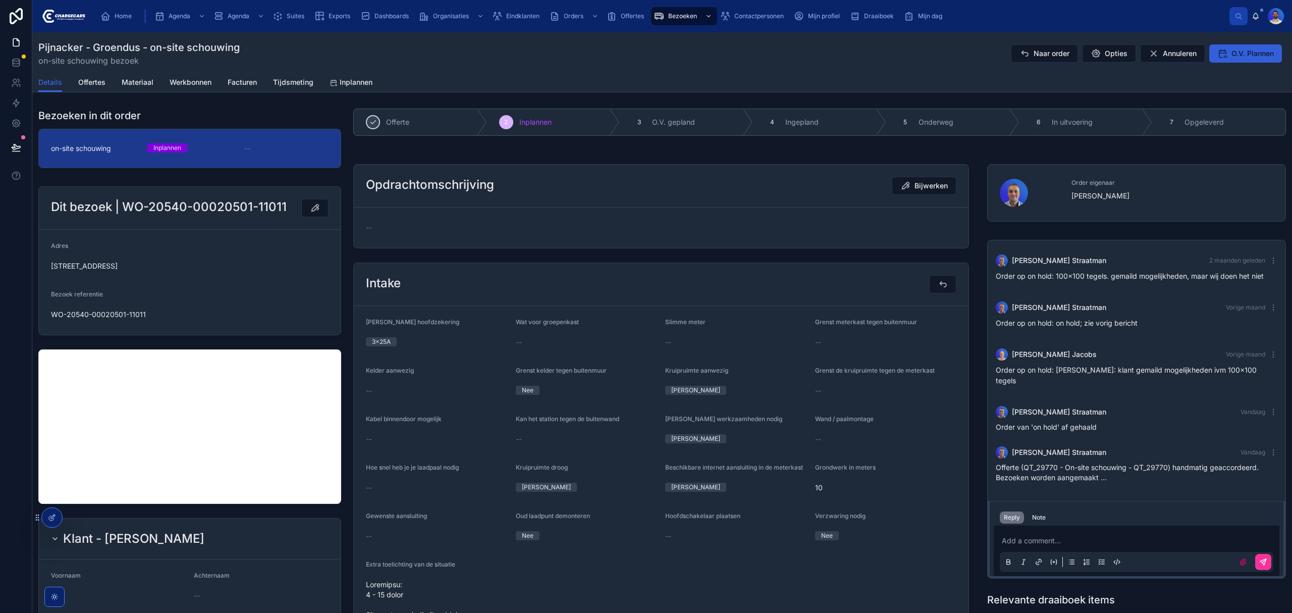
click at [1239, 59] on button "O.V. Plannen" at bounding box center [1245, 53] width 73 height 18
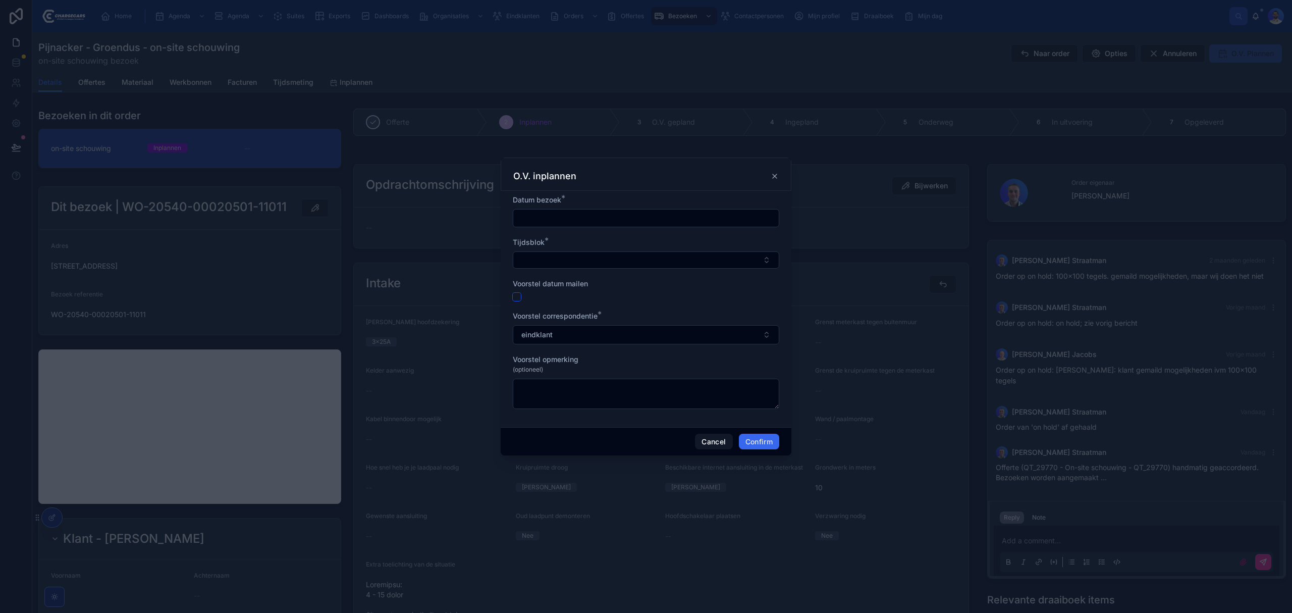
click at [520, 297] on button "button" at bounding box center [517, 297] width 8 height 8
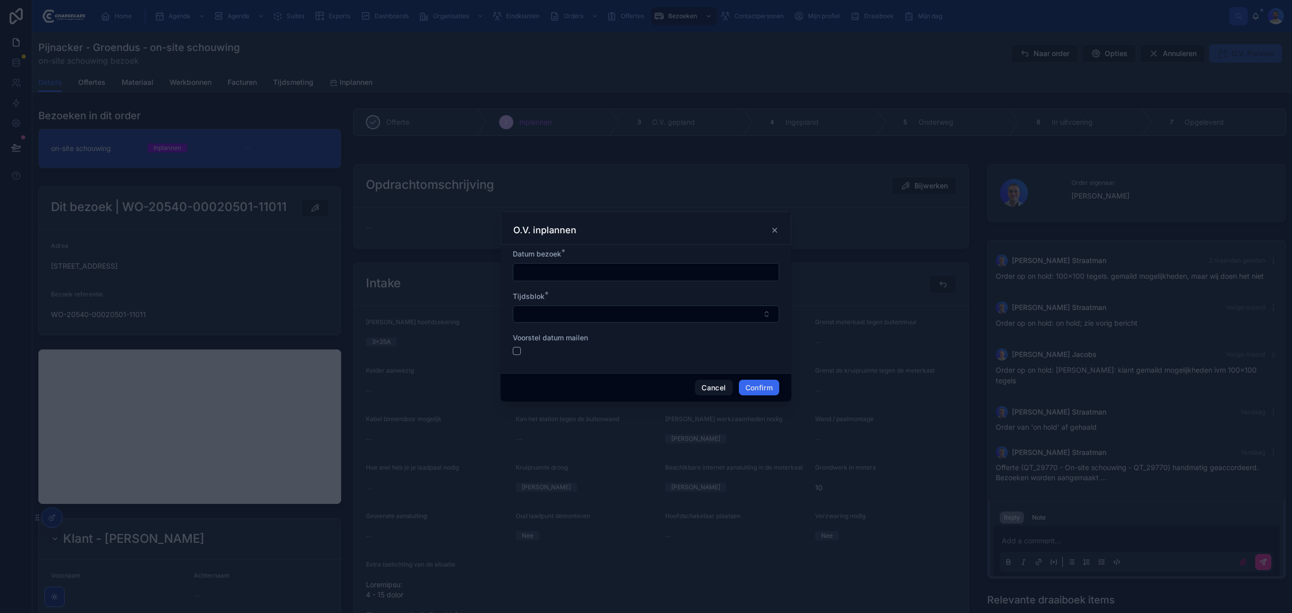
click at [532, 296] on span "Tijdsblok" at bounding box center [529, 296] width 32 height 9
click at [515, 350] on button "button" at bounding box center [517, 351] width 8 height 8
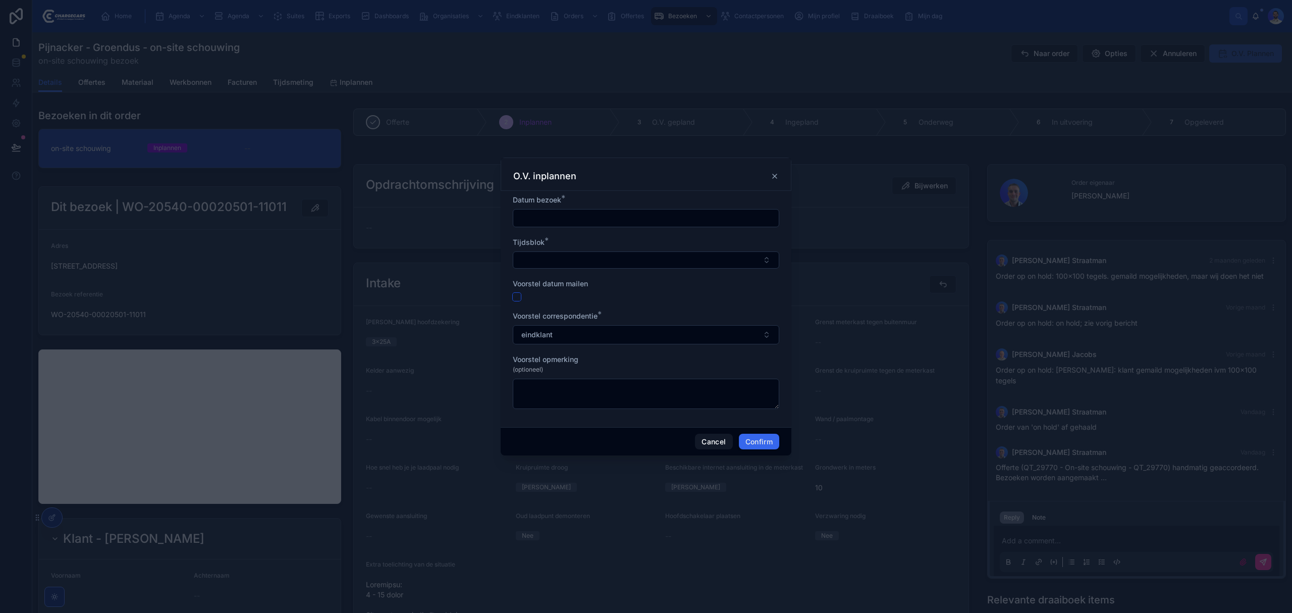
click at [513, 297] on button "button" at bounding box center [517, 297] width 8 height 8
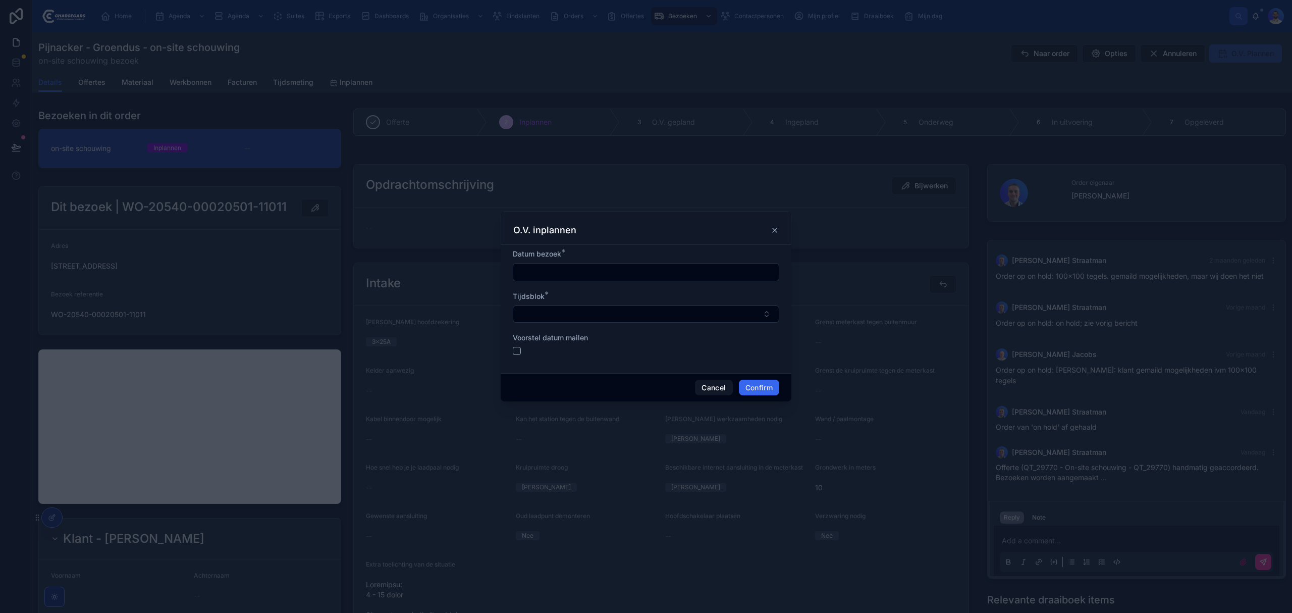
click at [521, 349] on div at bounding box center [646, 351] width 266 height 8
click at [516, 349] on button "button" at bounding box center [517, 351] width 8 height 8
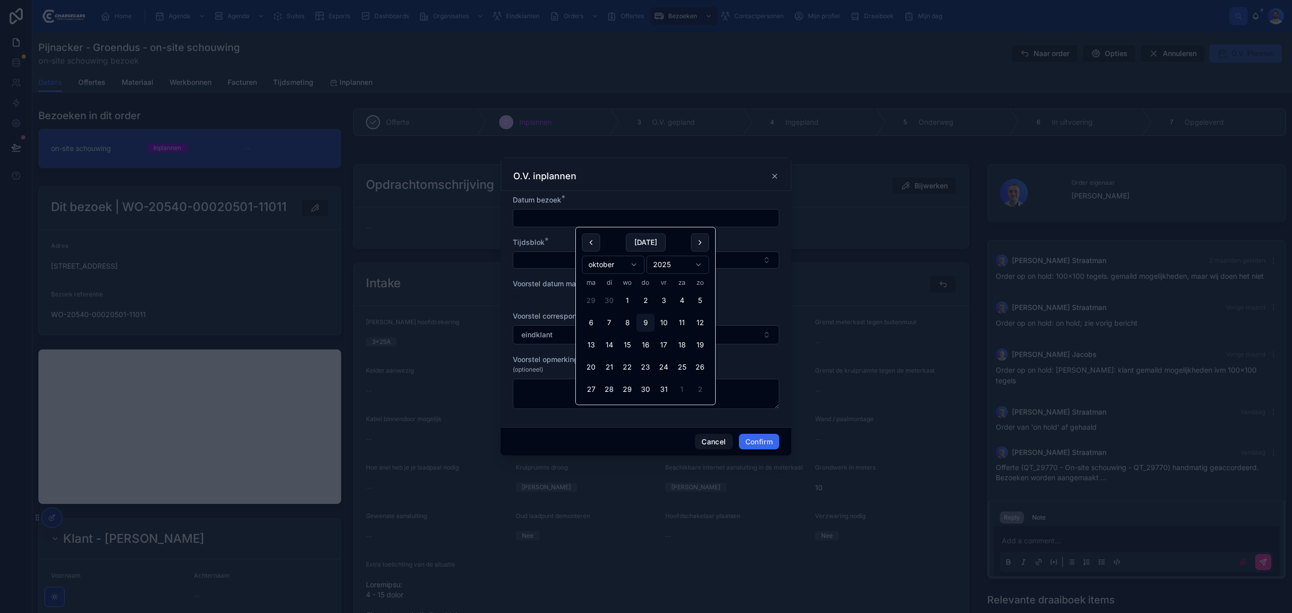
click at [584, 212] on input "text" at bounding box center [645, 218] width 265 height 14
click at [709, 235] on button at bounding box center [700, 242] width 18 height 18
drag, startPoint x: 632, startPoint y: 328, endPoint x: 569, endPoint y: 295, distance: 70.4
click at [632, 328] on button "5" at bounding box center [627, 323] width 18 height 18
type input "*********"
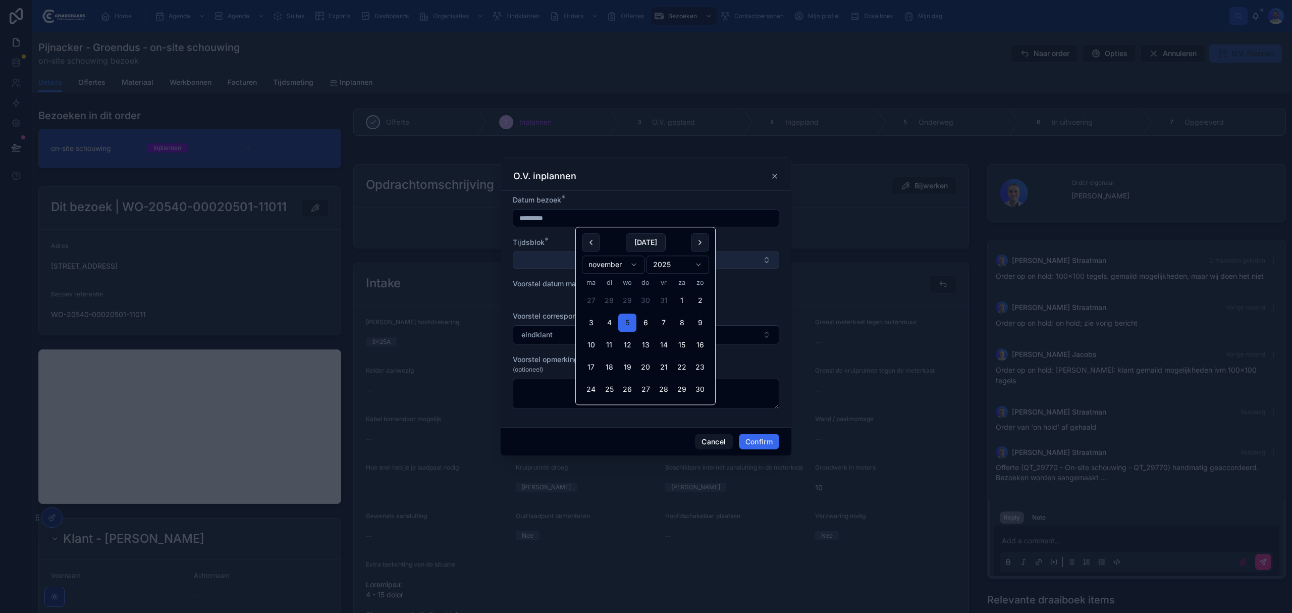
click at [524, 257] on button "Select Button" at bounding box center [646, 259] width 266 height 17
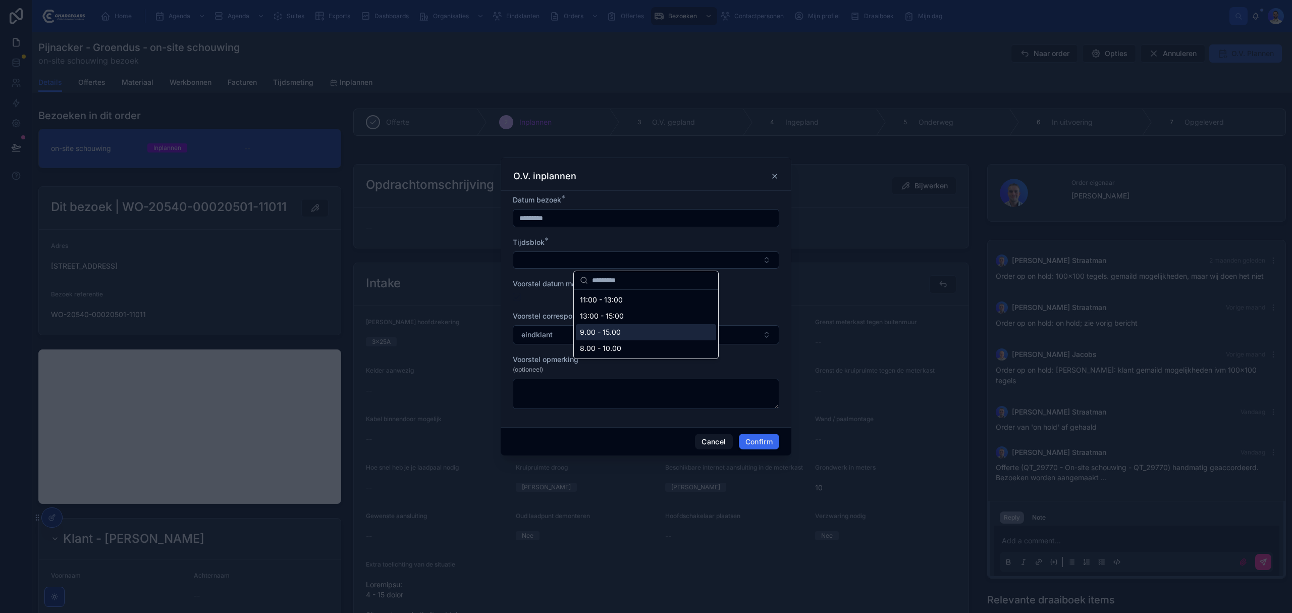
click at [627, 337] on div "9.00 - 15.00" at bounding box center [646, 332] width 140 height 16
click at [762, 447] on button "Confirm" at bounding box center [759, 443] width 40 height 16
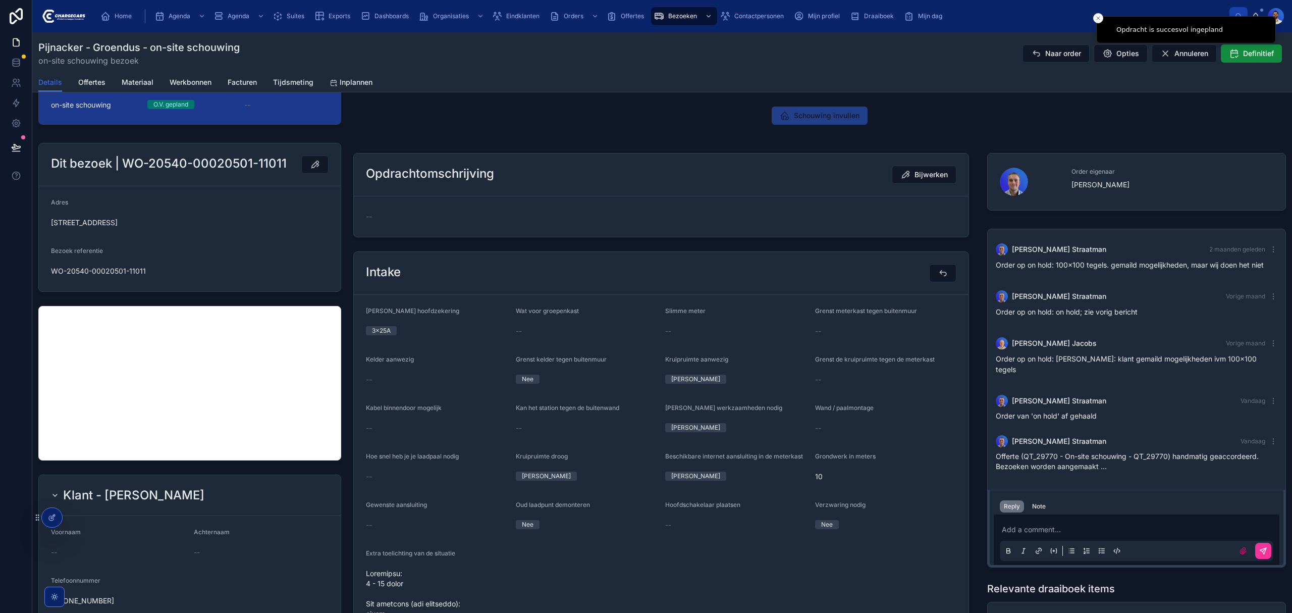
scroll to position [67, 0]
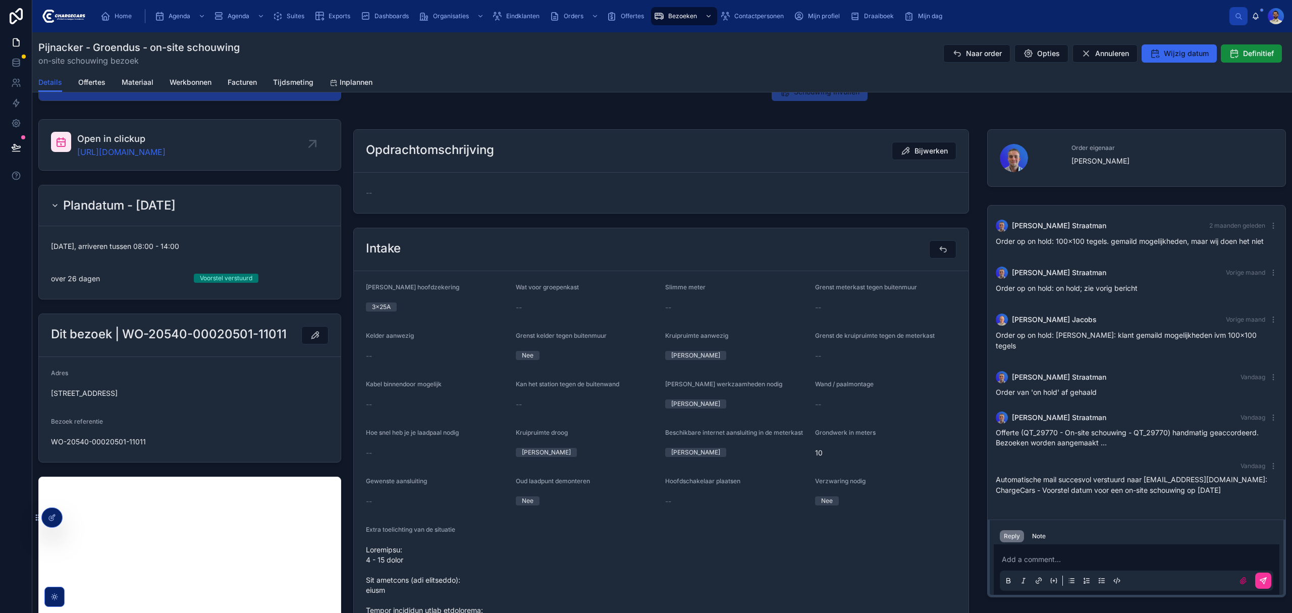
click at [1121, 477] on p "Automatische mail succesvol verstuurd naar clara.kerkstra@deptagency.com: Charg…" at bounding box center [1137, 484] width 282 height 21
click at [1109, 478] on p "Automatische mail succesvol verstuurd naar clara.kerkstra@deptagency.com: Charg…" at bounding box center [1137, 484] width 282 height 21
click at [1109, 477] on p "Automatische mail succesvol verstuurd naar clara.kerkstra@deptagency.com: Charg…" at bounding box center [1137, 484] width 282 height 21
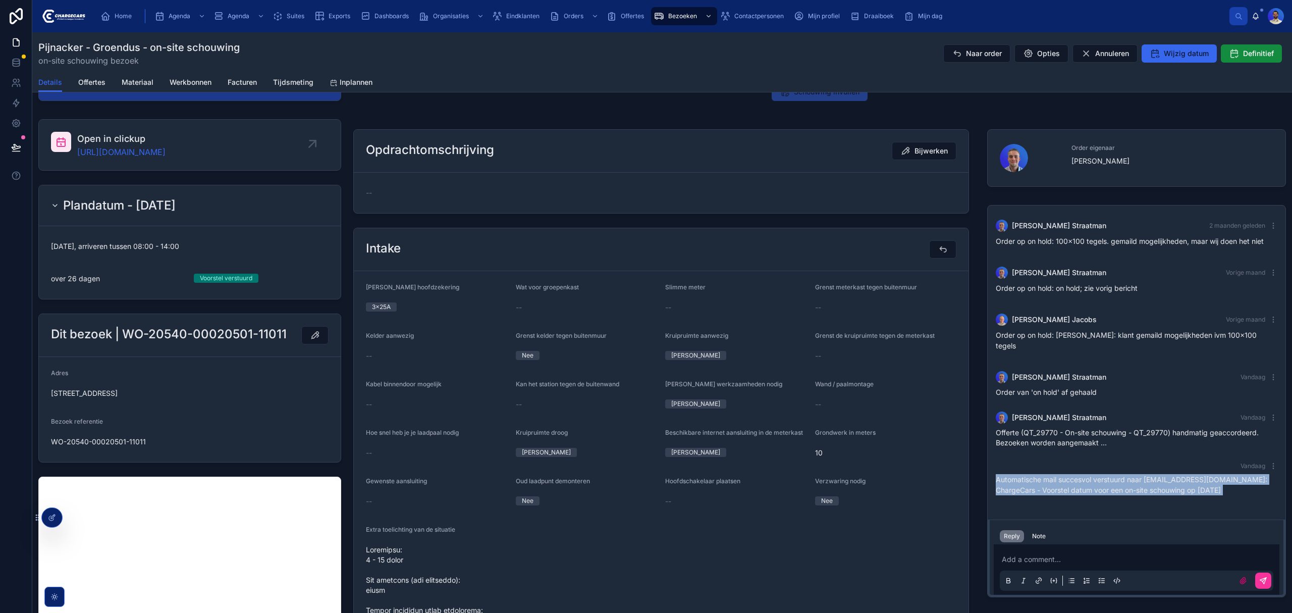
click at [1109, 477] on p "Automatische mail succesvol verstuurd naar clara.kerkstra@deptagency.com: Charg…" at bounding box center [1137, 484] width 282 height 21
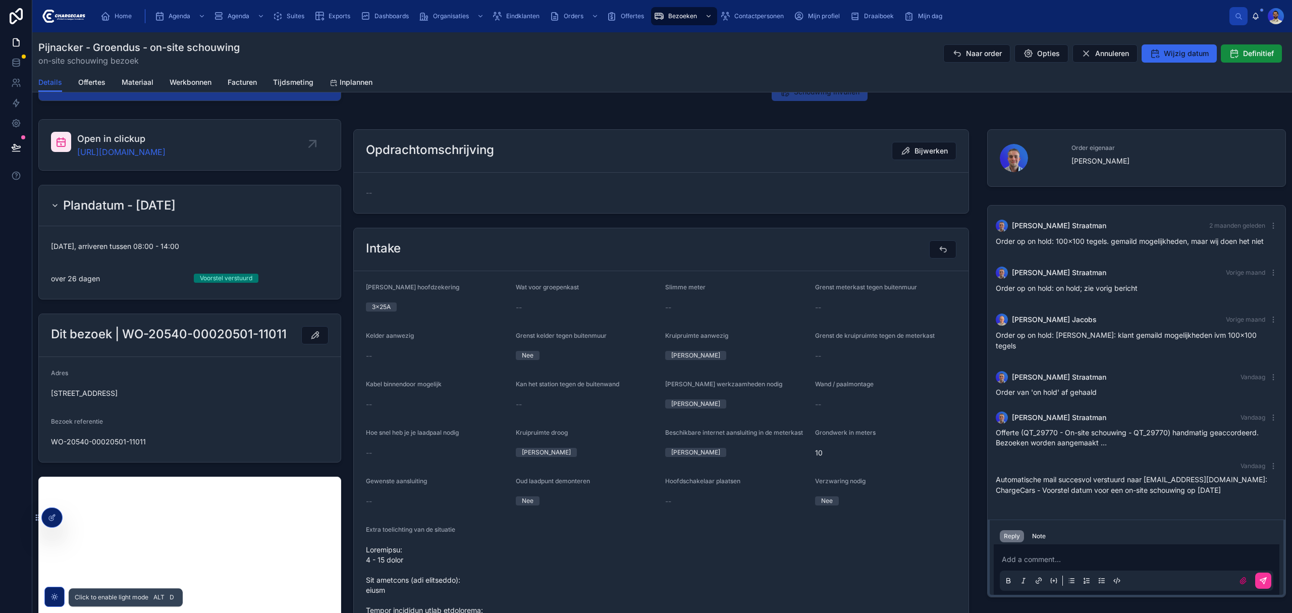
click at [50, 595] on icon at bounding box center [54, 596] width 8 height 8
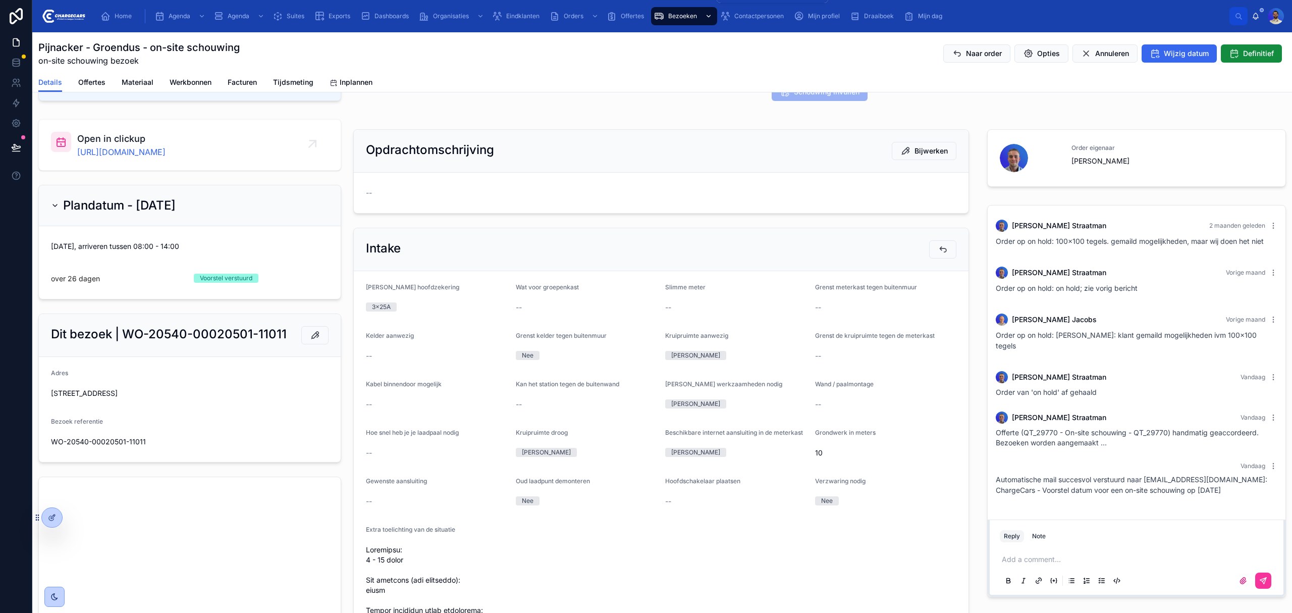
click at [688, 10] on div "Bezoeken" at bounding box center [684, 16] width 60 height 16
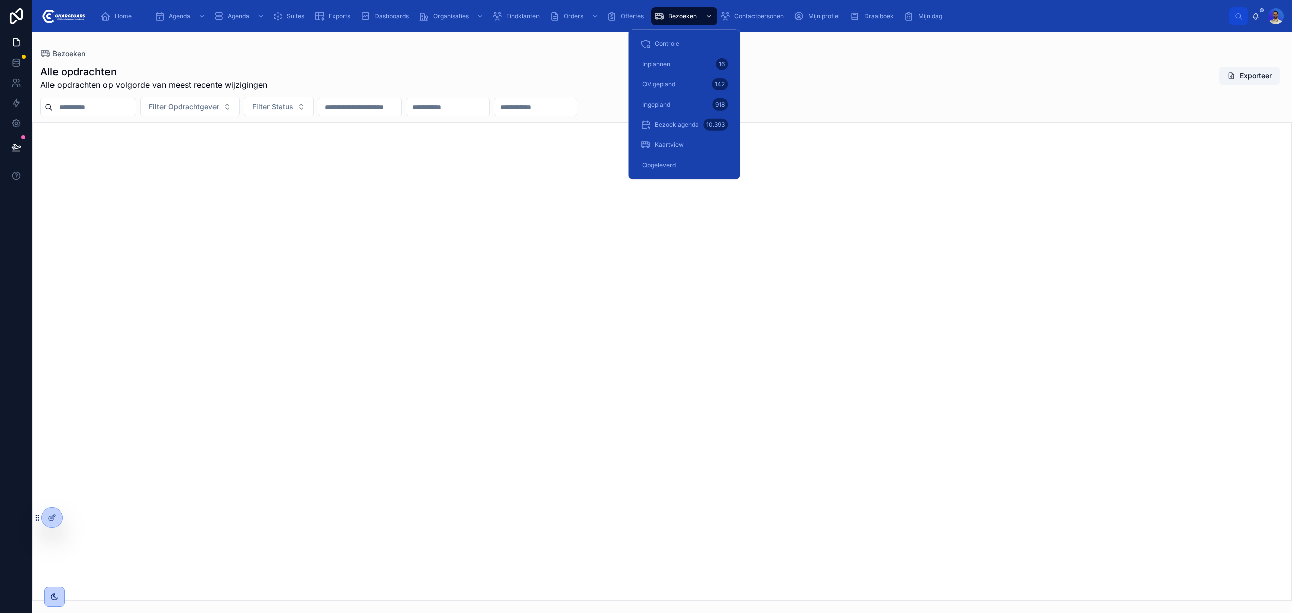
click at [659, 59] on div "Inplannen 16" at bounding box center [683, 64] width 87 height 16
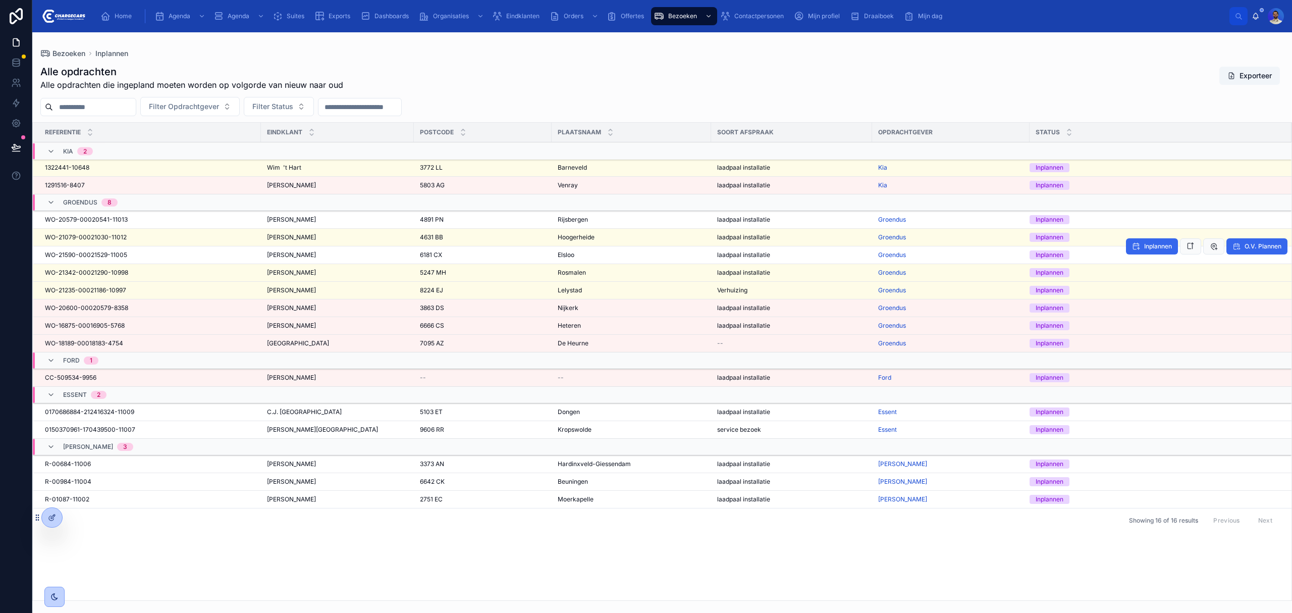
click at [348, 249] on td "Maarten Van Zanten Maarten Van Zanten" at bounding box center [337, 255] width 153 height 18
click at [335, 257] on div "Maarten Van Zanten Maarten Van Zanten" at bounding box center [337, 255] width 141 height 8
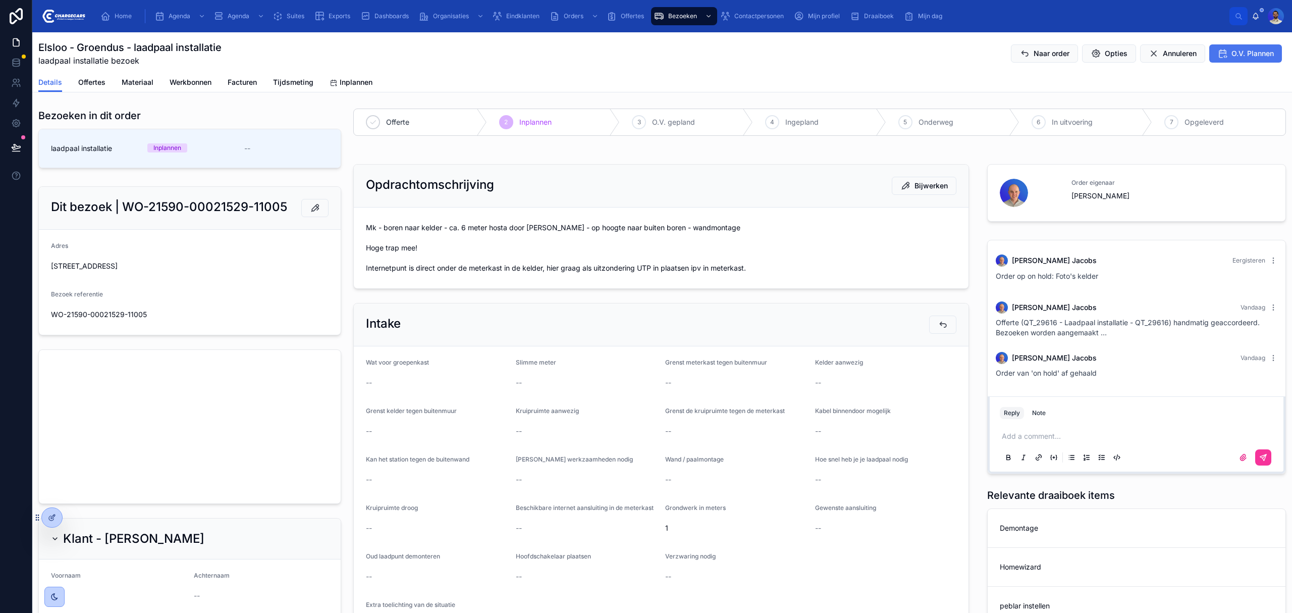
click at [1217, 53] on icon at bounding box center [1222, 53] width 10 height 10
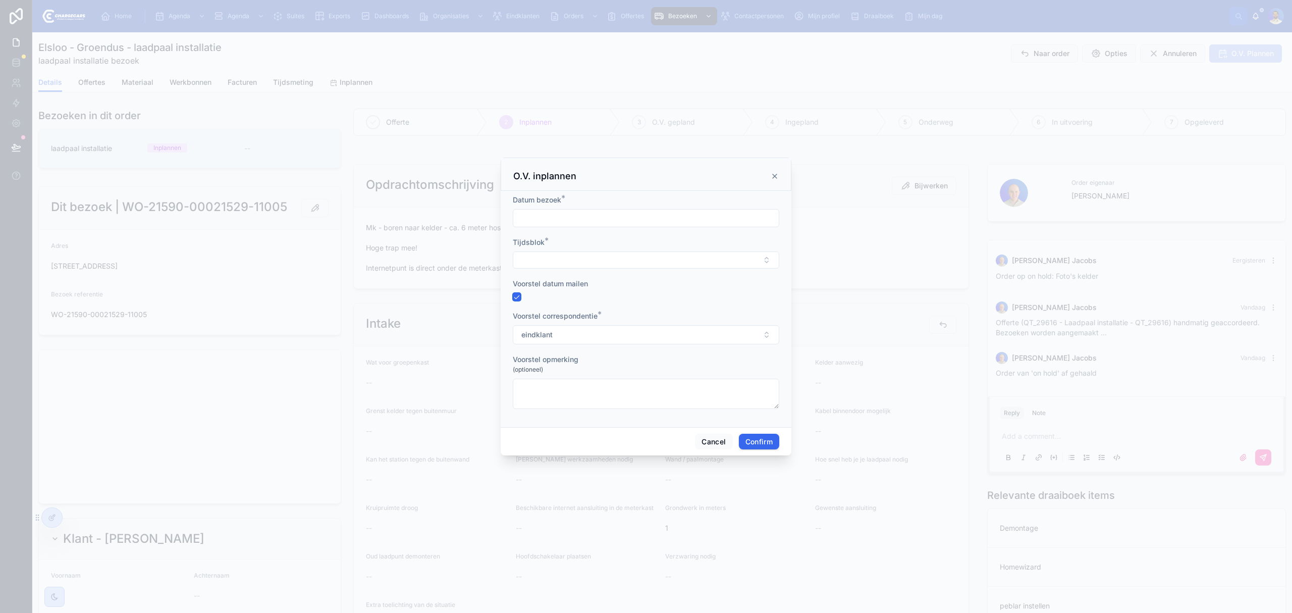
click at [515, 296] on button "button" at bounding box center [517, 297] width 8 height 8
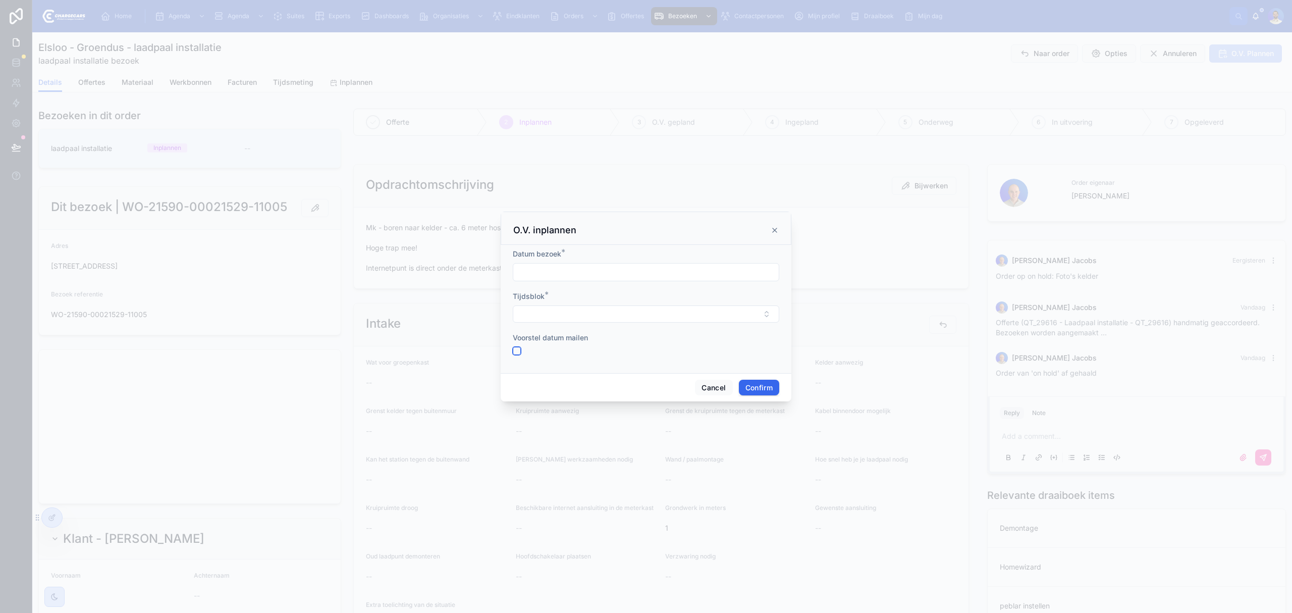
click at [515, 349] on button "button" at bounding box center [517, 351] width 8 height 8
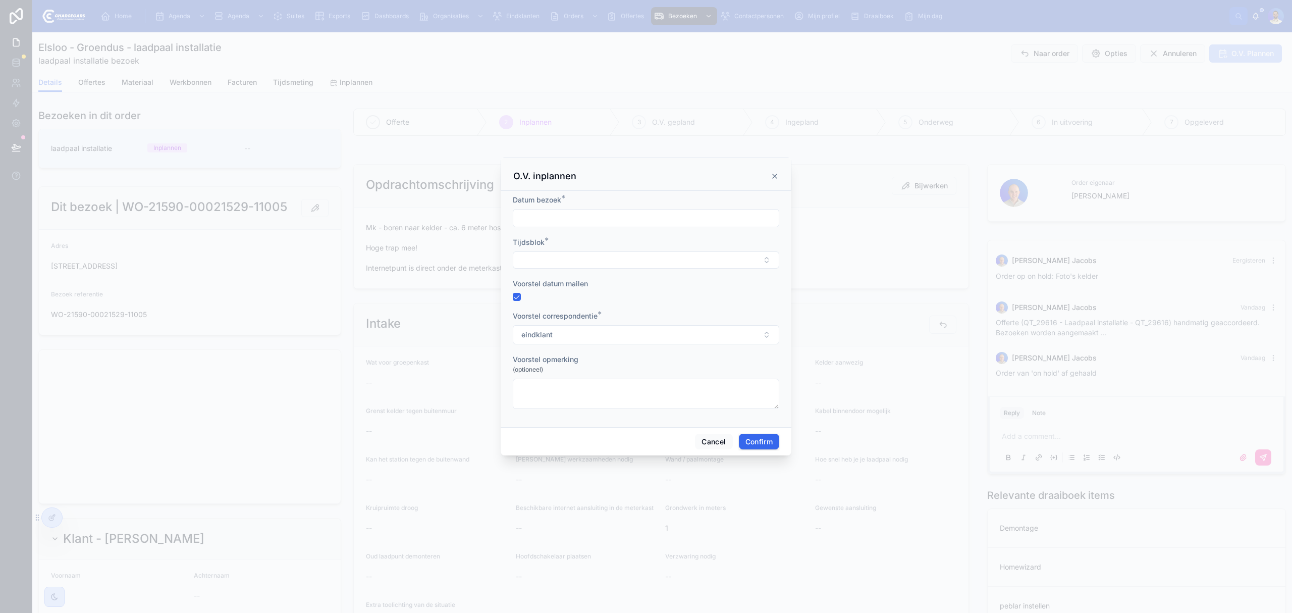
click at [522, 301] on form "Datum bezoek * Tijdsblok * Voorstel datum mailen Voorstel correspondentie * ein…" at bounding box center [646, 307] width 266 height 224
click at [513, 293] on button "button" at bounding box center [517, 297] width 8 height 8
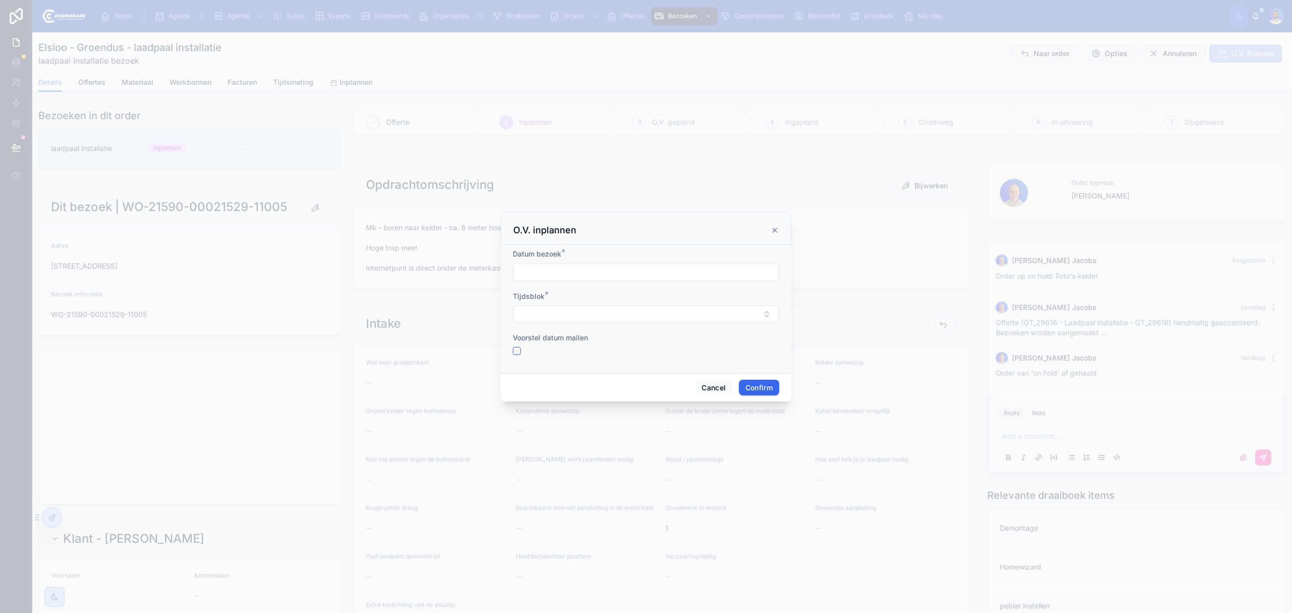
click at [516, 356] on form "Datum bezoek * Tijdsblok * Voorstel datum mailen" at bounding box center [646, 307] width 266 height 116
click at [516, 348] on button "button" at bounding box center [517, 351] width 8 height 8
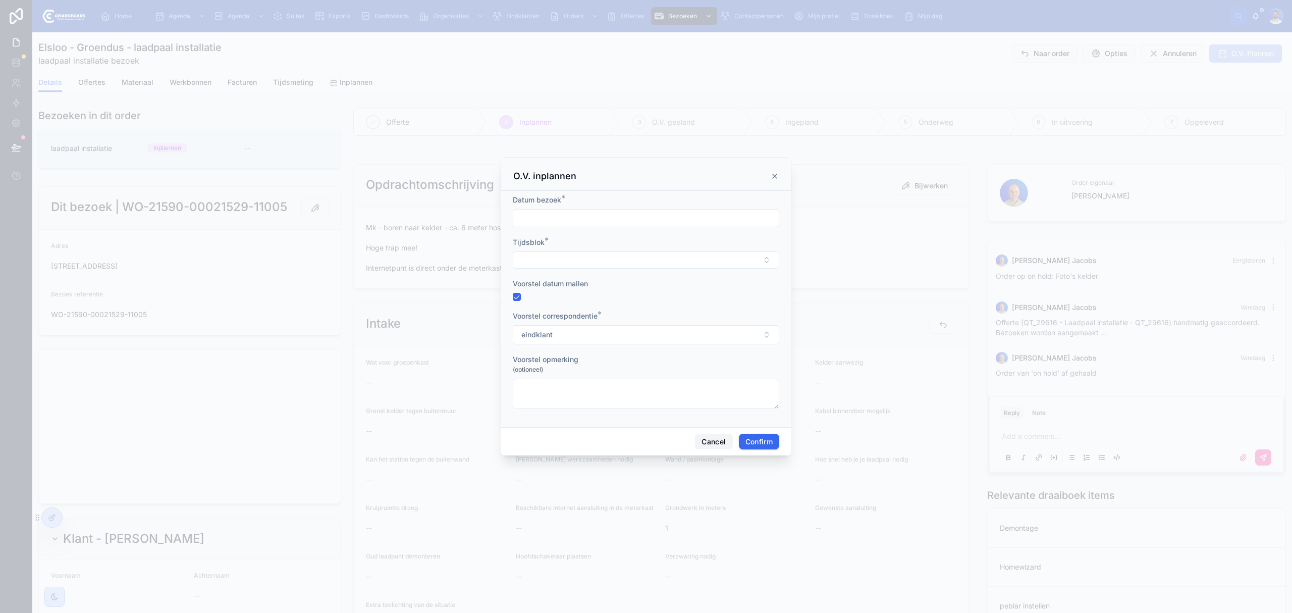
click at [709, 437] on button "Cancel" at bounding box center [713, 441] width 37 height 16
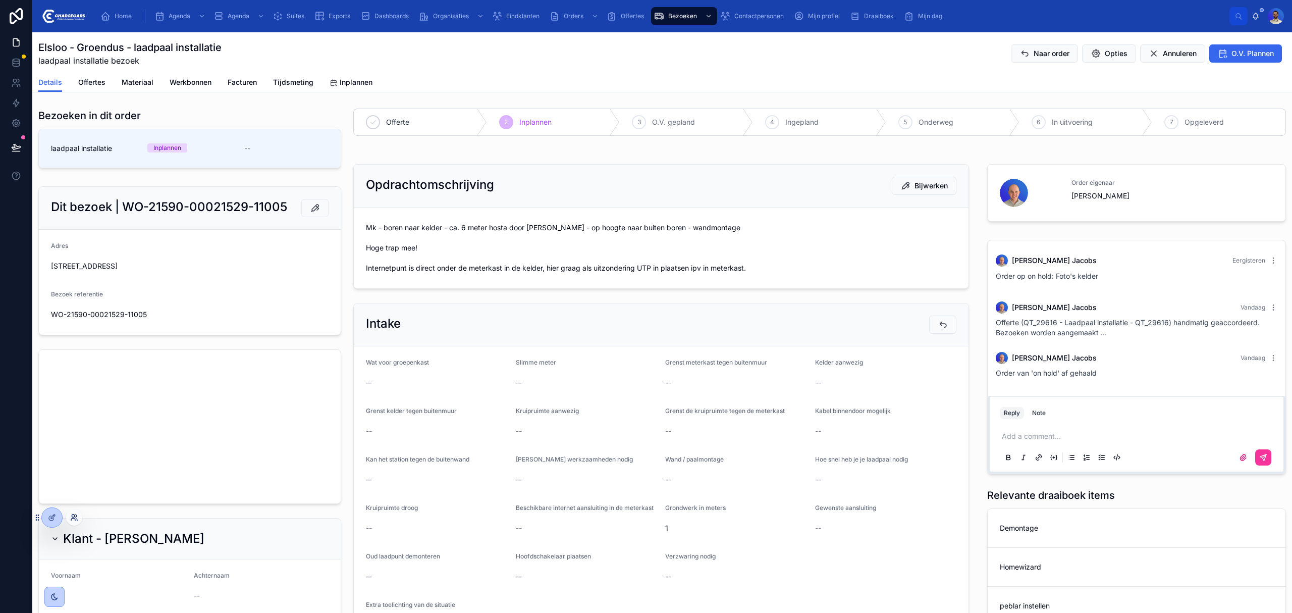
click at [72, 519] on icon at bounding box center [74, 517] width 8 height 8
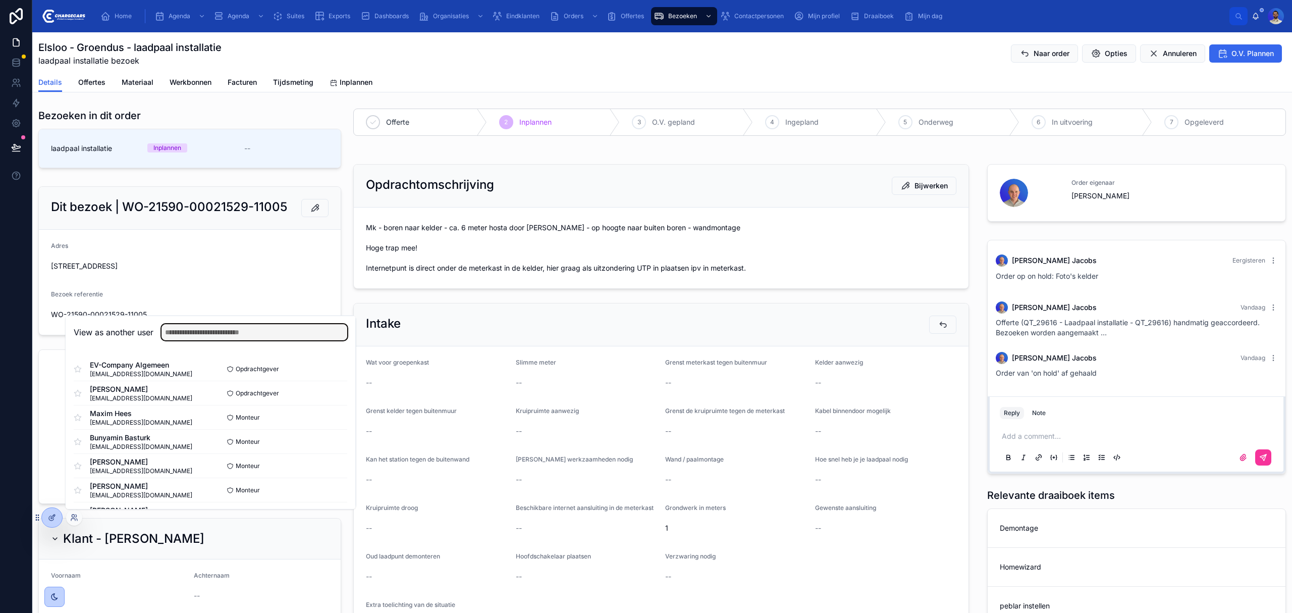
click at [199, 337] on input "text" at bounding box center [254, 332] width 186 height 16
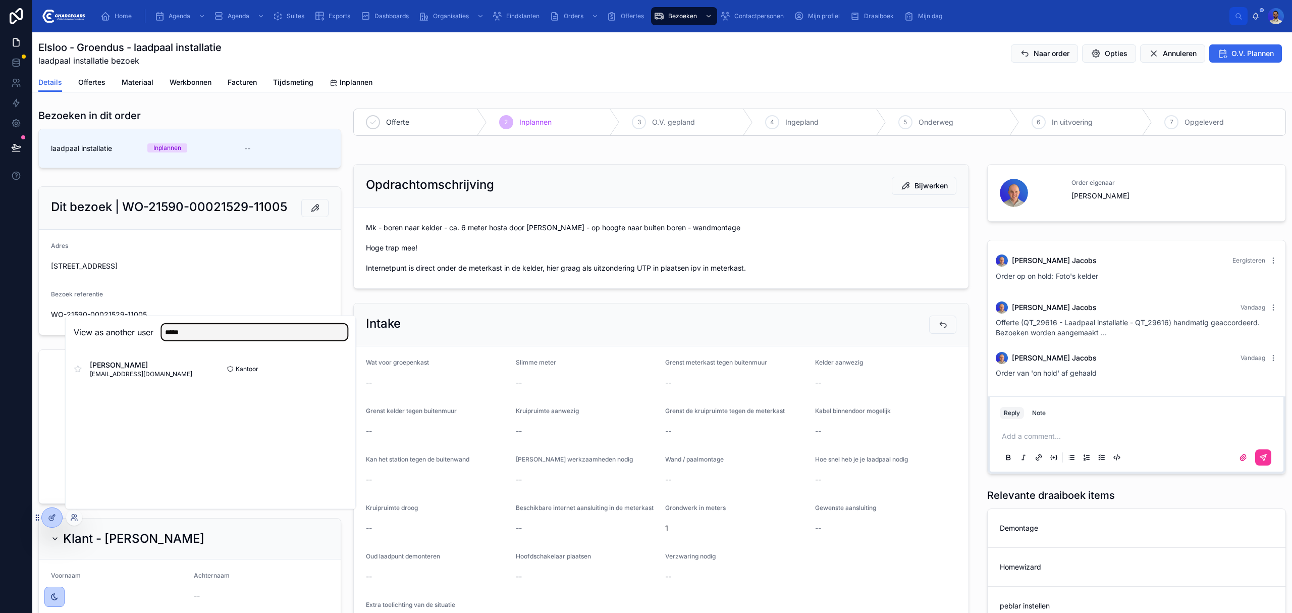
type input "*****"
click at [0, 0] on button "Select" at bounding box center [0, 0] width 0 height 0
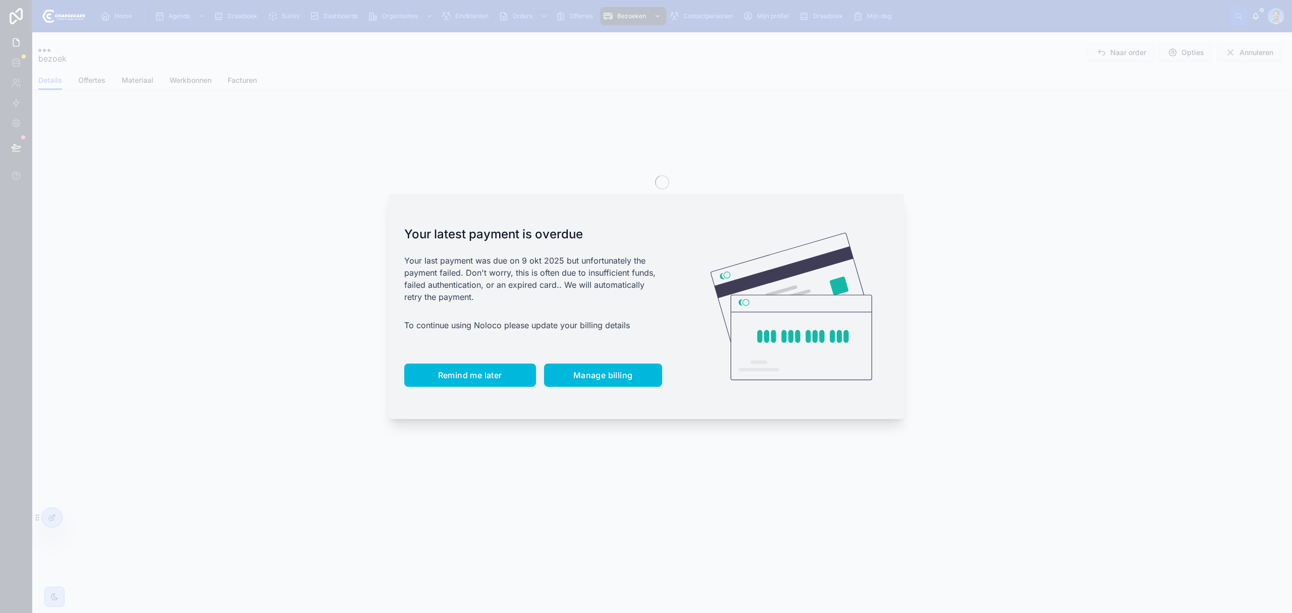
click at [467, 371] on span "Remind me later" at bounding box center [470, 375] width 64 height 10
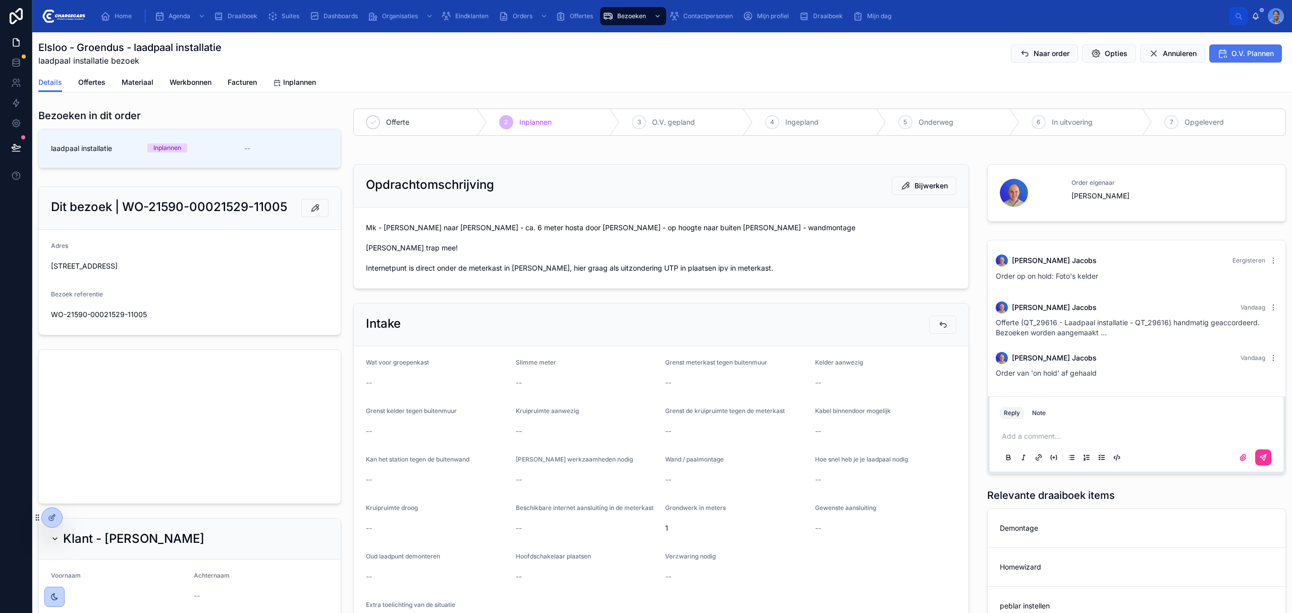
click at [1241, 56] on span "O.V. Plannen" at bounding box center [1252, 53] width 42 height 10
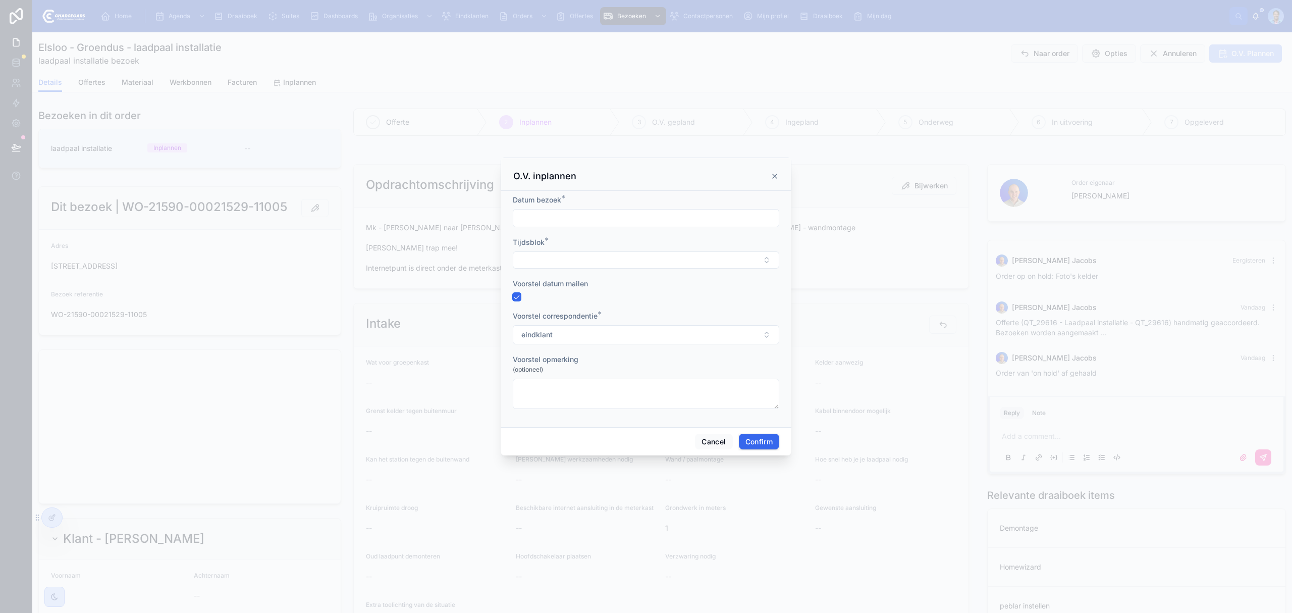
click at [513, 295] on button "button" at bounding box center [517, 297] width 8 height 8
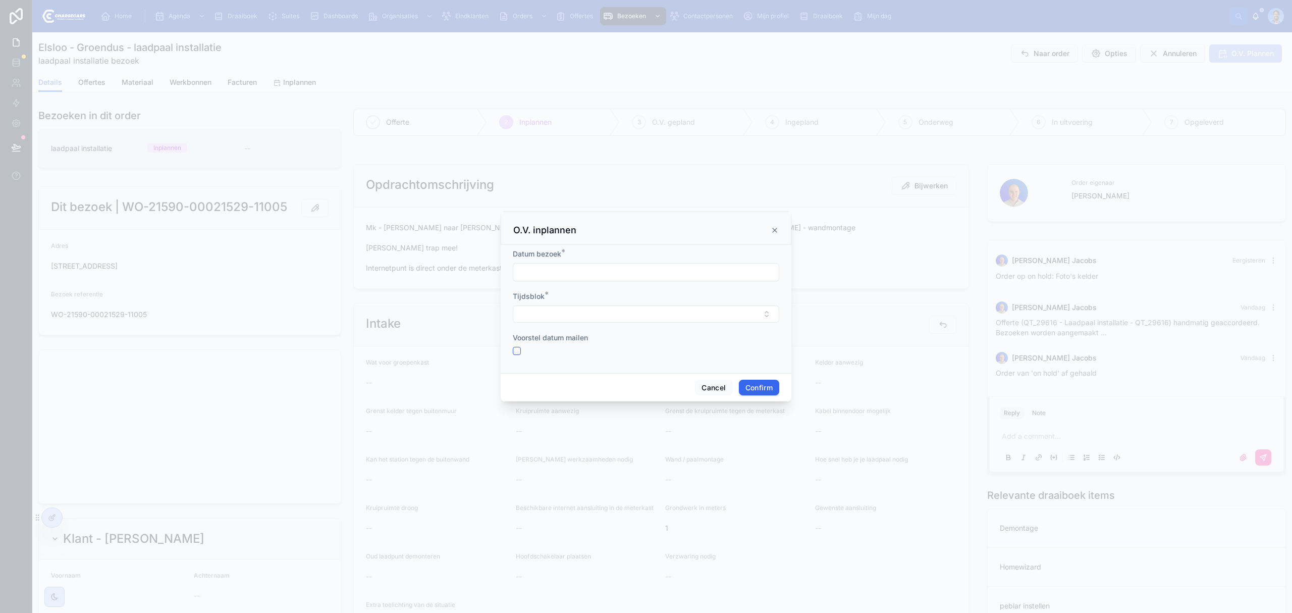
click at [517, 295] on span "Tijdsblok" at bounding box center [529, 296] width 32 height 9
click at [519, 351] on button "button" at bounding box center [517, 351] width 8 height 8
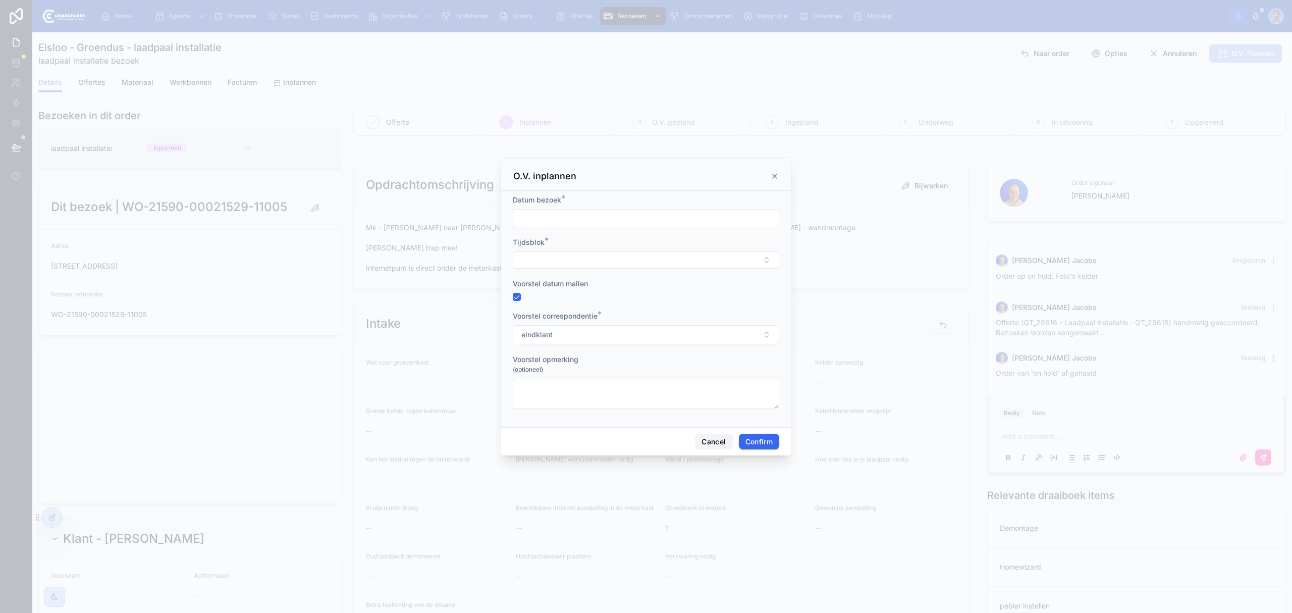
click at [715, 443] on button "Cancel" at bounding box center [713, 441] width 37 height 16
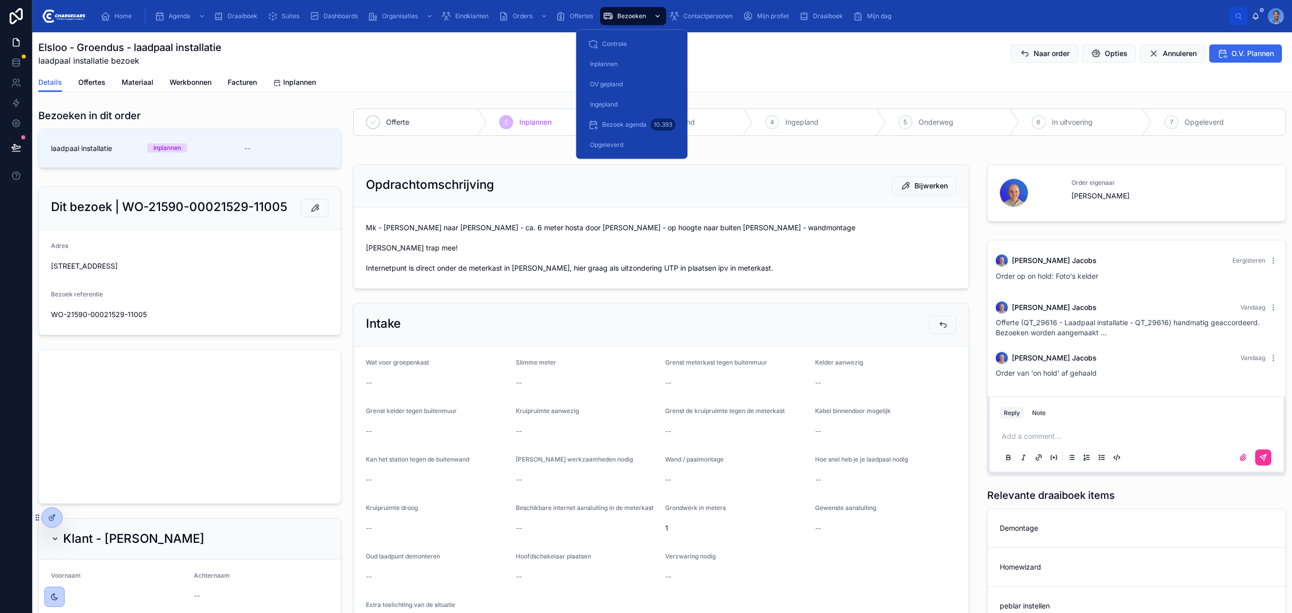
click at [644, 20] on div "Bezoeken" at bounding box center [633, 16] width 60 height 16
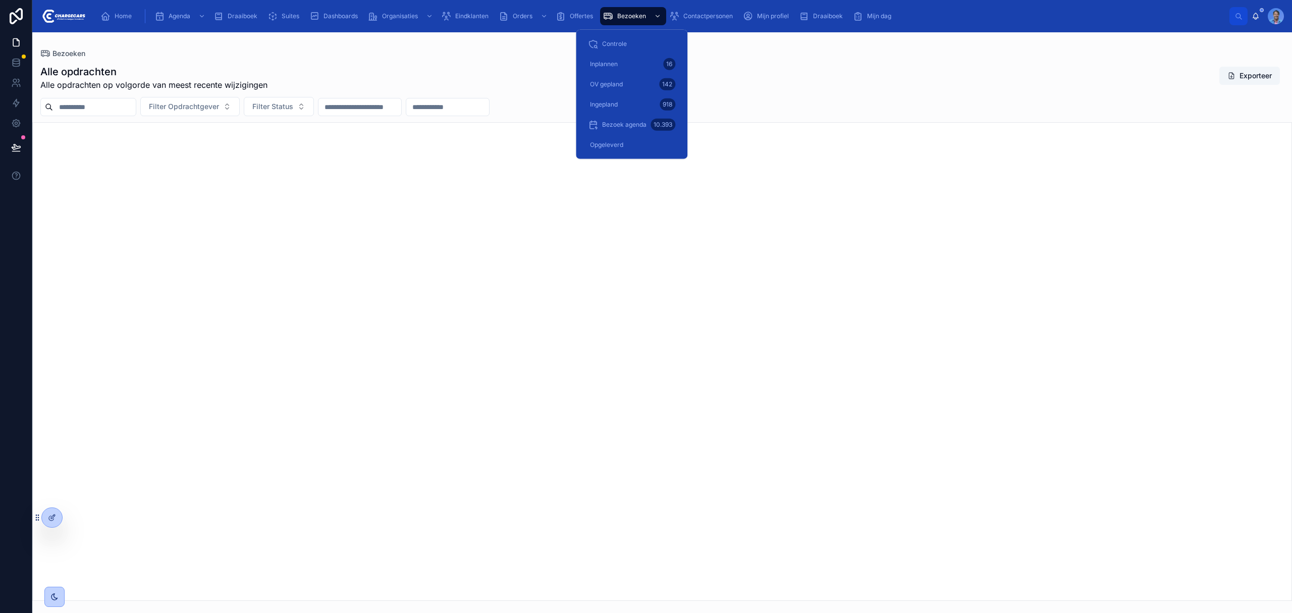
click at [612, 84] on span "OV gepland" at bounding box center [606, 84] width 33 height 8
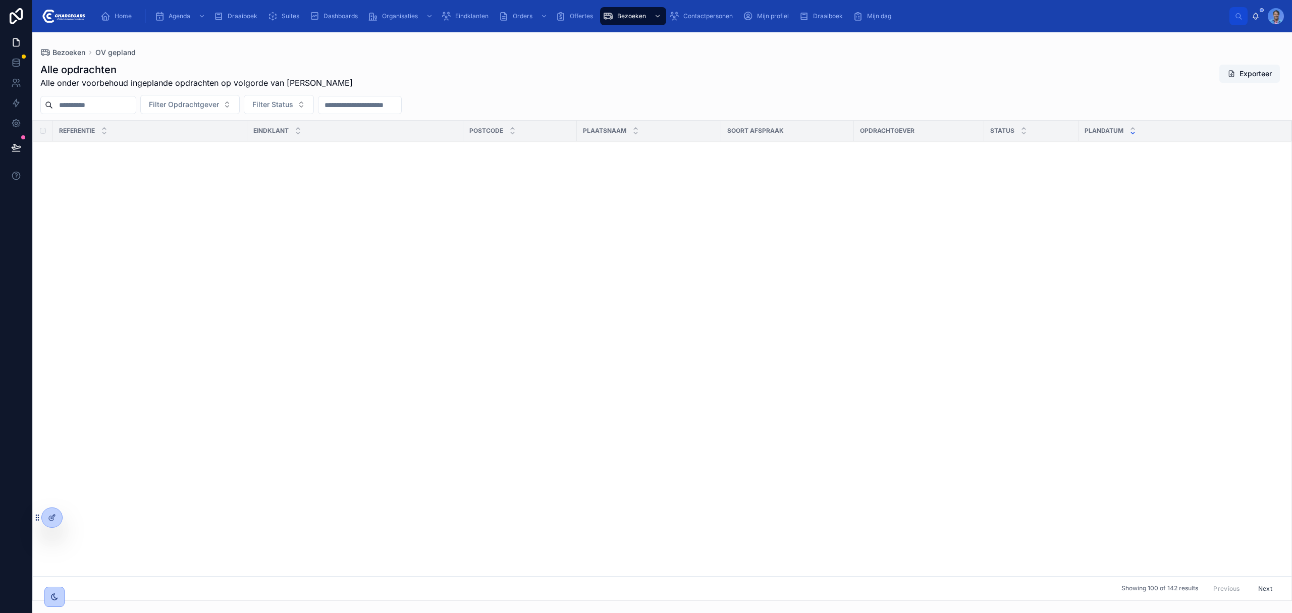
scroll to position [669, 0]
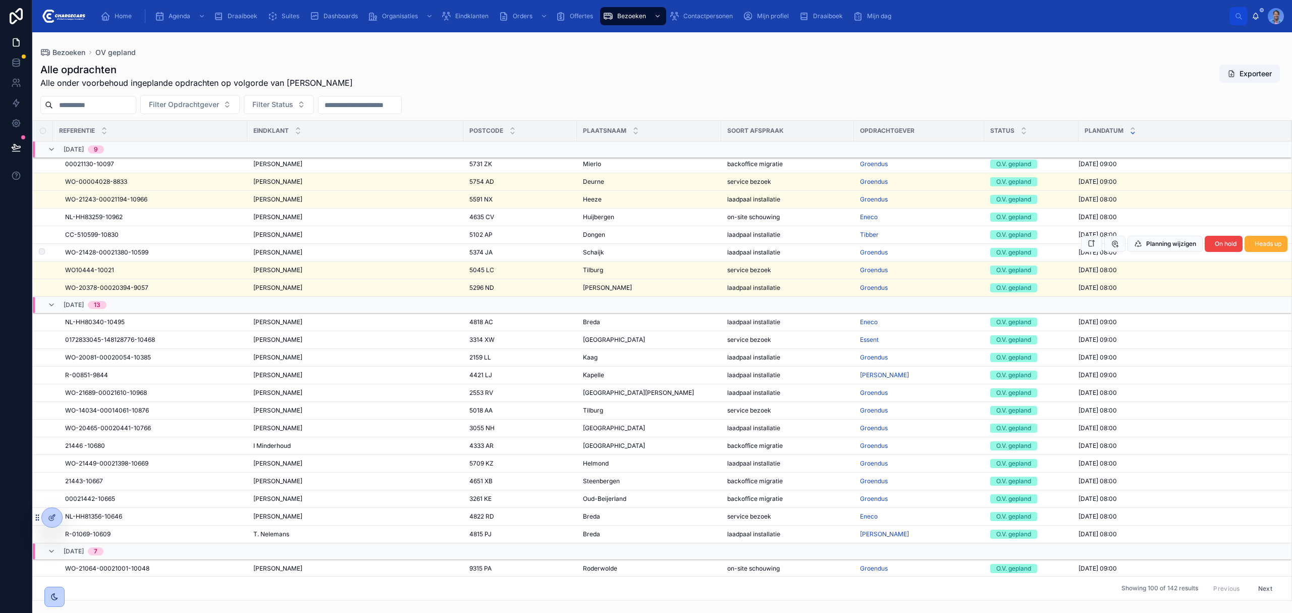
click at [288, 251] on div "[PERSON_NAME] [PERSON_NAME]" at bounding box center [355, 252] width 204 height 8
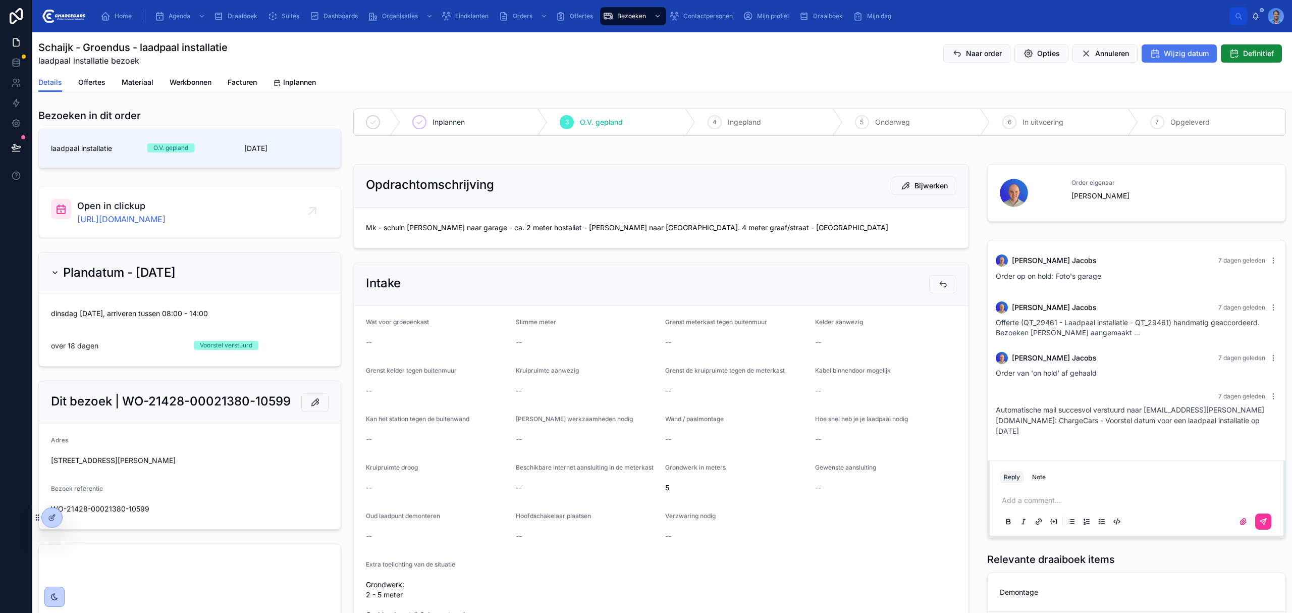
click at [1174, 57] on span "Wijzig datum" at bounding box center [1186, 53] width 45 height 10
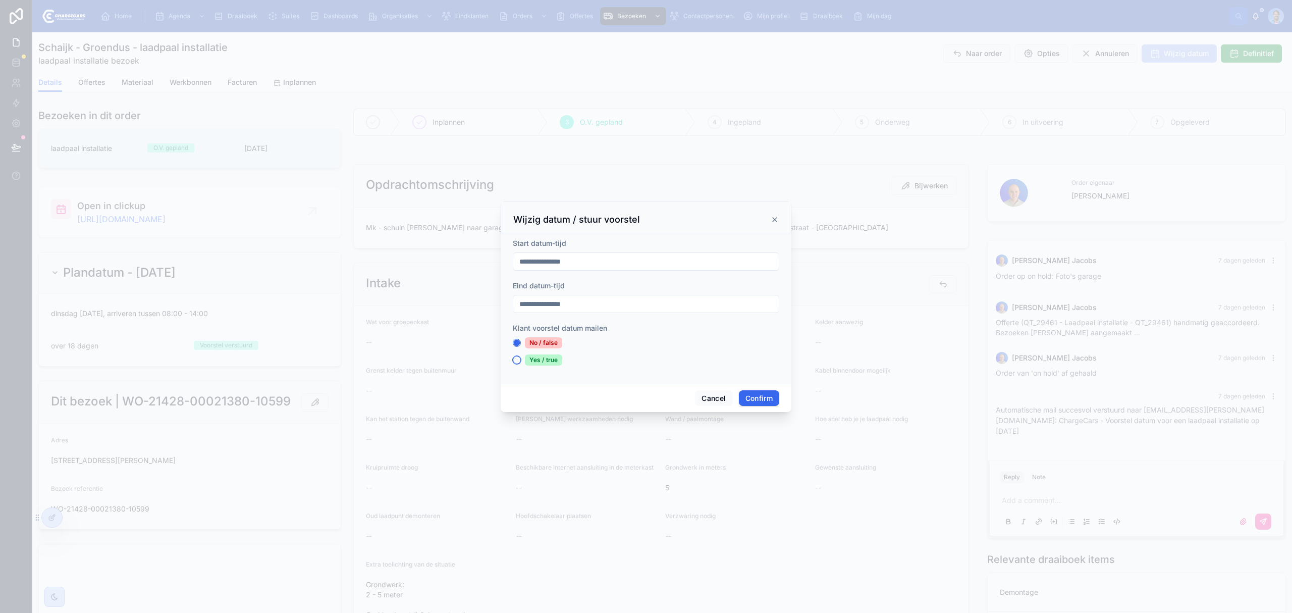
click at [516, 359] on button "Yes / true" at bounding box center [517, 360] width 8 height 8
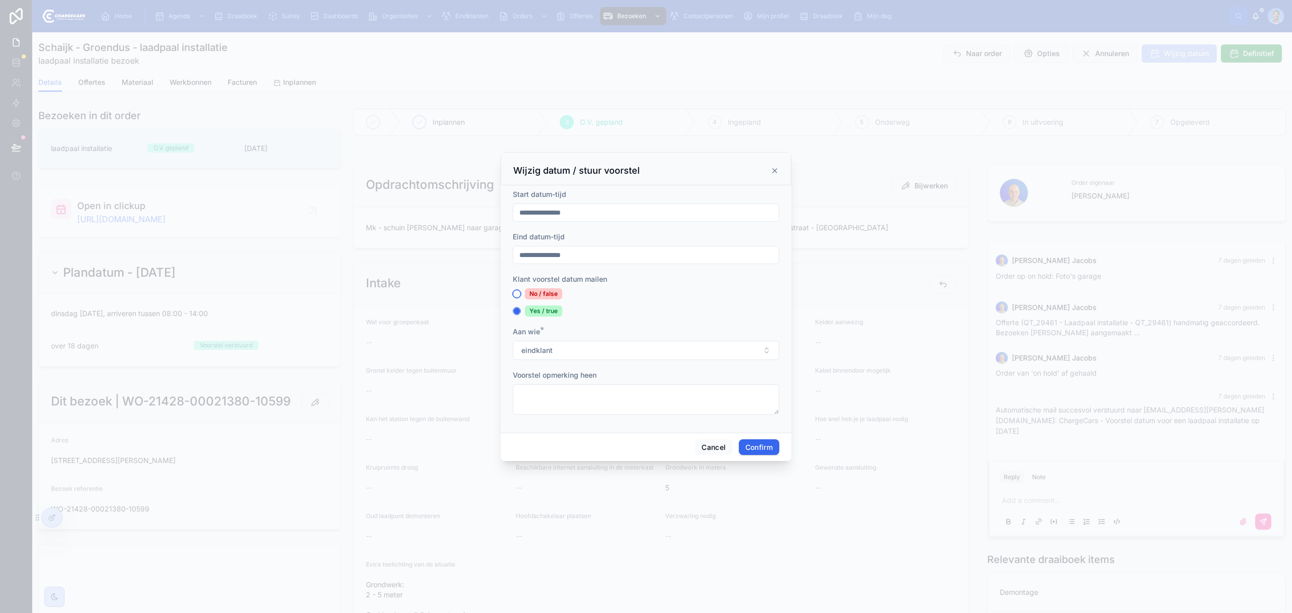
click at [516, 290] on button "No / false" at bounding box center [517, 294] width 8 height 8
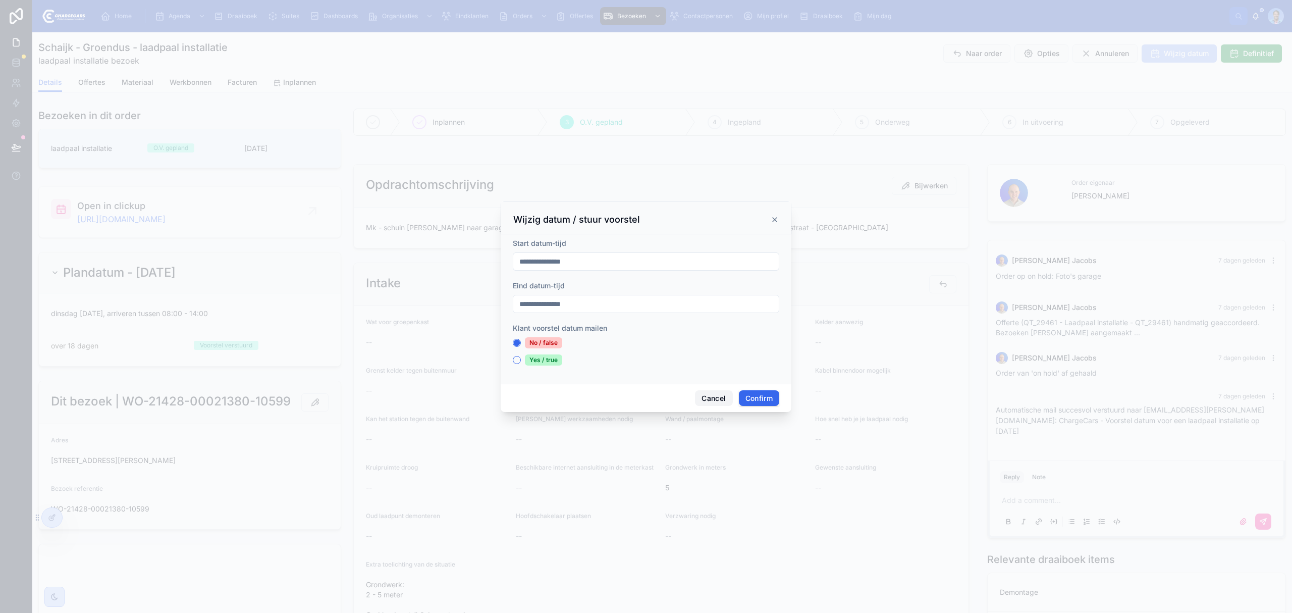
click at [721, 404] on button "Cancel" at bounding box center [713, 398] width 37 height 16
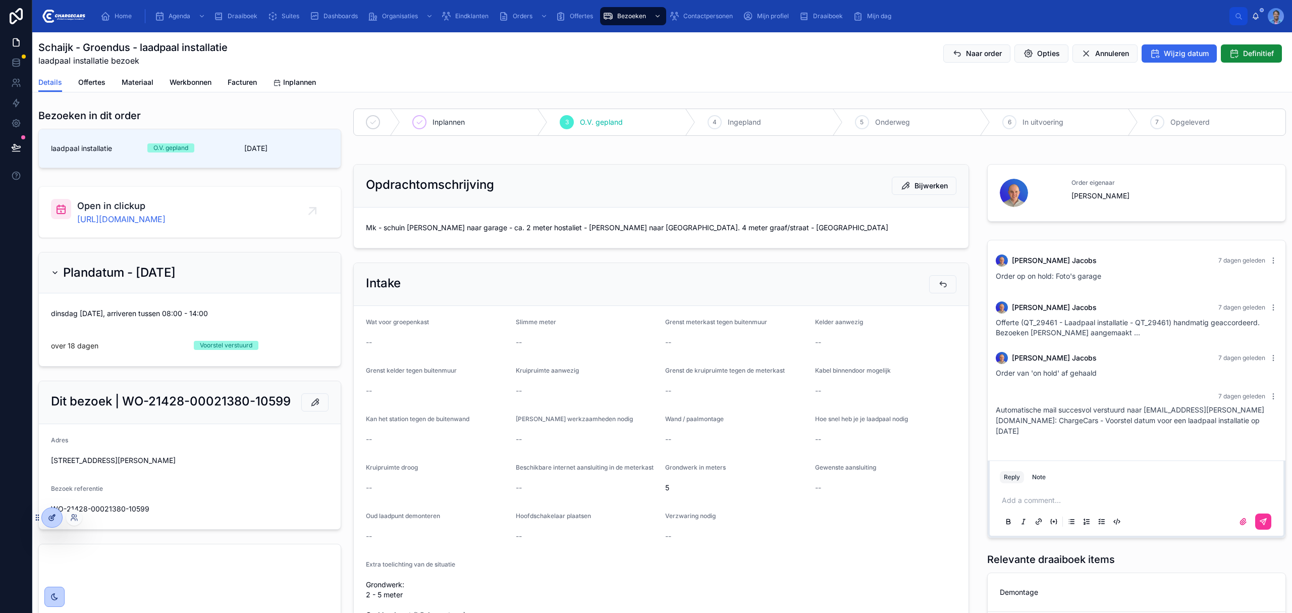
click at [55, 517] on icon at bounding box center [52, 517] width 8 height 8
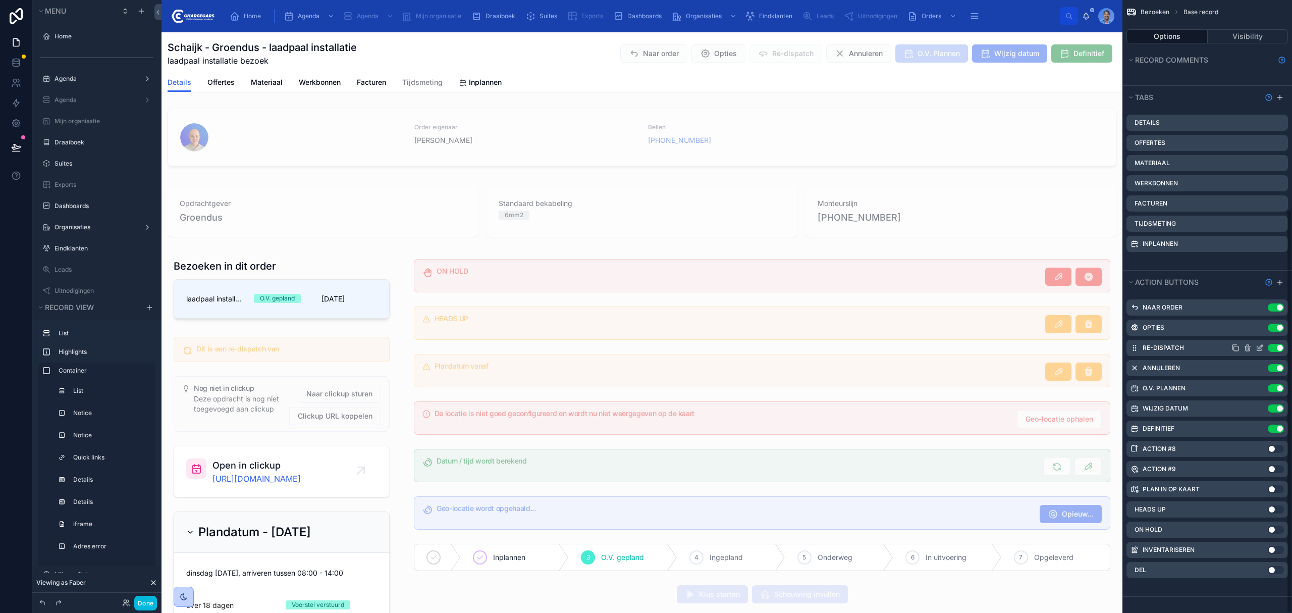
scroll to position [317, 0]
click at [1257, 407] on icon "scrollable content" at bounding box center [1259, 409] width 5 height 5
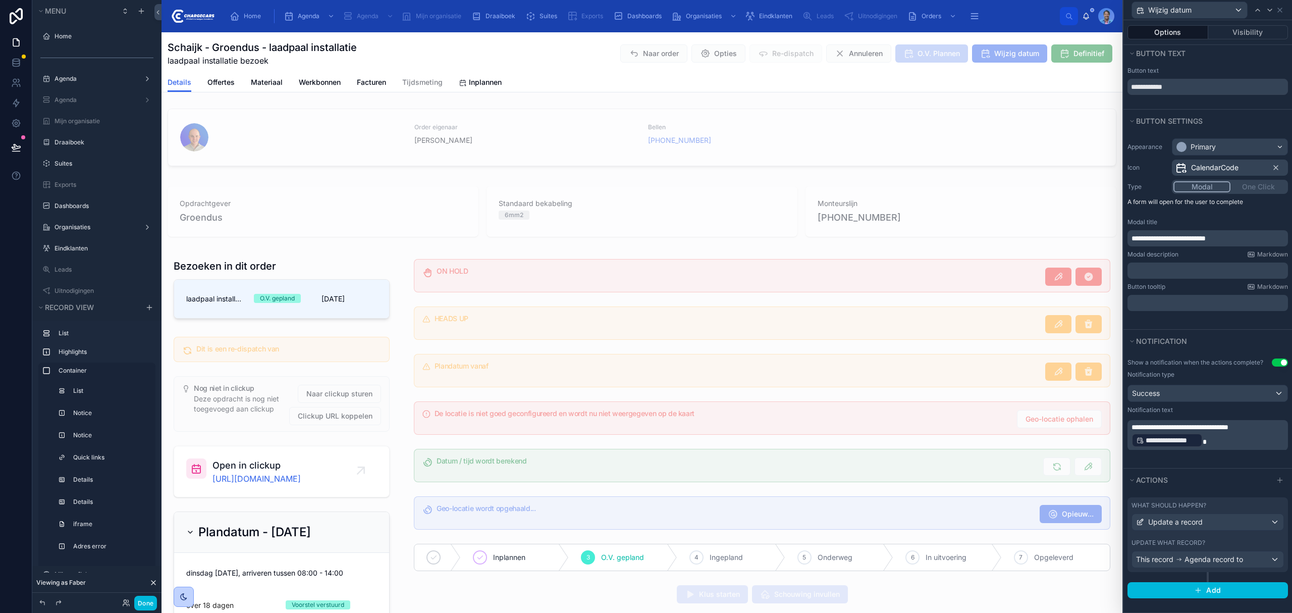
scroll to position [13, 0]
click at [1217, 501] on div "What should happen?" at bounding box center [1207, 505] width 152 height 8
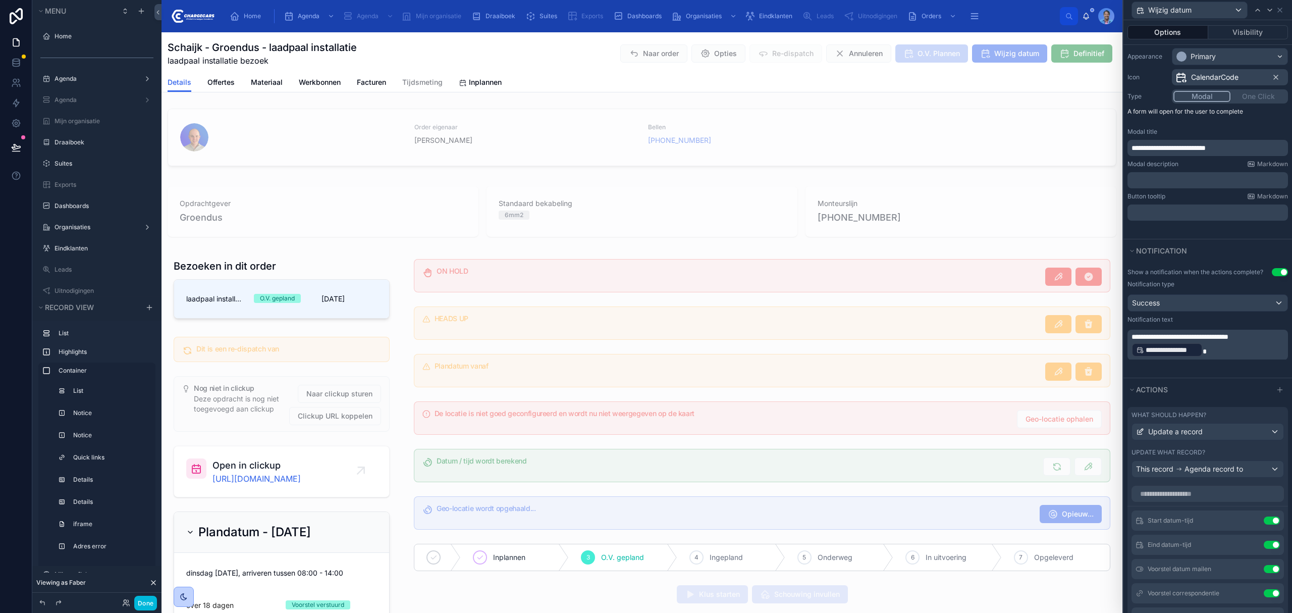
scroll to position [344, 0]
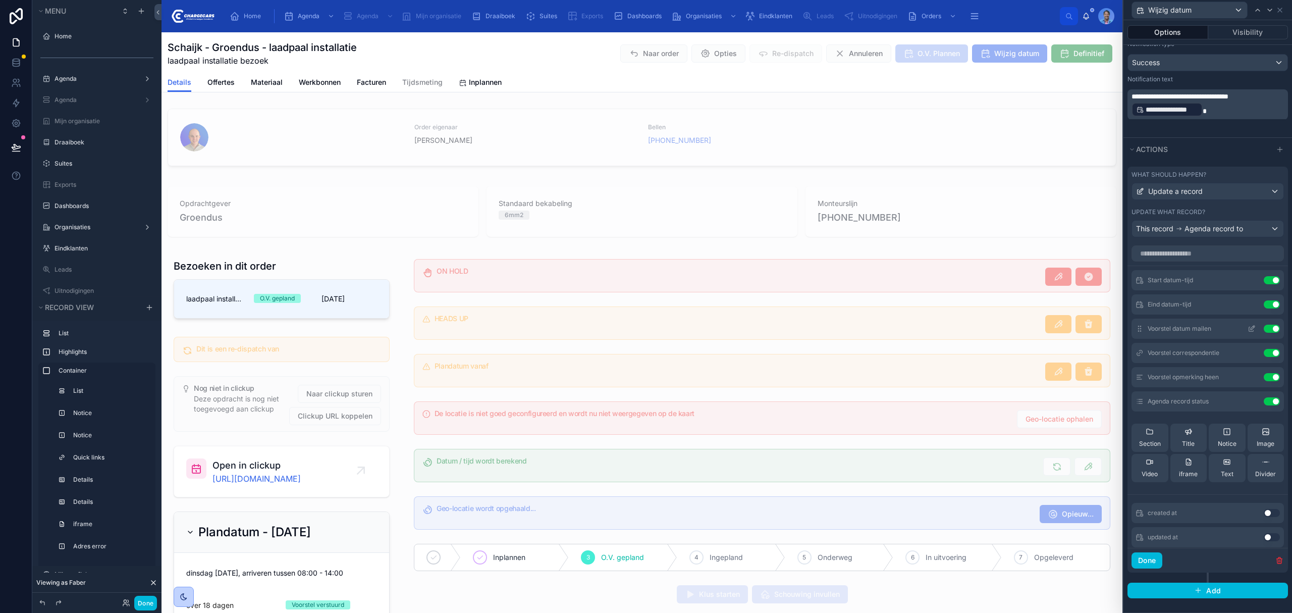
click at [1247, 327] on icon at bounding box center [1251, 328] width 8 height 8
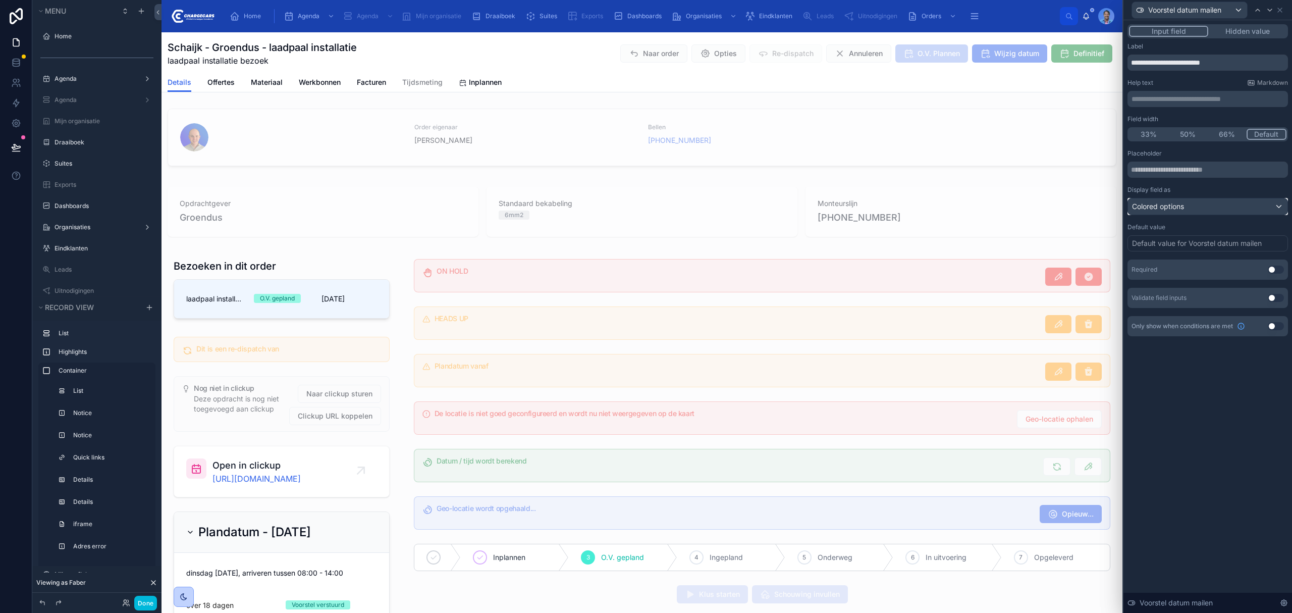
click at [1189, 210] on div "Colored options" at bounding box center [1207, 206] width 159 height 16
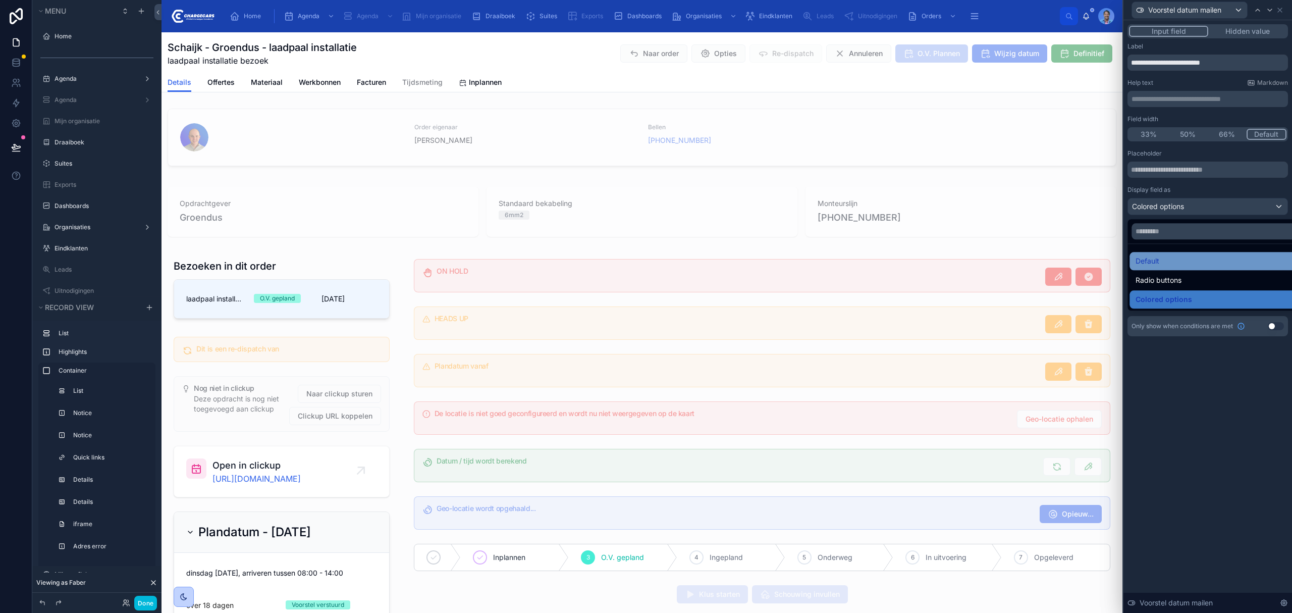
click at [1155, 261] on span "Default" at bounding box center [1147, 261] width 24 height 12
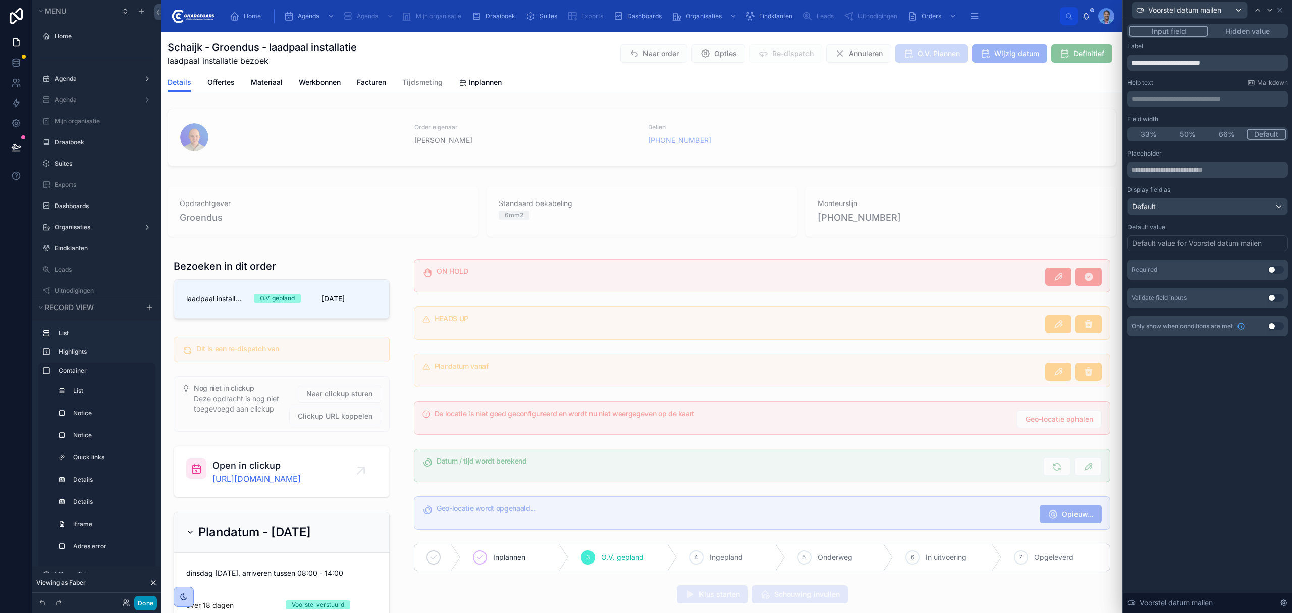
click at [136, 604] on button "Done" at bounding box center [145, 602] width 23 height 15
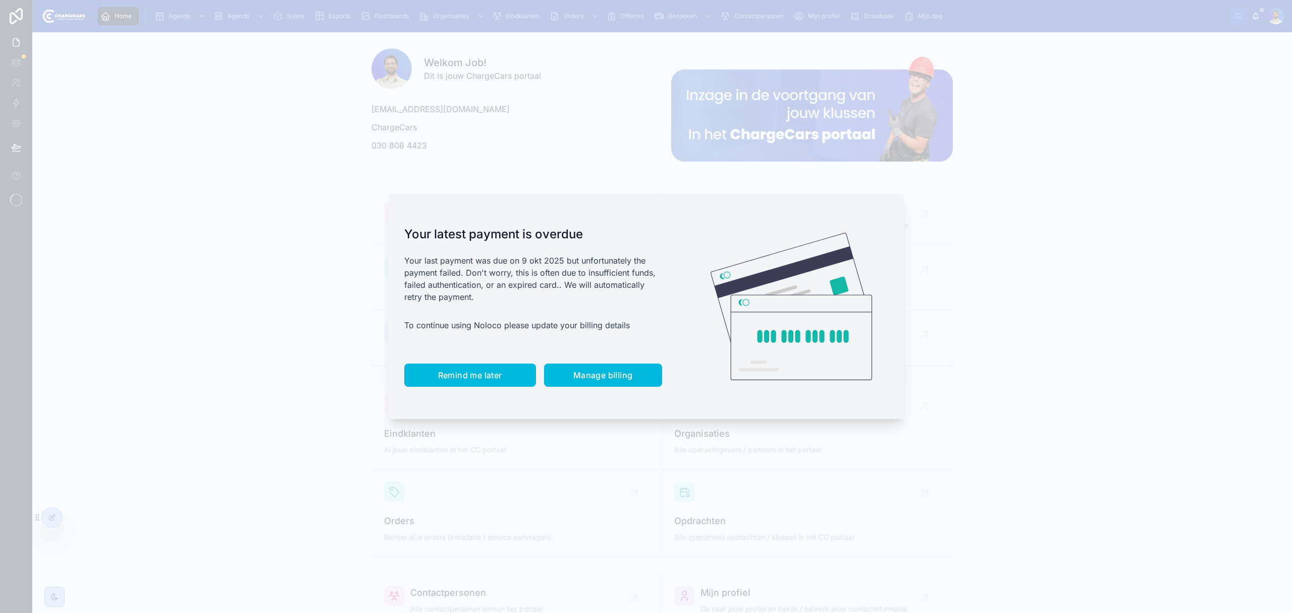
click at [480, 384] on button "Remind me later" at bounding box center [470, 374] width 132 height 23
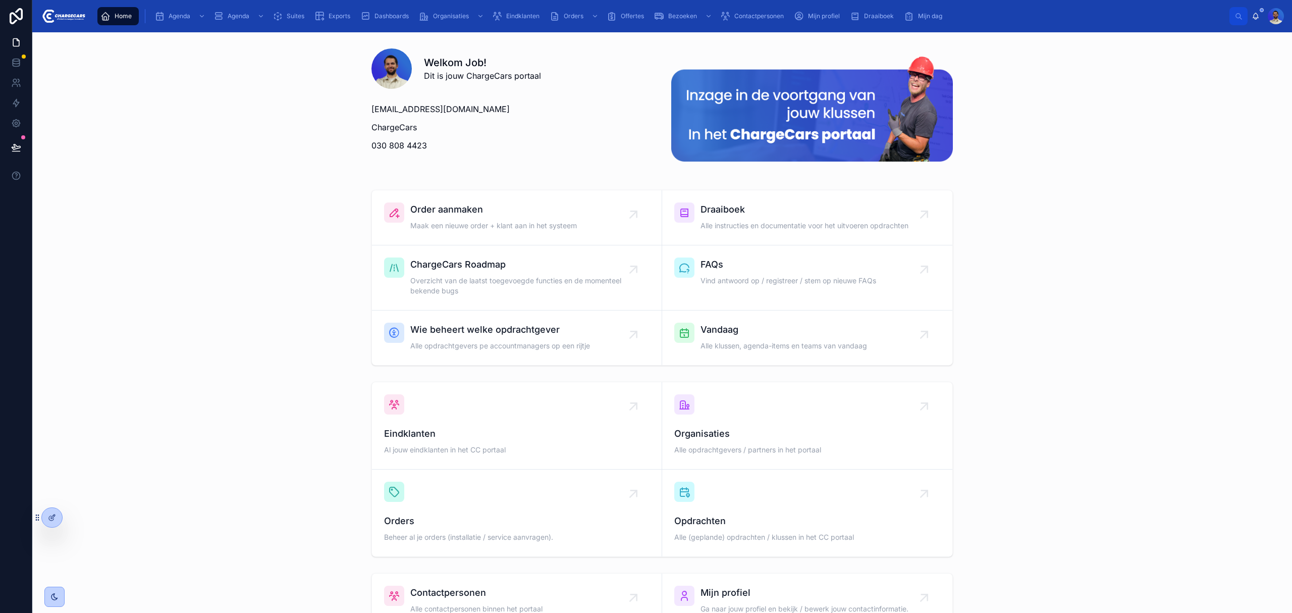
drag, startPoint x: 521, startPoint y: 11, endPoint x: 523, endPoint y: 17, distance: 6.9
click at [523, 17] on span "Eindklanten" at bounding box center [522, 16] width 33 height 8
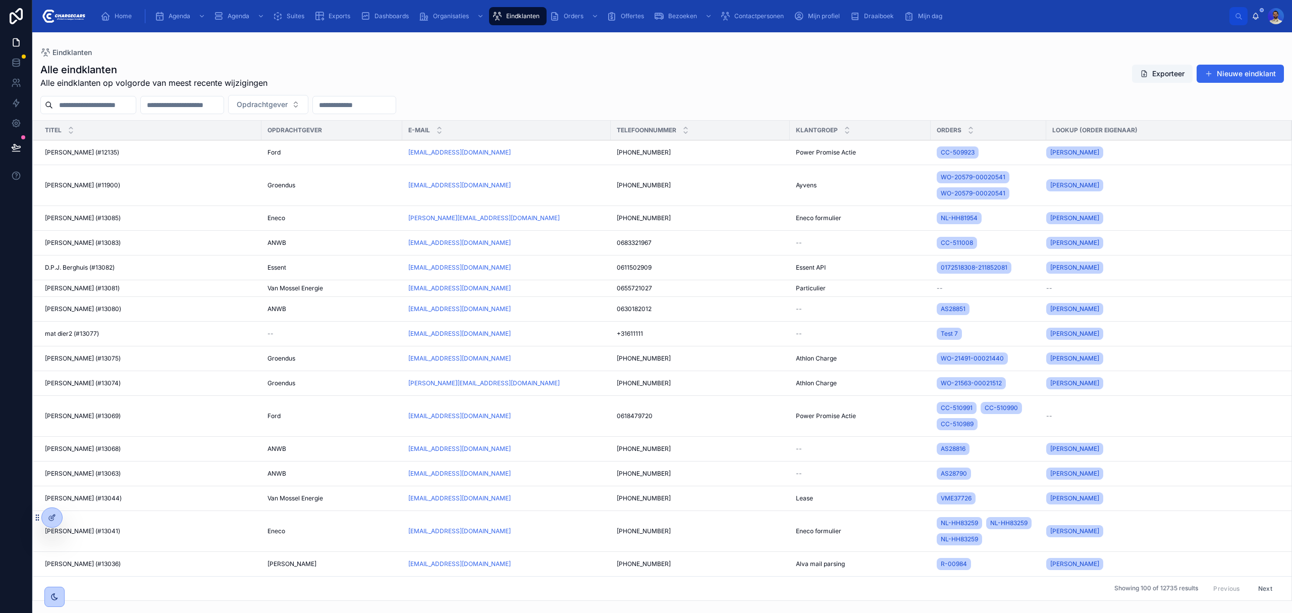
click at [84, 105] on input "text" at bounding box center [94, 105] width 83 height 14
type input "*********"
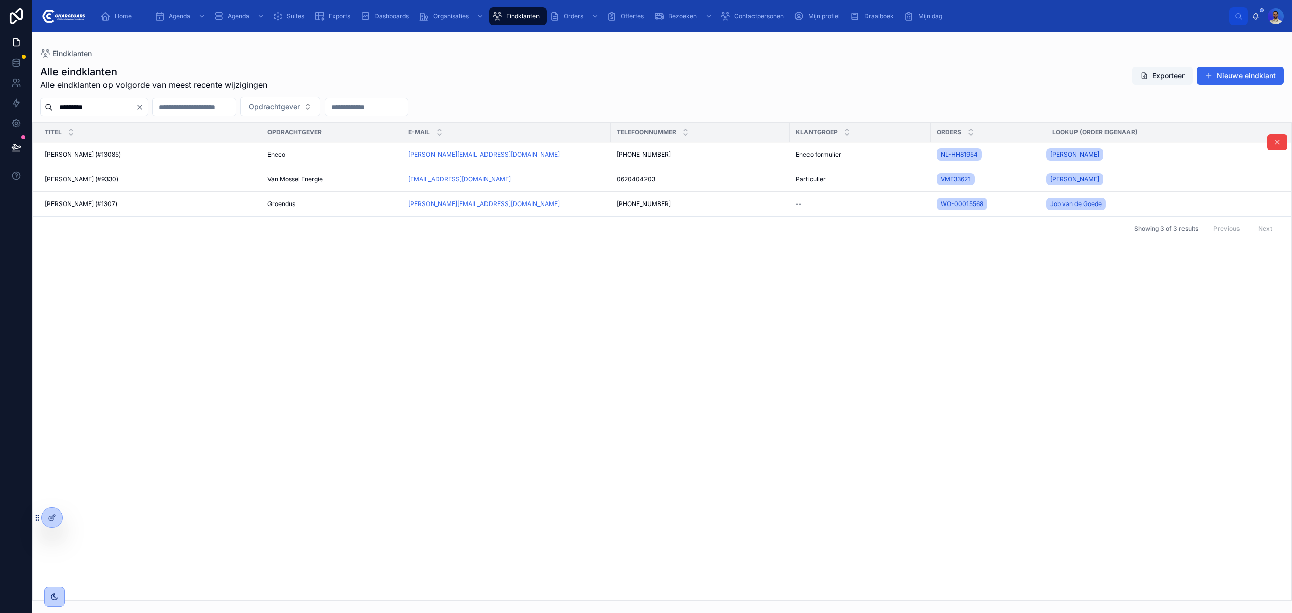
click at [91, 149] on td "[PERSON_NAME] (#13085) [PERSON_NAME] (#13085)" at bounding box center [147, 154] width 229 height 25
click at [88, 153] on span "[PERSON_NAME] (#13085)" at bounding box center [83, 154] width 76 height 8
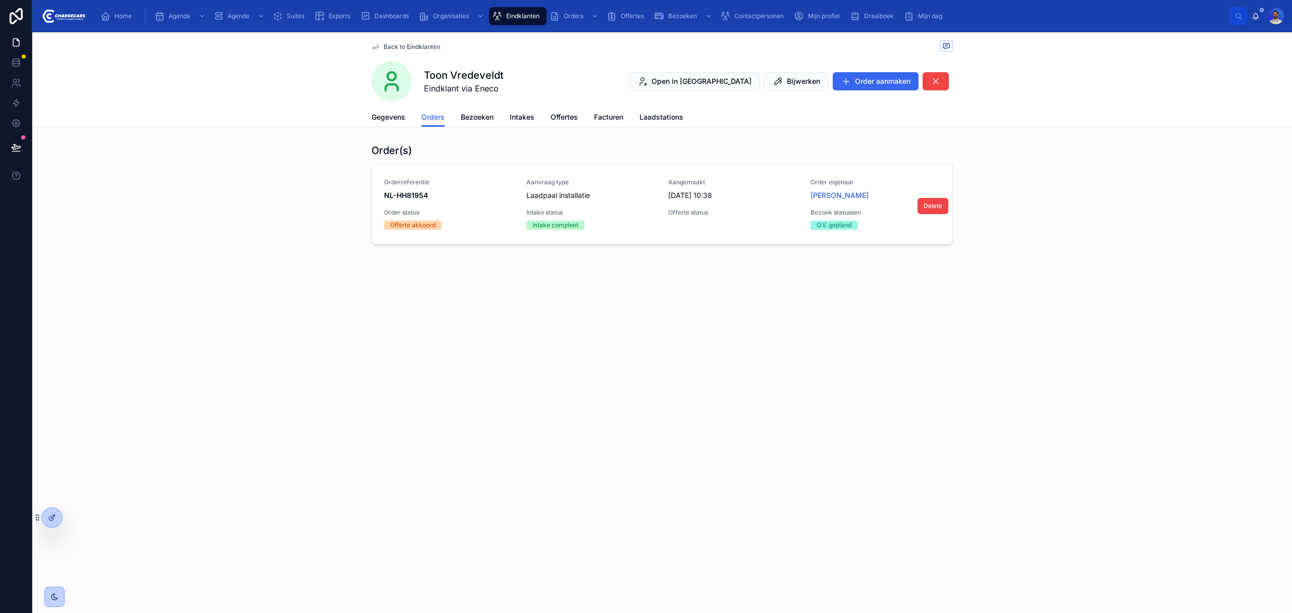
click at [606, 193] on div "Laadpaal installatie" at bounding box center [591, 195] width 130 height 10
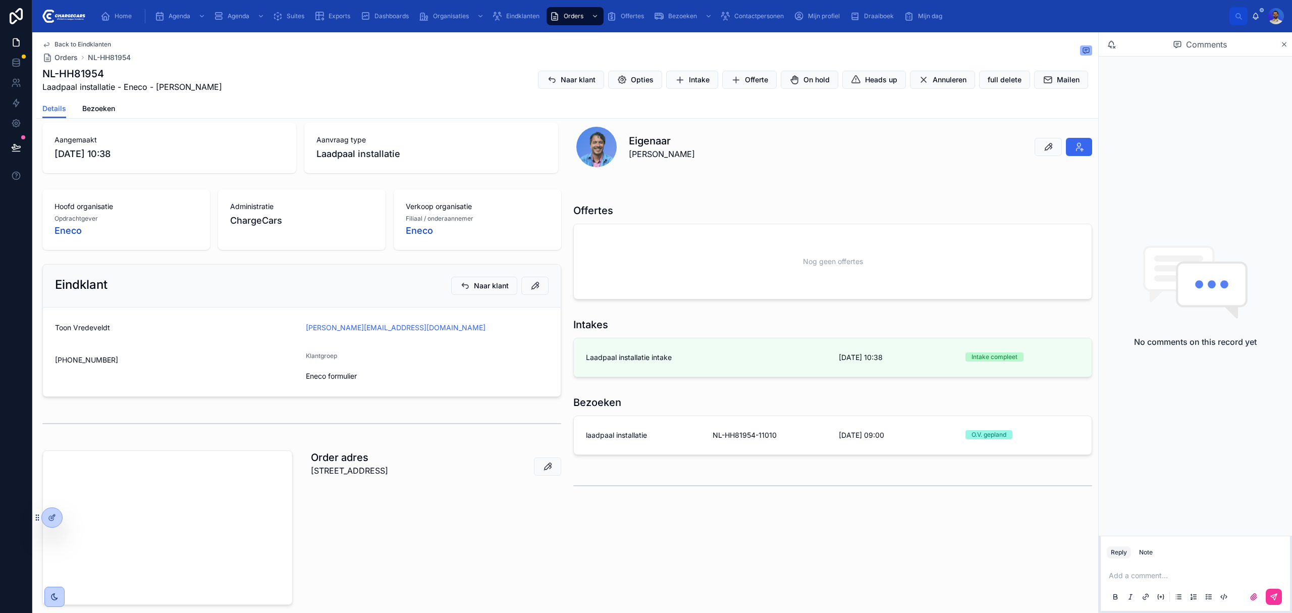
scroll to position [202, 0]
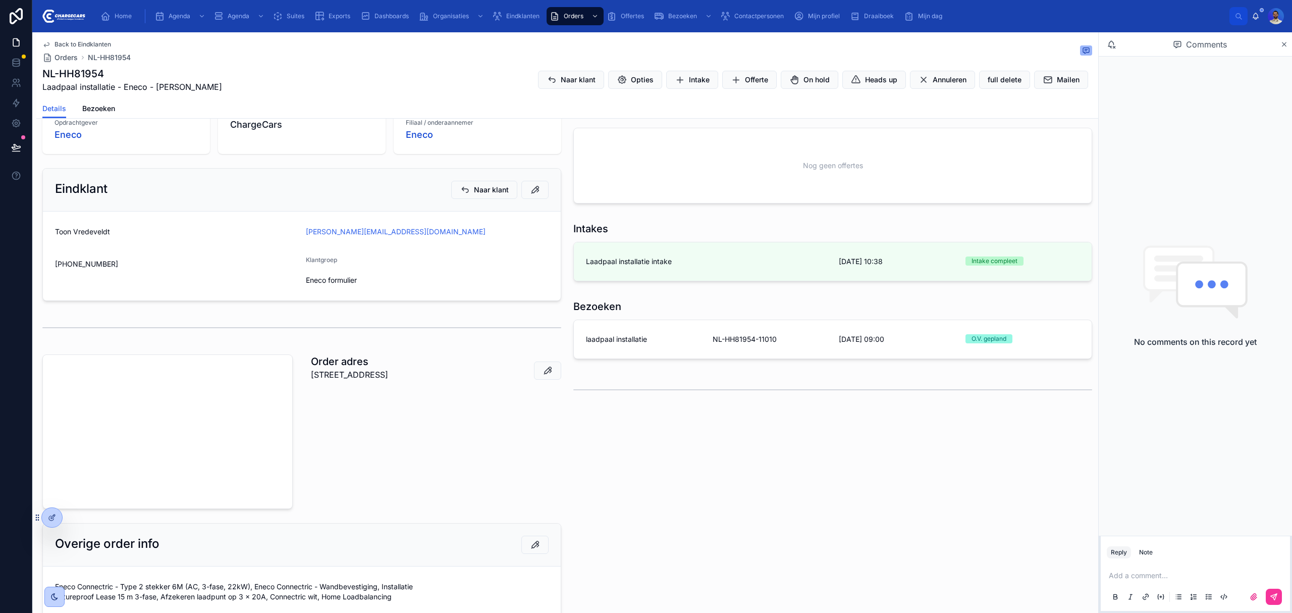
click at [652, 340] on div "laadpaal installatie" at bounding box center [643, 339] width 115 height 10
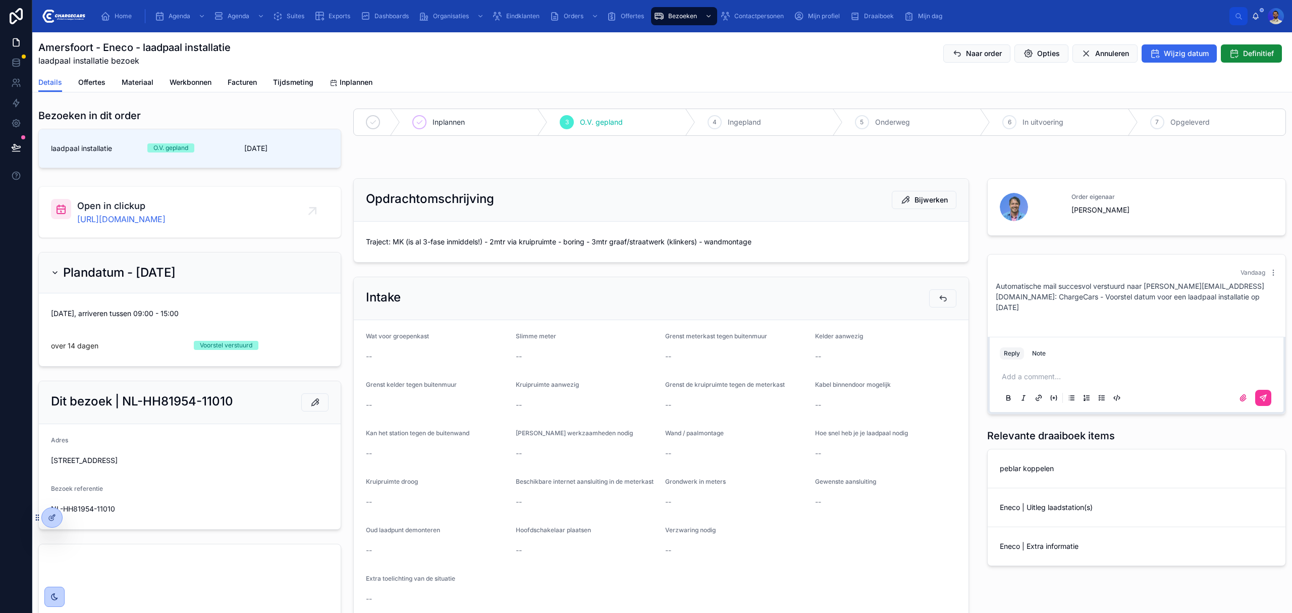
click at [1066, 284] on p "Automatische mail succesvol verstuurd naar [PERSON_NAME][EMAIL_ADDRESS][DOMAIN_…" at bounding box center [1137, 297] width 282 height 32
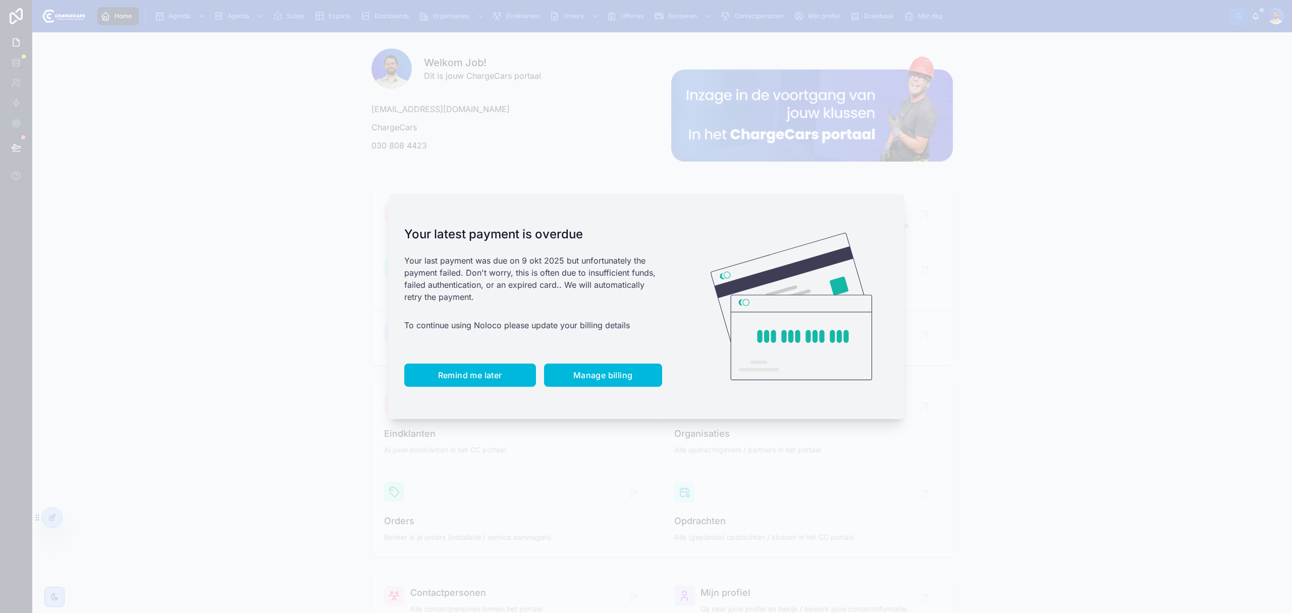
click at [447, 368] on button "Remind me later" at bounding box center [470, 374] width 132 height 23
